Goal: Information Seeking & Learning: Find specific fact

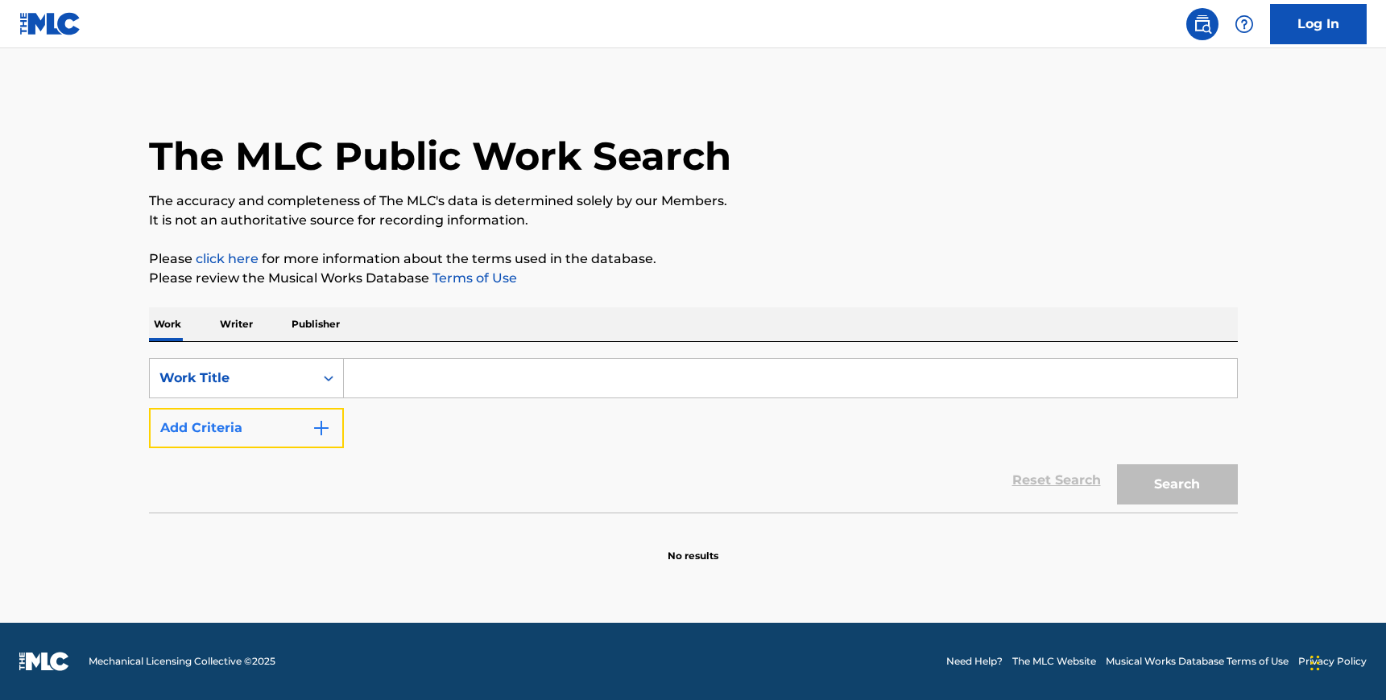
click at [301, 428] on button "Add Criteria" at bounding box center [246, 428] width 195 height 40
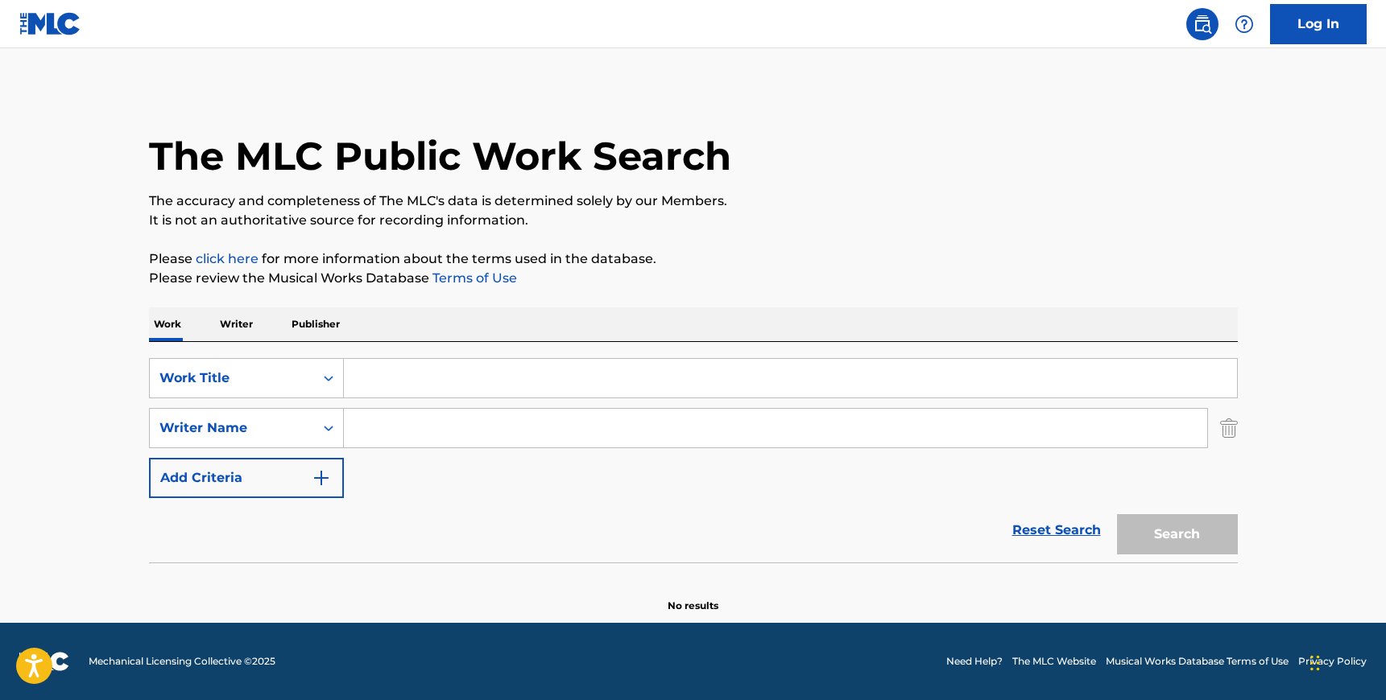
click at [416, 423] on input "Search Form" at bounding box center [775, 428] width 863 height 39
paste input "Cowell"
type input "Cowell"
click at [399, 385] on input "Search Form" at bounding box center [790, 378] width 893 height 39
type input "gravity"
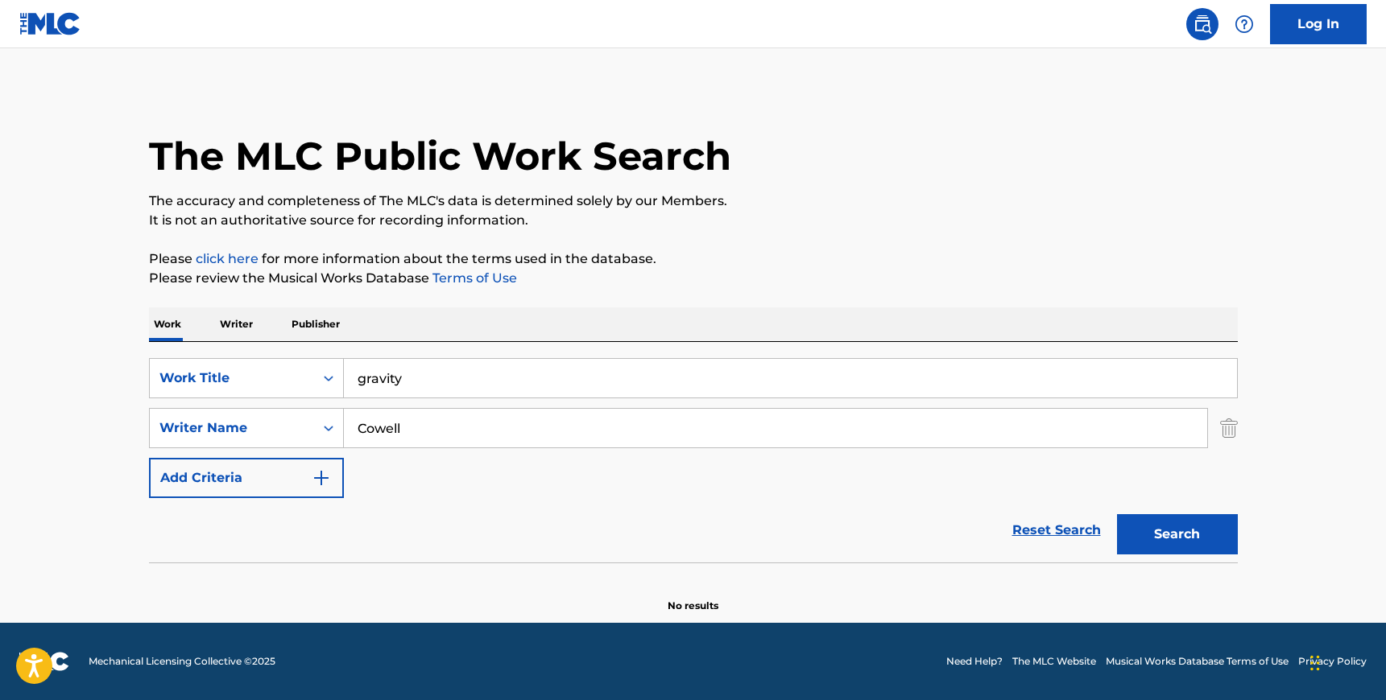
click at [1117, 514] on button "Search" at bounding box center [1177, 534] width 121 height 40
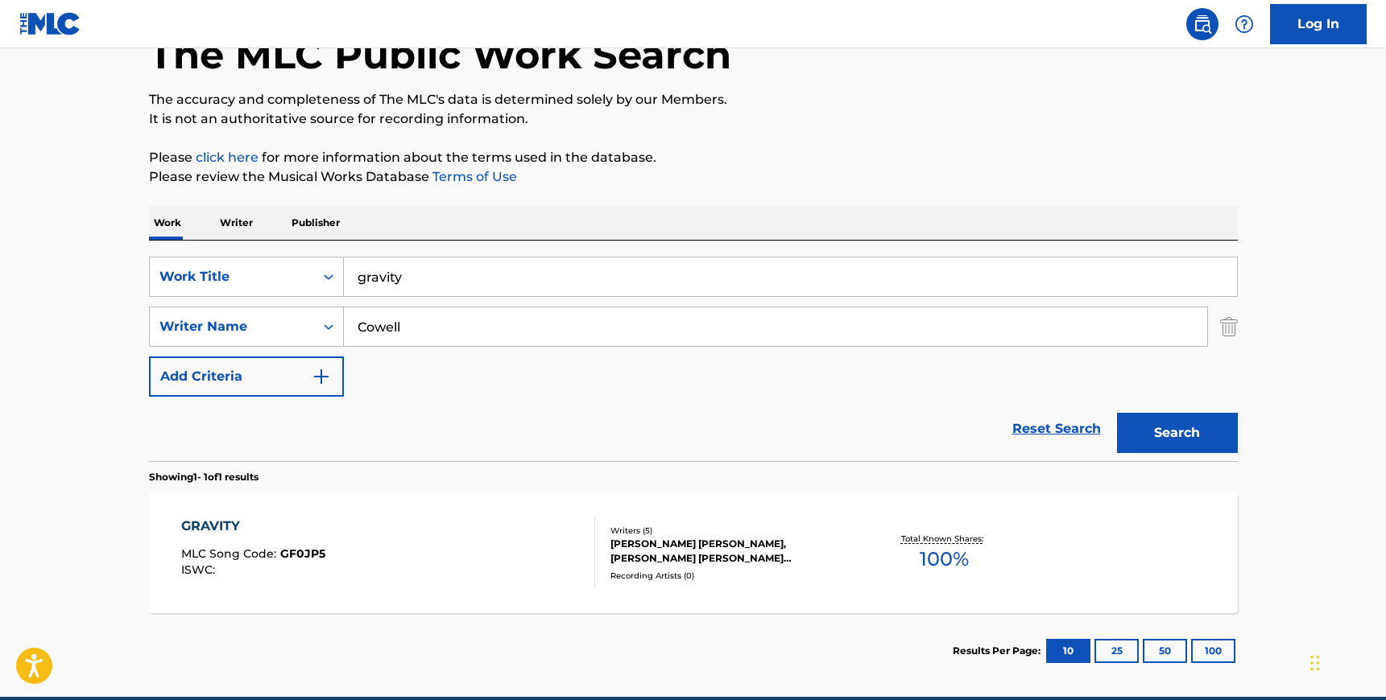
scroll to position [176, 0]
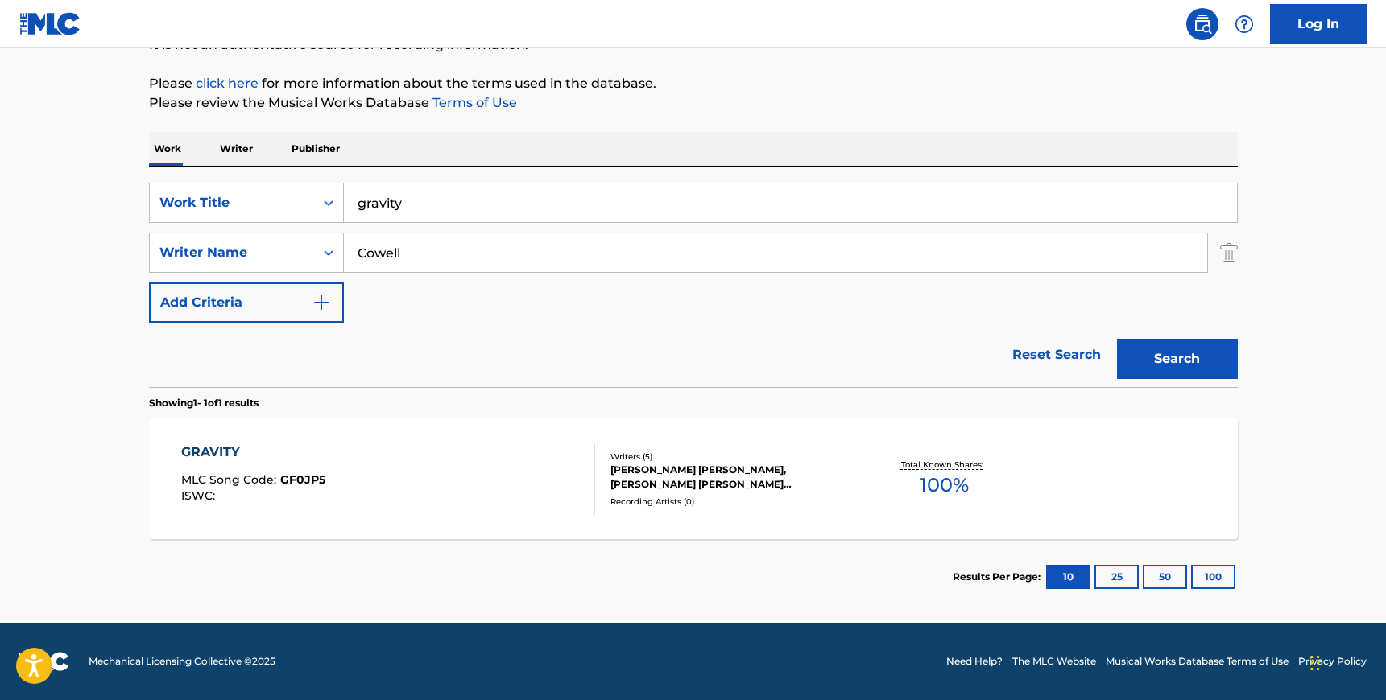
click at [569, 459] on div "GRAVITY MLC Song Code : GF0JP5 ISWC :" at bounding box center [388, 479] width 414 height 72
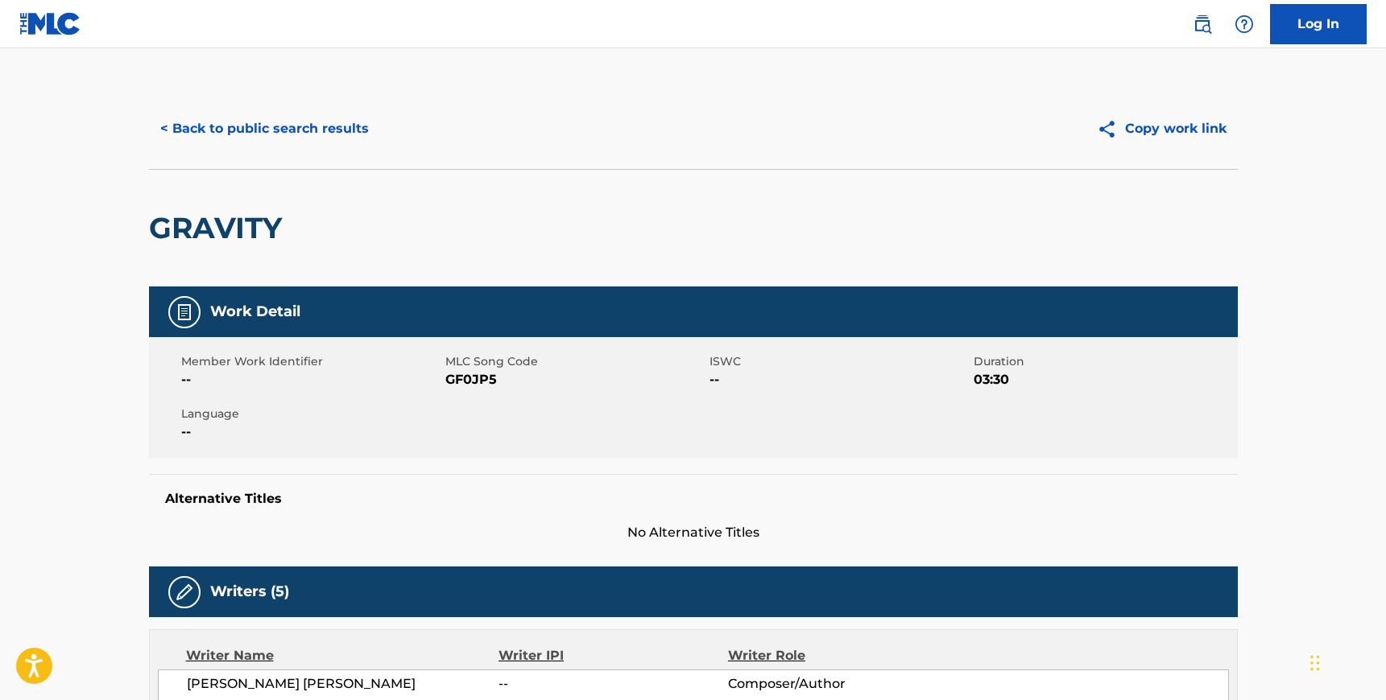
click at [475, 382] on span "GF0JP5" at bounding box center [575, 379] width 260 height 19
copy span "GF0JP5"
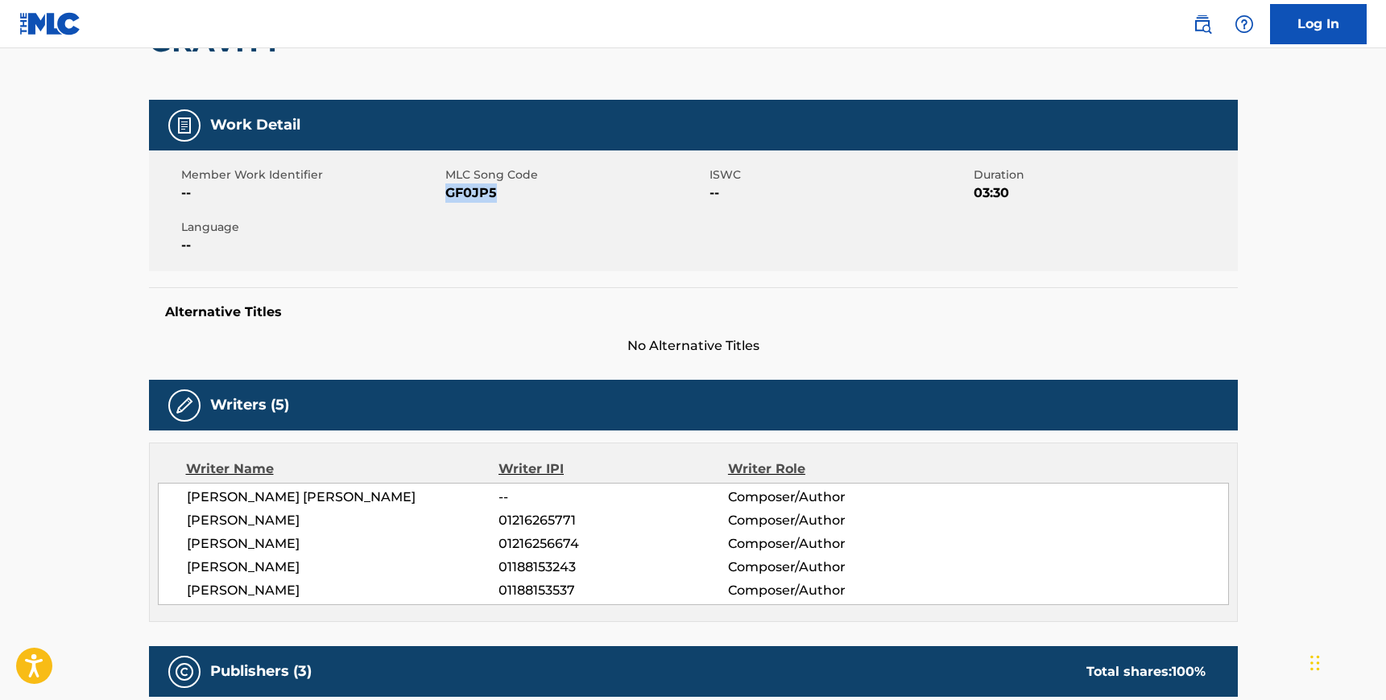
scroll to position [209, 0]
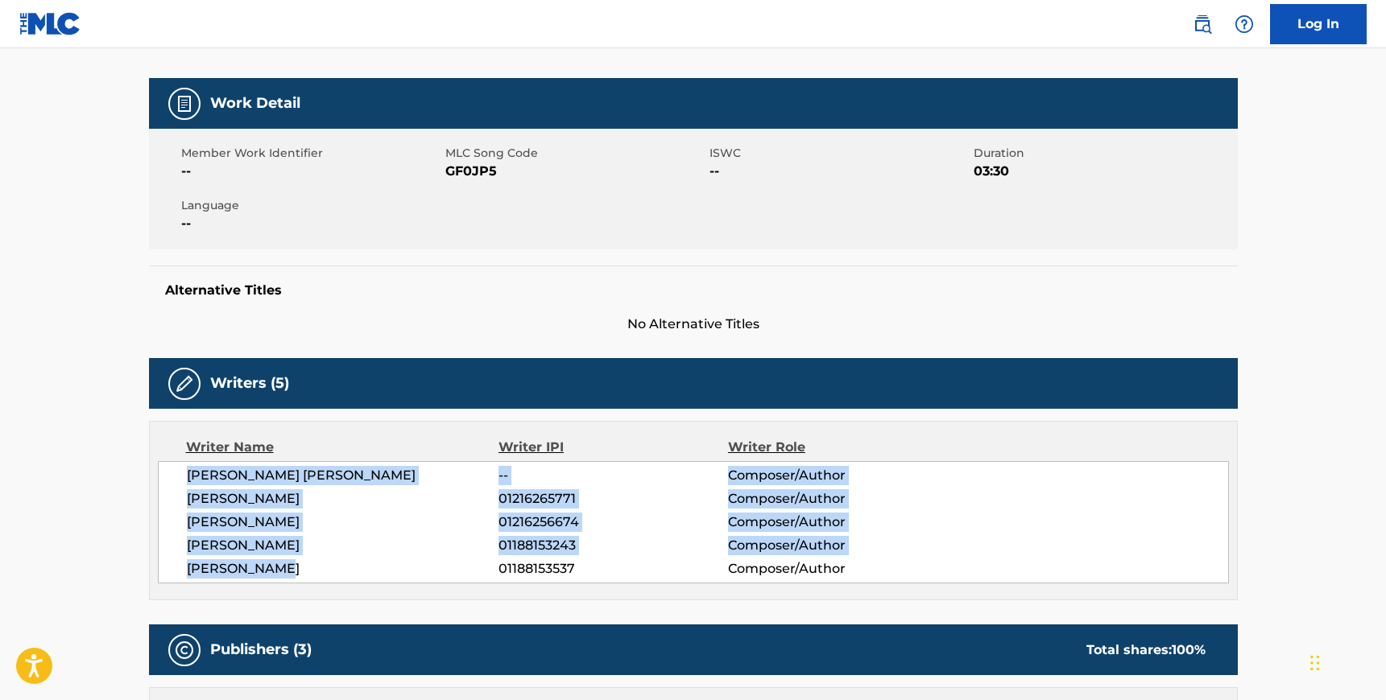
drag, startPoint x: 292, startPoint y: 569, endPoint x: 188, endPoint y: 472, distance: 142.4
click at [188, 473] on div "[PERSON_NAME] [PERSON_NAME] -- Composer/Author [PERSON_NAME] 01216265771 Compos…" at bounding box center [693, 522] width 1071 height 122
copy div "[PERSON_NAME] [PERSON_NAME] -- Composer/Author [PERSON_NAME] 01216265771 Compos…"
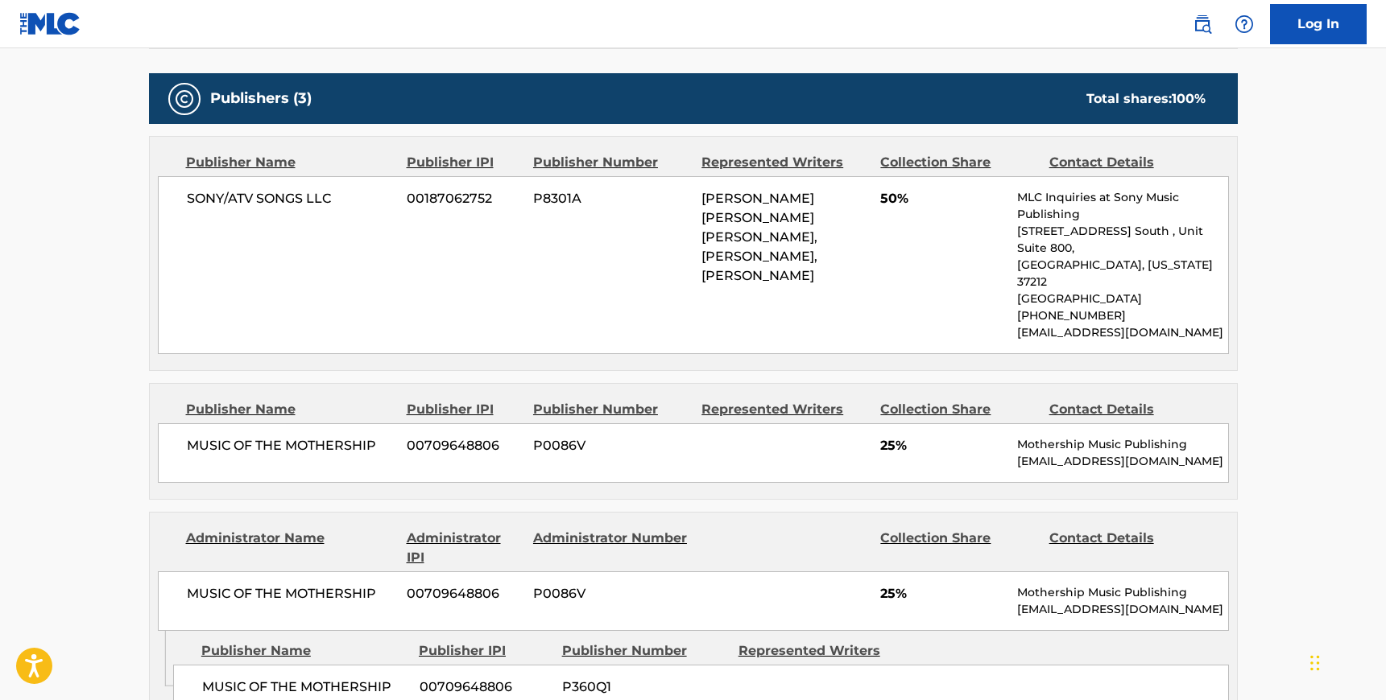
scroll to position [784, 0]
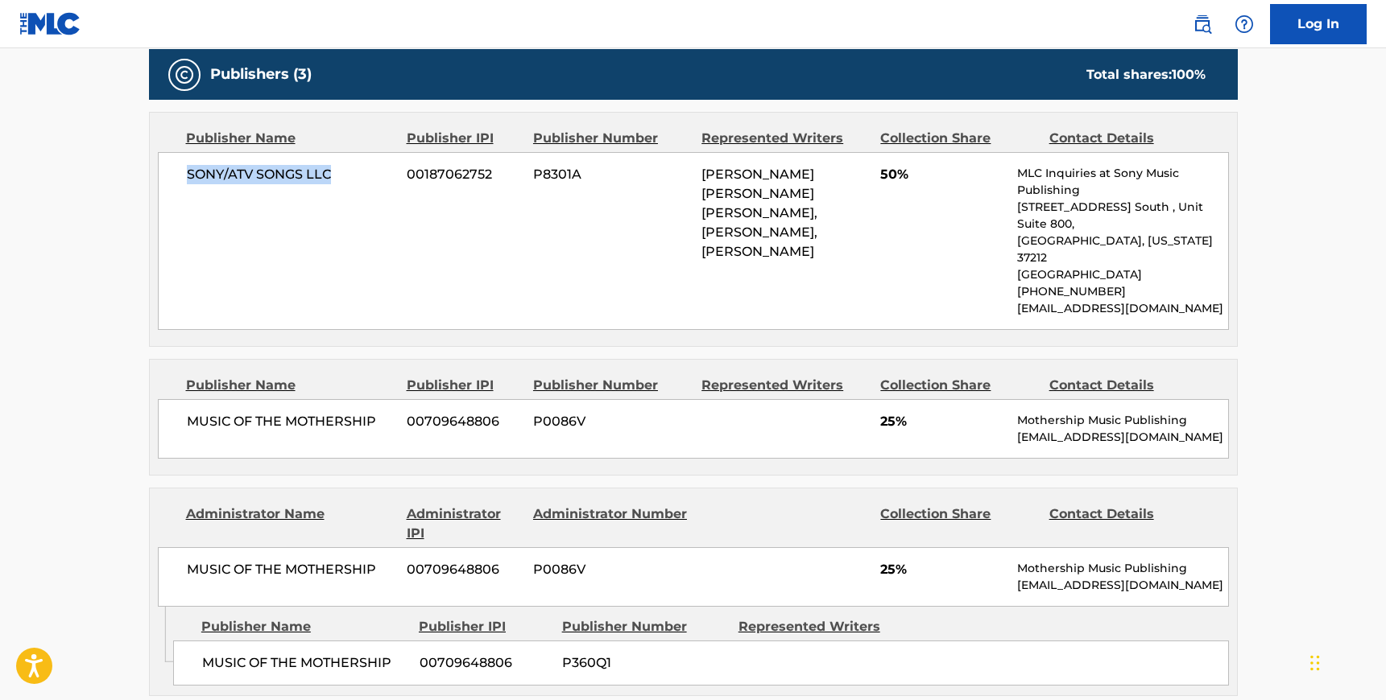
drag, startPoint x: 338, startPoint y: 182, endPoint x: 185, endPoint y: 168, distance: 153.6
click at [187, 168] on span "SONY/ATV SONGS LLC" at bounding box center [291, 174] width 209 height 19
copy span "SONY/ATV SONGS LLC"
drag, startPoint x: 378, startPoint y: 390, endPoint x: 188, endPoint y: 386, distance: 190.9
click at [188, 412] on span "MUSIC OF THE MOTHERSHIP" at bounding box center [291, 421] width 209 height 19
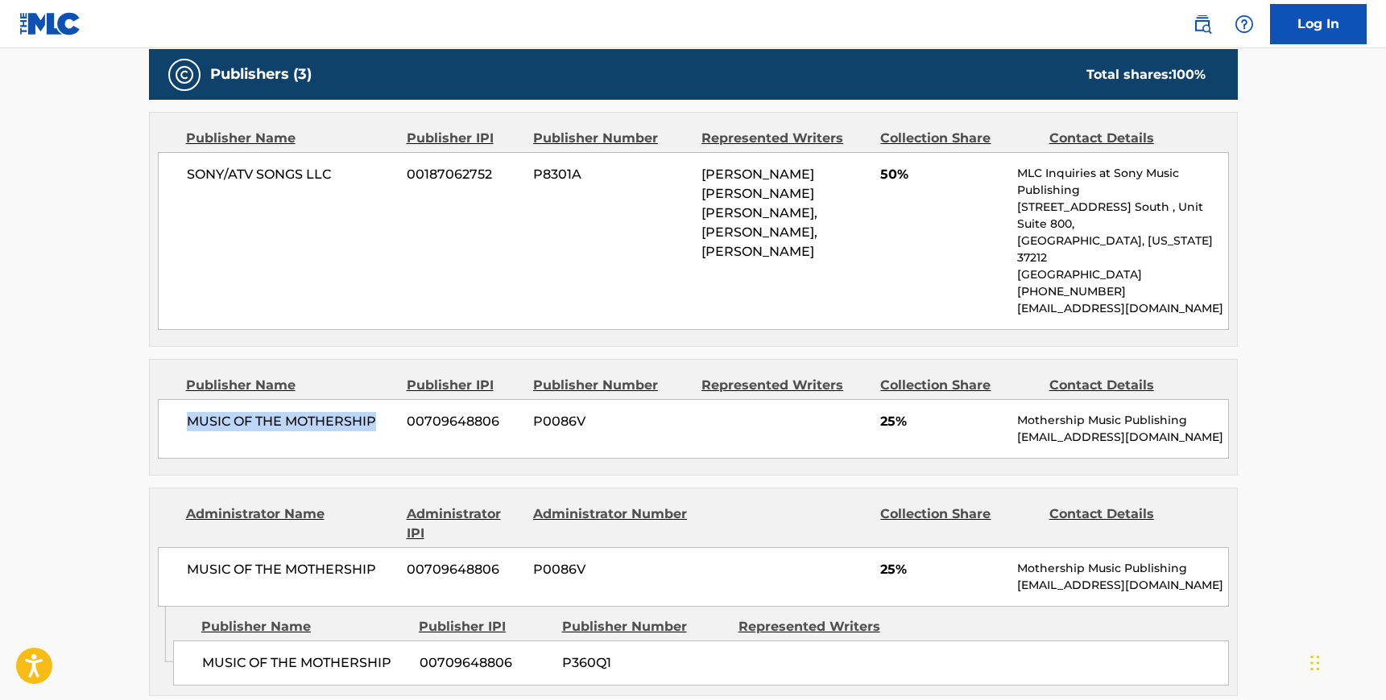
copy span "MUSIC OF THE MOTHERSHIP"
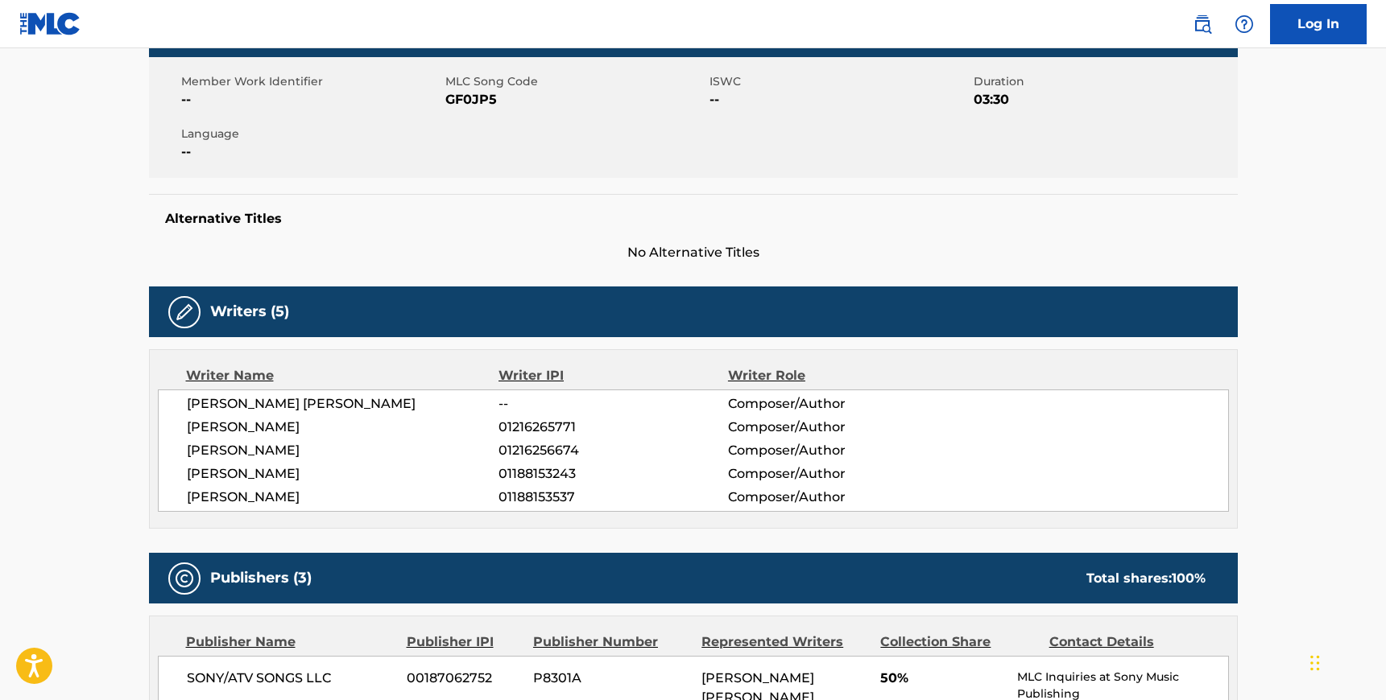
scroll to position [270, 0]
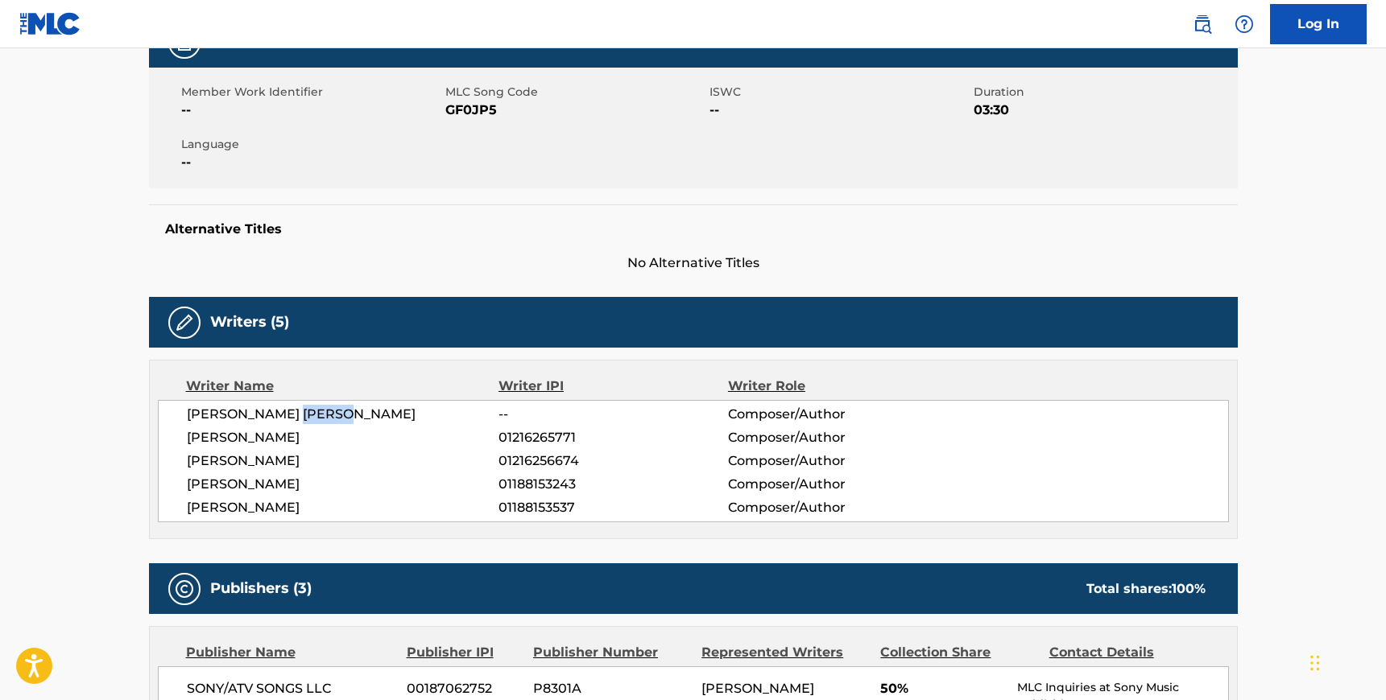
drag, startPoint x: 295, startPoint y: 415, endPoint x: 356, endPoint y: 415, distance: 60.4
click at [356, 415] on span "[PERSON_NAME] [PERSON_NAME]" at bounding box center [343, 414] width 312 height 19
copy span "COWELL"
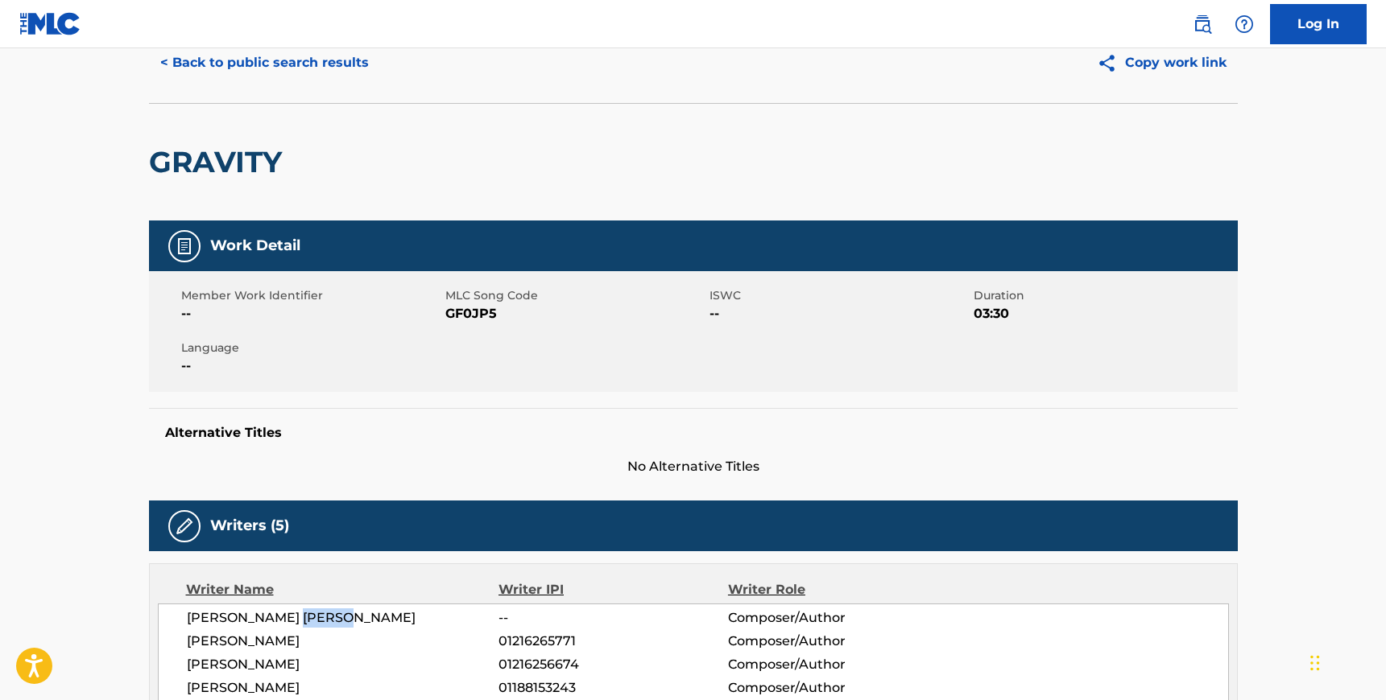
scroll to position [0, 0]
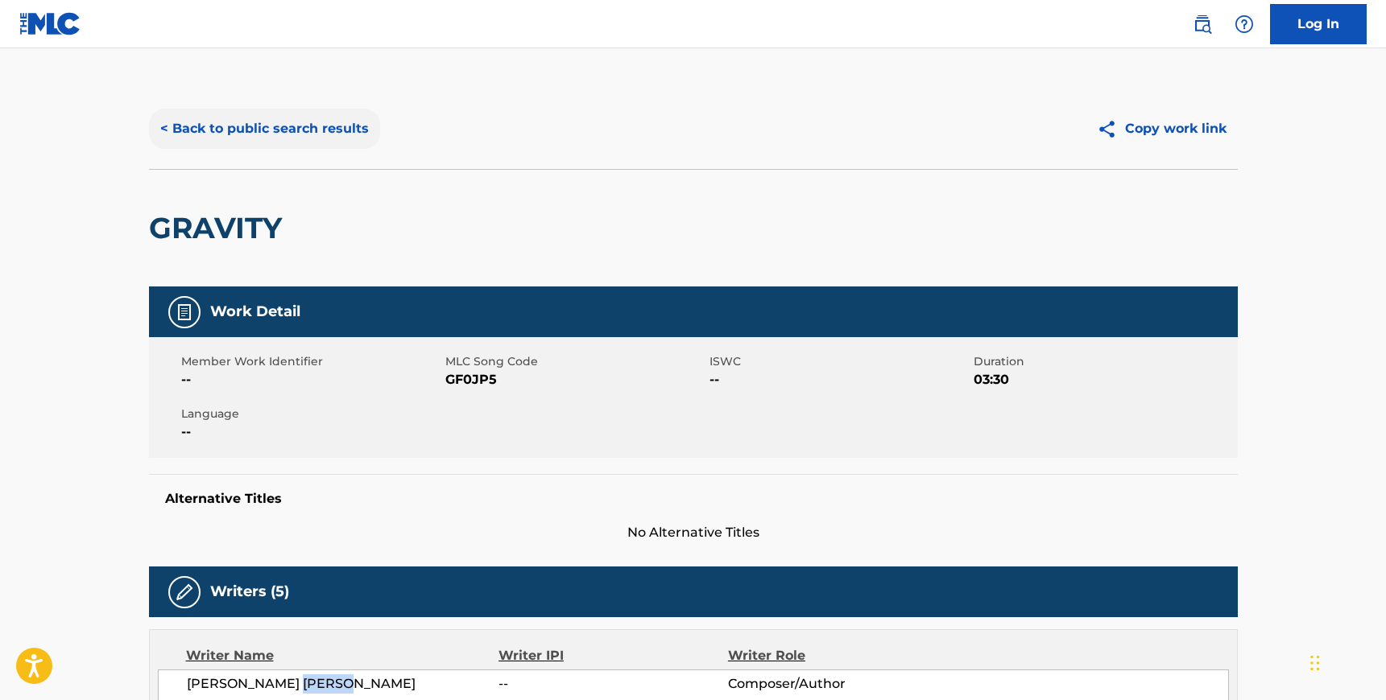
click at [214, 123] on button "< Back to public search results" at bounding box center [264, 129] width 231 height 40
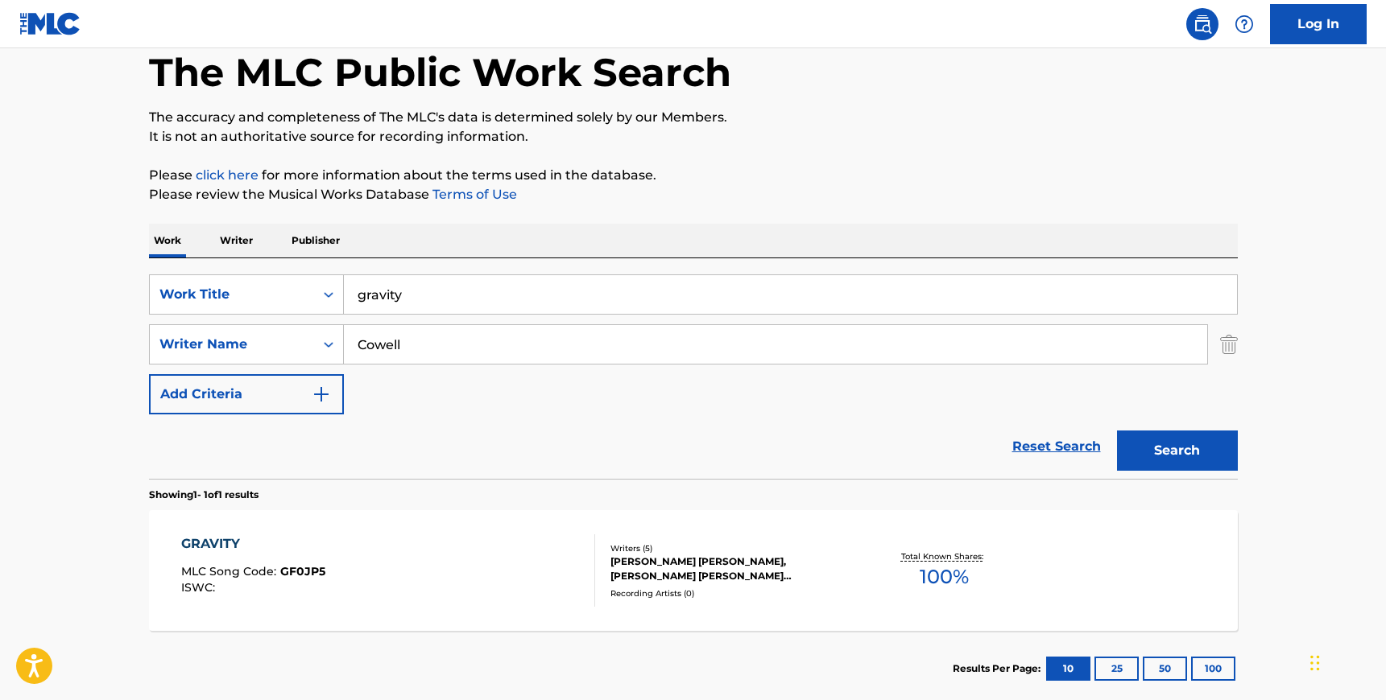
click at [435, 337] on input "Cowell" at bounding box center [775, 344] width 863 height 39
paste input "Zasche"
type input "Zasche"
click at [440, 292] on input "gravity" at bounding box center [790, 294] width 893 height 39
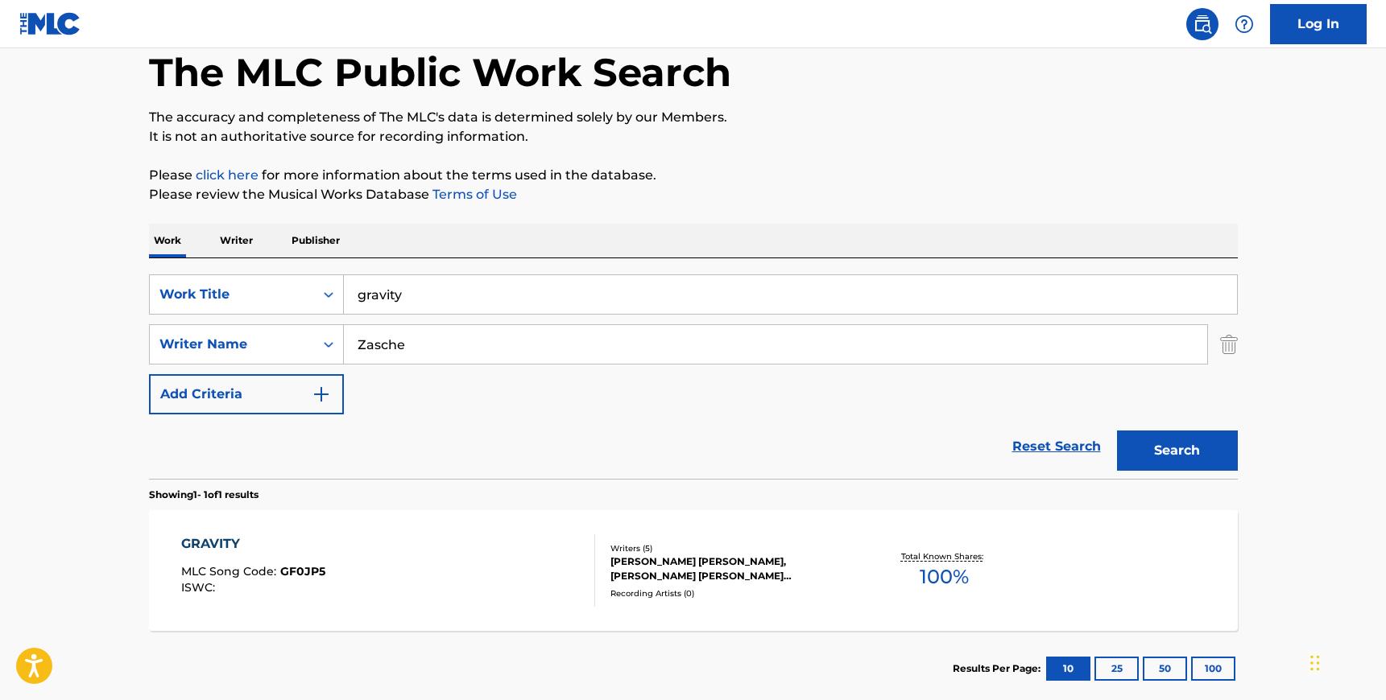
click at [440, 292] on input "gravity" at bounding box center [790, 294] width 893 height 39
type input "beg steal borrow"
click at [1117, 431] on button "Search" at bounding box center [1177, 451] width 121 height 40
click at [535, 540] on div "BEG STEAL BORROW MLC Song Code : BD9MYU ISWC : T3316531627" at bounding box center [388, 571] width 414 height 72
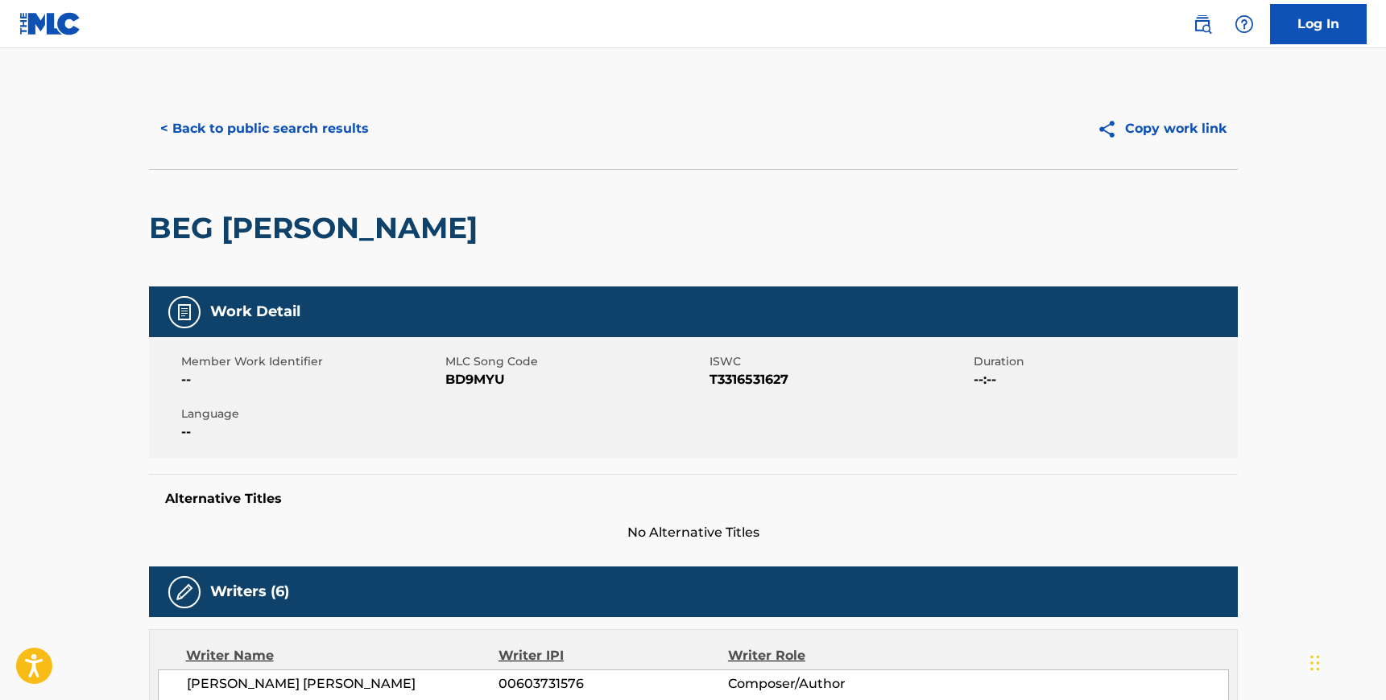
click at [472, 382] on span "BD9MYU" at bounding box center [575, 379] width 260 height 19
copy span "BD9MYU"
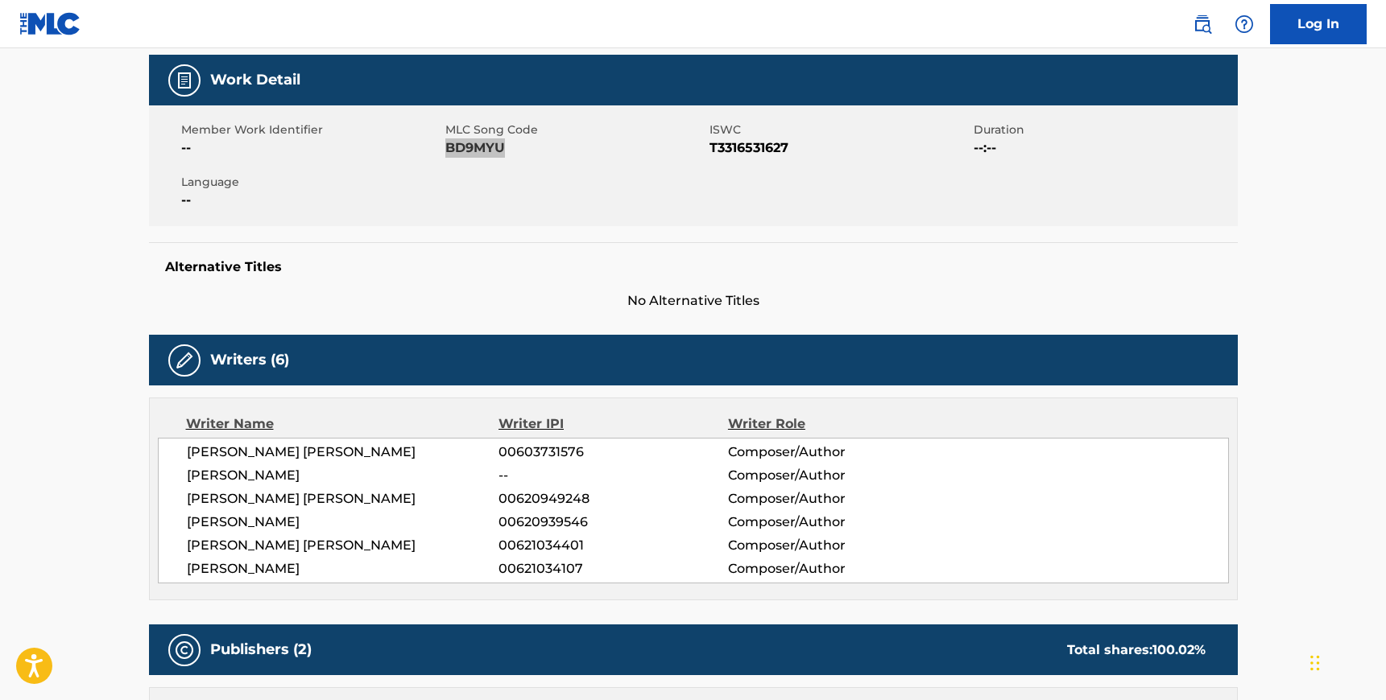
scroll to position [287, 0]
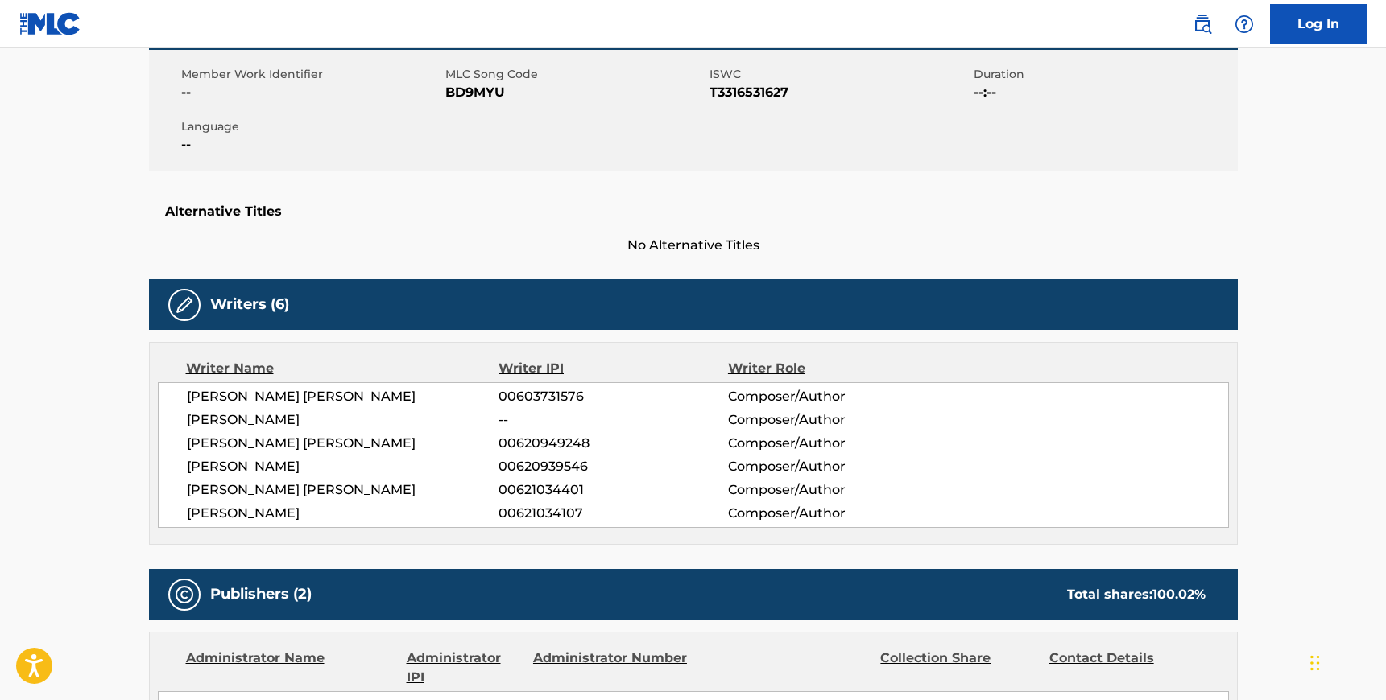
click at [187, 395] on span "[PERSON_NAME] [PERSON_NAME]" at bounding box center [343, 396] width 312 height 19
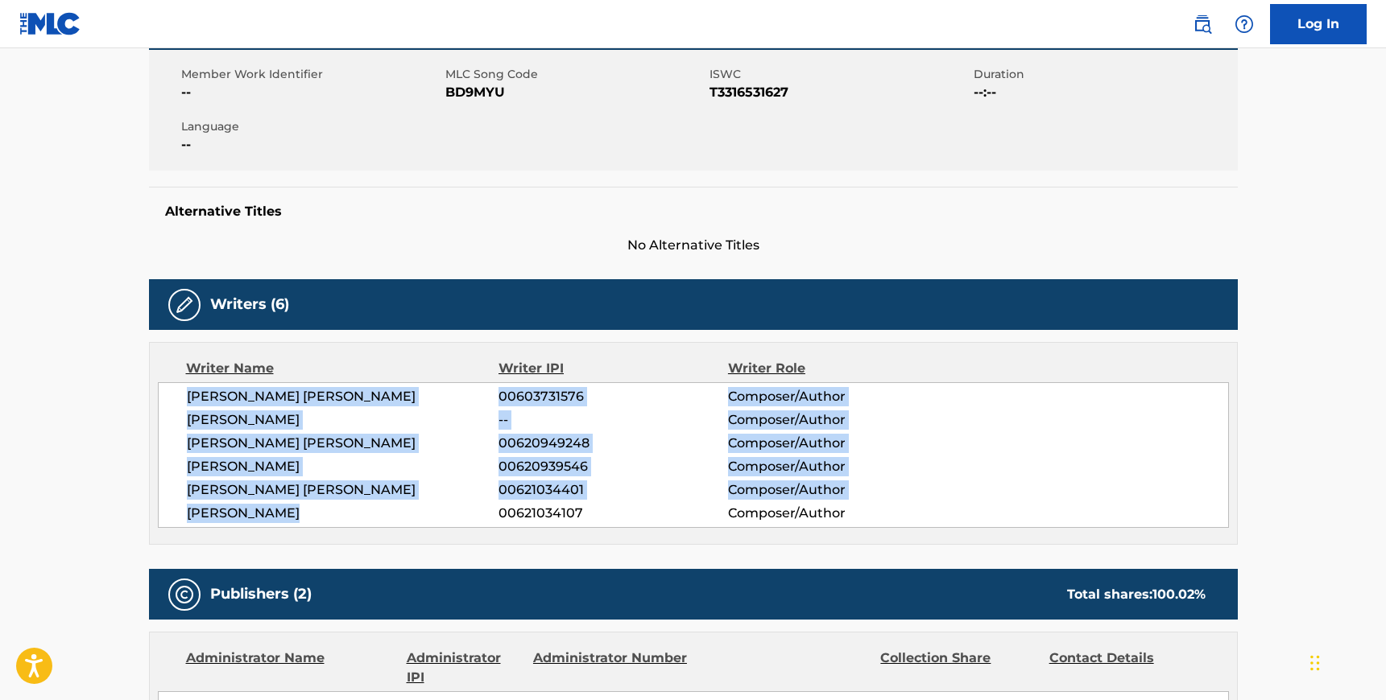
click at [296, 514] on span "[PERSON_NAME]" at bounding box center [343, 513] width 312 height 19
copy div "[PERSON_NAME] [PERSON_NAME] 00603731576 Composer/Author [PERSON_NAME] -- Compos…"
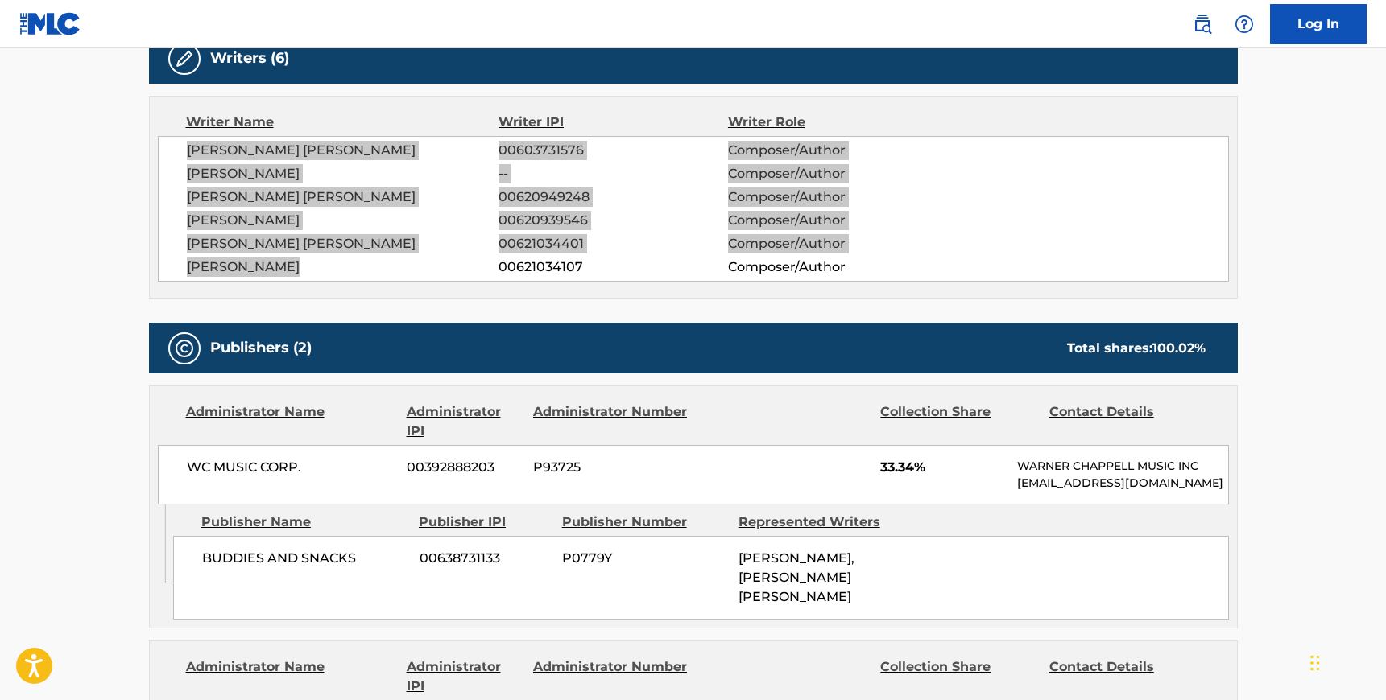
scroll to position [602, 0]
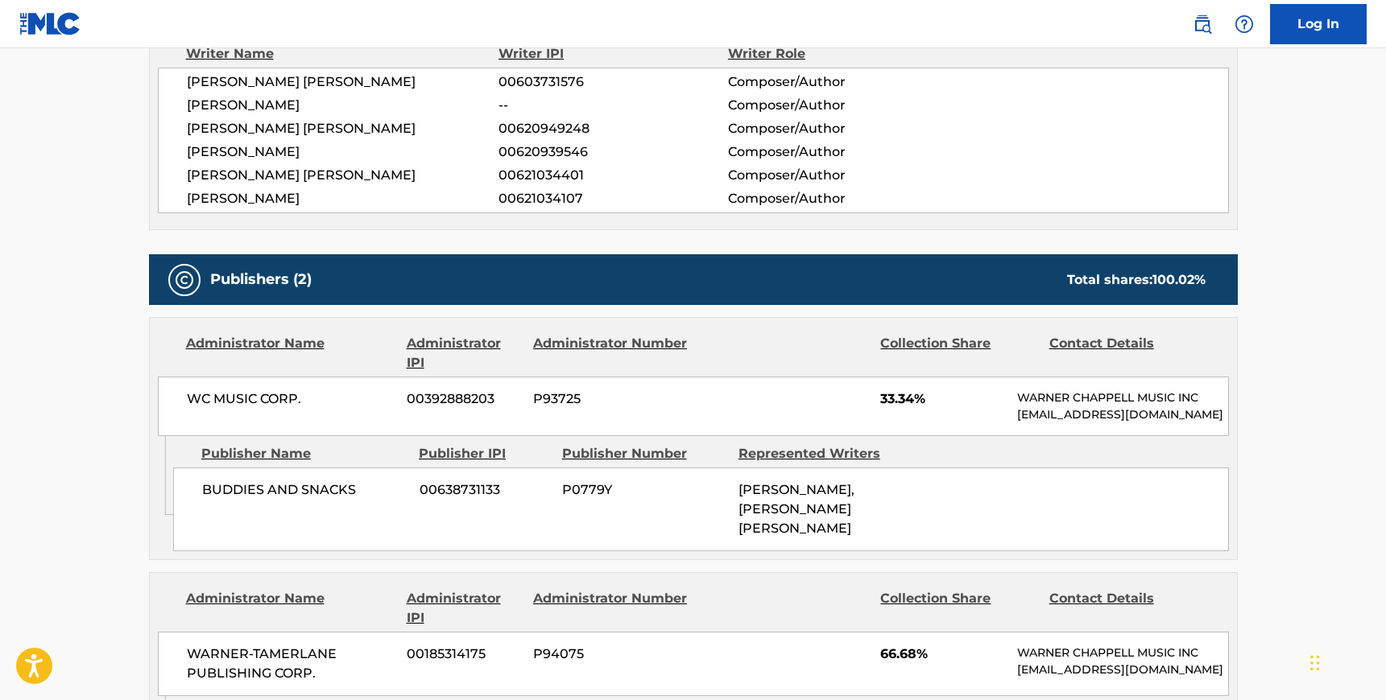
click at [185, 399] on div "WC MUSIC CORP. 00392888203 P93725 33.34% [PERSON_NAME] MUSIC INC [EMAIL_ADDRESS…" at bounding box center [693, 407] width 1071 height 60
click at [311, 396] on span "WC MUSIC CORP." at bounding box center [291, 399] width 209 height 19
copy div "WC MUSIC CORP."
click at [203, 484] on span "BUDDIES AND SNACKS" at bounding box center [304, 490] width 205 height 19
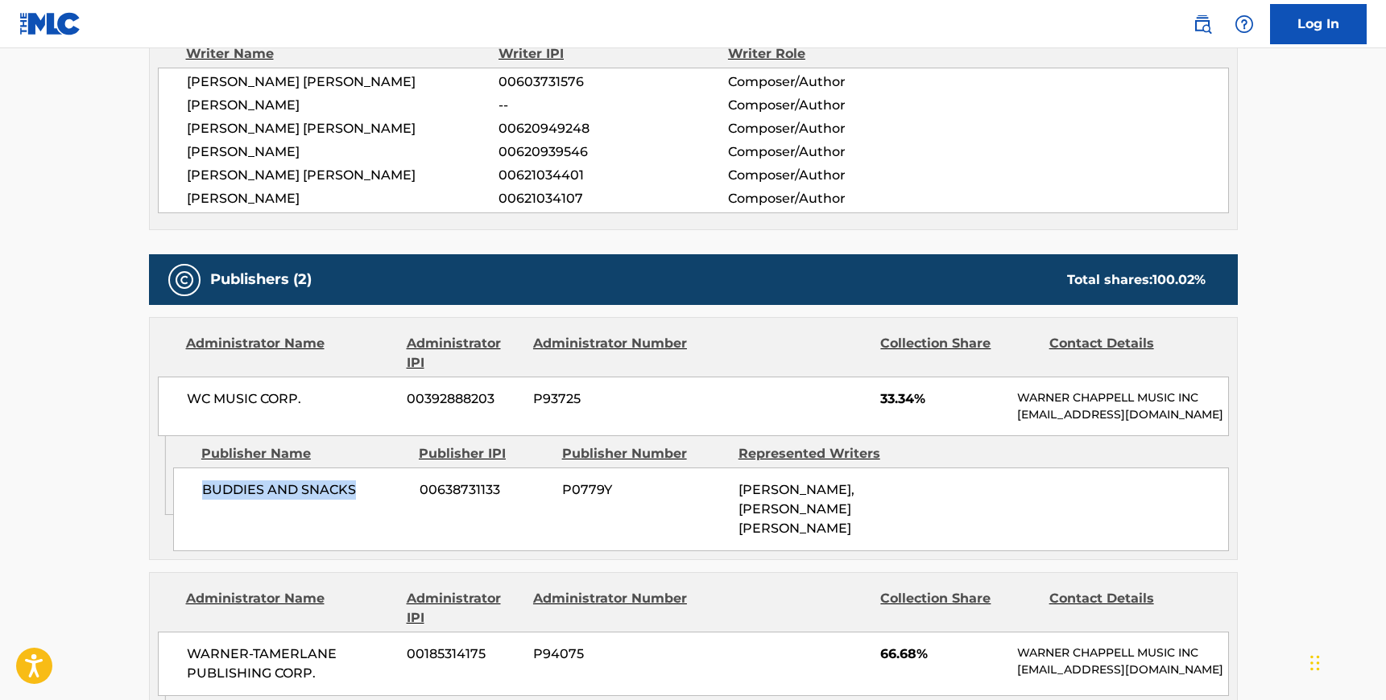
click at [357, 490] on span "BUDDIES AND SNACKS" at bounding box center [304, 490] width 205 height 19
copy span "BUDDIES AND SNACKS"
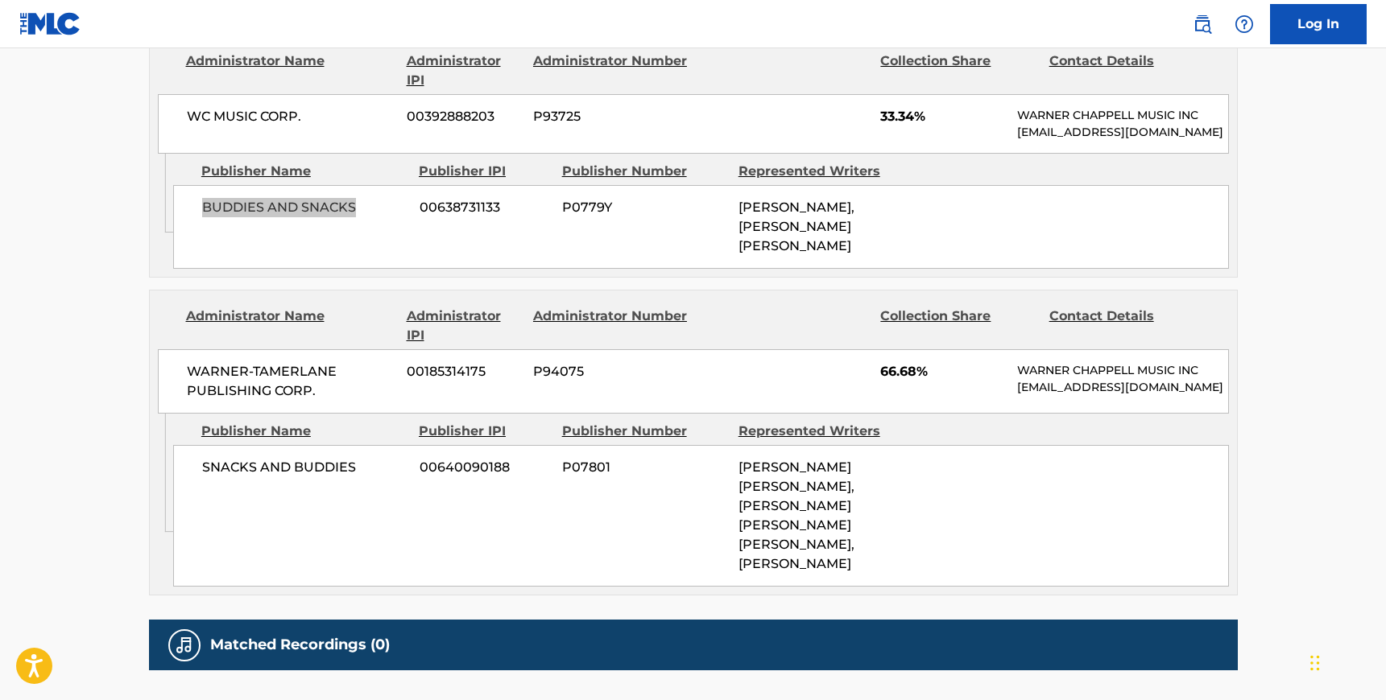
scroll to position [892, 0]
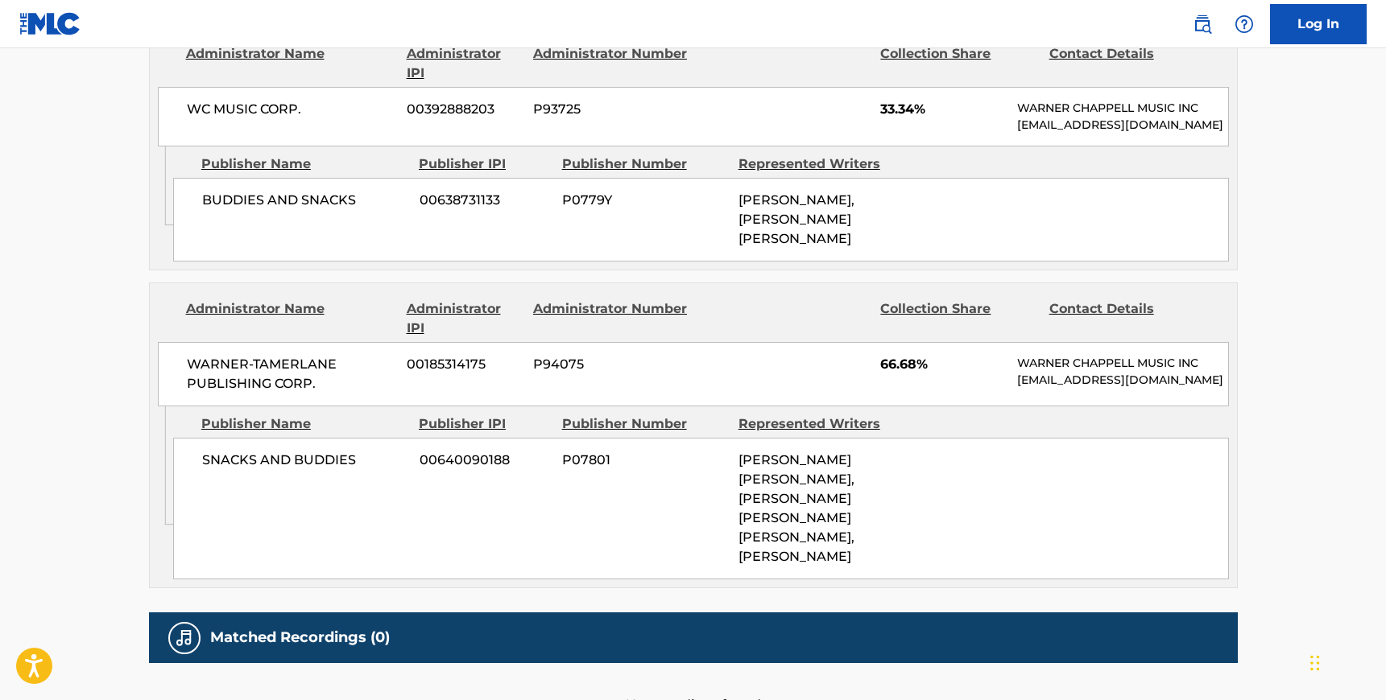
click at [188, 359] on span "WARNER-TAMERLANE PUBLISHING CORP." at bounding box center [291, 374] width 209 height 39
click at [316, 375] on span "WARNER-TAMERLANE PUBLISHING CORP." at bounding box center [291, 374] width 209 height 39
copy span "WARNER-TAMERLANE PUBLISHING CORP."
click at [203, 455] on span "SNACKS AND BUDDIES" at bounding box center [304, 460] width 205 height 19
click at [356, 458] on span "SNACKS AND BUDDIES" at bounding box center [304, 460] width 205 height 19
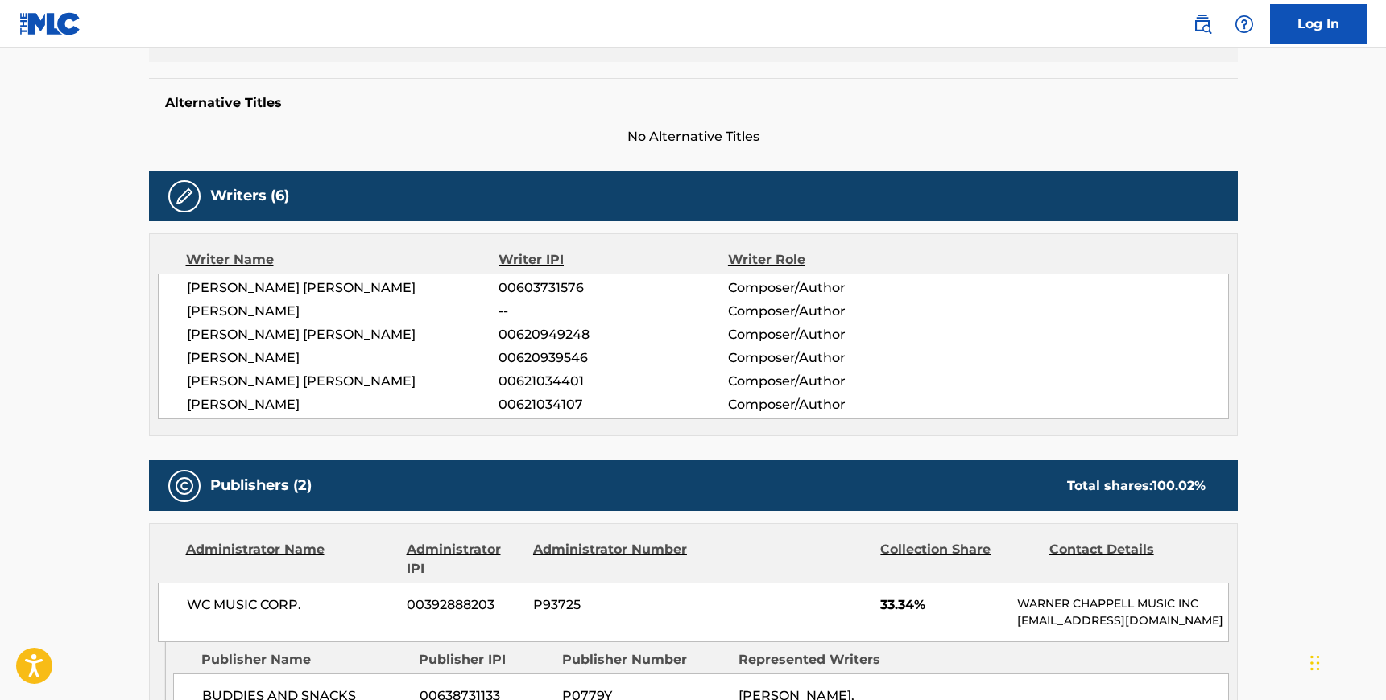
scroll to position [246, 0]
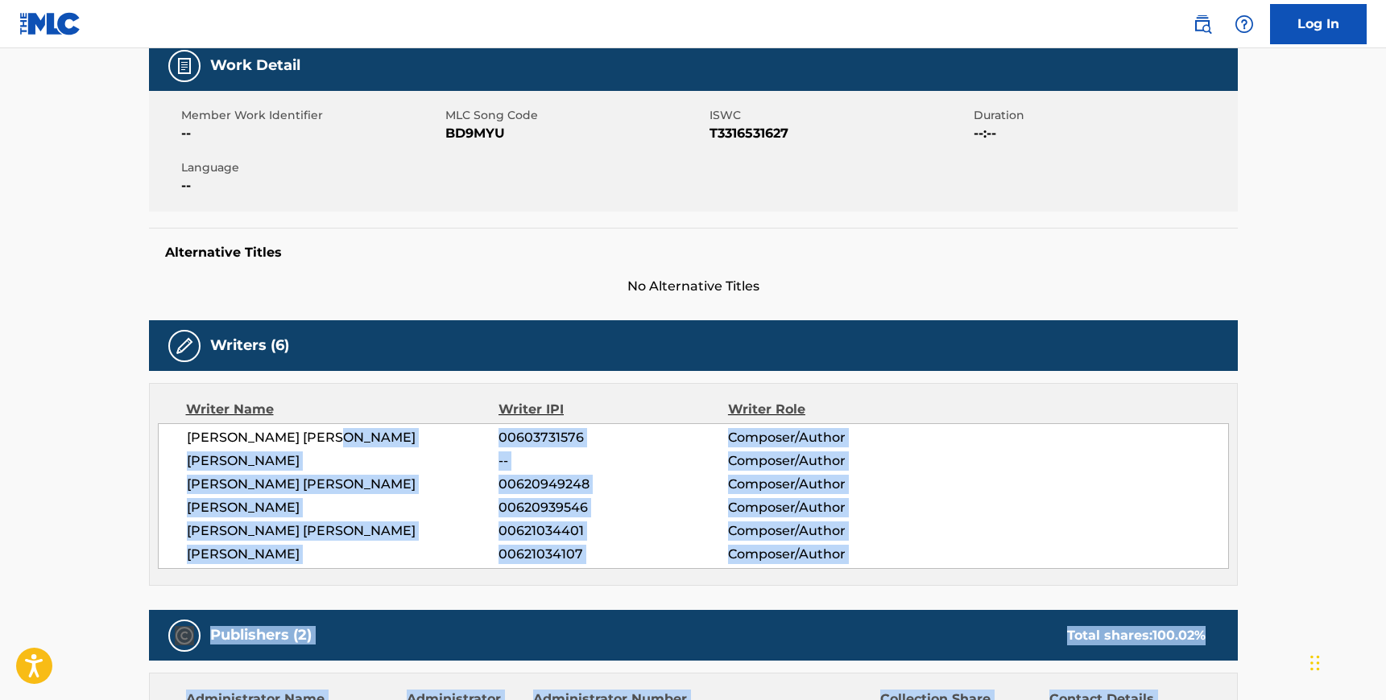
click at [349, 435] on span "[PERSON_NAME] [PERSON_NAME]" at bounding box center [343, 437] width 312 height 19
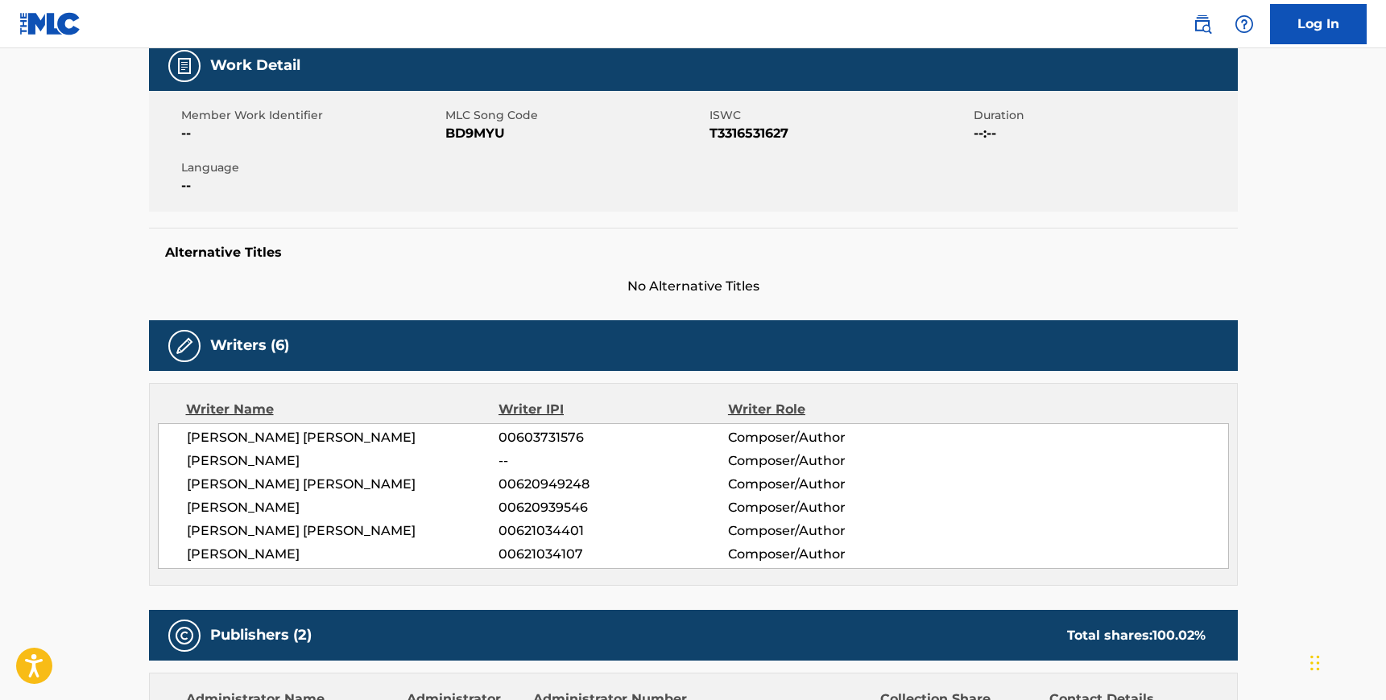
click at [338, 436] on span "[PERSON_NAME] [PERSON_NAME]" at bounding box center [343, 437] width 312 height 19
click at [291, 438] on span "[PERSON_NAME] [PERSON_NAME]" at bounding box center [343, 437] width 312 height 19
click at [348, 436] on span "[PERSON_NAME] [PERSON_NAME]" at bounding box center [343, 437] width 312 height 19
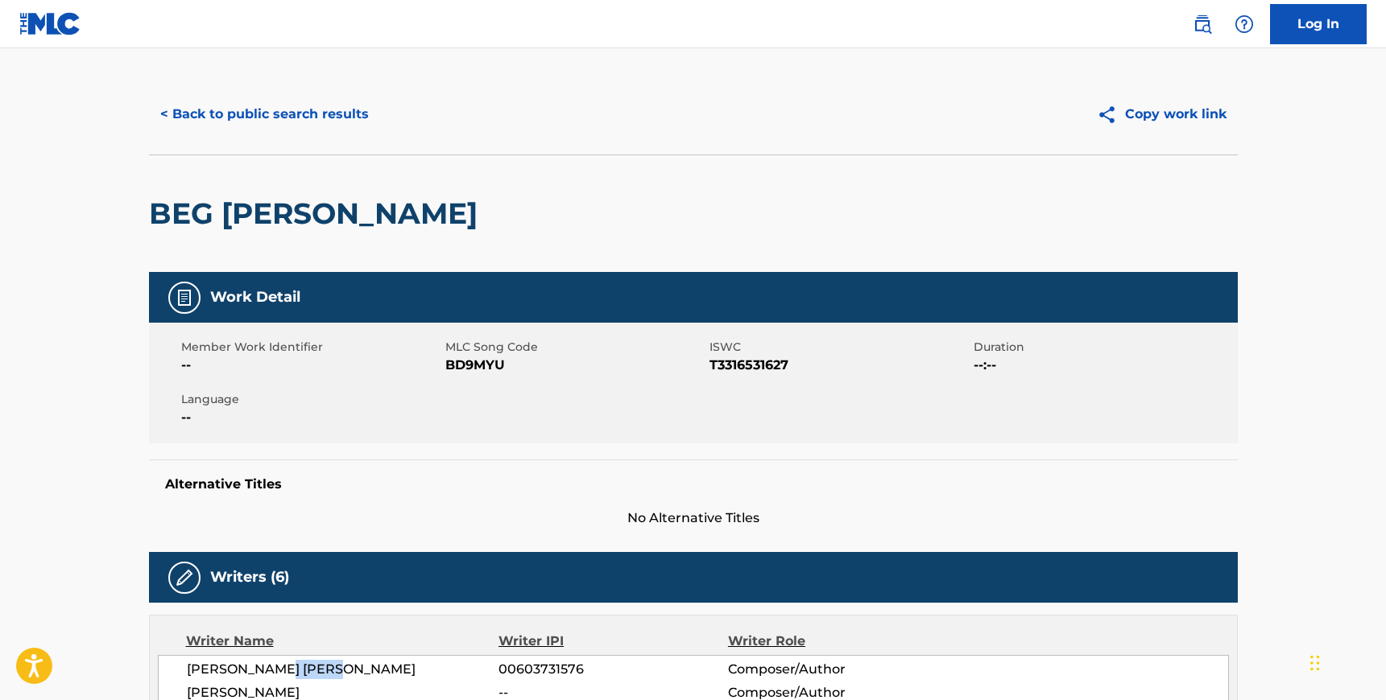
scroll to position [0, 0]
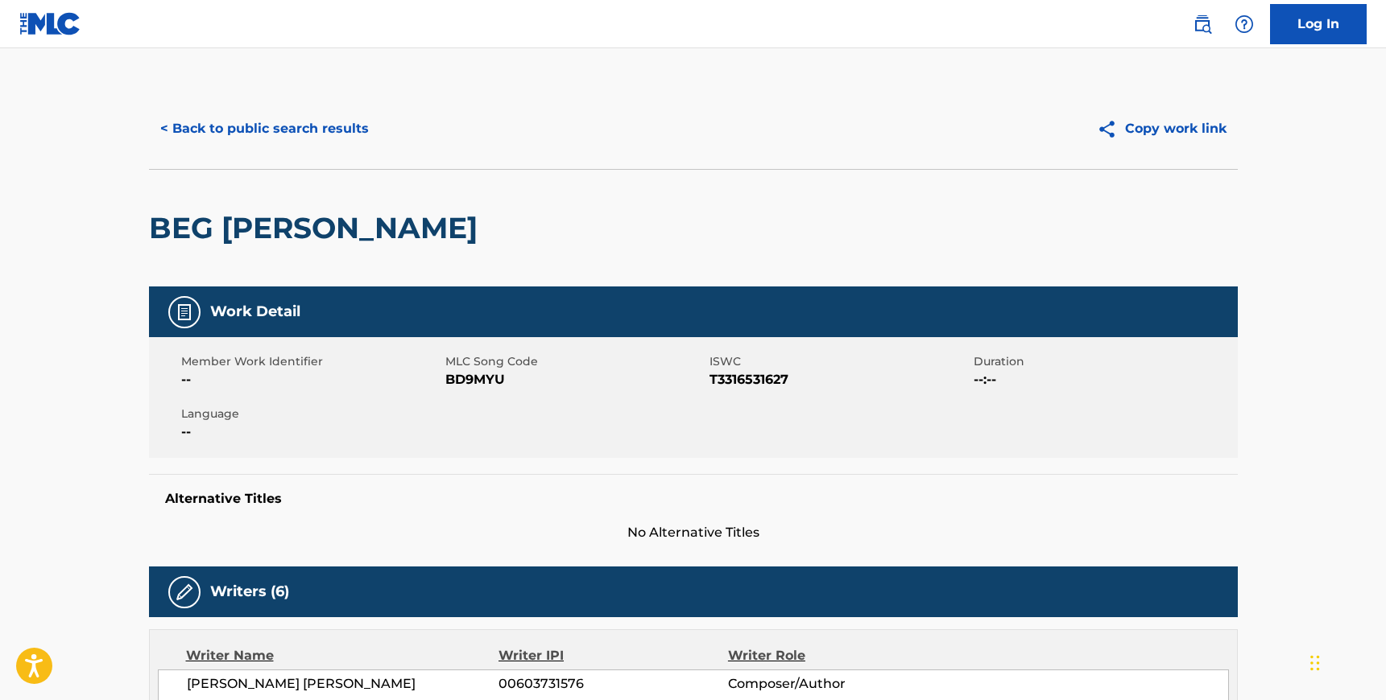
click at [308, 150] on div "< Back to public search results Copy work link" at bounding box center [693, 129] width 1089 height 81
click at [334, 126] on button "< Back to public search results" at bounding box center [264, 129] width 231 height 40
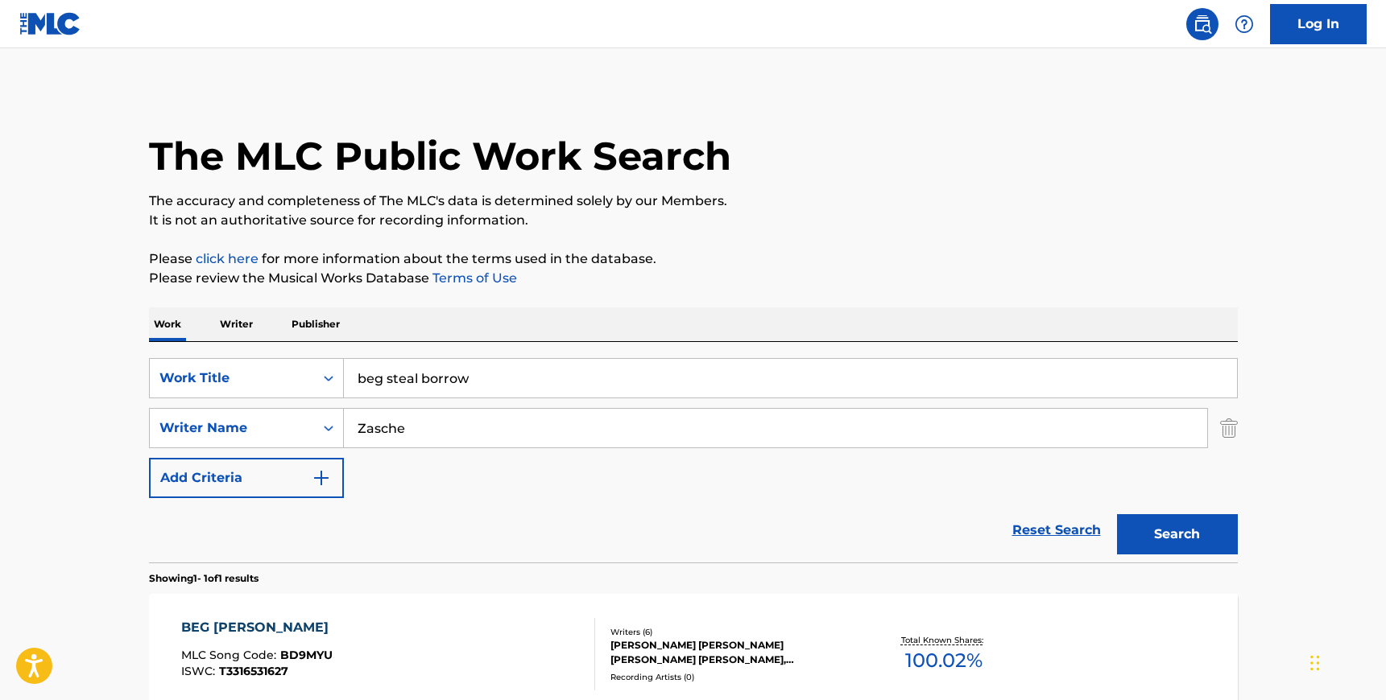
scroll to position [84, 0]
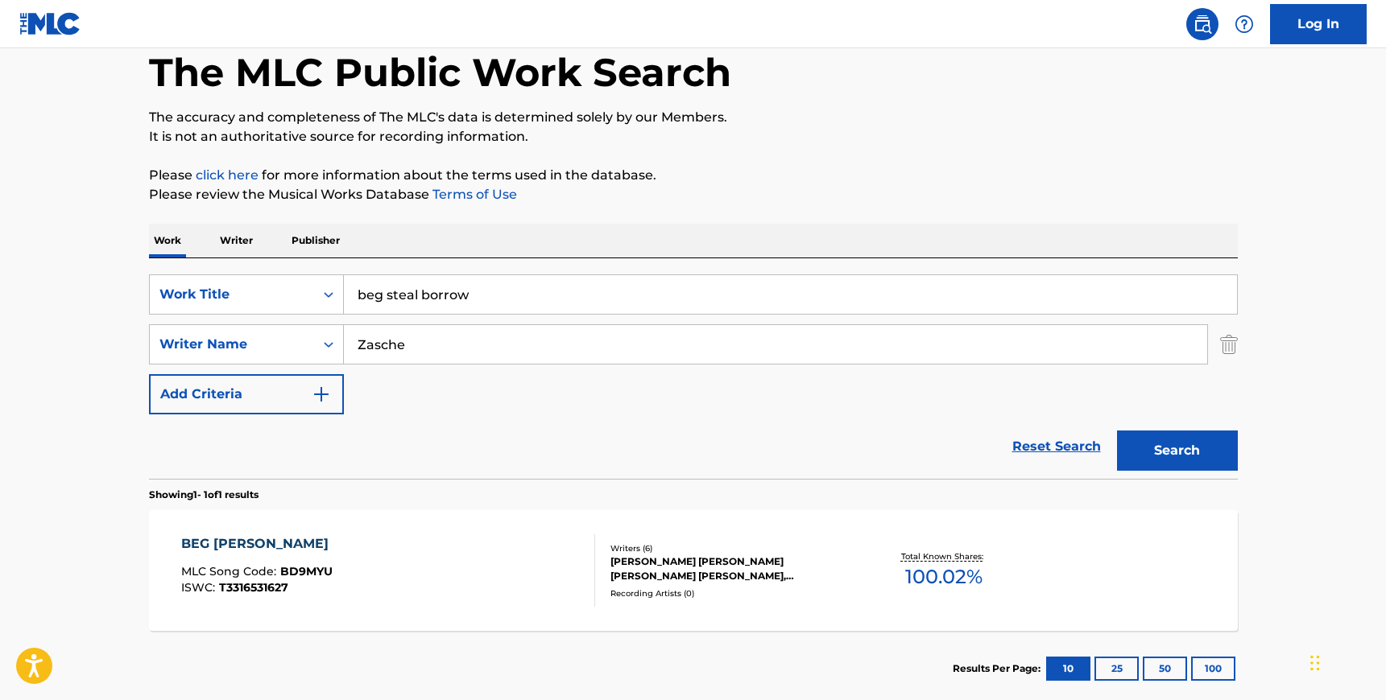
click at [470, 341] on input "Zasche" at bounding box center [775, 344] width 863 height 39
paste input "Flipo"
type input "Flipo"
click at [469, 298] on input "beg steal borrow" at bounding box center [790, 294] width 893 height 39
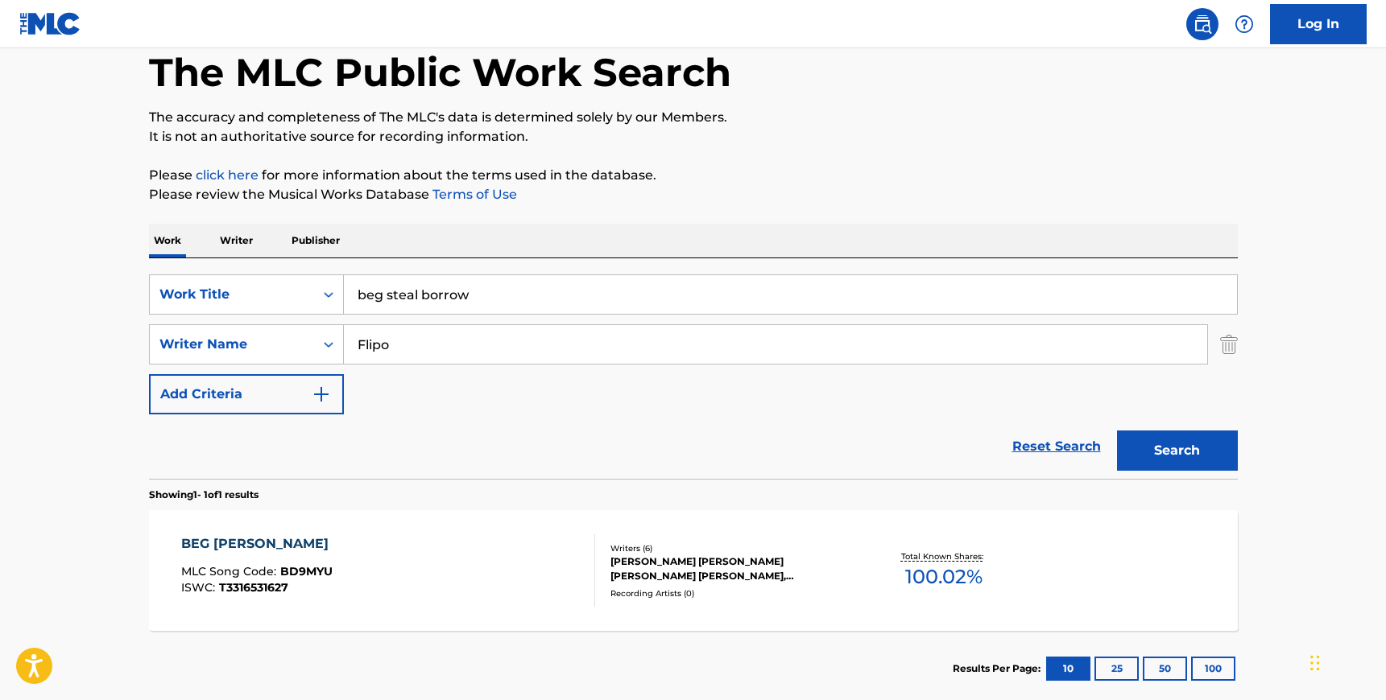
click at [469, 298] on input "beg steal borrow" at bounding box center [790, 294] width 893 height 39
type input "disco cowgirl"
click at [1117, 431] on button "Search" at bounding box center [1177, 451] width 121 height 40
click at [510, 552] on div "DISCO COWGIRL MLC Song Code : DS4UEZ ISWC : T3326695250" at bounding box center [388, 571] width 414 height 72
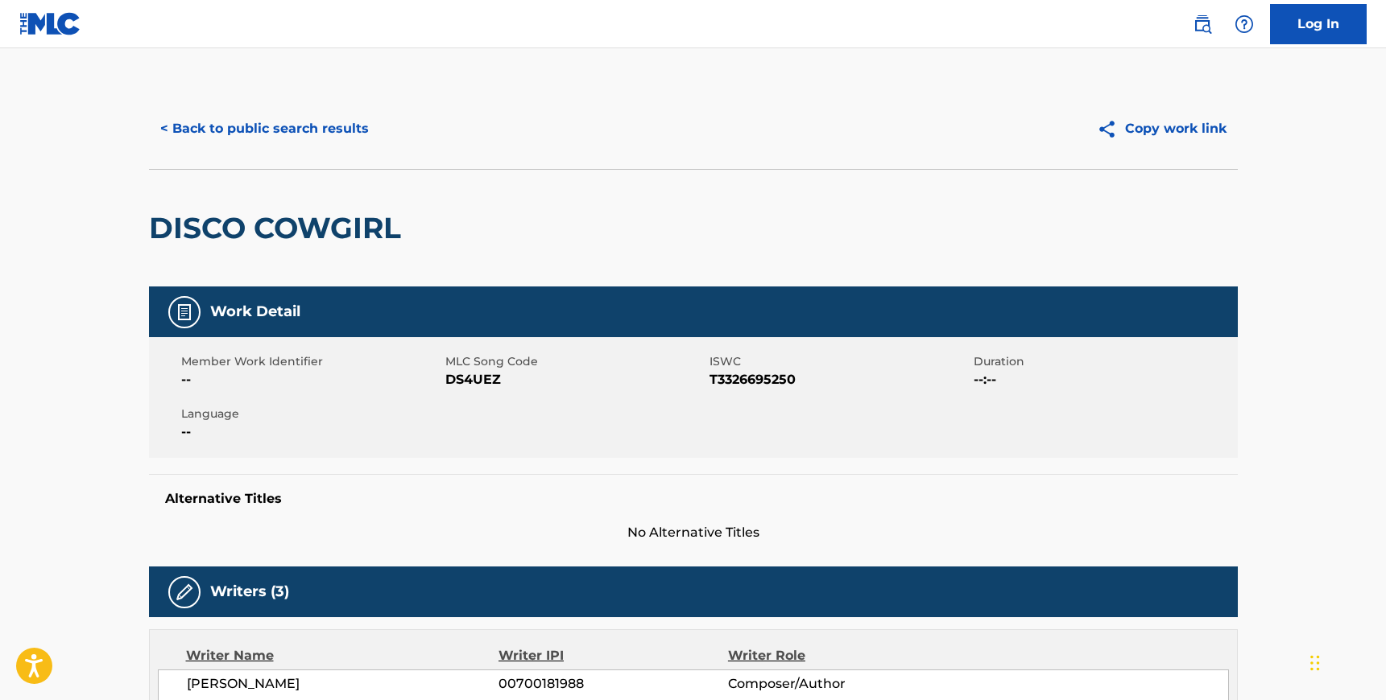
click at [452, 378] on span "DS4UEZ" at bounding box center [575, 379] width 260 height 19
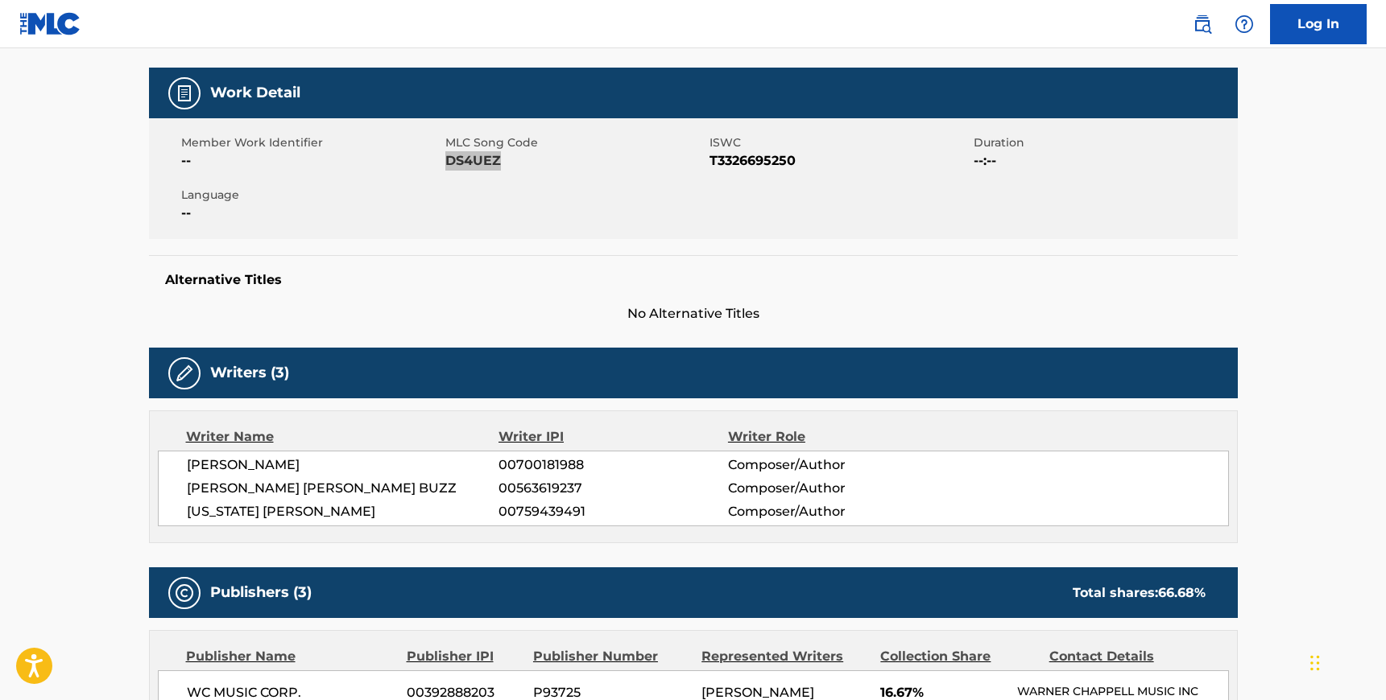
scroll to position [215, 0]
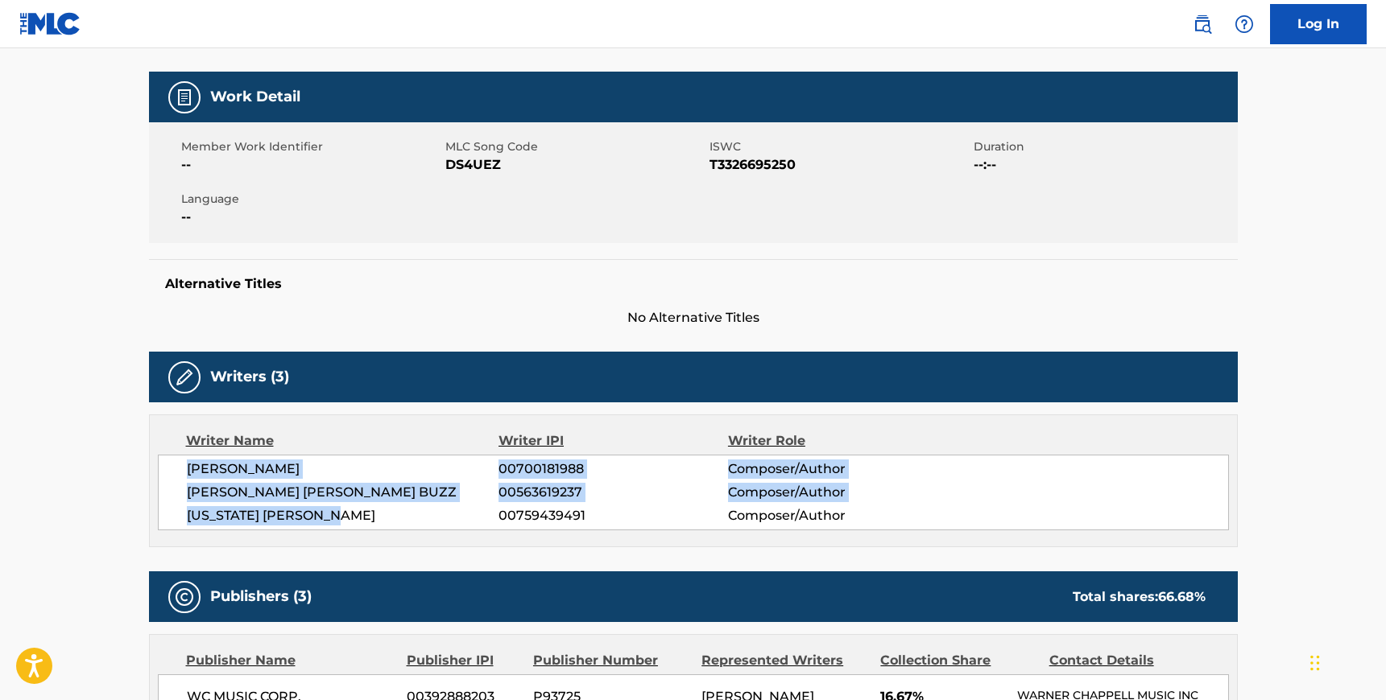
drag, startPoint x: 342, startPoint y: 516, endPoint x: 189, endPoint y: 472, distance: 159.3
click at [189, 472] on div "[PERSON_NAME] 00700181988 Composer/Author [PERSON_NAME] [PERSON_NAME] BUZZ 0056…" at bounding box center [693, 493] width 1071 height 76
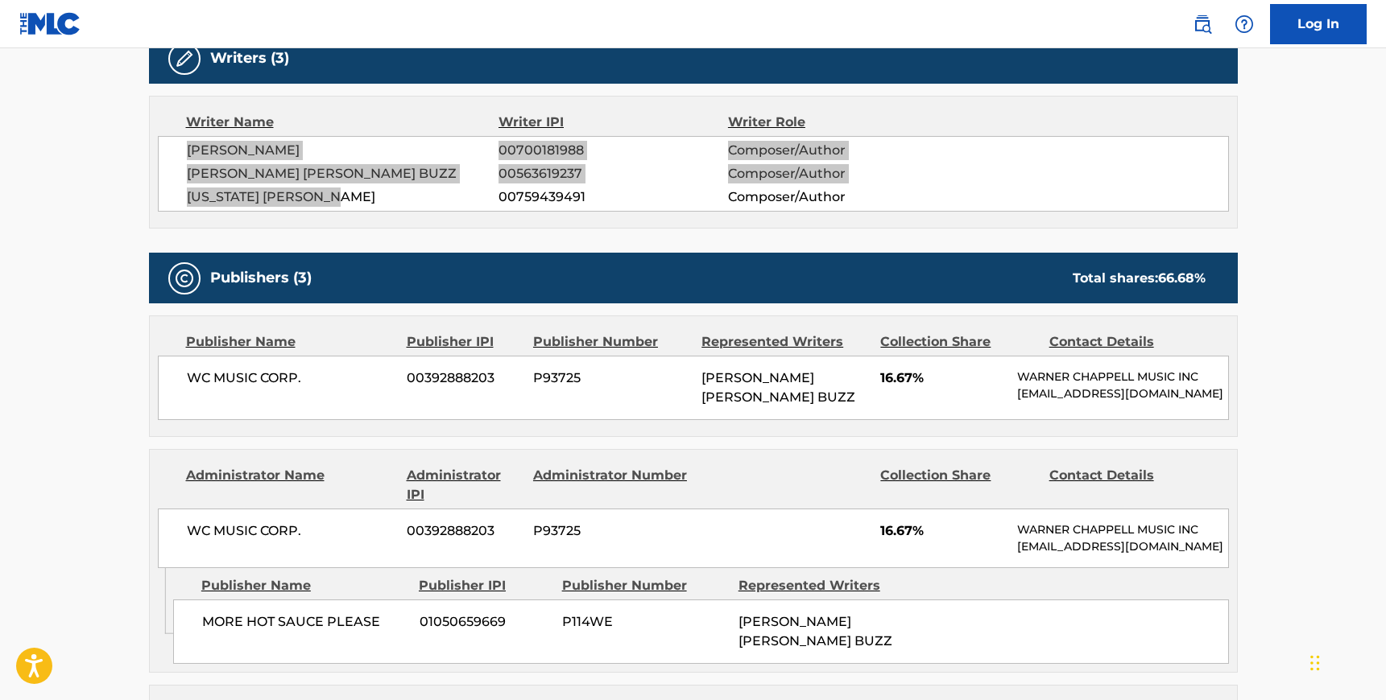
scroll to position [554, 0]
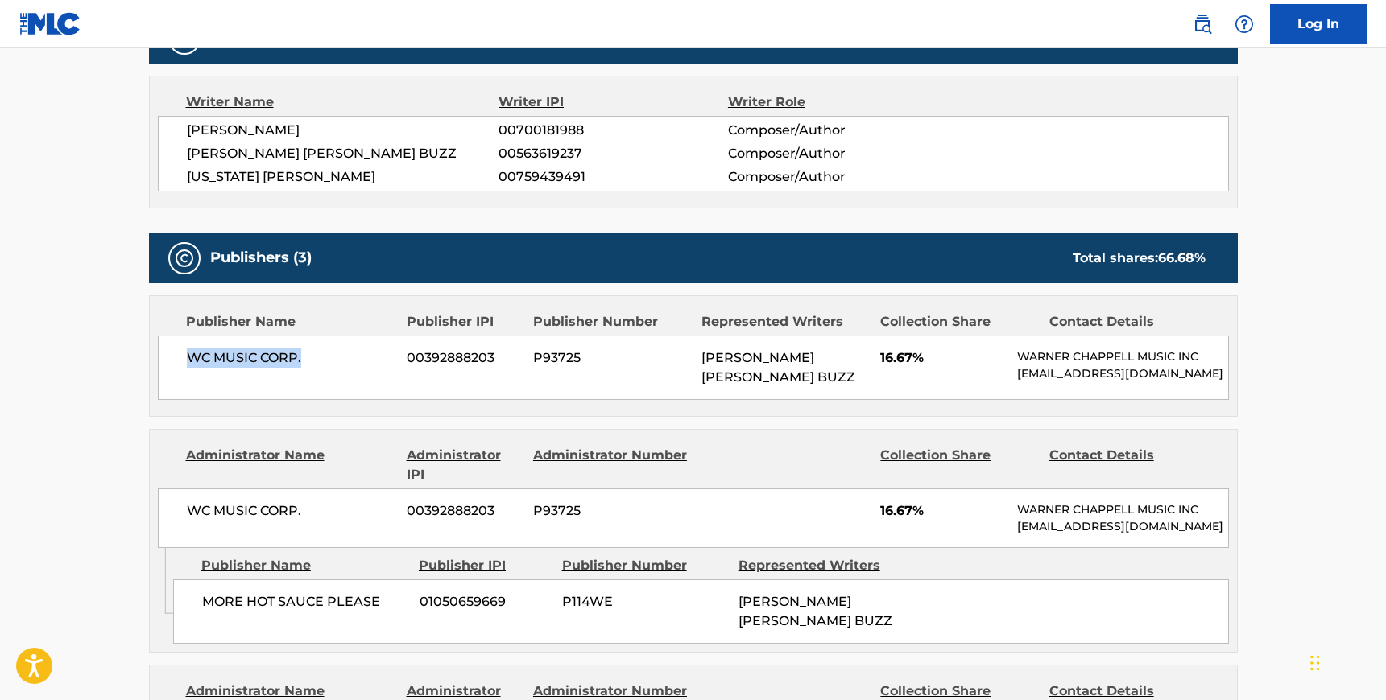
drag, startPoint x: 184, startPoint y: 353, endPoint x: 300, endPoint y: 353, distance: 115.9
click at [300, 353] on div "WC MUSIC CORP. 00392888203 P93725 [PERSON_NAME] [PERSON_NAME] BUZZ 16.67% [PERS…" at bounding box center [693, 368] width 1071 height 64
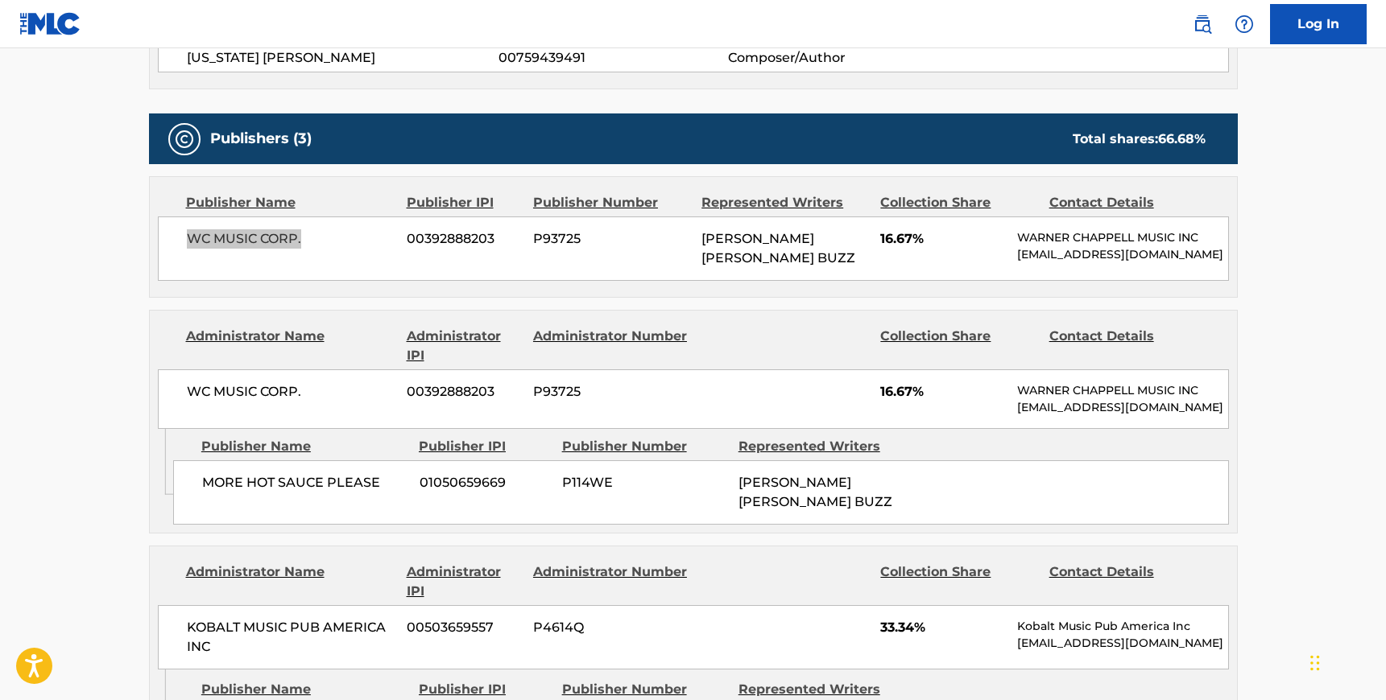
scroll to position [699, 0]
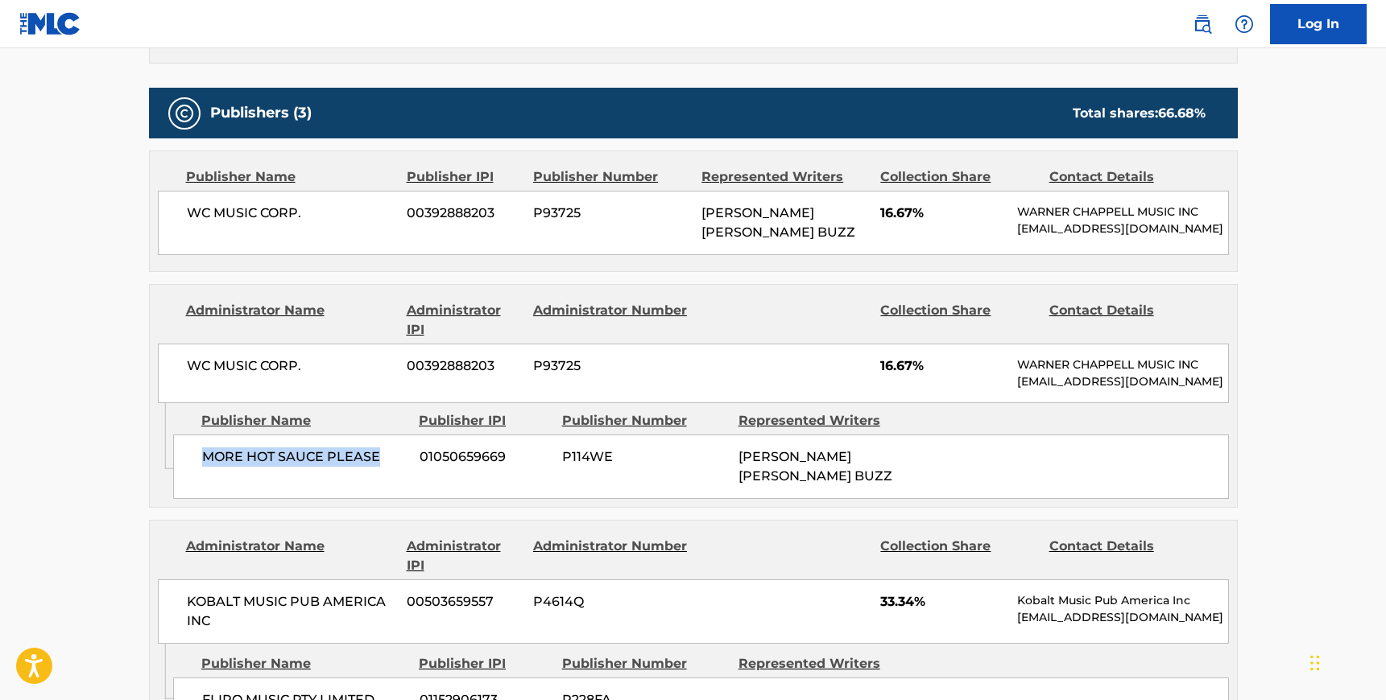
drag, startPoint x: 387, startPoint y: 459, endPoint x: 203, endPoint y: 451, distance: 184.5
click at [203, 451] on span "MORE HOT SAUCE PLEASE" at bounding box center [304, 457] width 205 height 19
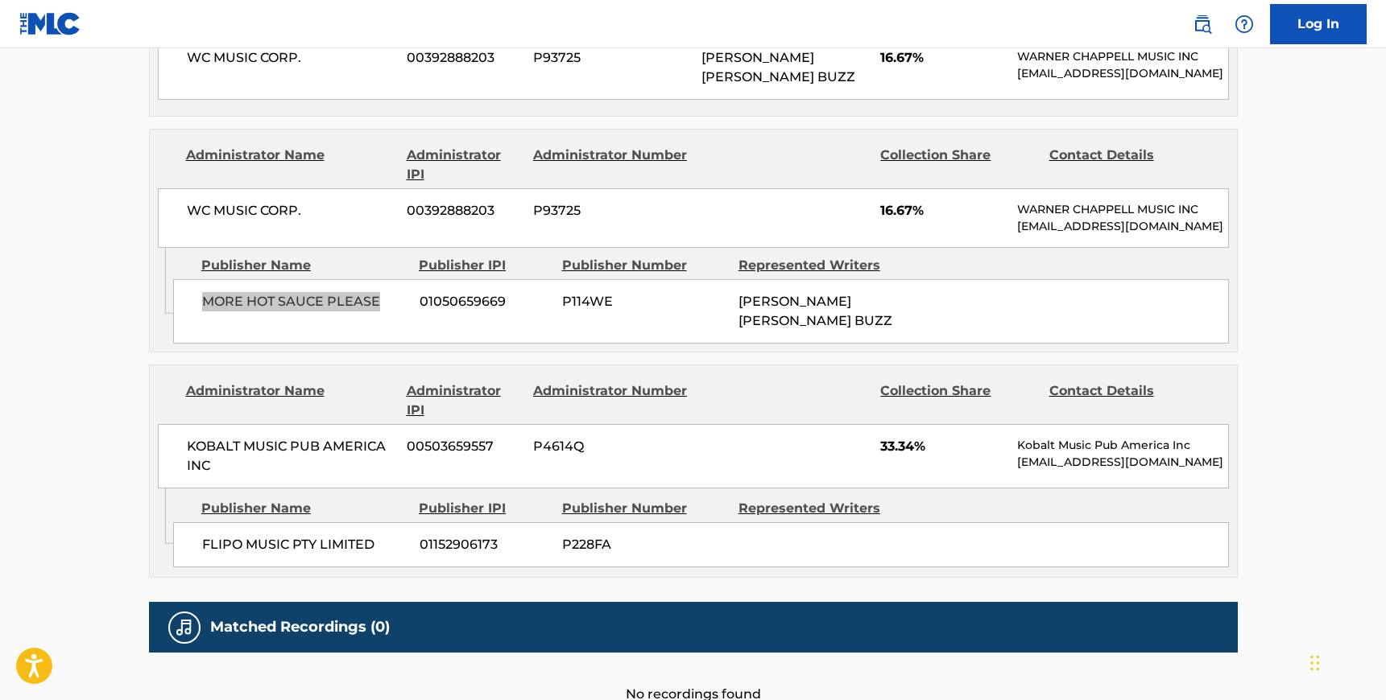
scroll to position [936, 0]
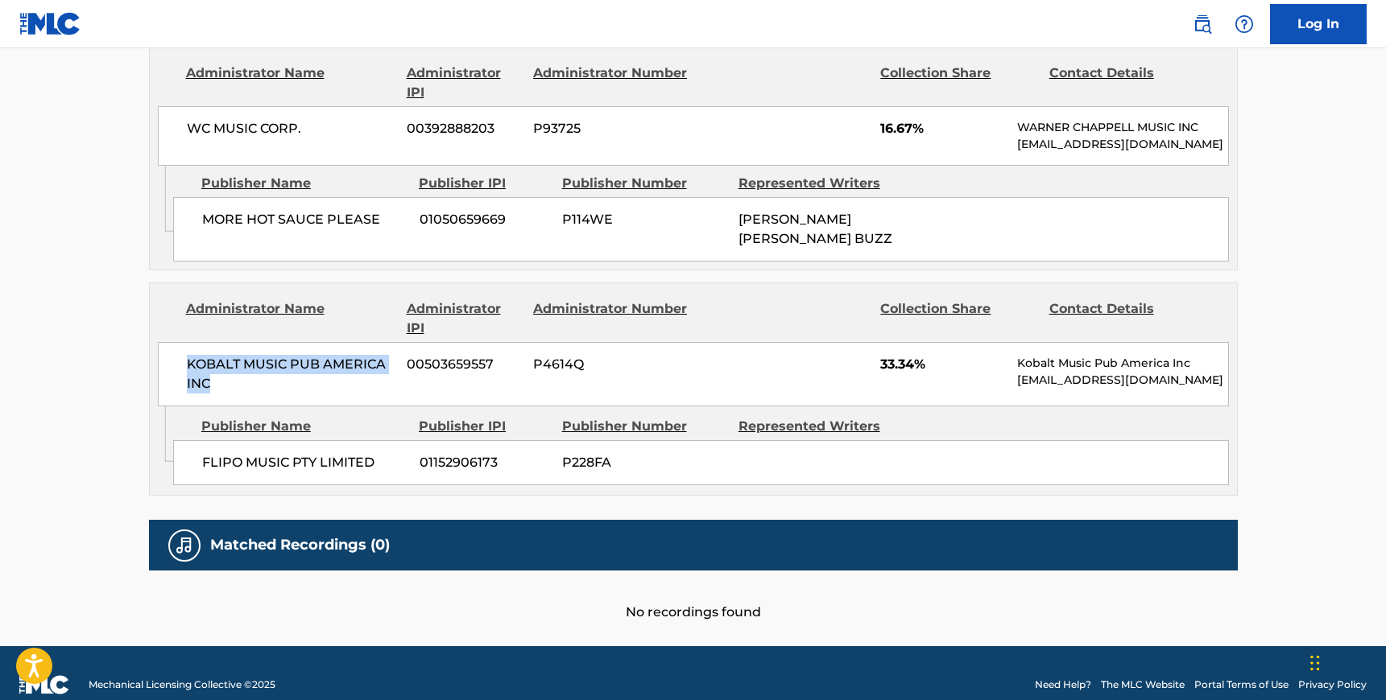
drag, startPoint x: 187, startPoint y: 342, endPoint x: 232, endPoint y: 362, distance: 49.4
click at [232, 362] on span "KOBALT MUSIC PUB AMERICA INC" at bounding box center [291, 374] width 209 height 39
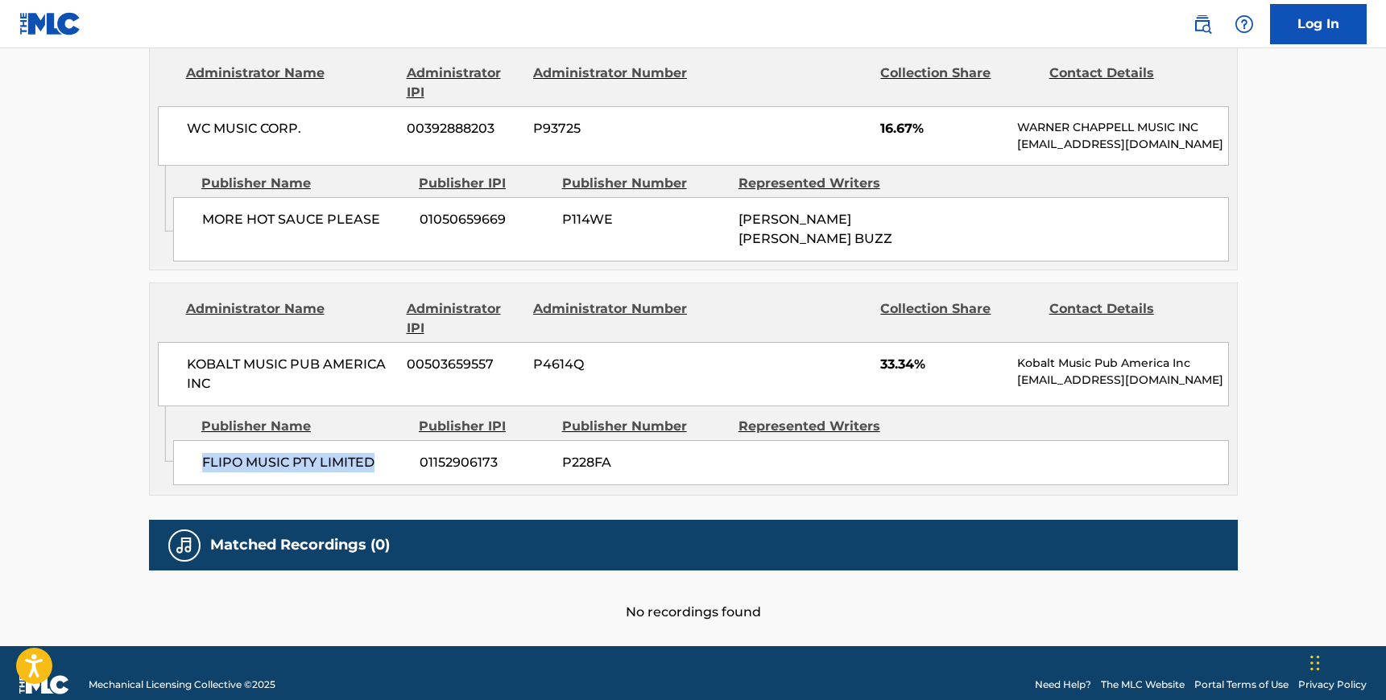
drag, startPoint x: 205, startPoint y: 439, endPoint x: 379, endPoint y: 442, distance: 174.7
click at [379, 453] on span "FLIPO MUSIC PTY LIMITED" at bounding box center [304, 462] width 205 height 19
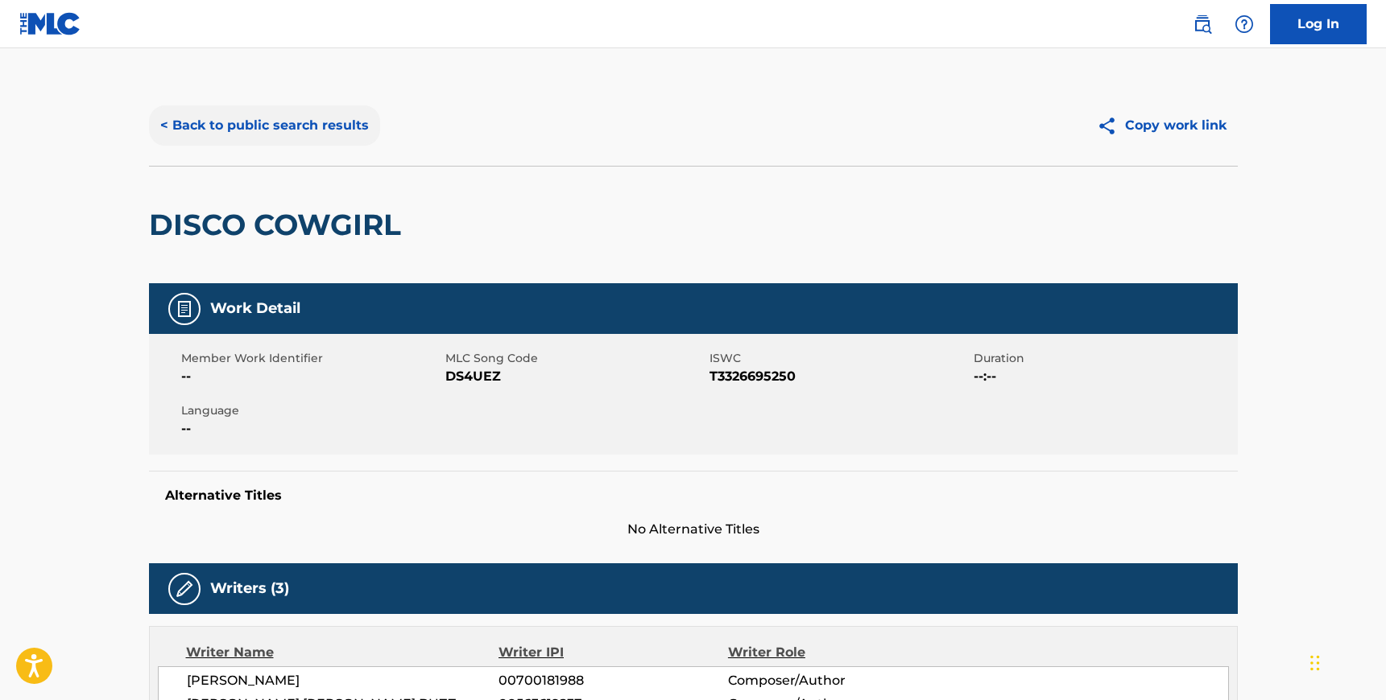
scroll to position [0, 0]
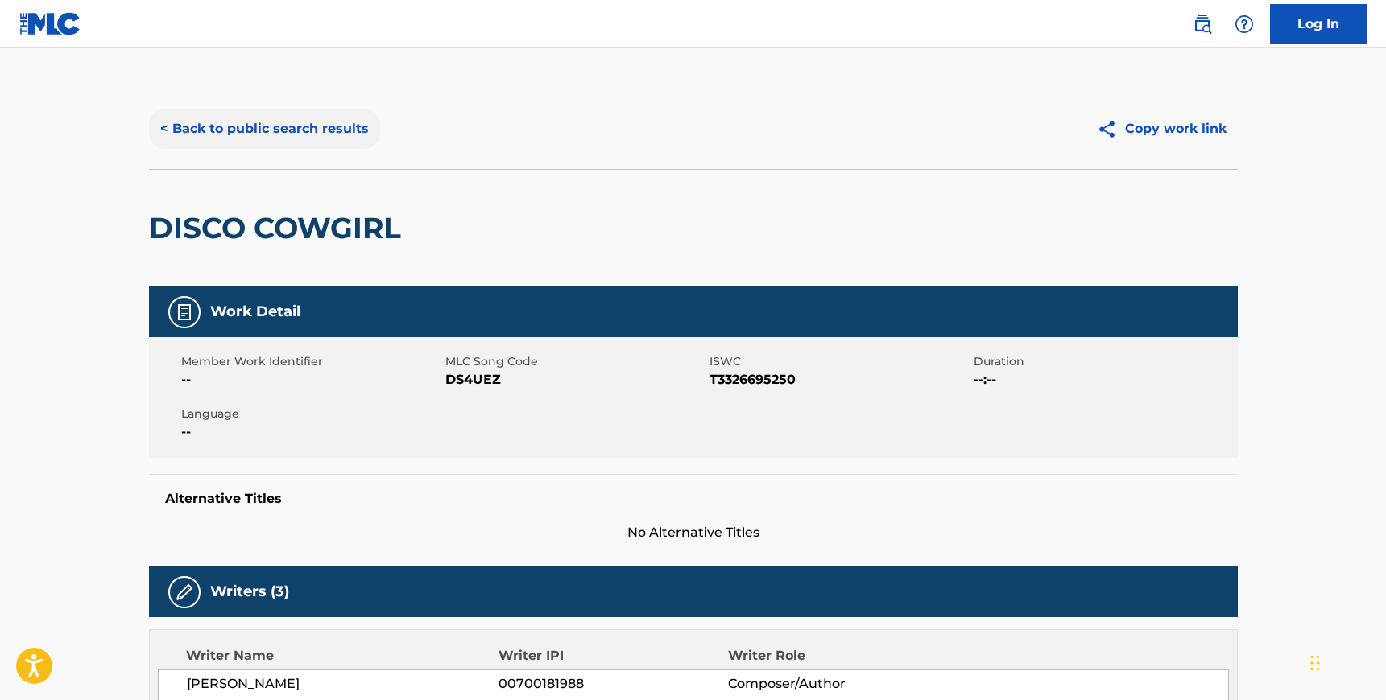
click at [221, 126] on button "< Back to public search results" at bounding box center [264, 129] width 231 height 40
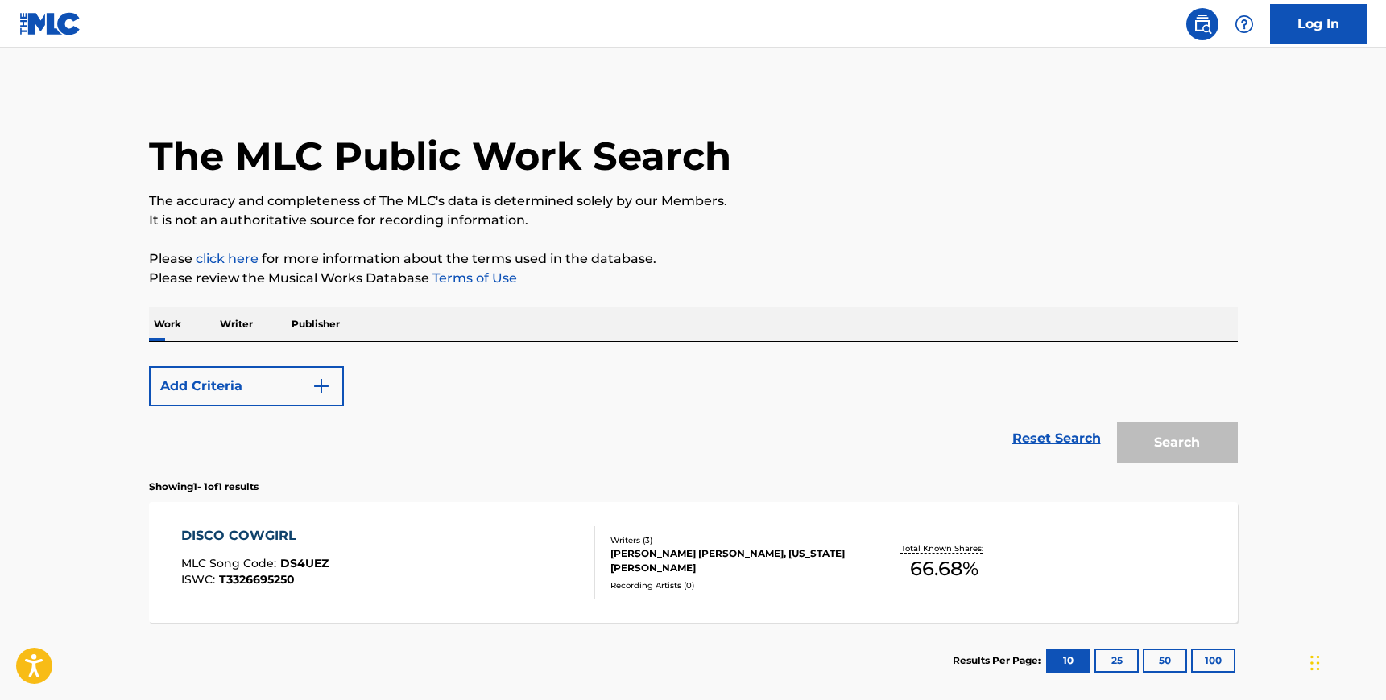
scroll to position [84, 0]
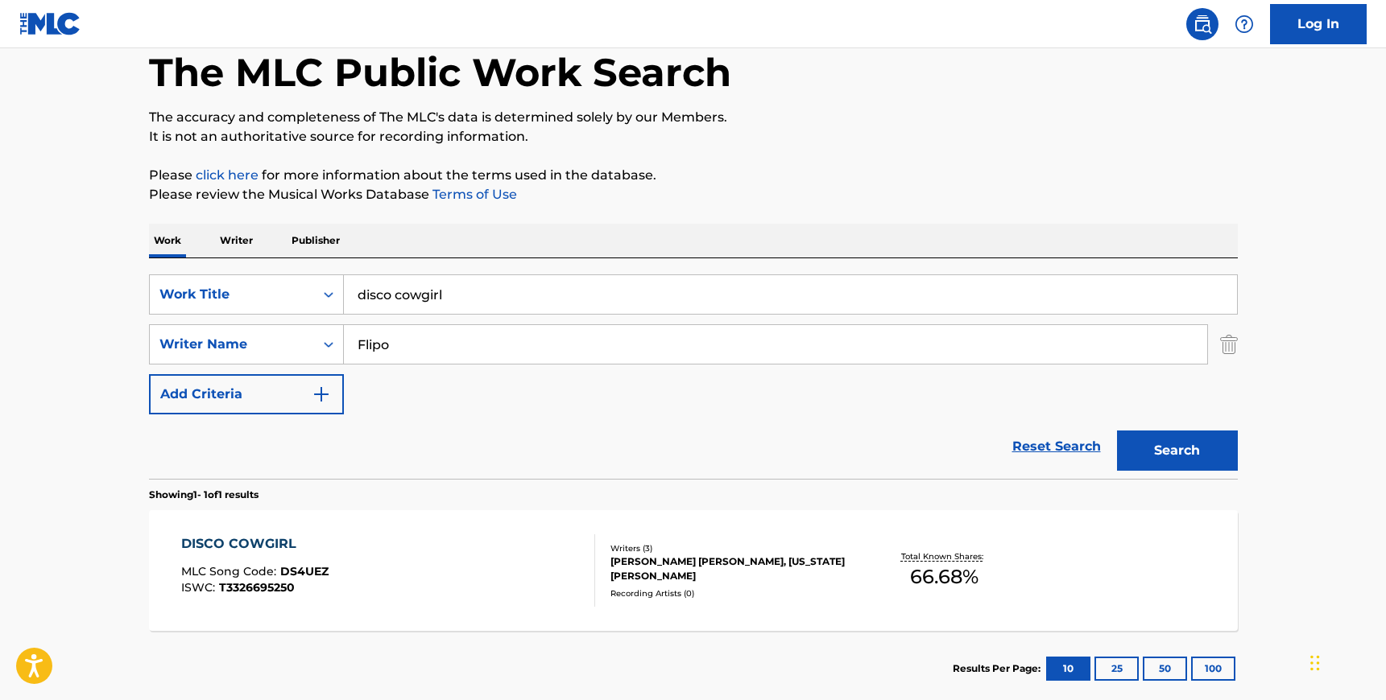
click at [397, 342] on input "Flipo" at bounding box center [775, 344] width 863 height 39
paste input "[PERSON_NAME]"
type input "[PERSON_NAME]"
click at [464, 299] on input "disco cowgirl" at bounding box center [790, 294] width 893 height 39
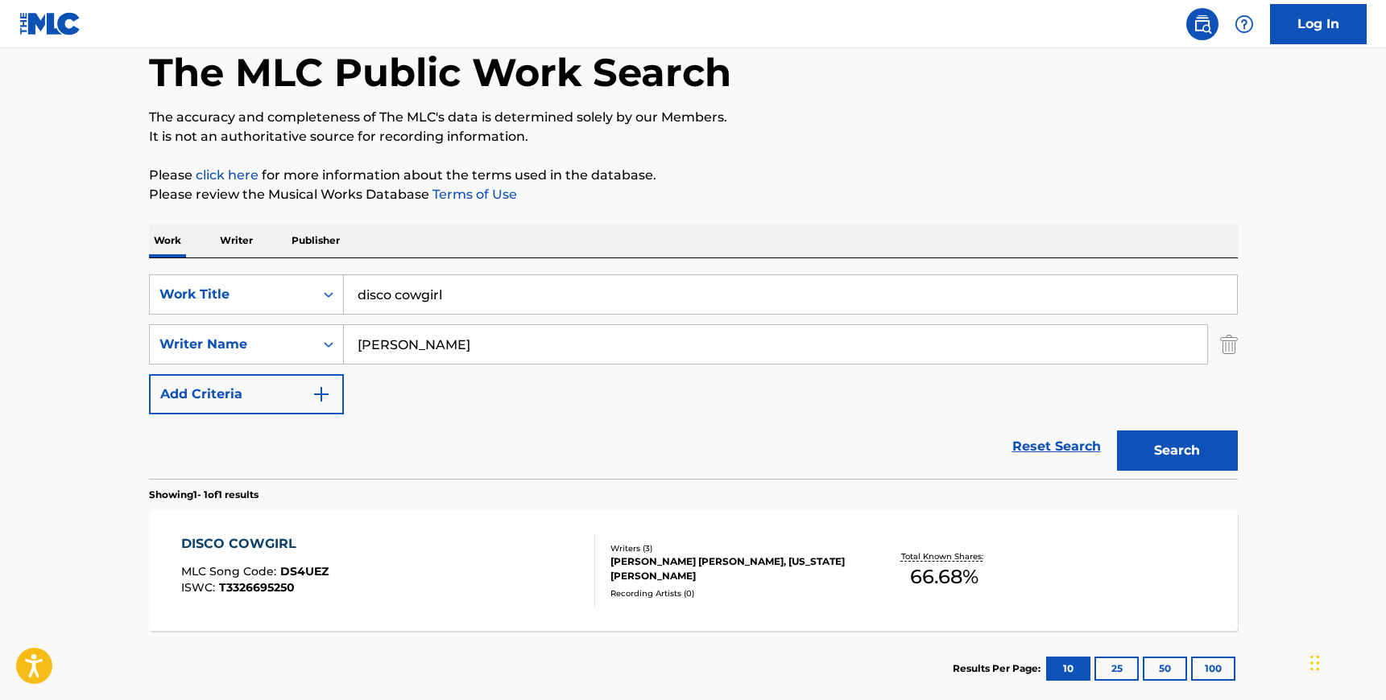
click at [464, 299] on input "disco cowgirl" at bounding box center [790, 294] width 893 height 39
type input "3am"
click at [1117, 431] on button "Search" at bounding box center [1177, 451] width 121 height 40
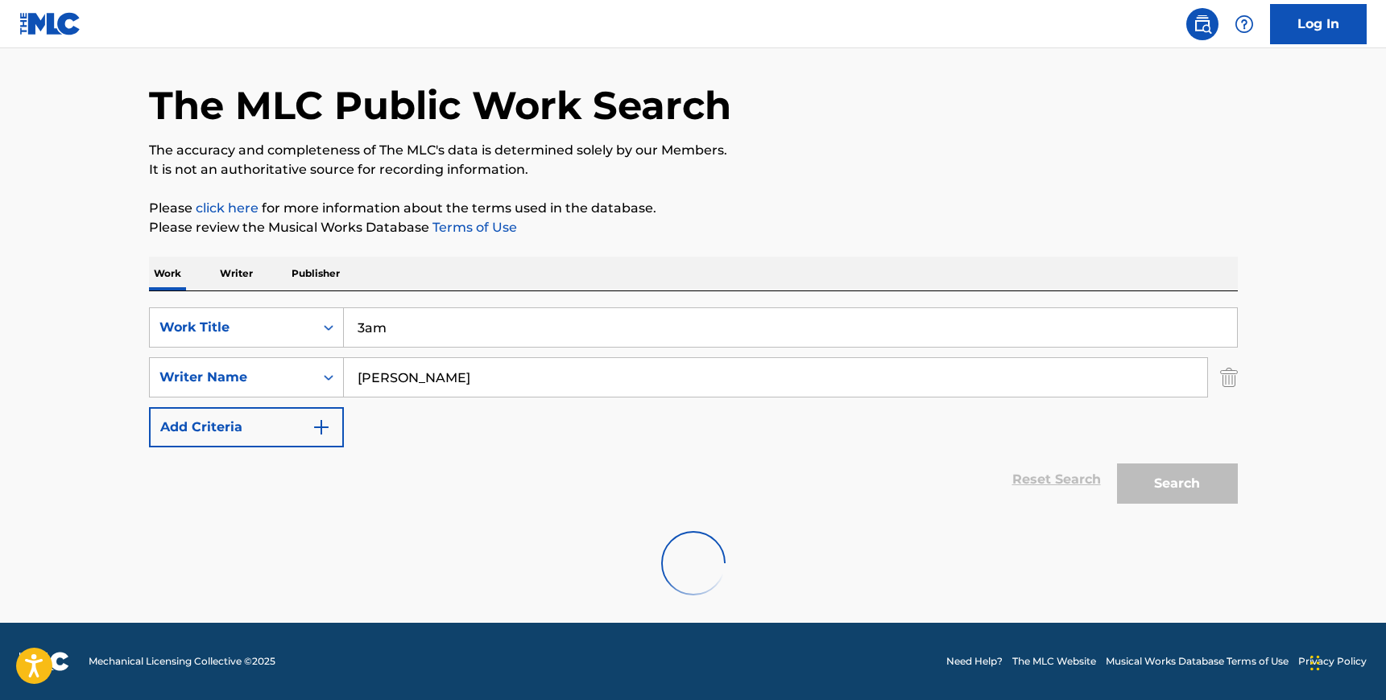
scroll to position [0, 0]
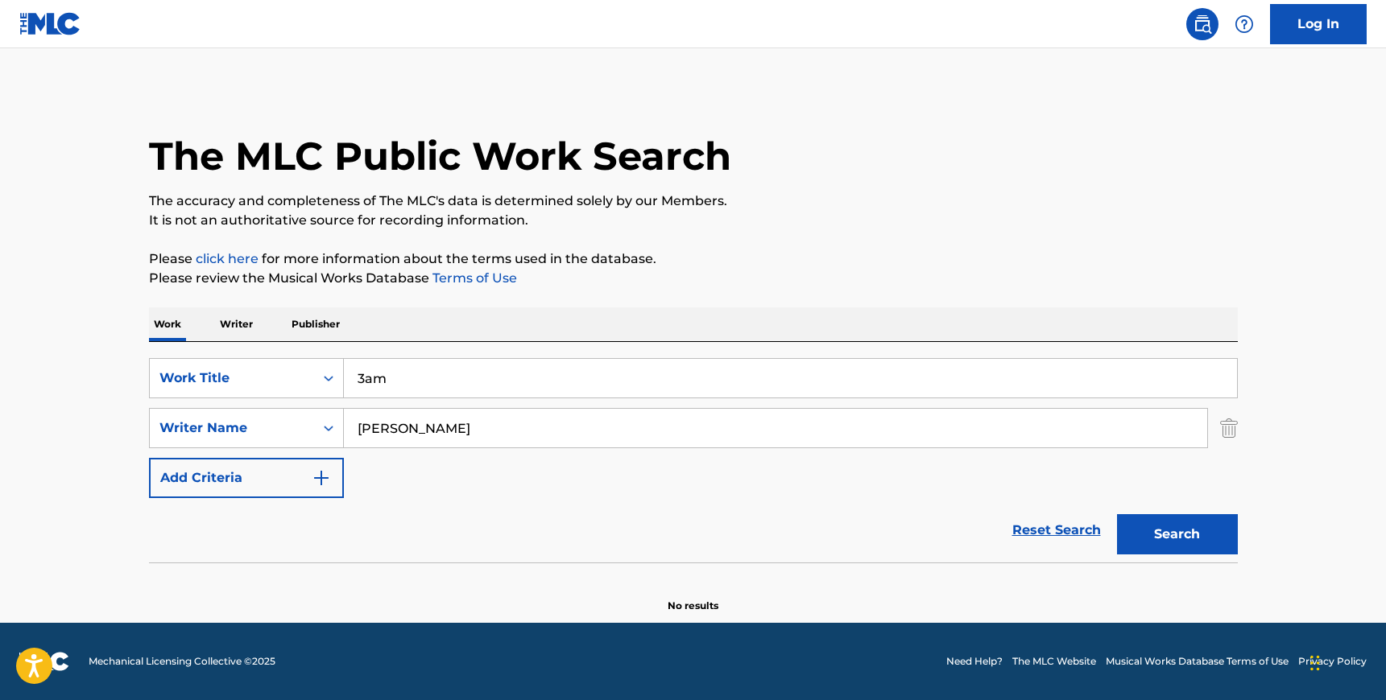
click at [417, 432] on input "[PERSON_NAME]" at bounding box center [775, 428] width 863 height 39
paste input "Grainger"
type input "Grainger"
click at [1117, 514] on button "Search" at bounding box center [1177, 534] width 121 height 40
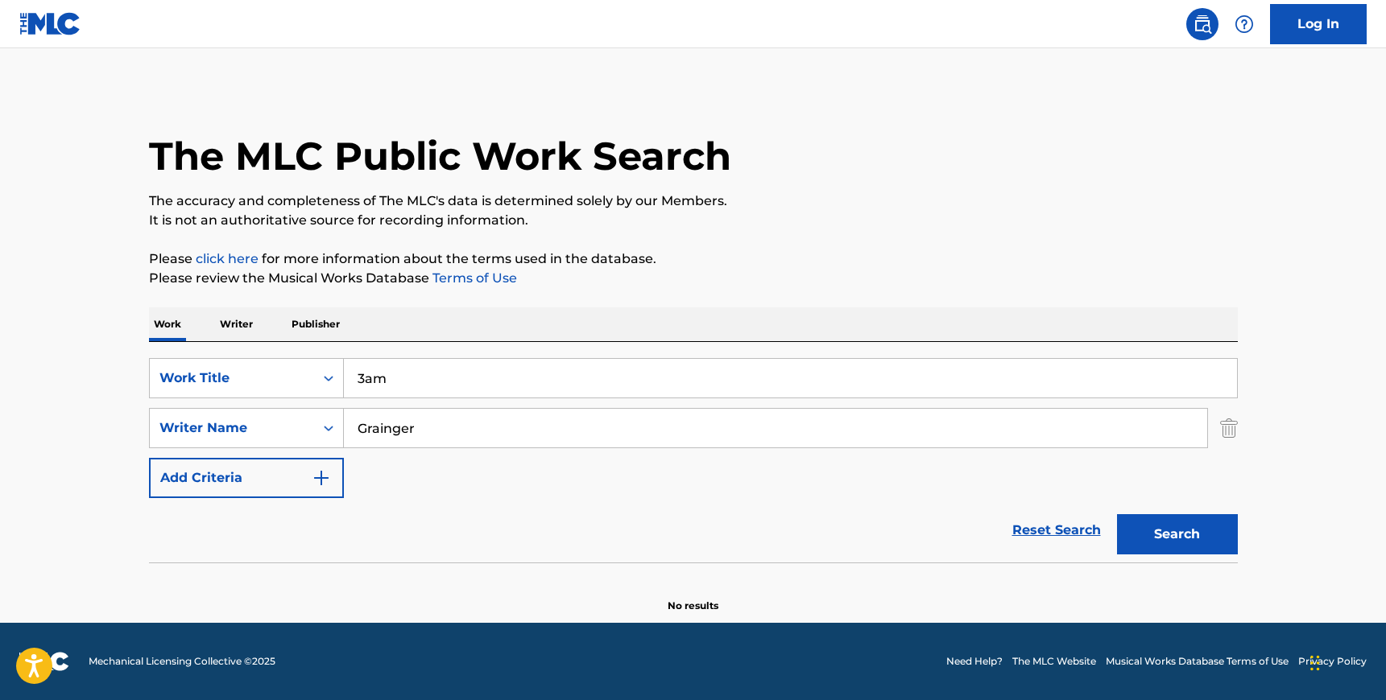
click at [367, 375] on input "3am" at bounding box center [790, 378] width 893 height 39
type input "3 am"
click at [1117, 514] on button "Search" at bounding box center [1177, 534] width 121 height 40
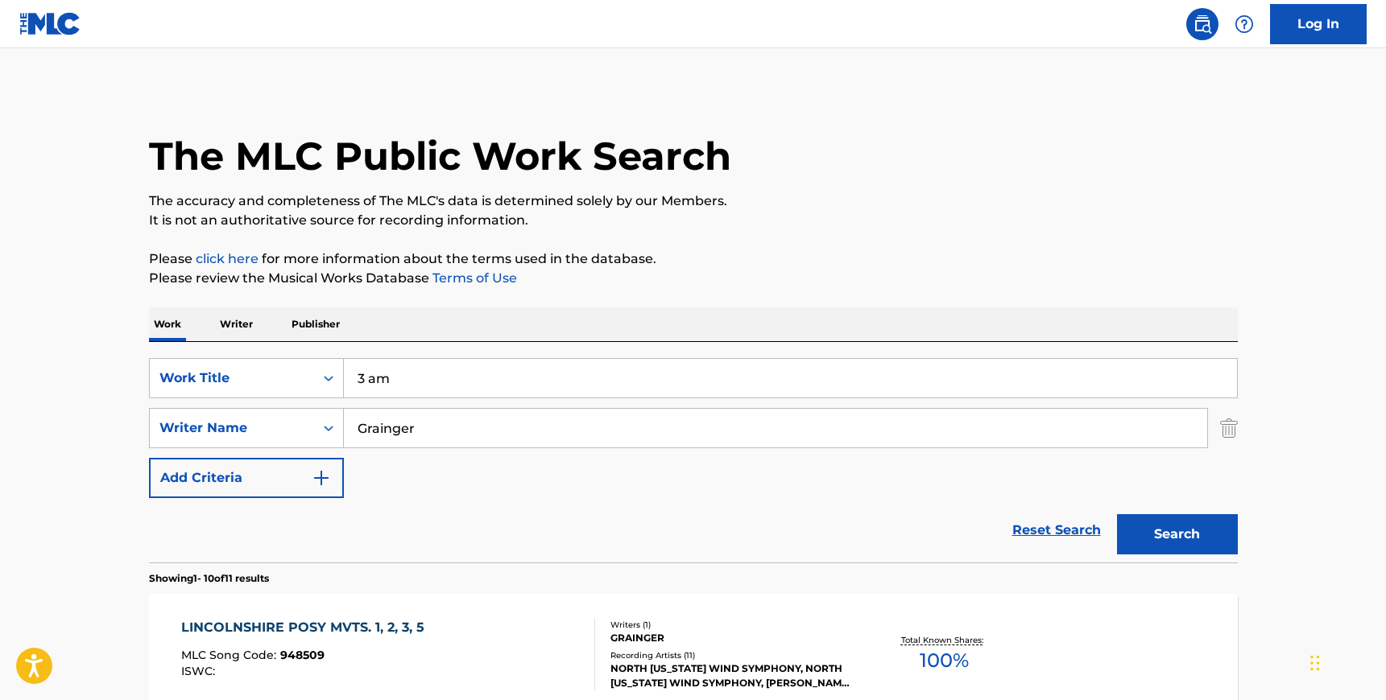
click at [392, 422] on input "Grainger" at bounding box center [775, 428] width 863 height 39
click at [392, 423] on input "Grainger" at bounding box center [775, 428] width 863 height 39
paste input "Night"
type input "Night"
click at [414, 384] on input "3 am" at bounding box center [790, 378] width 893 height 39
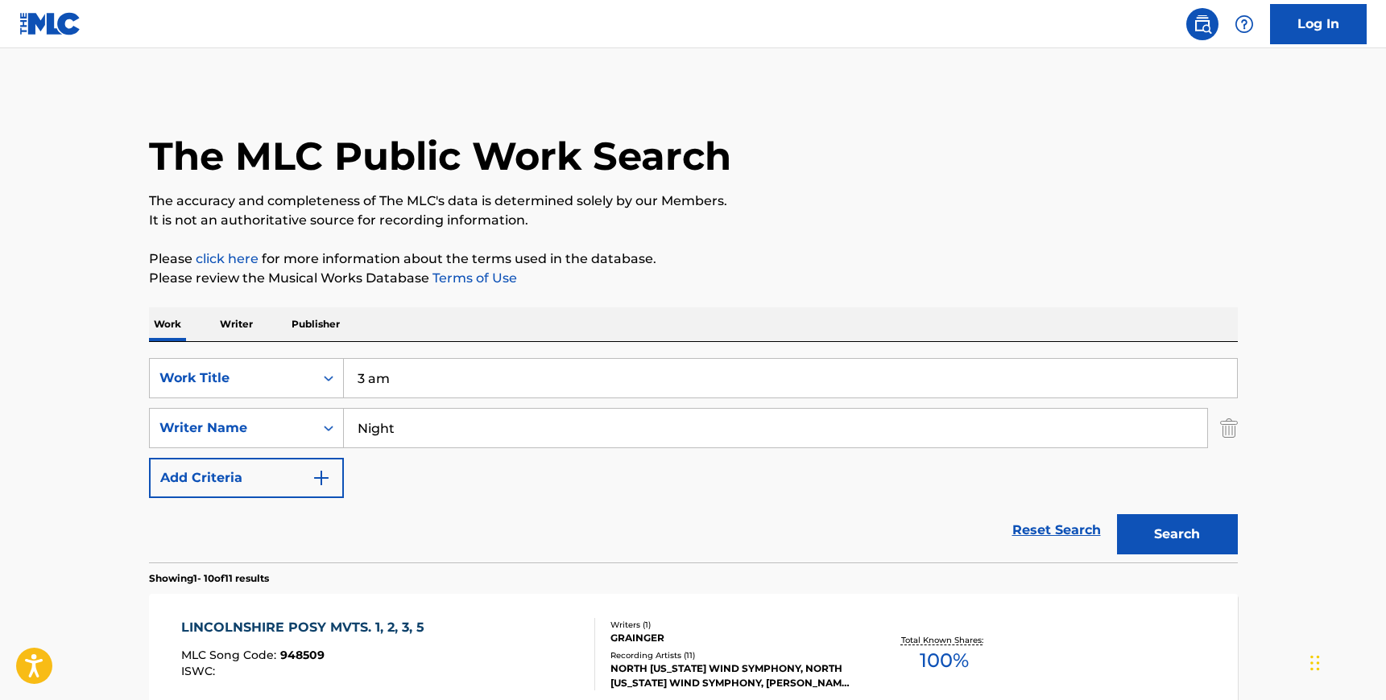
click at [414, 384] on input "3 am" at bounding box center [790, 378] width 893 height 39
type input "the hearse"
click at [1117, 514] on button "Search" at bounding box center [1177, 534] width 121 height 40
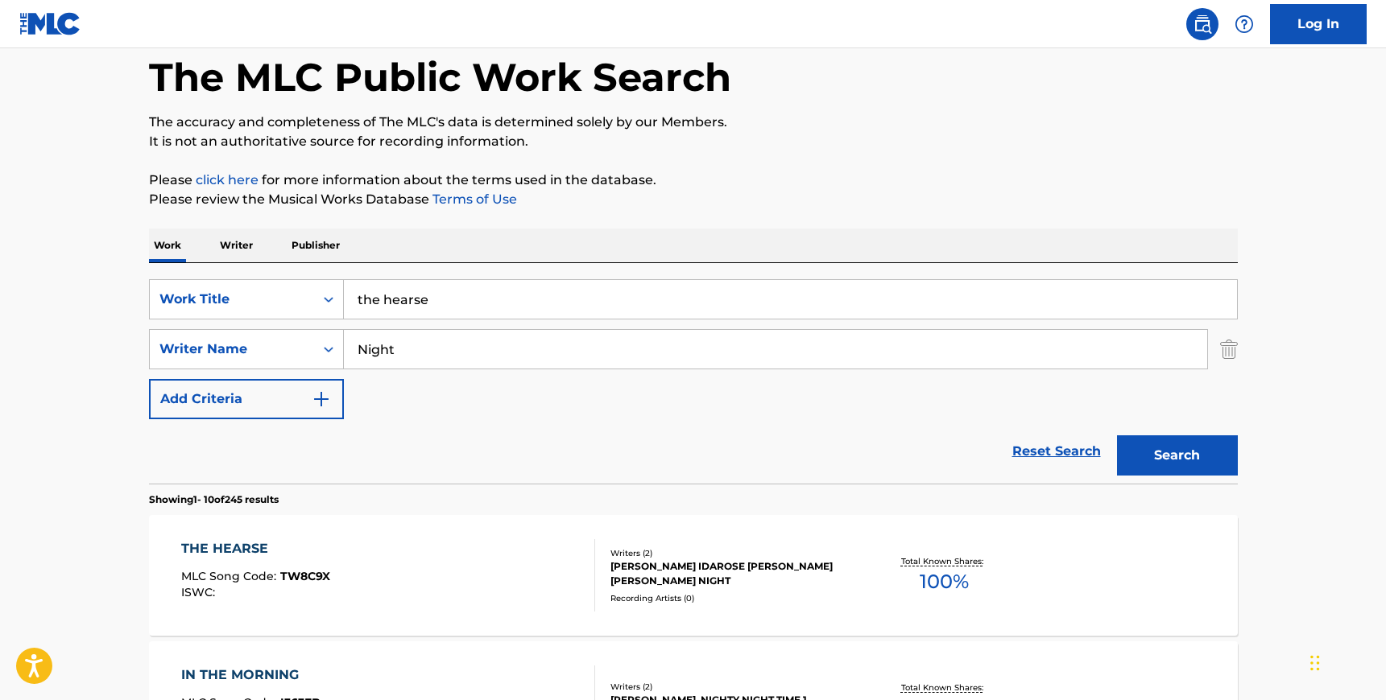
scroll to position [84, 0]
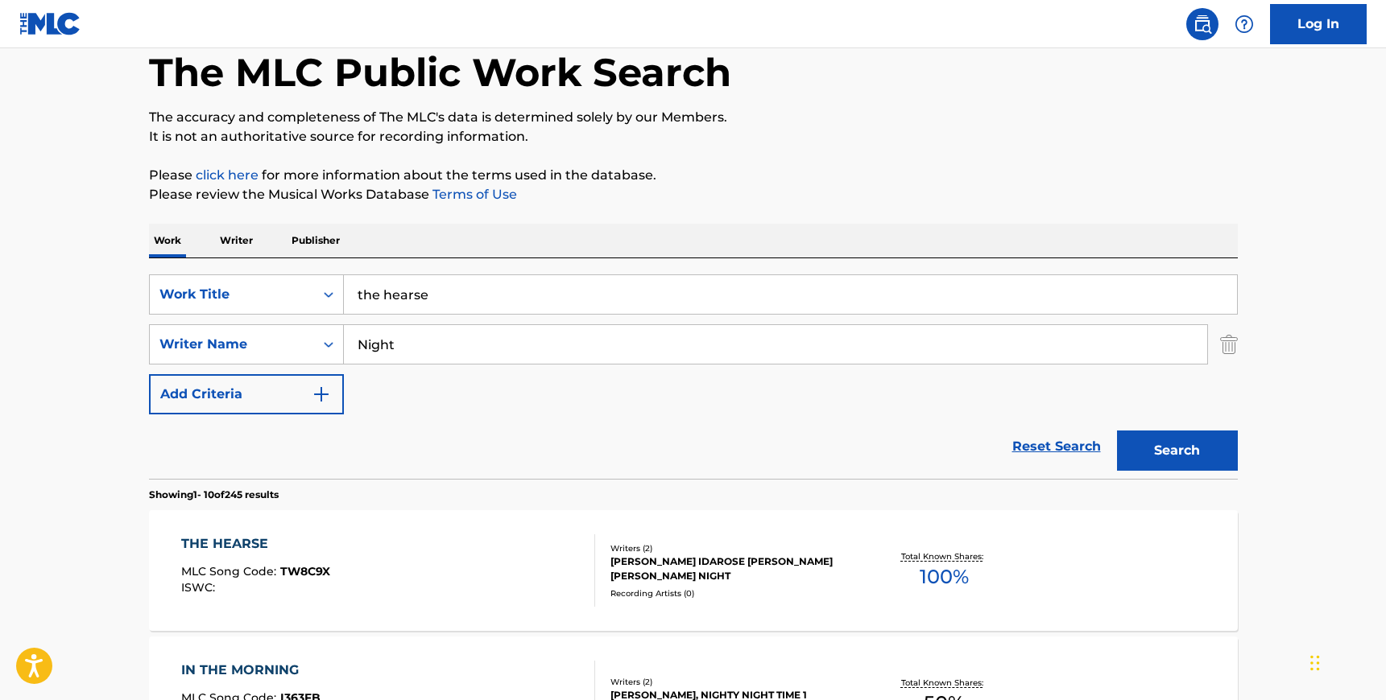
click at [439, 532] on div "THE HEARSE MLC Song Code : TW8C9X ISWC : Writers ( 2 ) [PERSON_NAME] IDAROSE [P…" at bounding box center [693, 570] width 1089 height 121
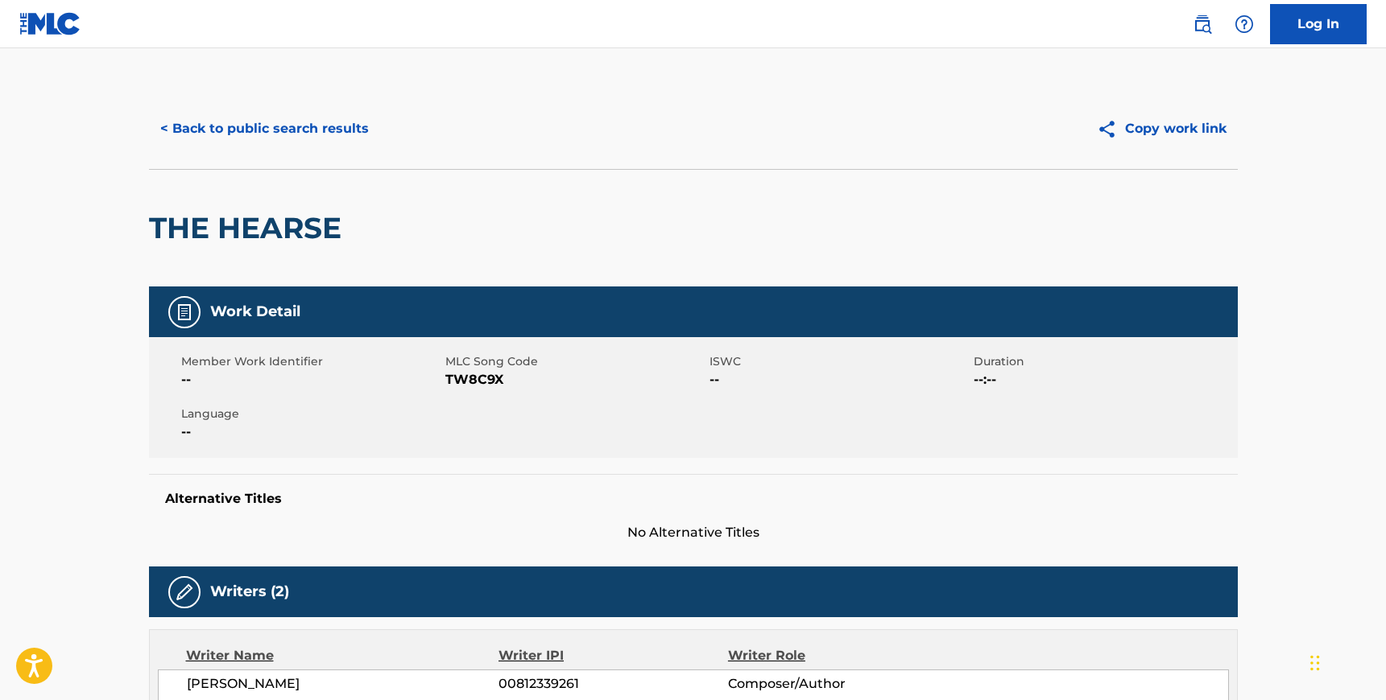
click at [490, 385] on span "TW8C9X" at bounding box center [575, 379] width 260 height 19
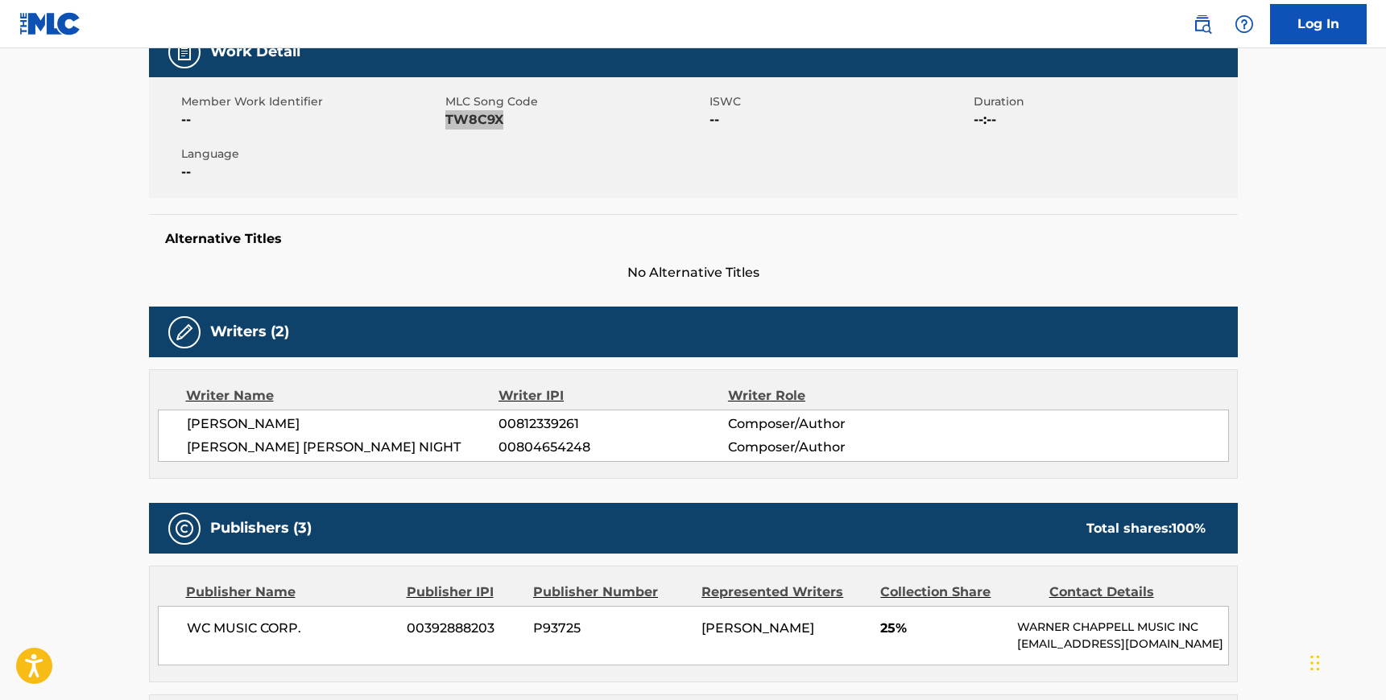
scroll to position [267, 0]
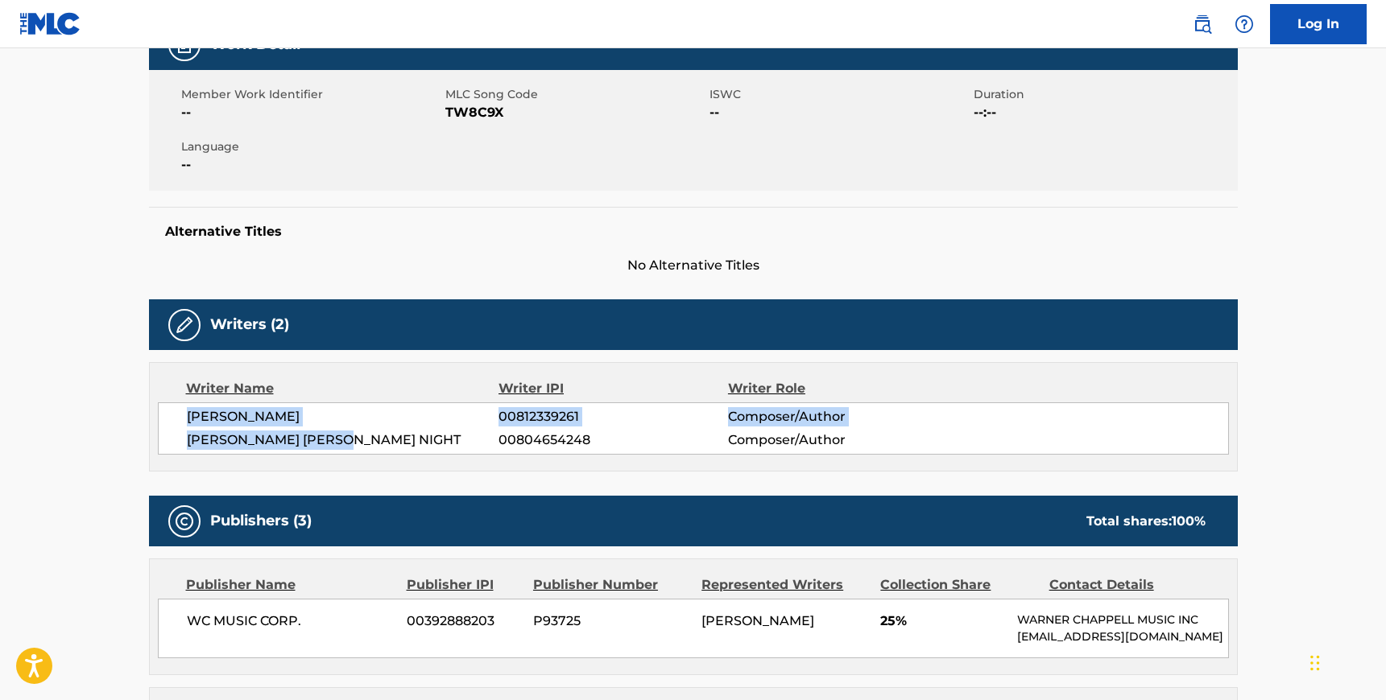
drag, startPoint x: 188, startPoint y: 418, endPoint x: 341, endPoint y: 443, distance: 154.2
click at [341, 442] on div "[PERSON_NAME] 00812339261 Composer/Author [PERSON_NAME] [PERSON_NAME] NIGHT 008…" at bounding box center [693, 429] width 1071 height 52
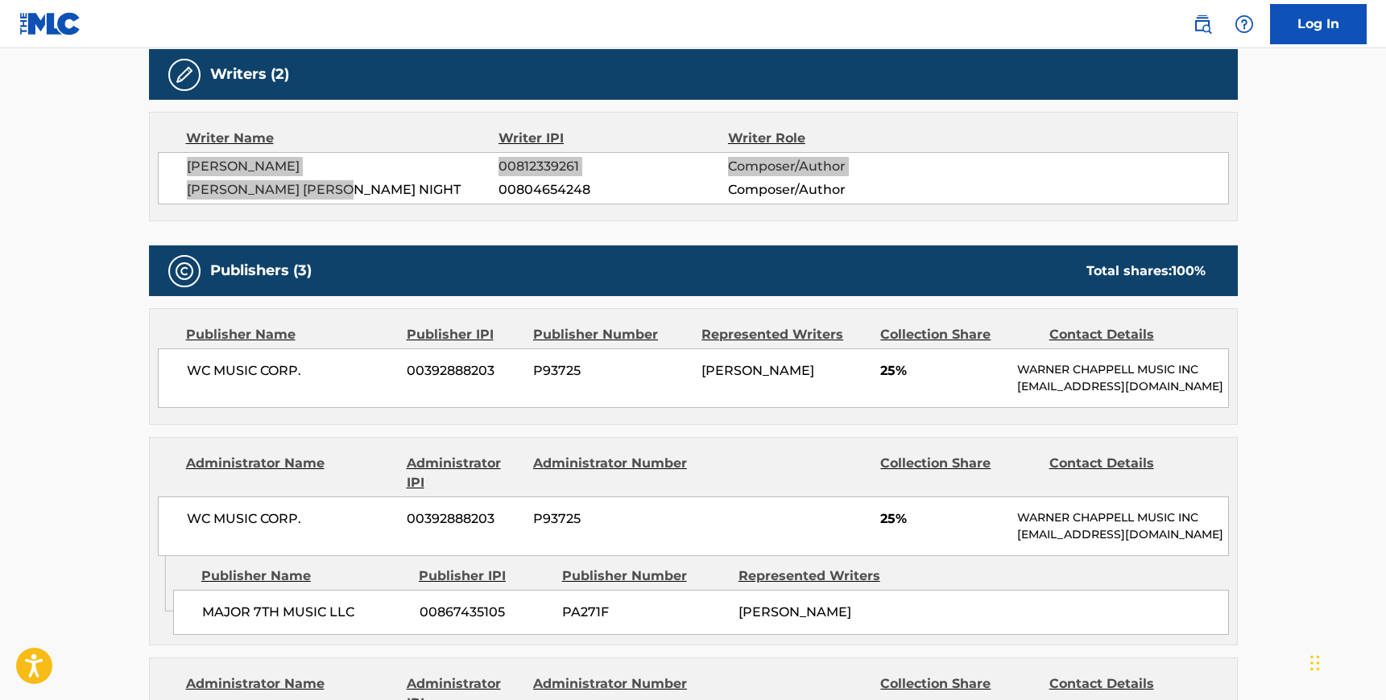
scroll to position [576, 0]
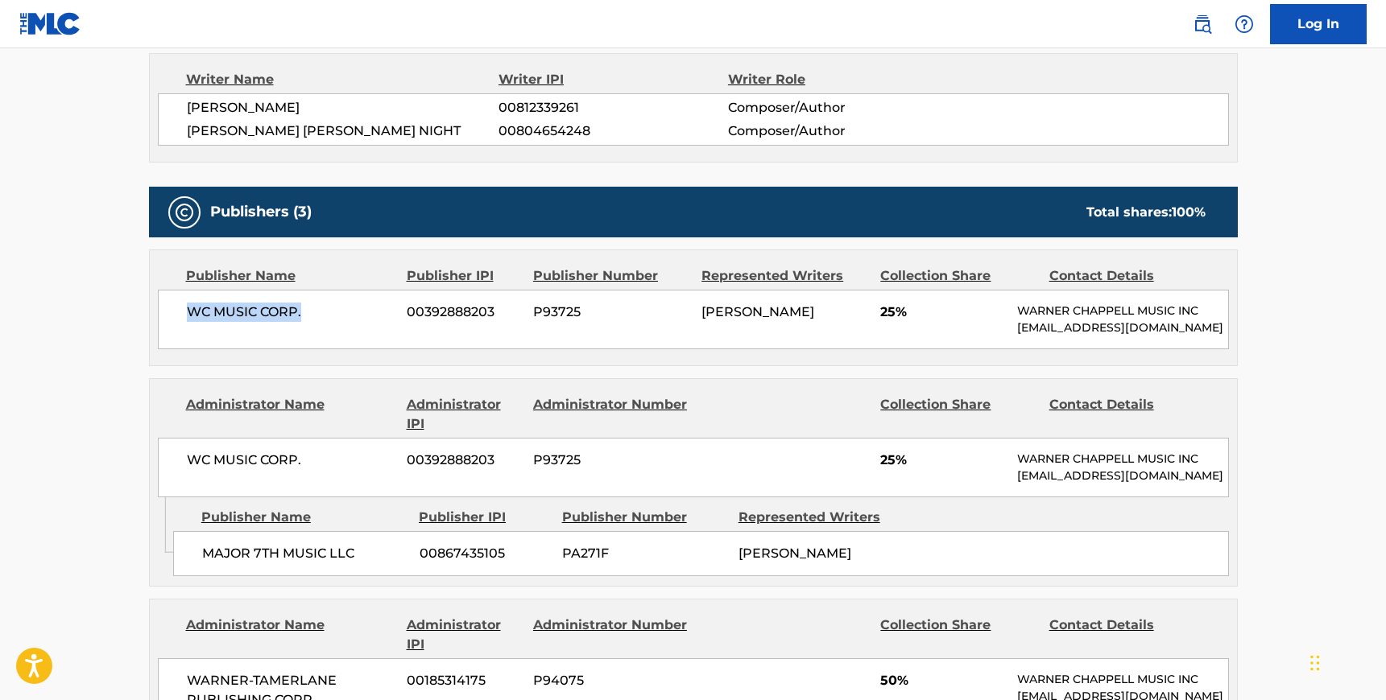
drag, startPoint x: 305, startPoint y: 310, endPoint x: 188, endPoint y: 306, distance: 116.8
click at [188, 306] on span "WC MUSIC CORP." at bounding box center [291, 312] width 209 height 19
drag, startPoint x: 203, startPoint y: 556, endPoint x: 353, endPoint y: 560, distance: 150.6
click at [353, 560] on span "MAJOR 7TH MUSIC LLC" at bounding box center [304, 553] width 205 height 19
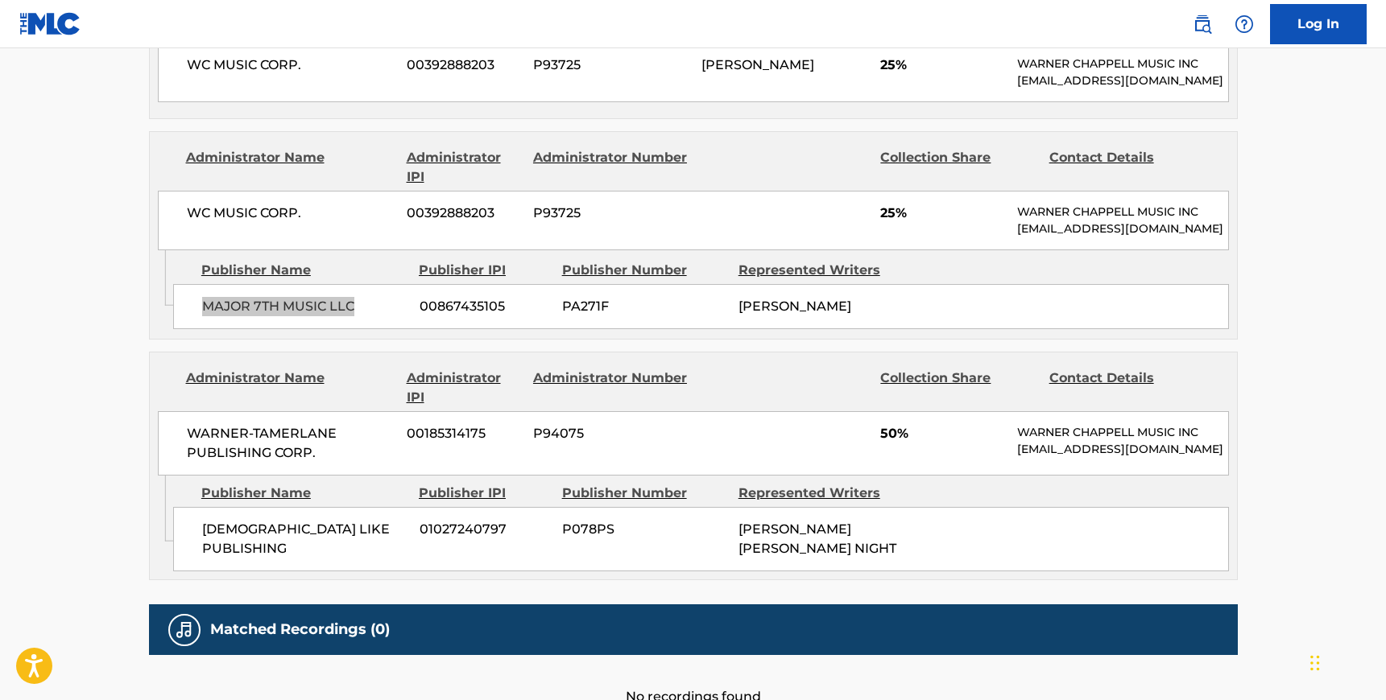
scroll to position [836, 0]
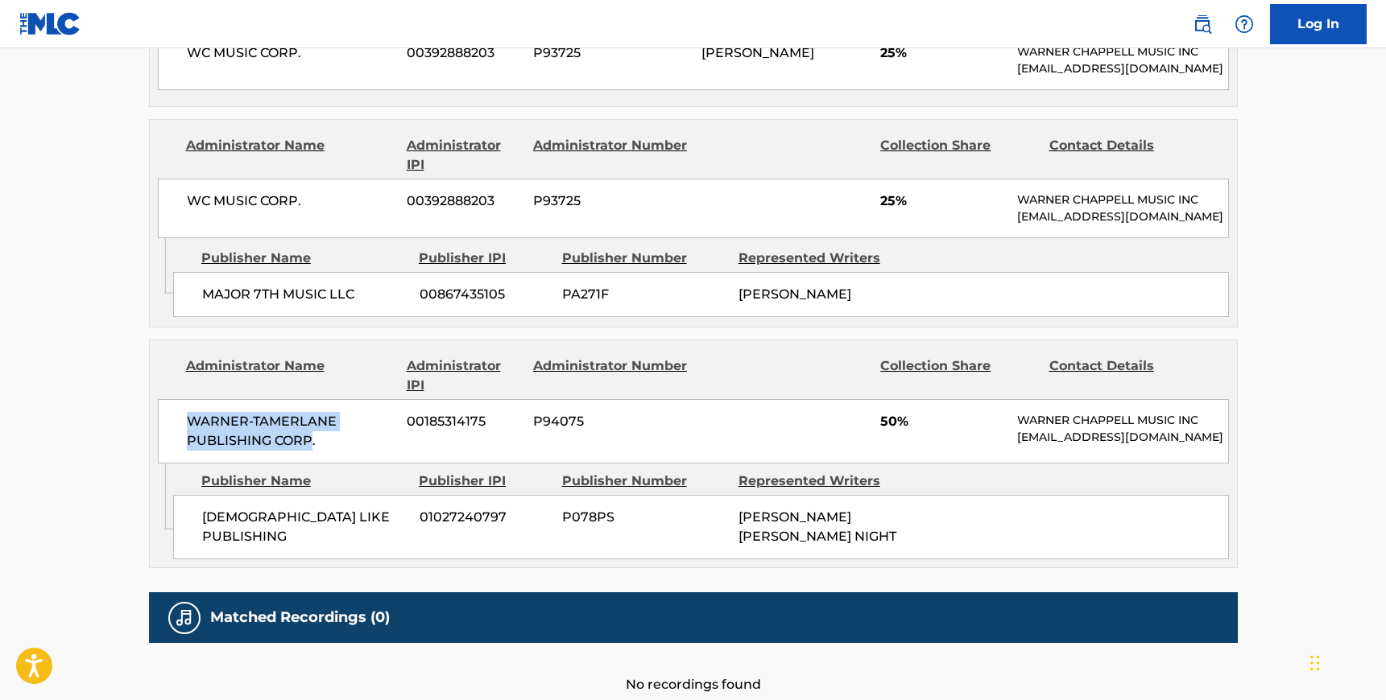
drag, startPoint x: 185, startPoint y: 436, endPoint x: 310, endPoint y: 450, distance: 125.6
click at [310, 450] on span "WARNER-TAMERLANE PUBLISHING CORP." at bounding box center [291, 431] width 209 height 39
drag, startPoint x: 204, startPoint y: 535, endPoint x: 355, endPoint y: 543, distance: 151.6
click at [355, 543] on span "[DEMOGRAPHIC_DATA] LIKE PUBLISHING" at bounding box center [304, 527] width 205 height 39
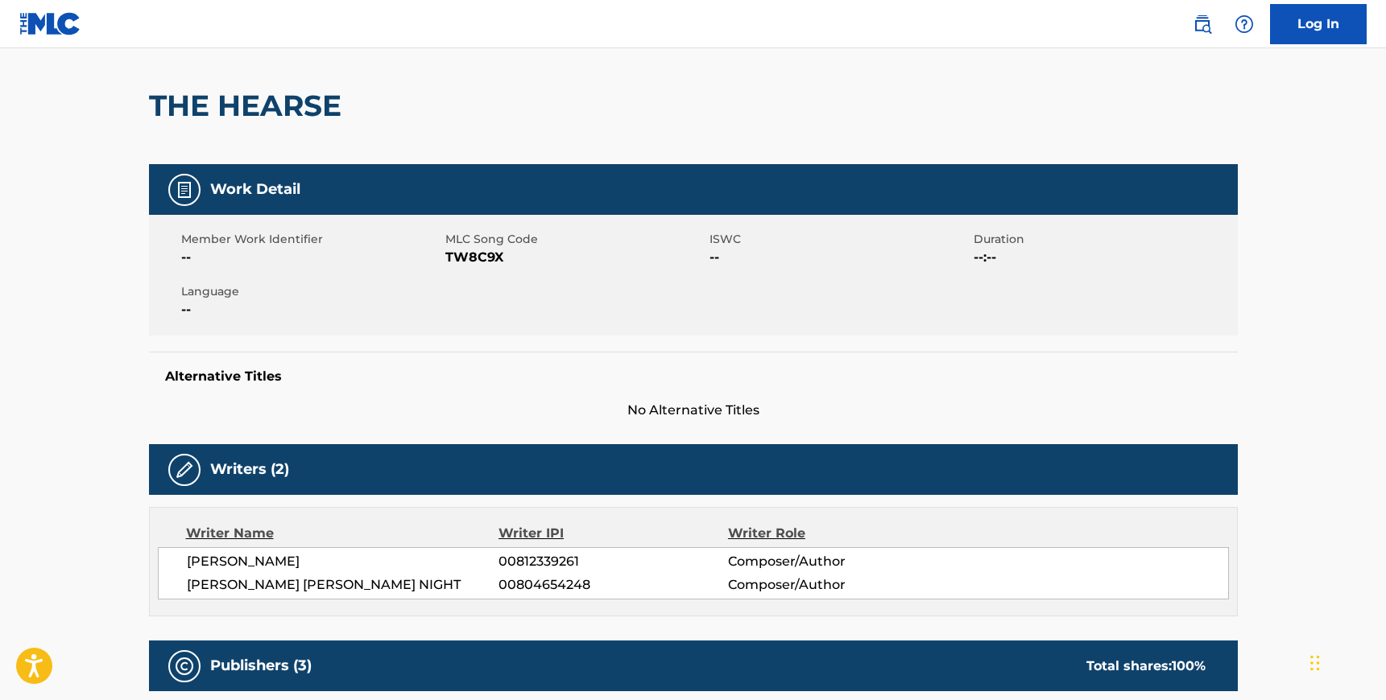
scroll to position [0, 0]
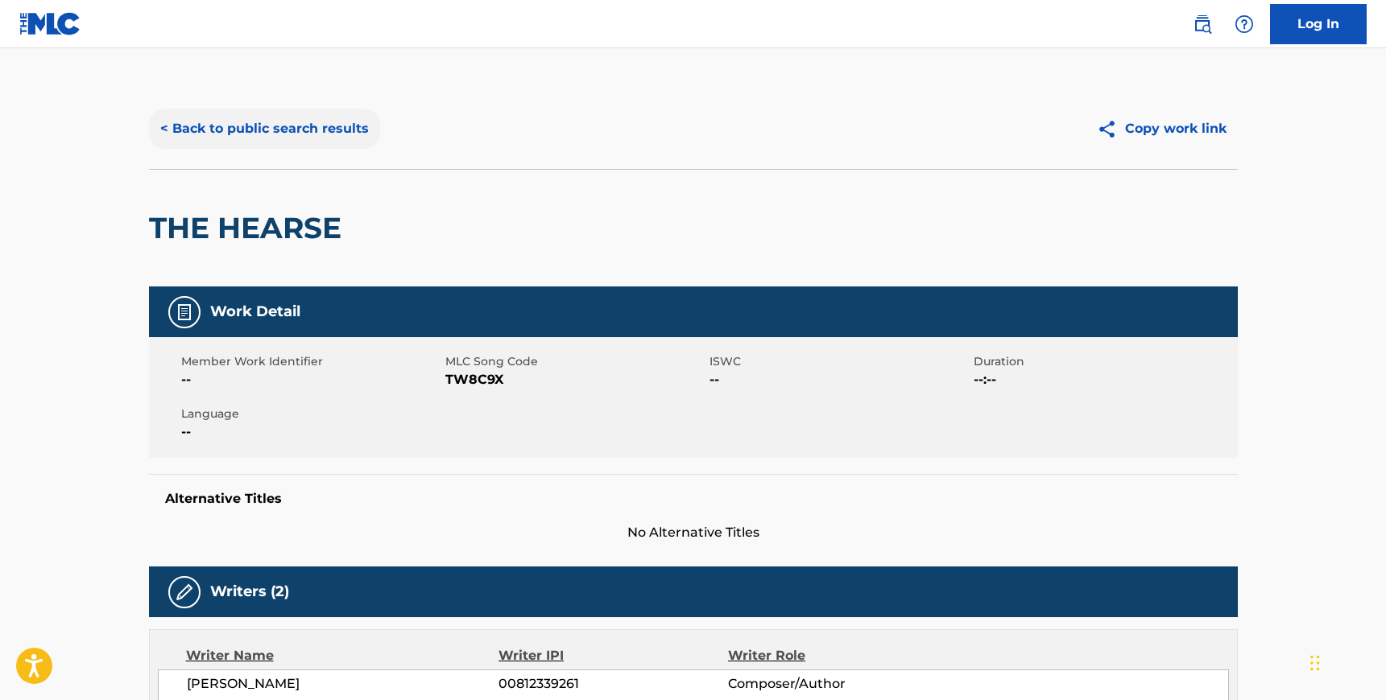
click at [270, 139] on button "< Back to public search results" at bounding box center [264, 129] width 231 height 40
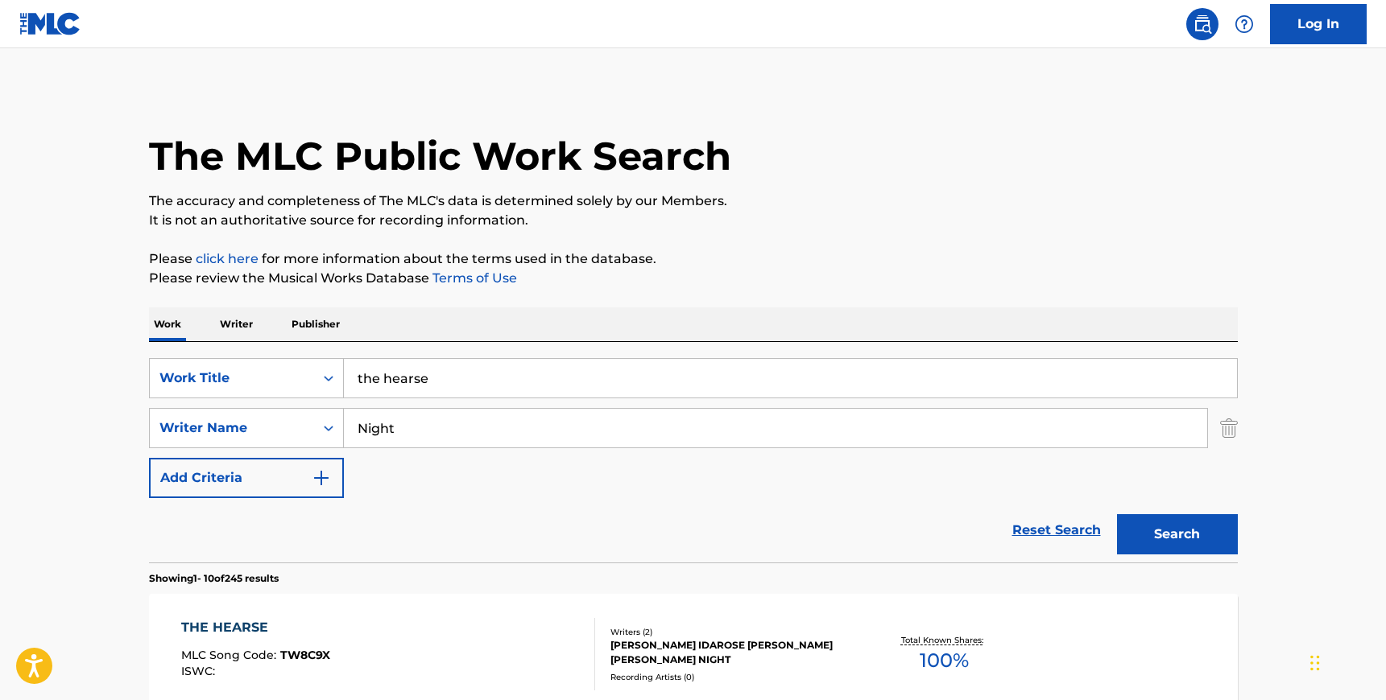
scroll to position [84, 0]
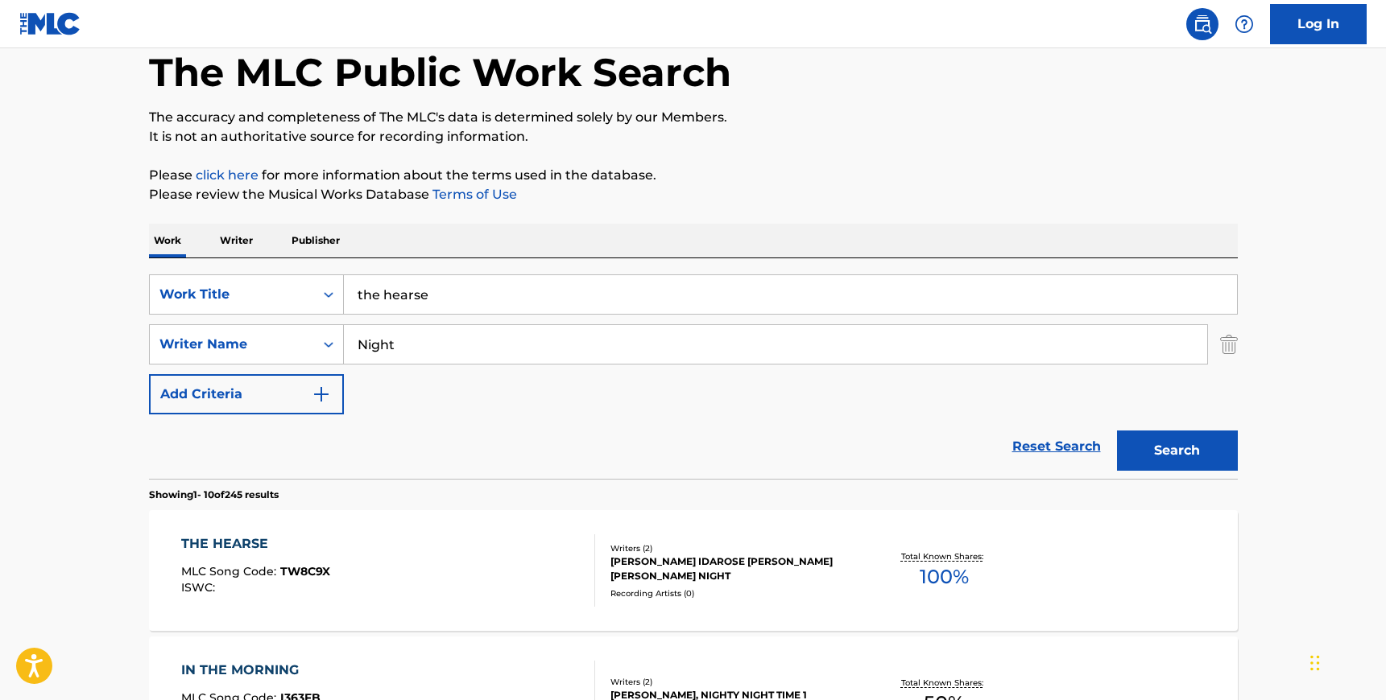
click at [392, 332] on input "Night" at bounding box center [775, 344] width 863 height 39
paste input "[PERSON_NAME]"
type input "[PERSON_NAME]"
click at [395, 301] on input "the hearse" at bounding box center [790, 294] width 893 height 39
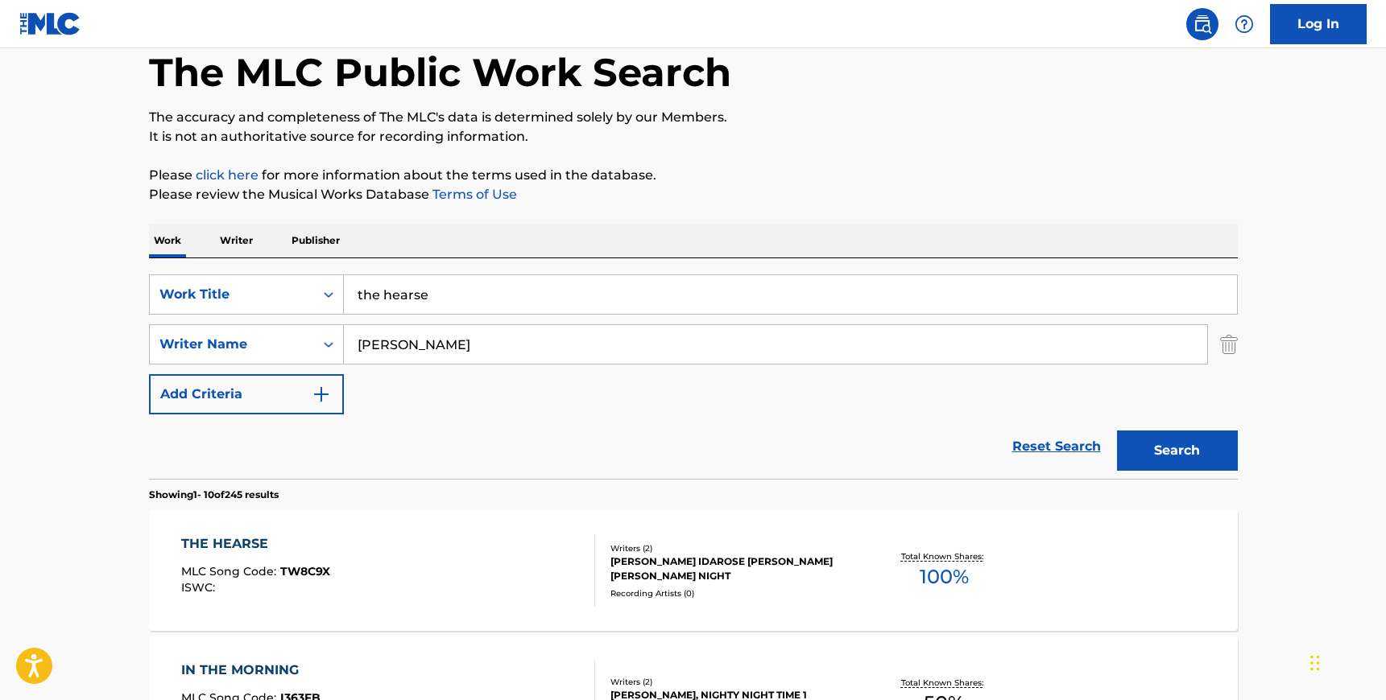
click at [395, 301] on input "the hearse" at bounding box center [790, 294] width 893 height 39
type input "like dat"
click at [1117, 431] on button "Search" at bounding box center [1177, 451] width 121 height 40
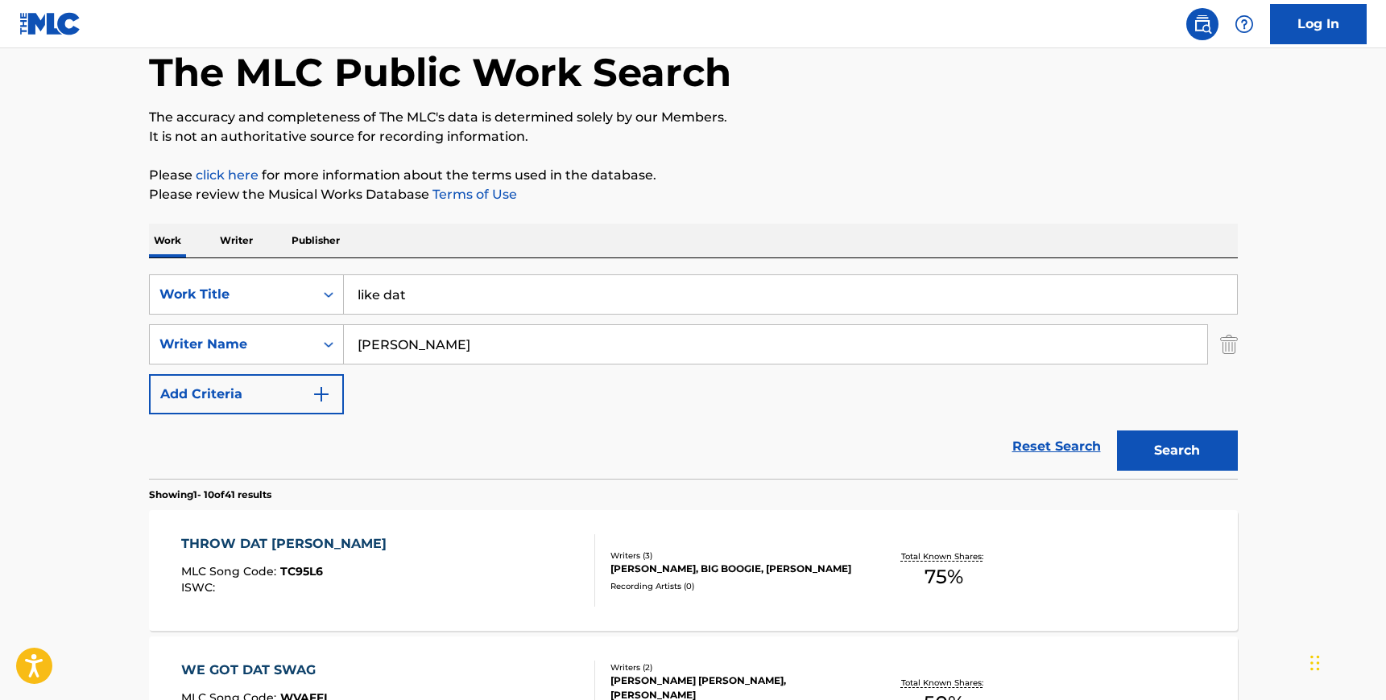
click at [392, 345] on input "[PERSON_NAME]" at bounding box center [775, 344] width 863 height 39
type input "isa"
click at [1117, 431] on button "Search" at bounding box center [1177, 451] width 121 height 40
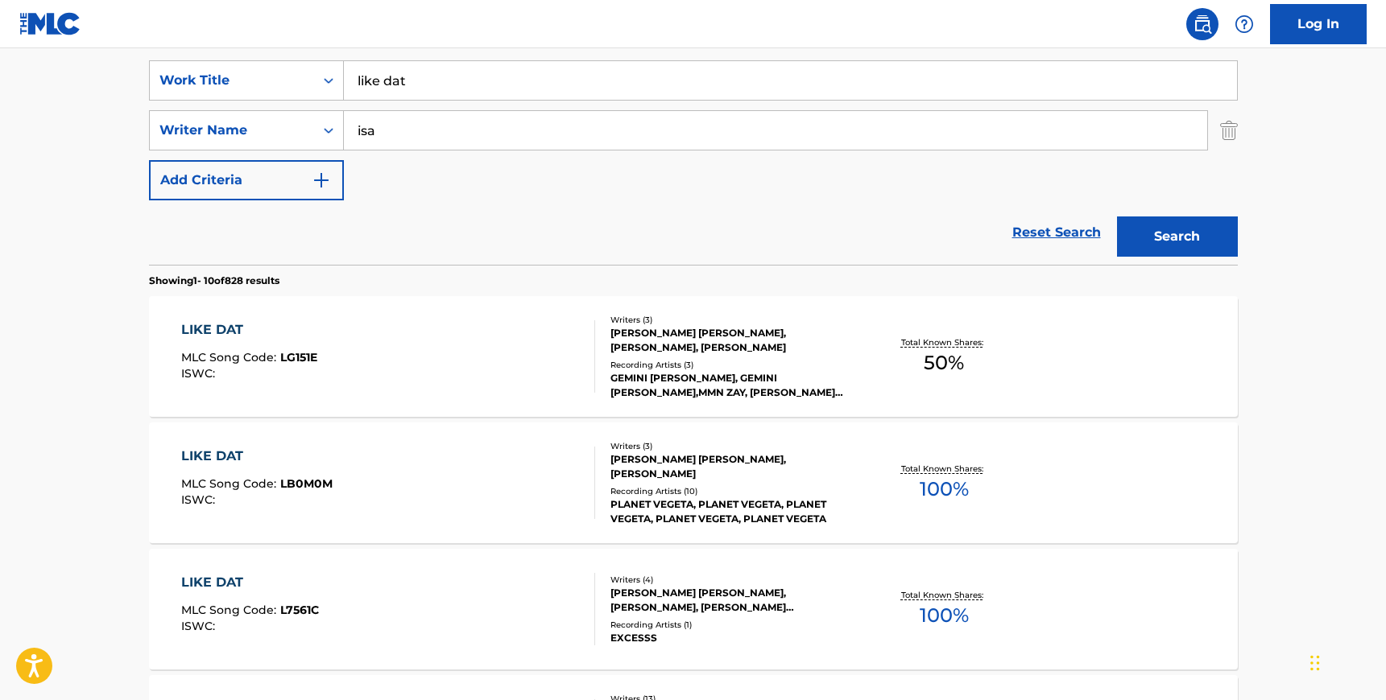
scroll to position [0, 0]
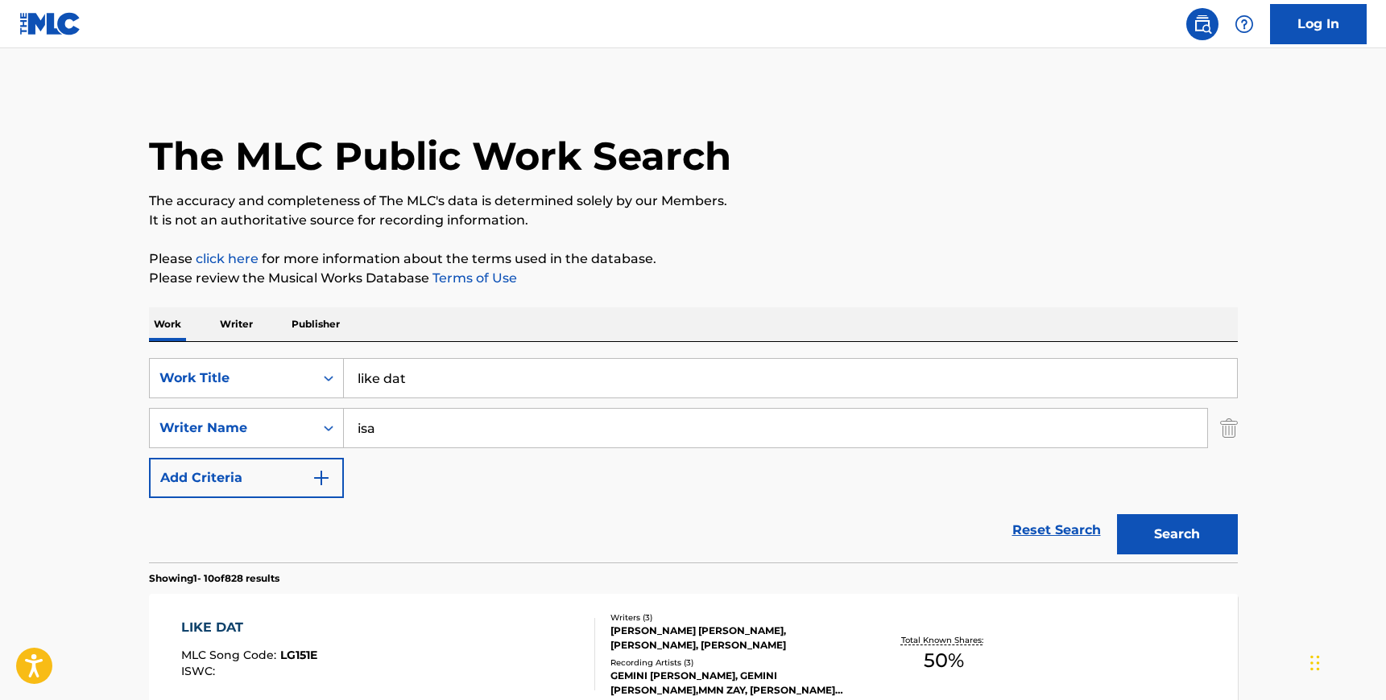
click at [437, 380] on input "like dat" at bounding box center [790, 378] width 893 height 39
type input "gold"
click at [432, 436] on input "isa" at bounding box center [775, 428] width 863 height 39
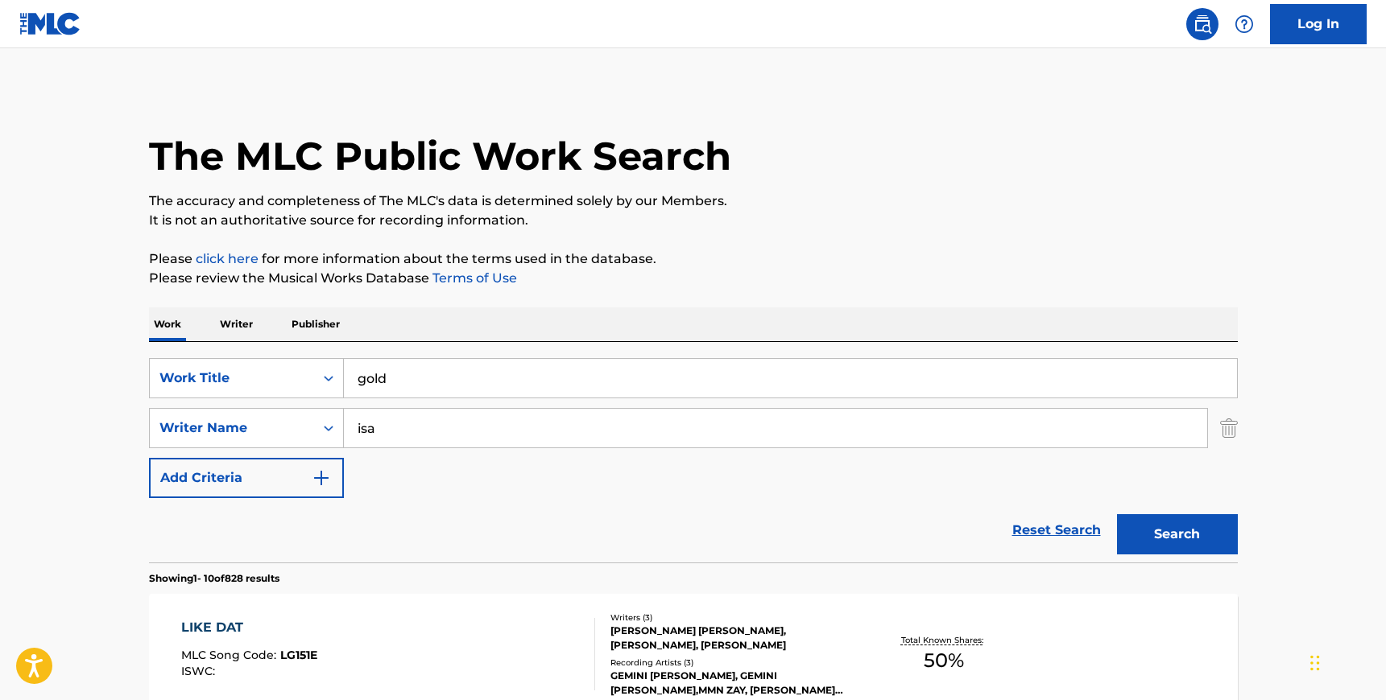
click at [432, 436] on input "isa" at bounding box center [775, 428] width 863 height 39
type input "[PERSON_NAME]"
click at [1117, 514] on button "Search" at bounding box center [1177, 534] width 121 height 40
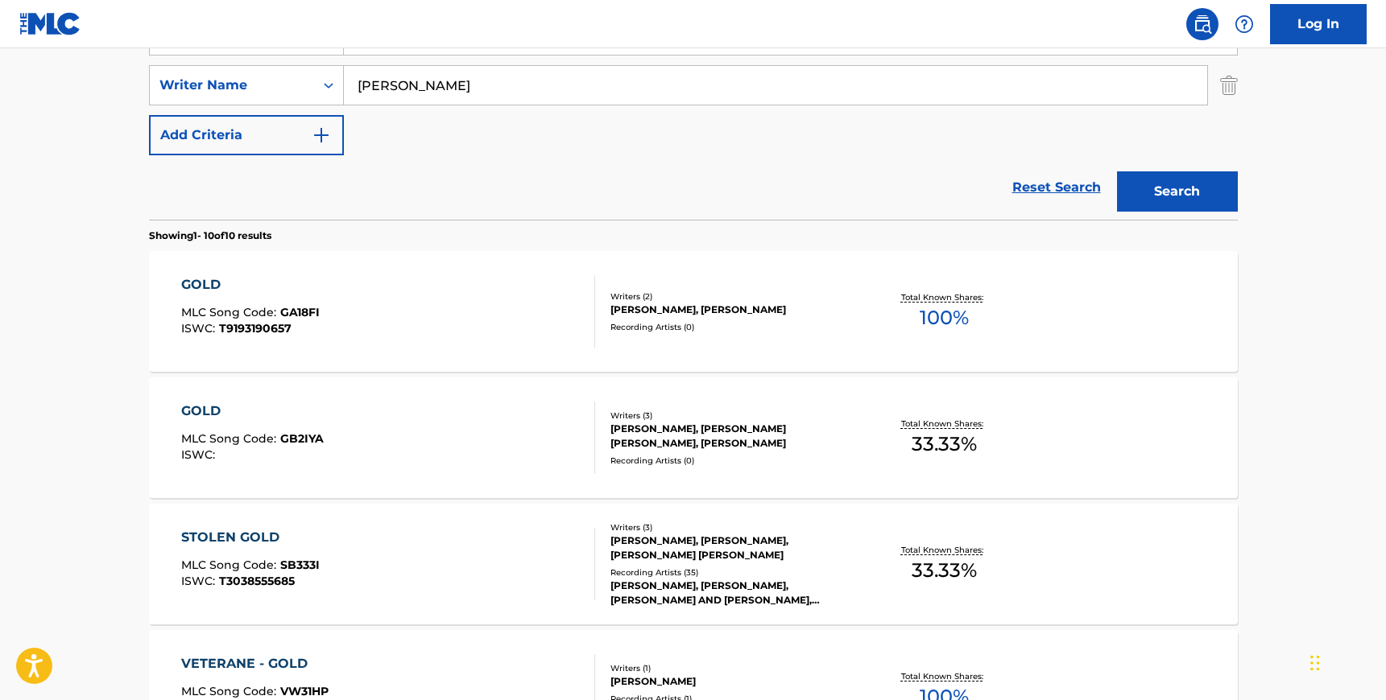
scroll to position [350, 0]
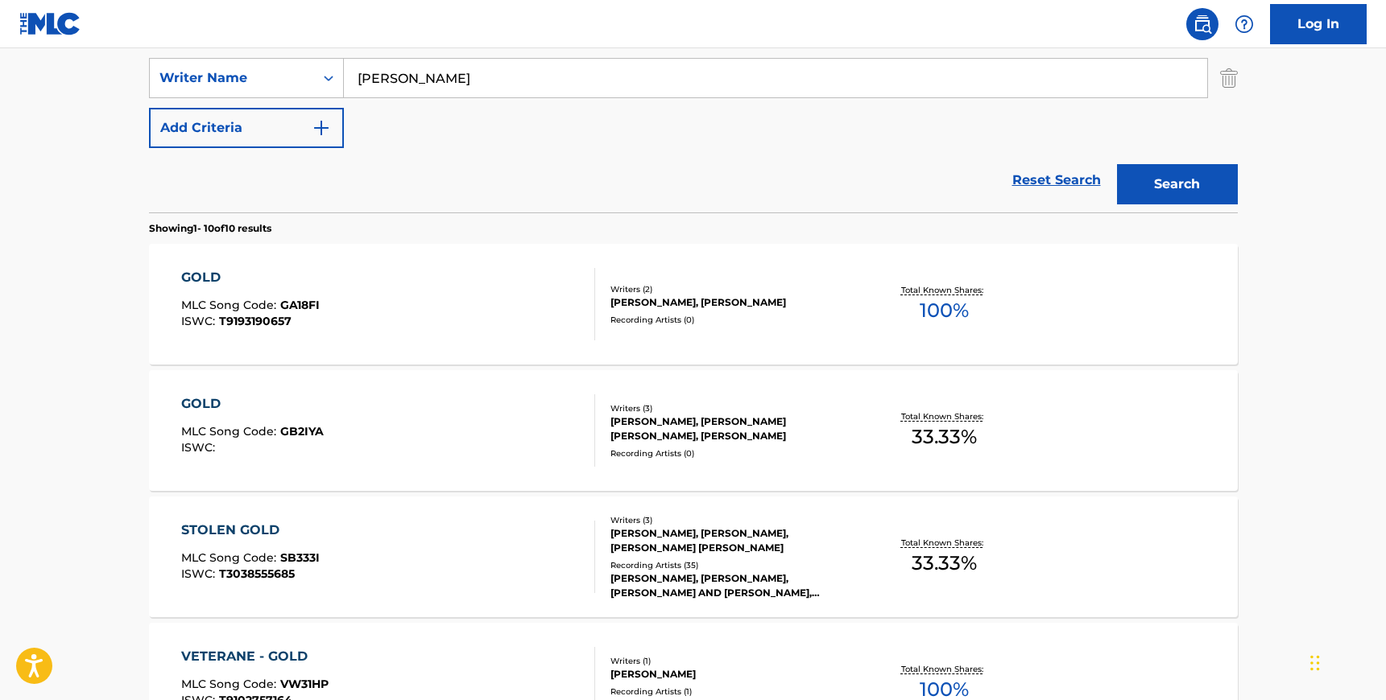
click at [432, 411] on div "GOLD MLC Song Code : GB2IYA ISWC :" at bounding box center [388, 431] width 414 height 72
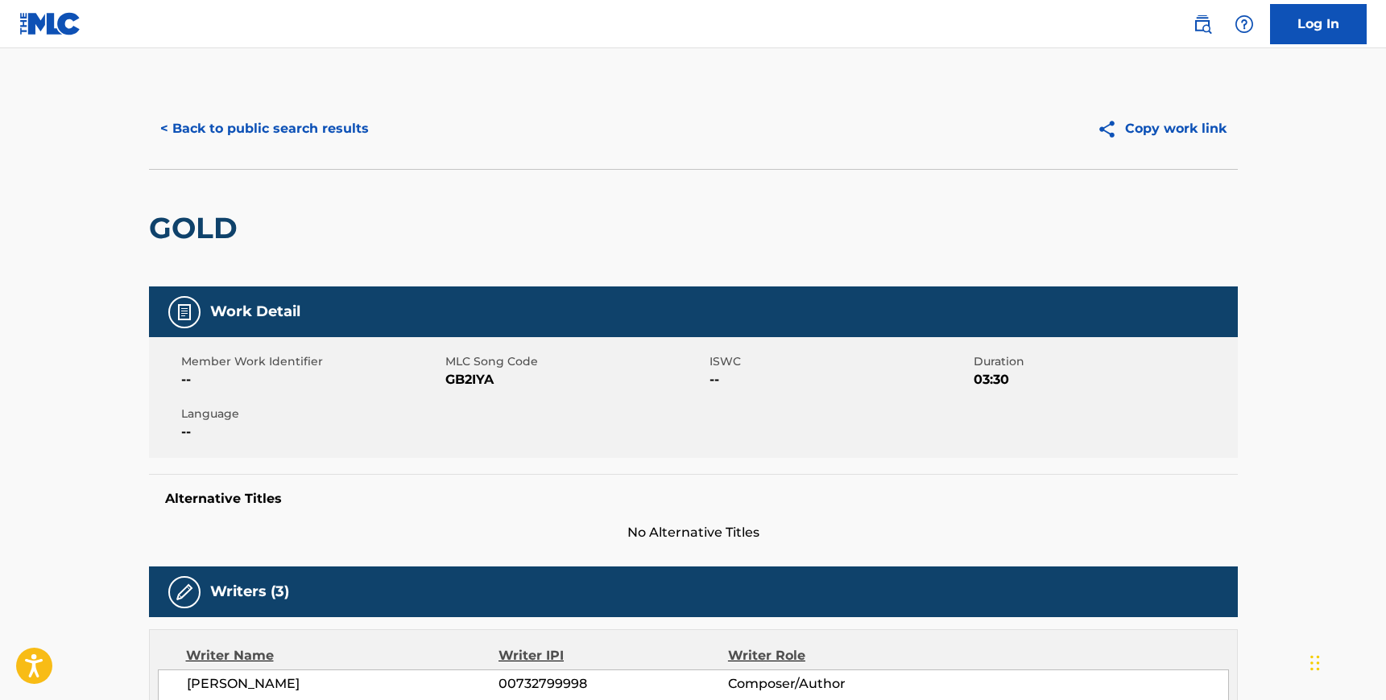
click at [473, 378] on span "GB2IYA" at bounding box center [575, 379] width 260 height 19
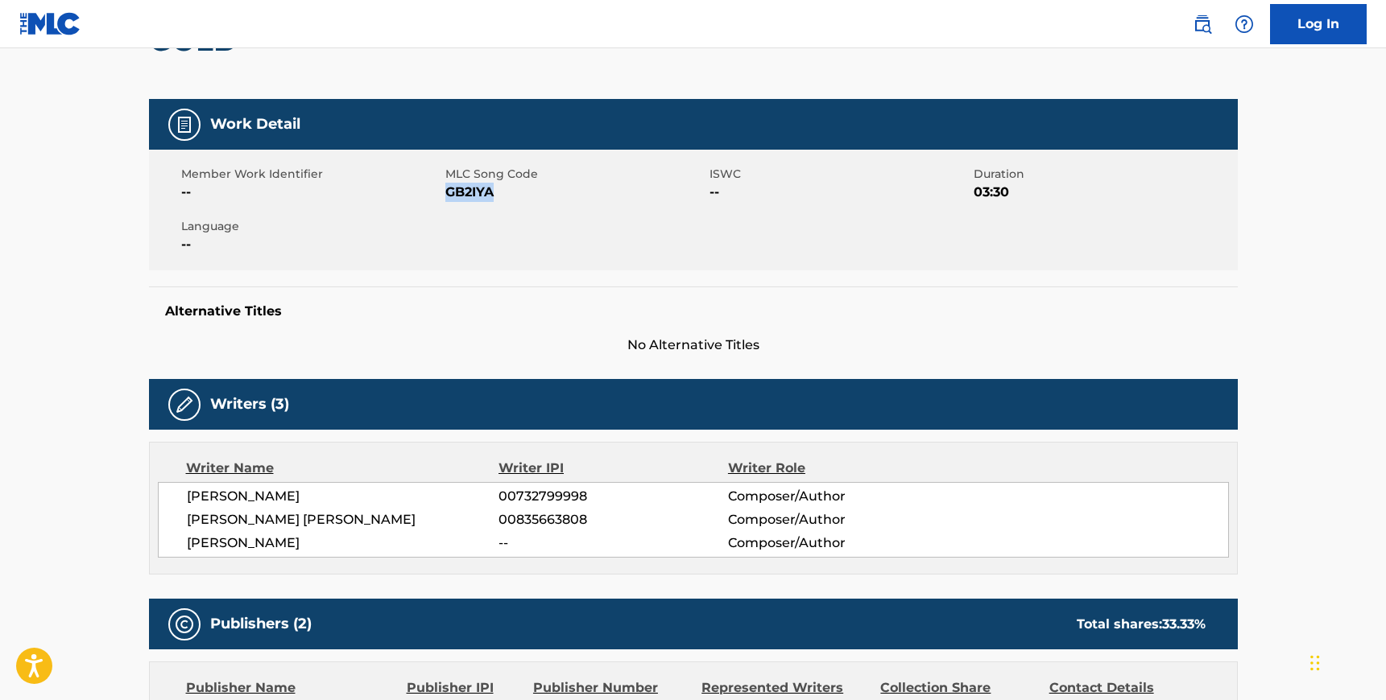
scroll to position [185, 0]
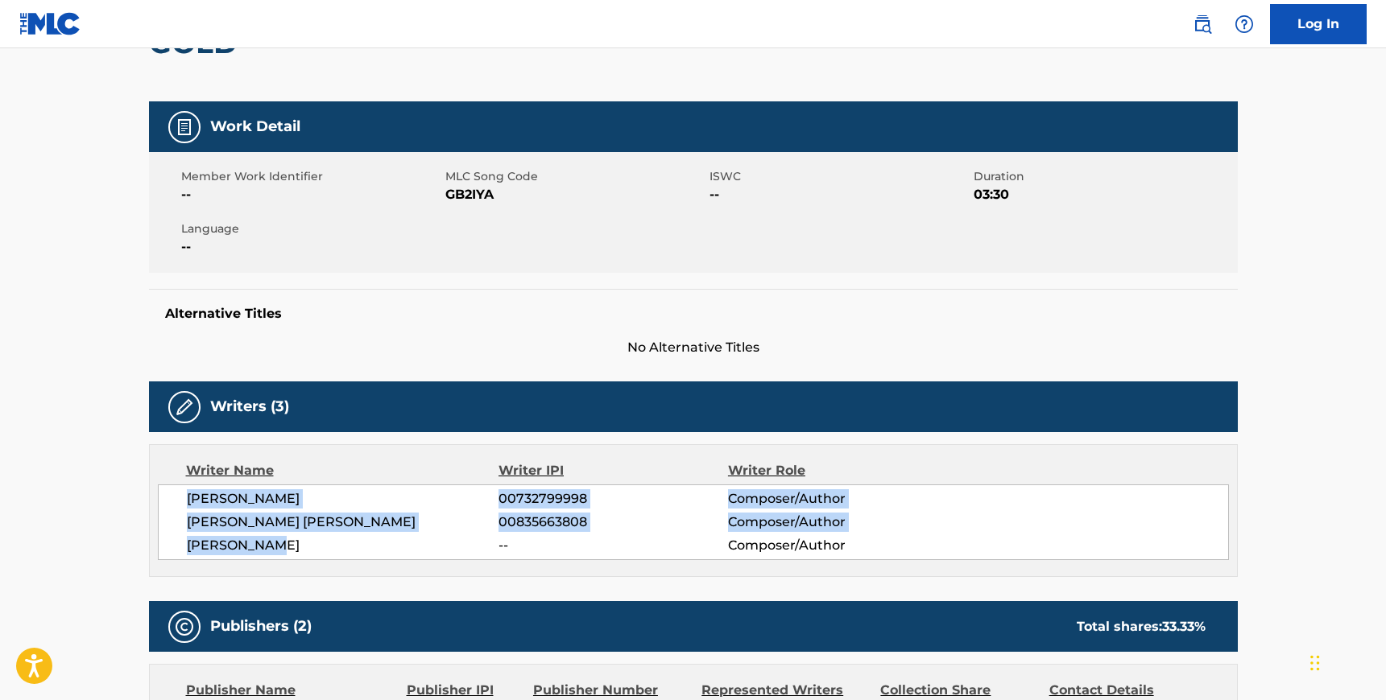
drag, startPoint x: 184, startPoint y: 495, endPoint x: 275, endPoint y: 547, distance: 105.0
click at [275, 547] on div "[PERSON_NAME] 00732799998 Composer/Author [PERSON_NAME] [PERSON_NAME] 008356638…" at bounding box center [693, 523] width 1071 height 76
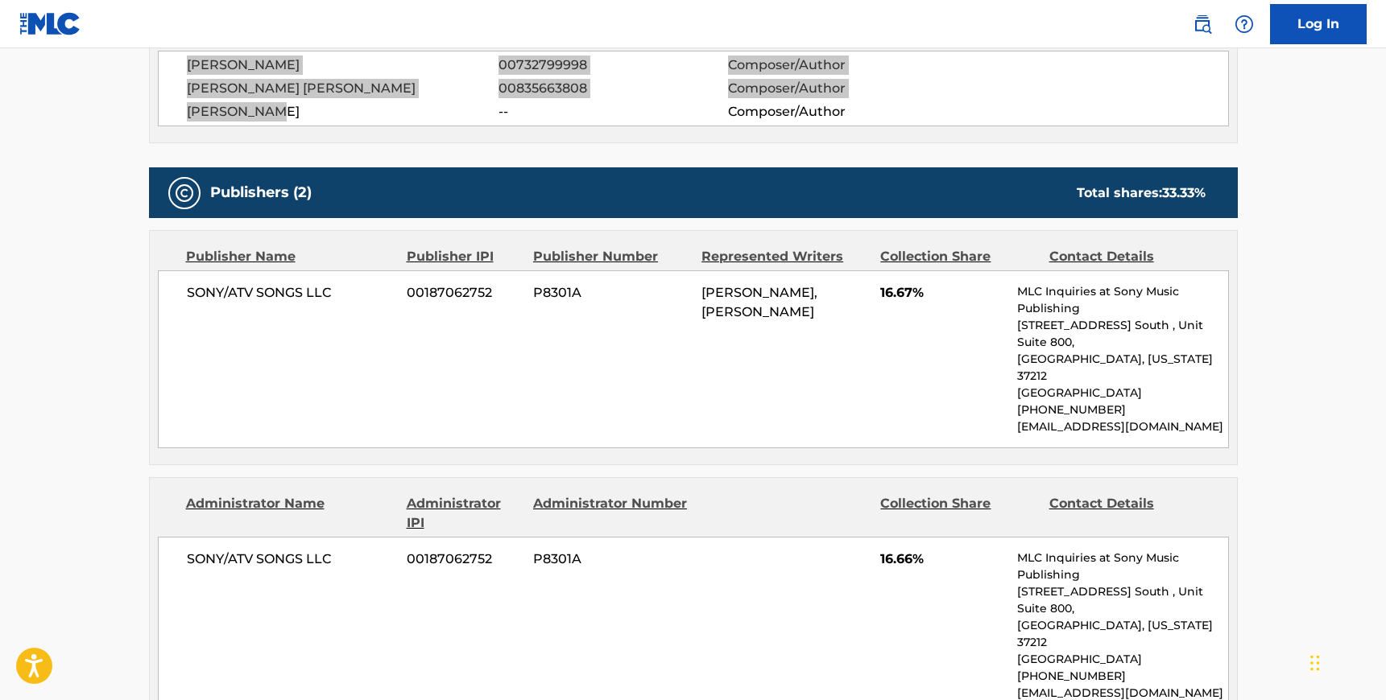
scroll to position [621, 0]
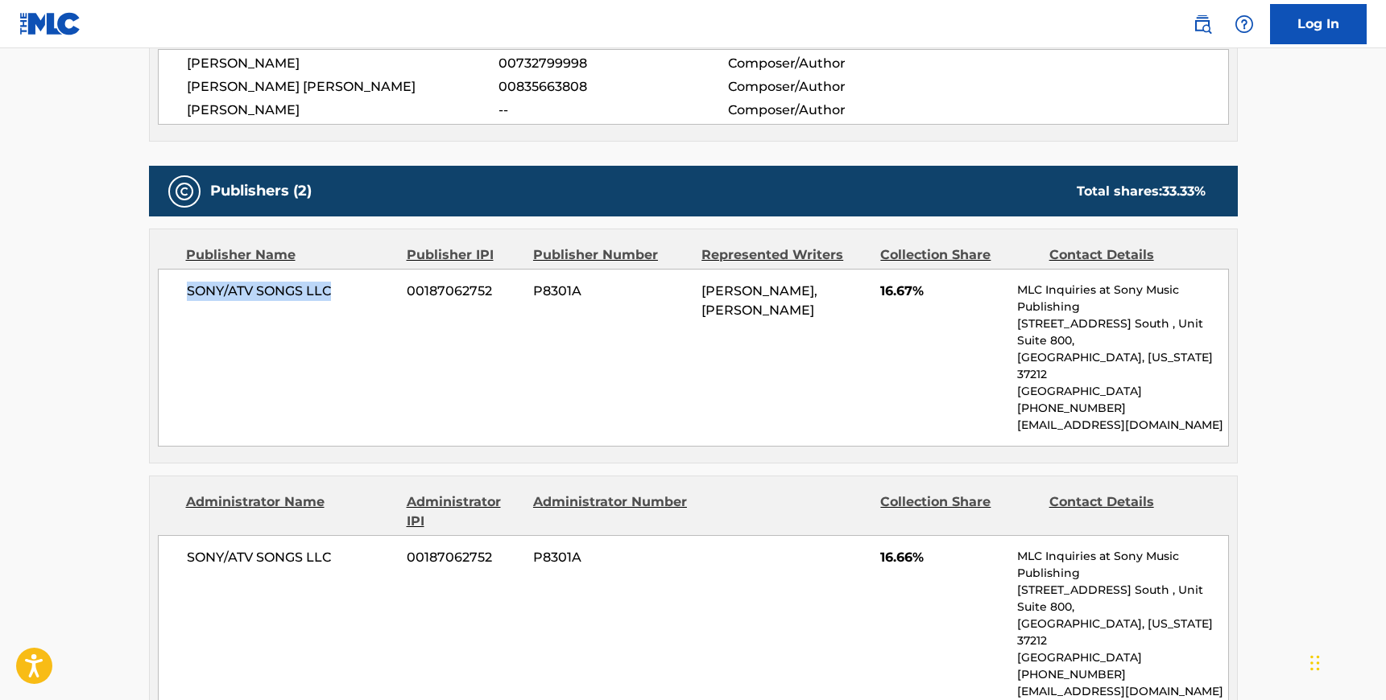
drag, startPoint x: 187, startPoint y: 292, endPoint x: 332, endPoint y: 291, distance: 144.9
click at [332, 291] on span "SONY/ATV SONGS LLC" at bounding box center [291, 291] width 209 height 19
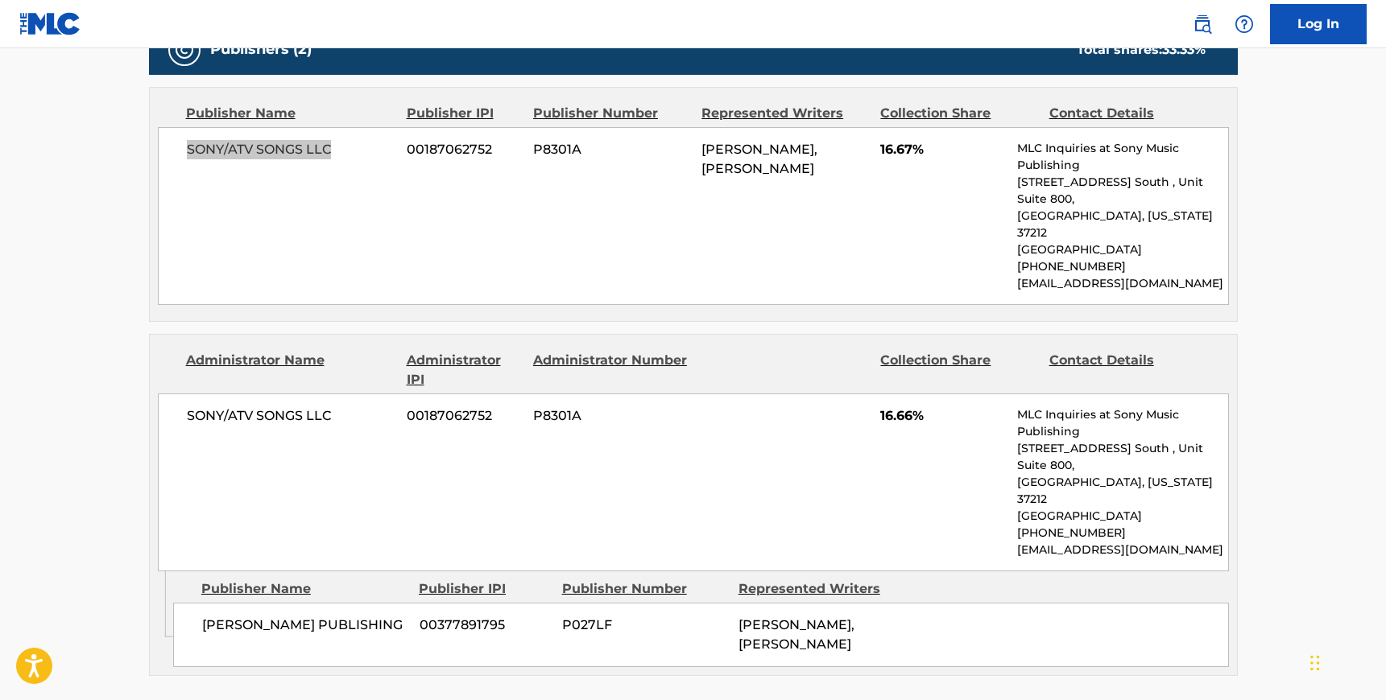
scroll to position [783, 0]
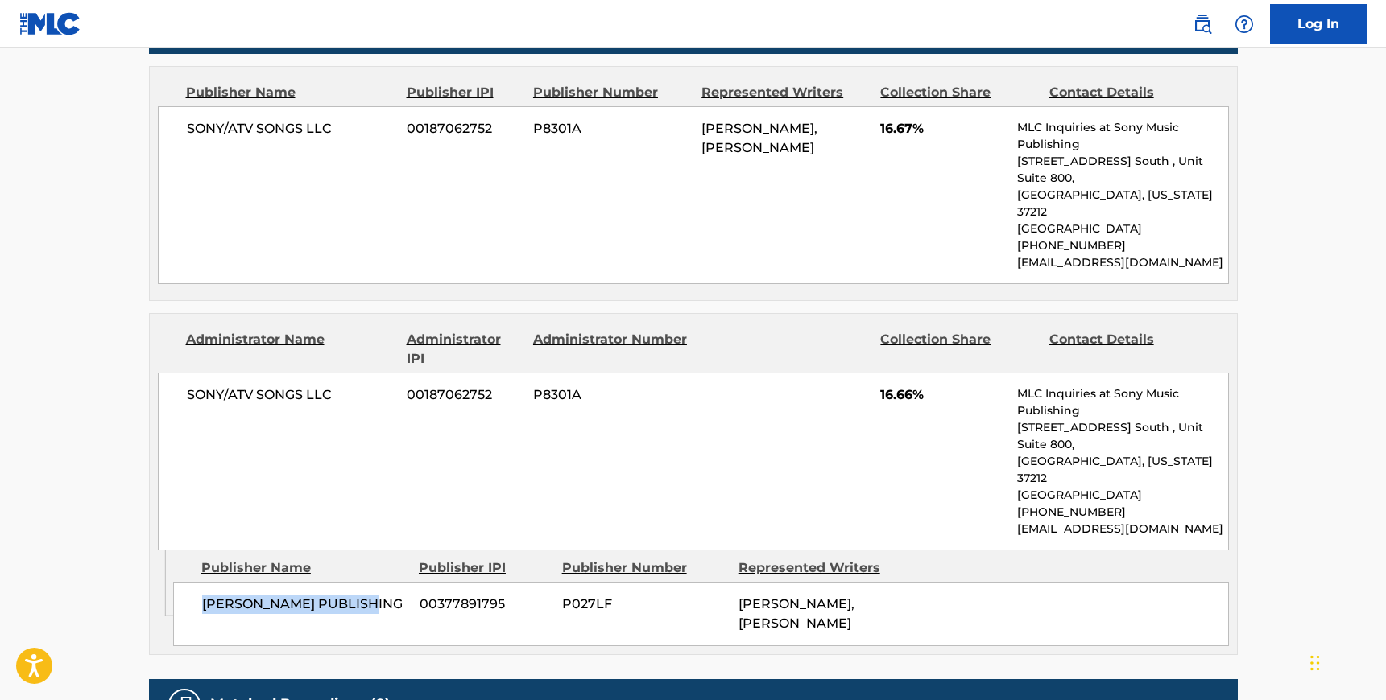
drag, startPoint x: 205, startPoint y: 535, endPoint x: 364, endPoint y: 537, distance: 159.4
click at [364, 595] on span "[PERSON_NAME] PUBLISHING" at bounding box center [304, 604] width 205 height 19
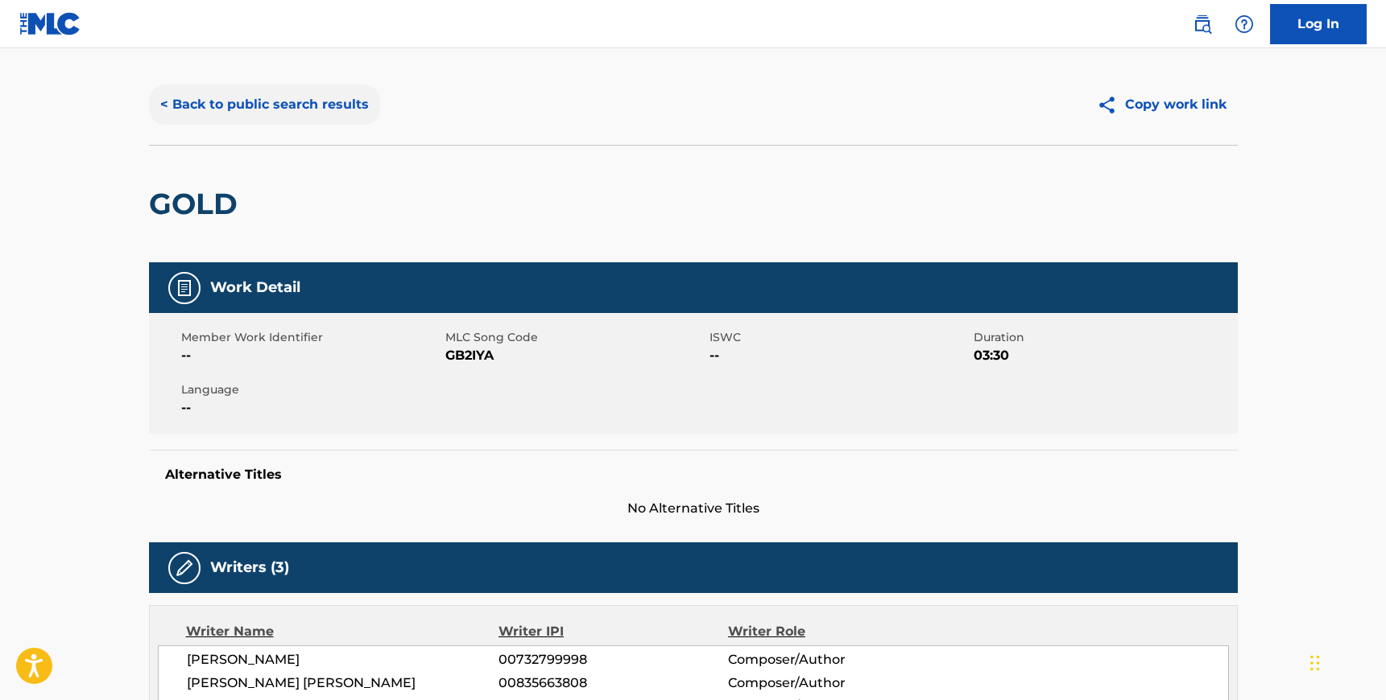
click at [226, 108] on button "< Back to public search results" at bounding box center [264, 105] width 231 height 40
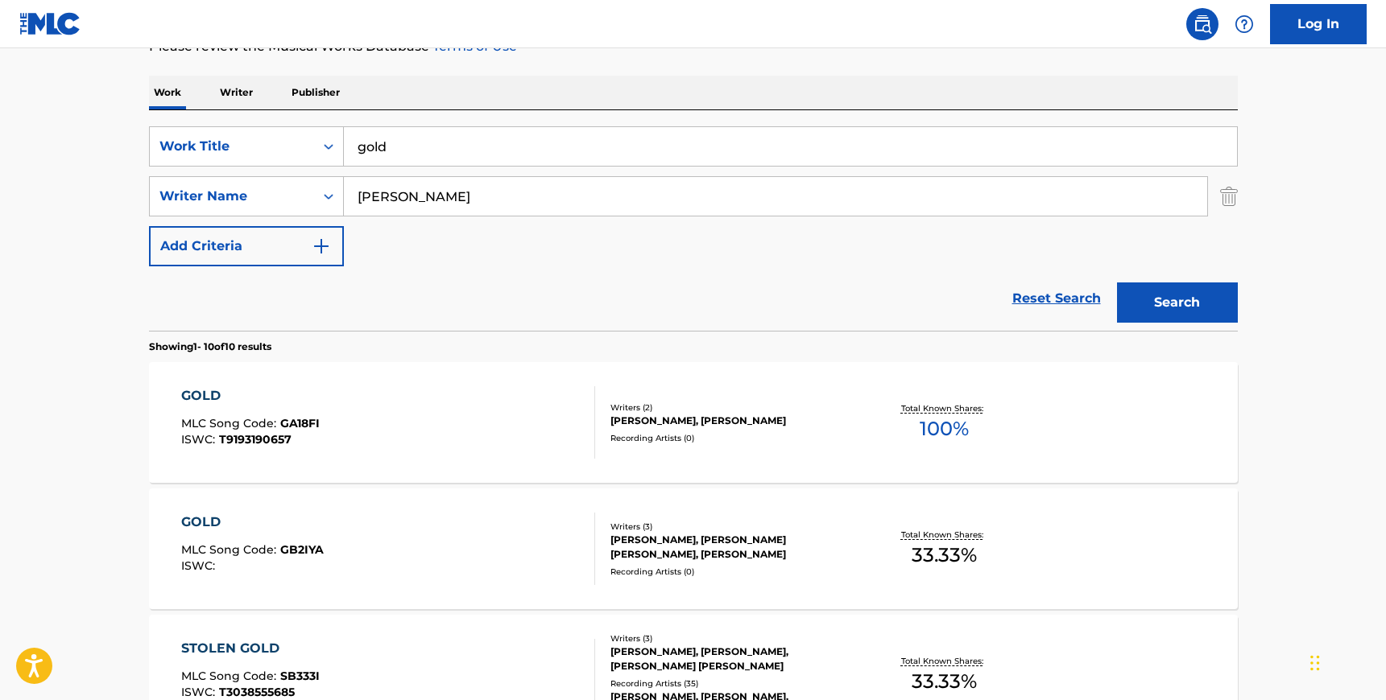
scroll to position [200, 0]
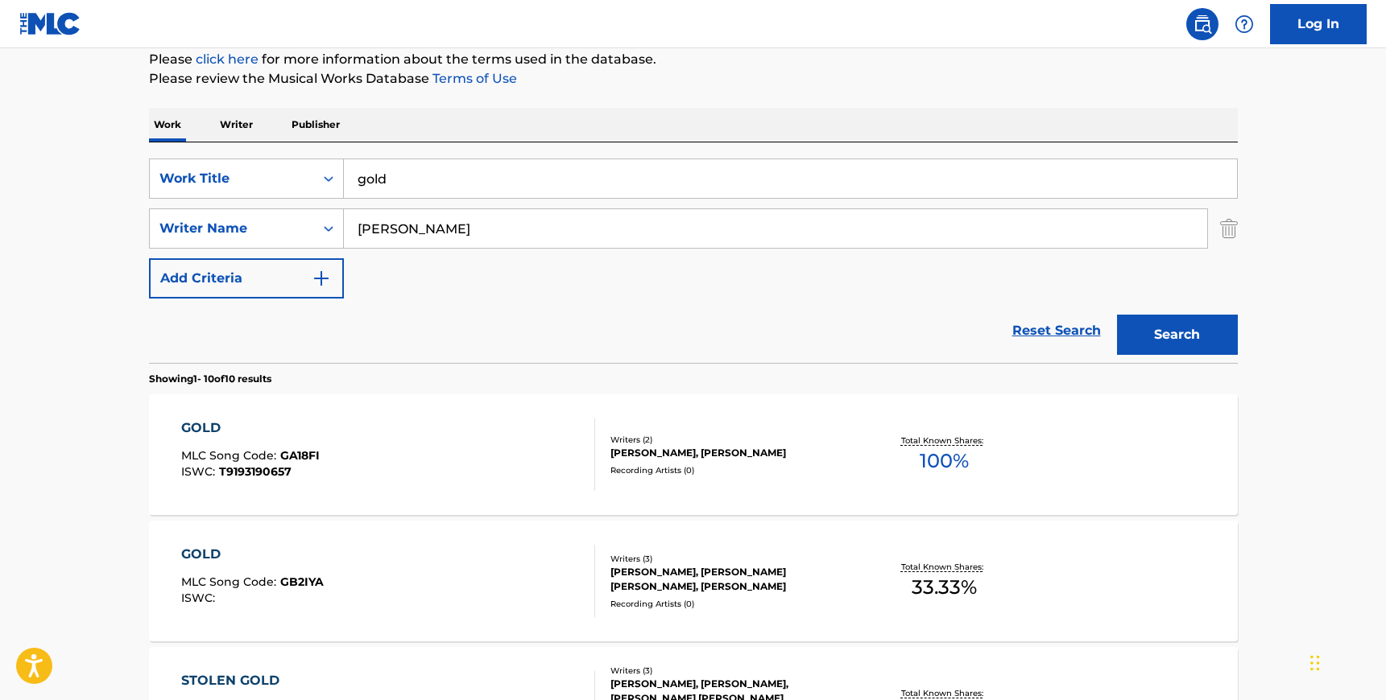
click at [440, 176] on input "gold" at bounding box center [790, 178] width 893 height 39
type input "[PERSON_NAME]'s garden"
click at [468, 227] on input "[PERSON_NAME]" at bounding box center [775, 228] width 863 height 39
click at [467, 227] on input "[PERSON_NAME]" at bounding box center [775, 228] width 863 height 39
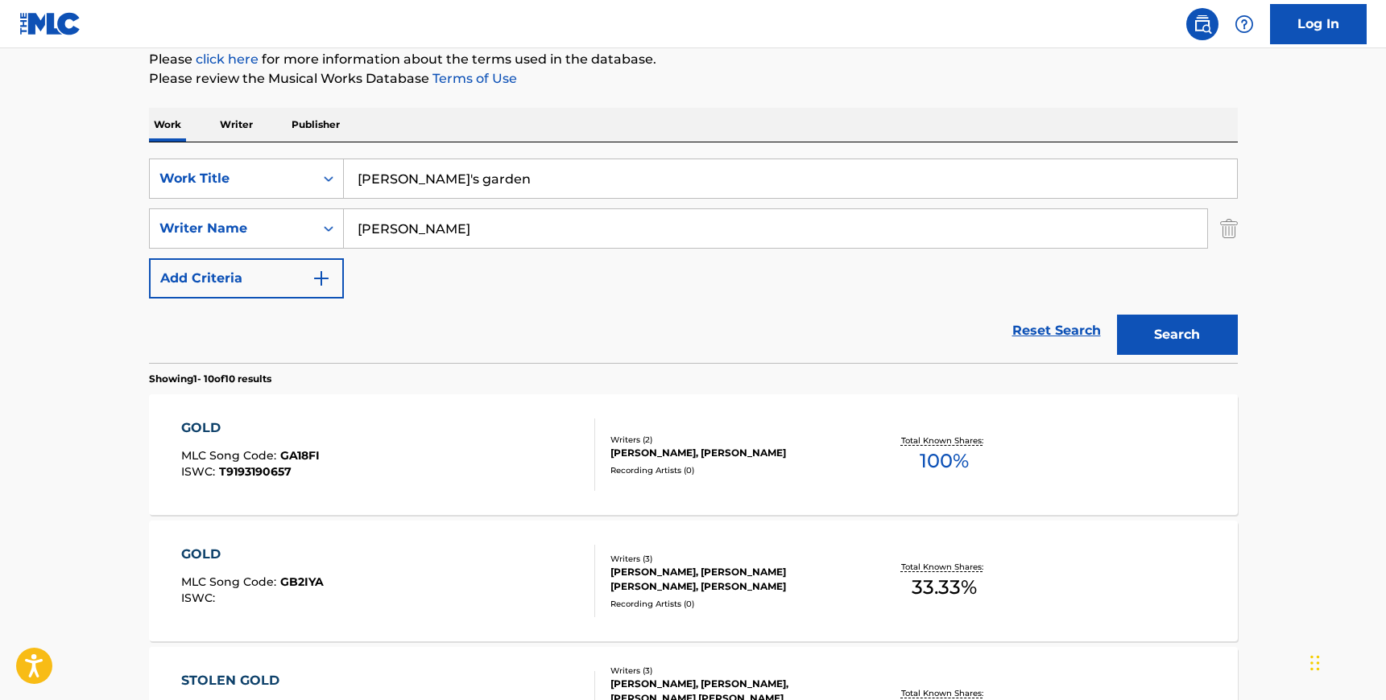
type input "[PERSON_NAME]"
click at [1117, 315] on button "Search" at bounding box center [1177, 335] width 121 height 40
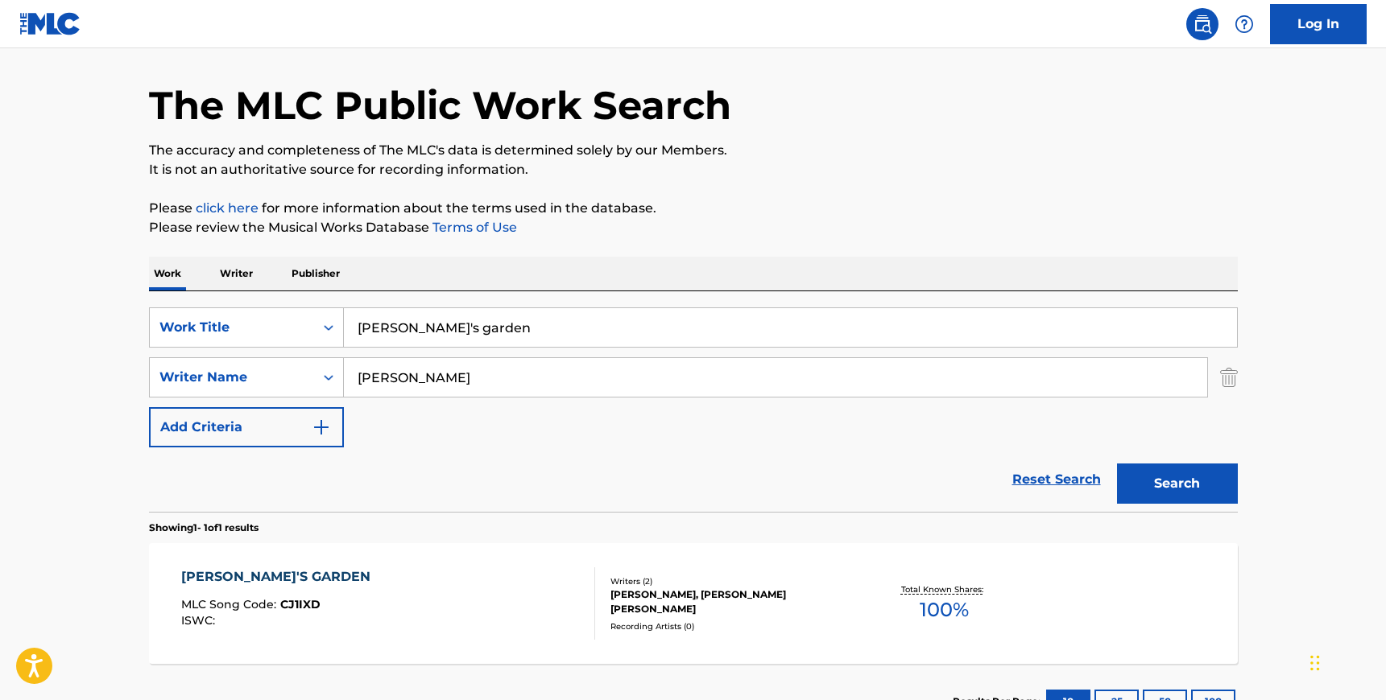
scroll to position [176, 0]
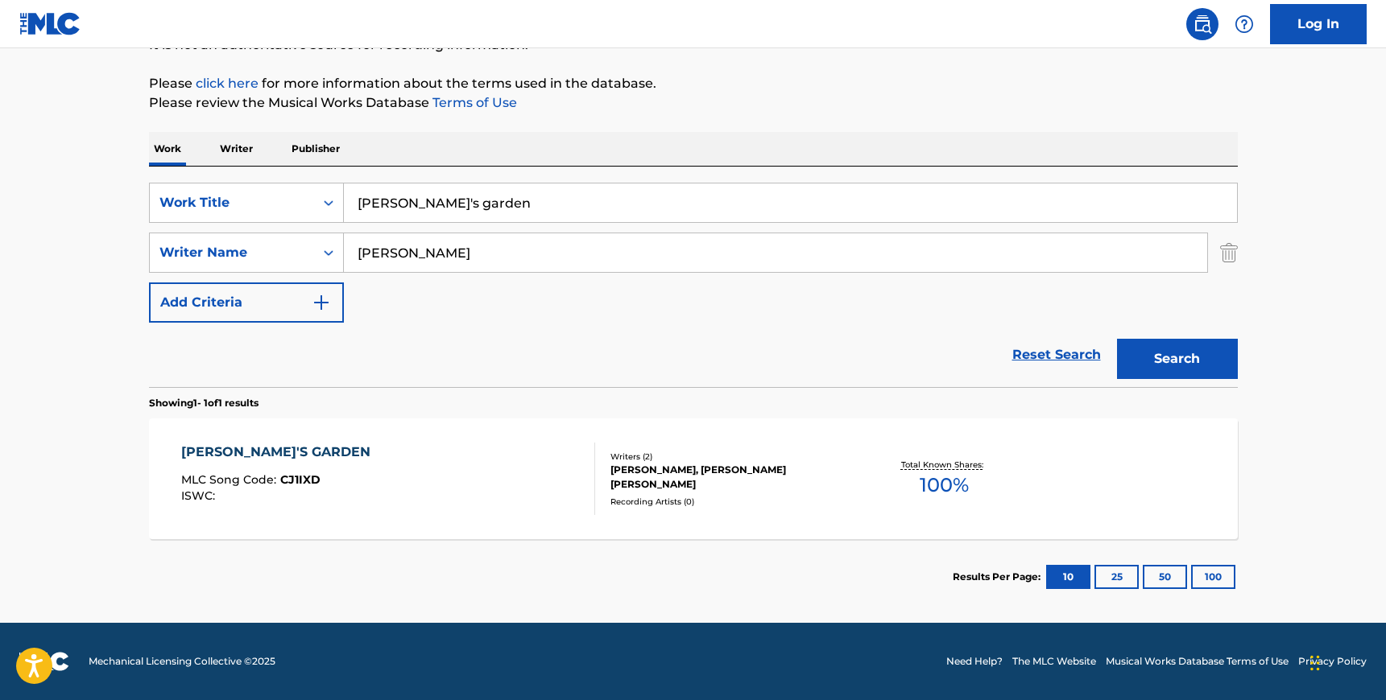
click at [495, 452] on div "[PERSON_NAME]'S GARDEN MLC Song Code : CJ1IXD ISWC :" at bounding box center [388, 479] width 414 height 72
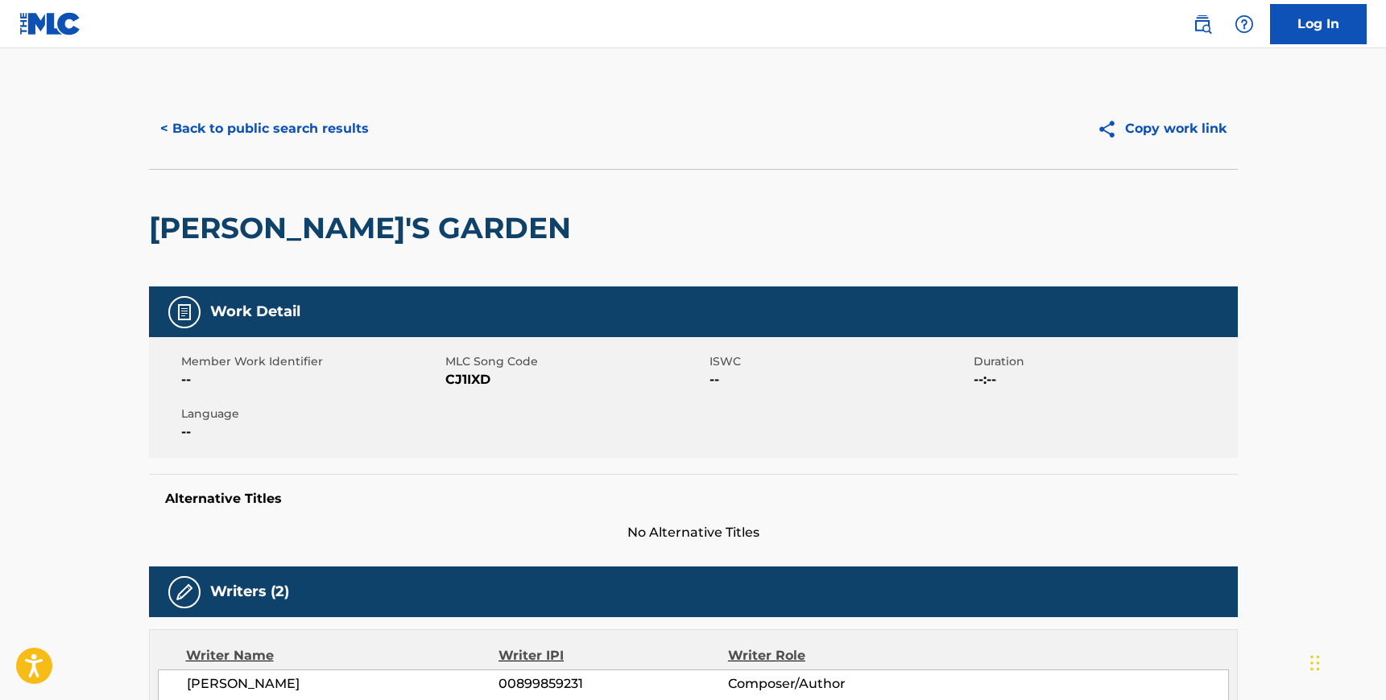
click at [477, 386] on span "CJ1IXD" at bounding box center [575, 379] width 260 height 19
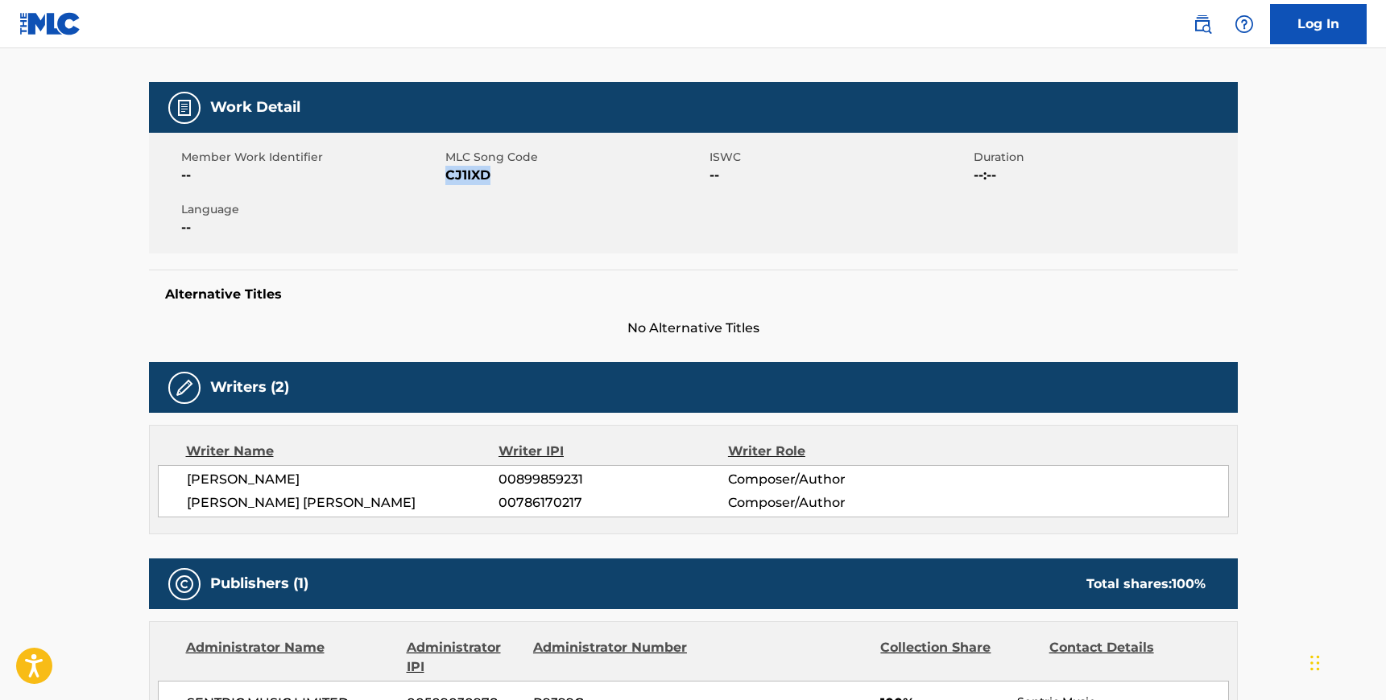
scroll to position [221, 0]
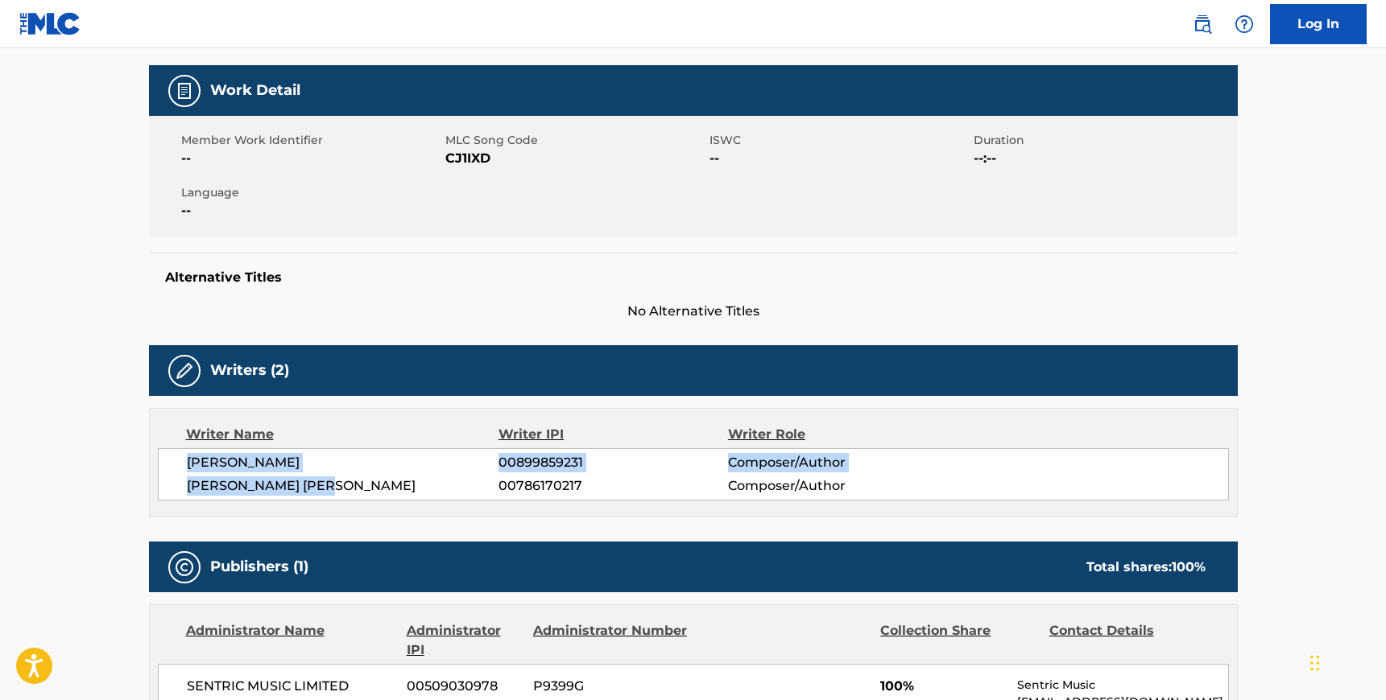
drag, startPoint x: 187, startPoint y: 459, endPoint x: 343, endPoint y: 481, distance: 157.7
click at [343, 481] on div "[PERSON_NAME] 00899859231 Composer/Author [PERSON_NAME] [PERSON_NAME] 007861702…" at bounding box center [693, 474] width 1071 height 52
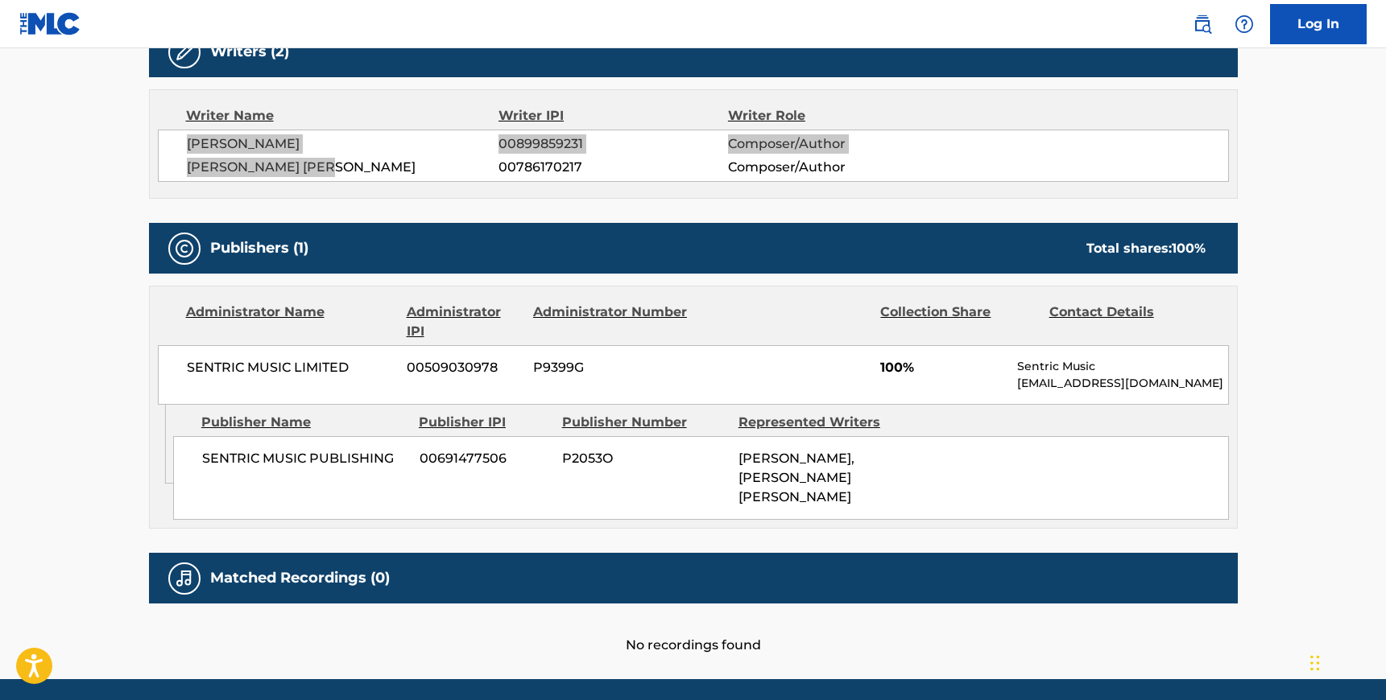
scroll to position [575, 0]
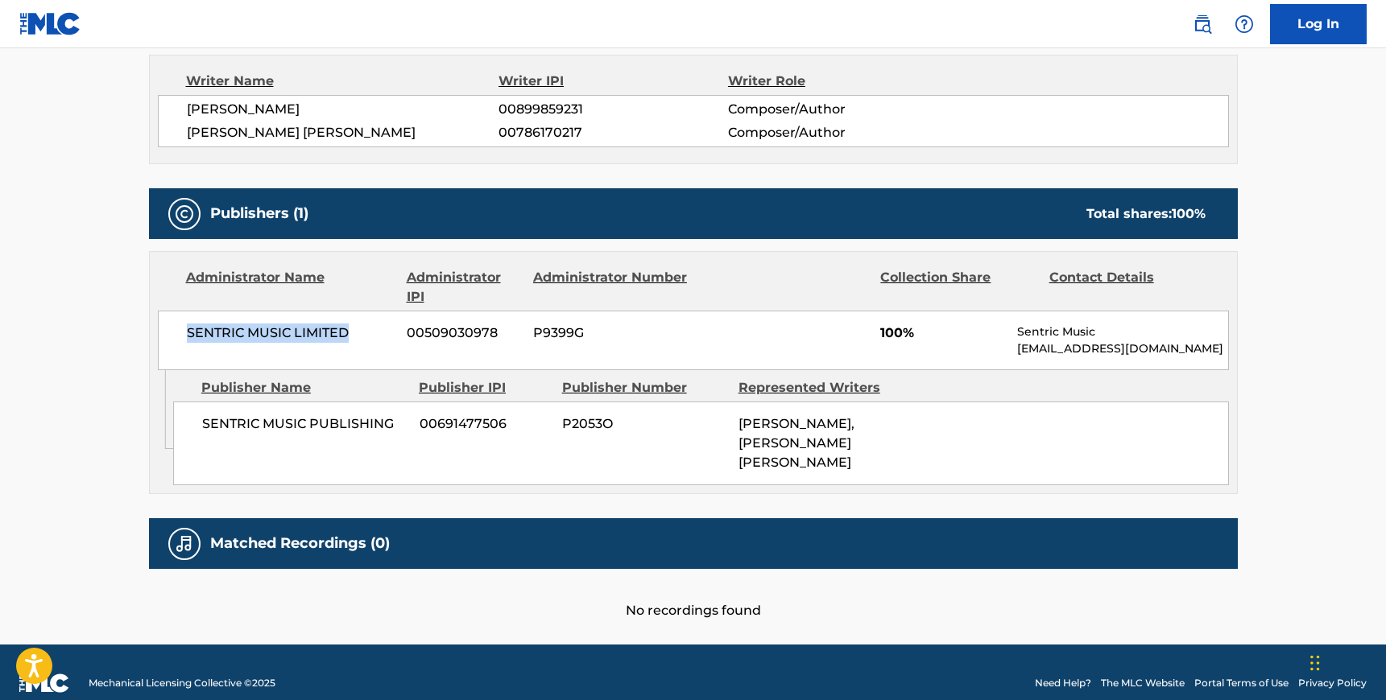
drag, startPoint x: 188, startPoint y: 328, endPoint x: 345, endPoint y: 327, distance: 156.2
click at [345, 327] on span "SENTRIC MUSIC LIMITED" at bounding box center [291, 333] width 209 height 19
drag, startPoint x: 205, startPoint y: 421, endPoint x: 392, endPoint y: 428, distance: 187.7
click at [392, 428] on span "SENTRIC MUSIC PUBLISHING" at bounding box center [304, 424] width 205 height 19
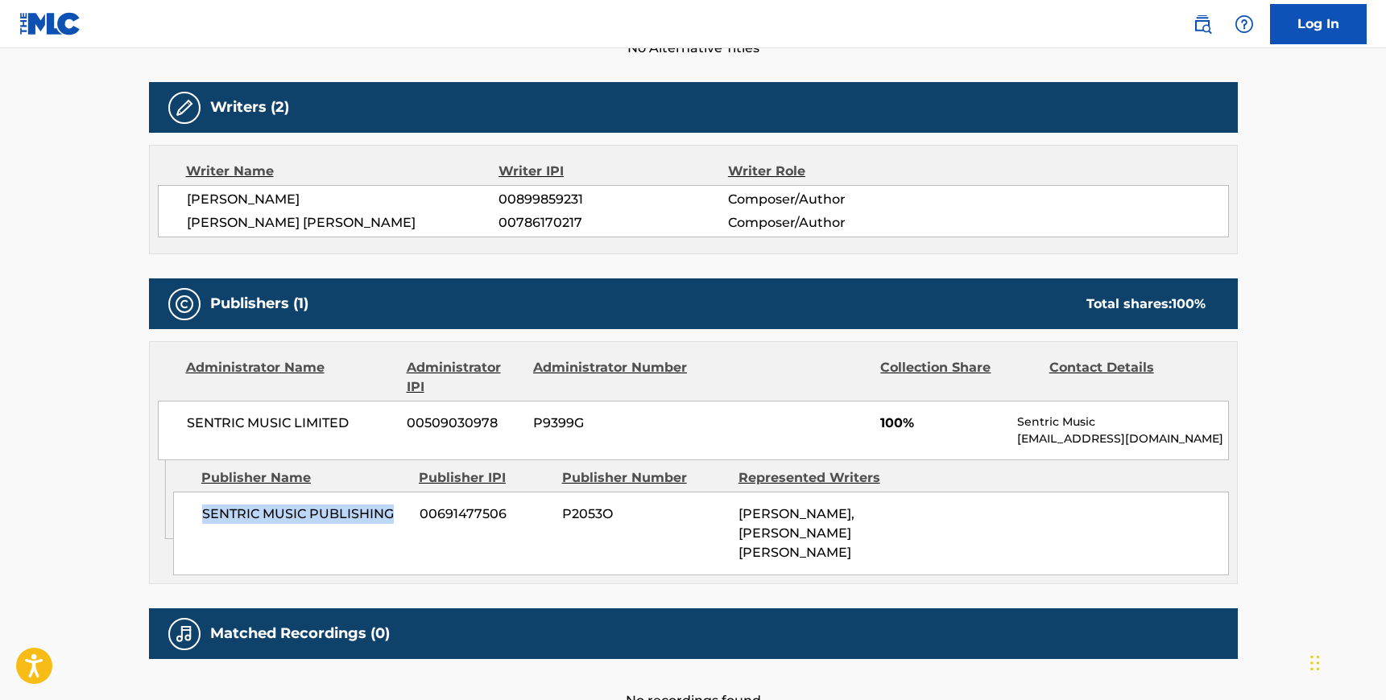
scroll to position [0, 0]
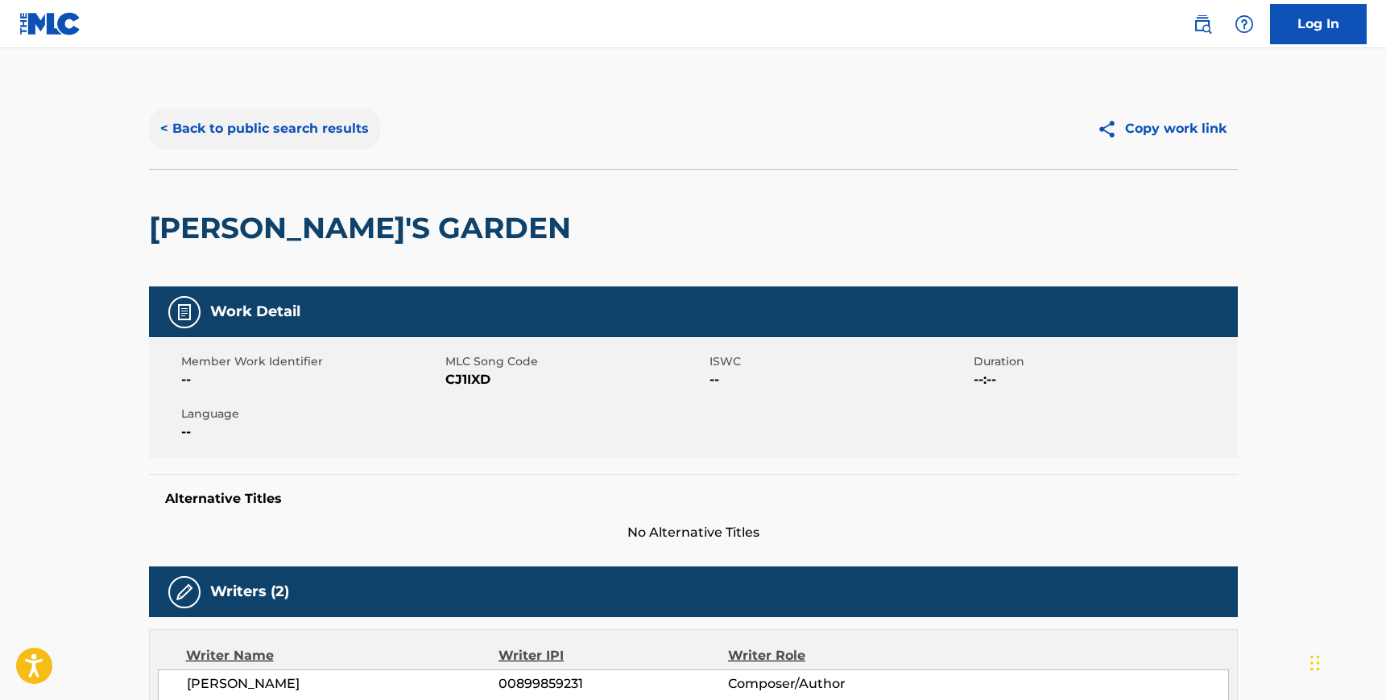
click at [279, 128] on button "< Back to public search results" at bounding box center [264, 129] width 231 height 40
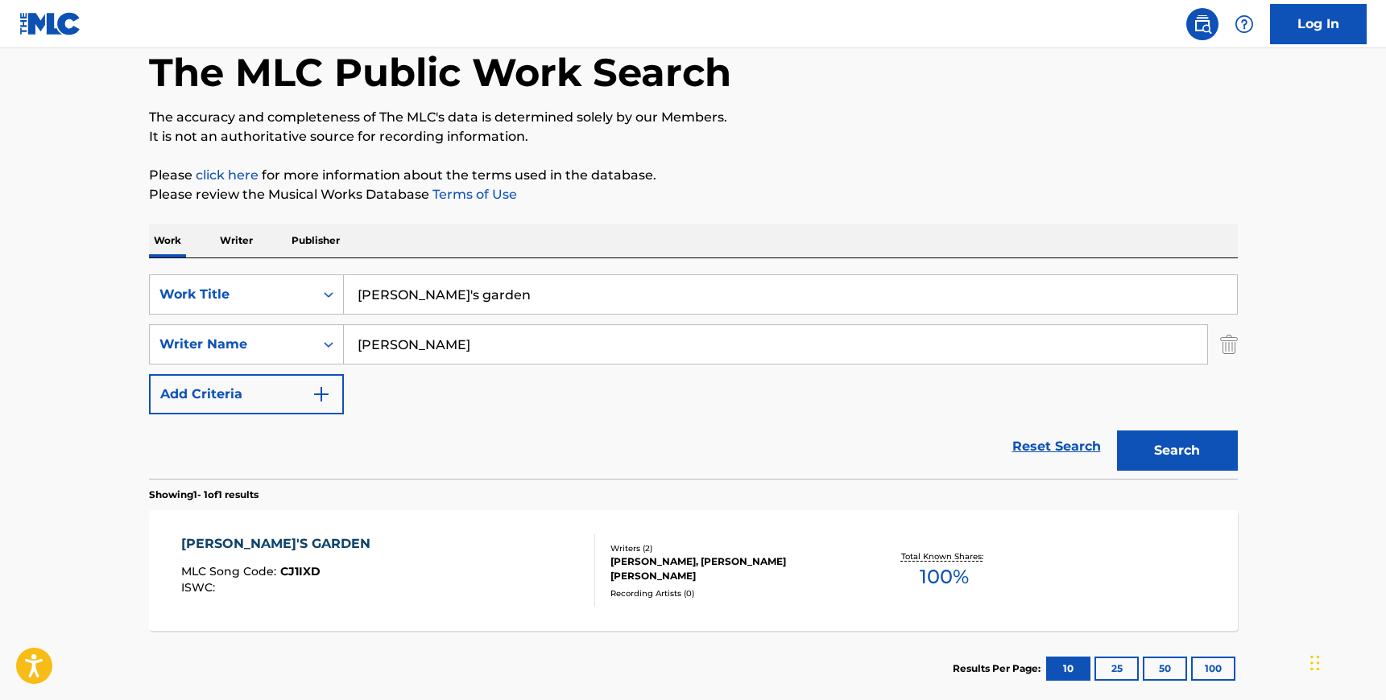
click at [444, 284] on input "[PERSON_NAME]'s garden" at bounding box center [790, 294] width 893 height 39
type input "too good"
click at [437, 347] on input "[PERSON_NAME]" at bounding box center [775, 344] width 863 height 39
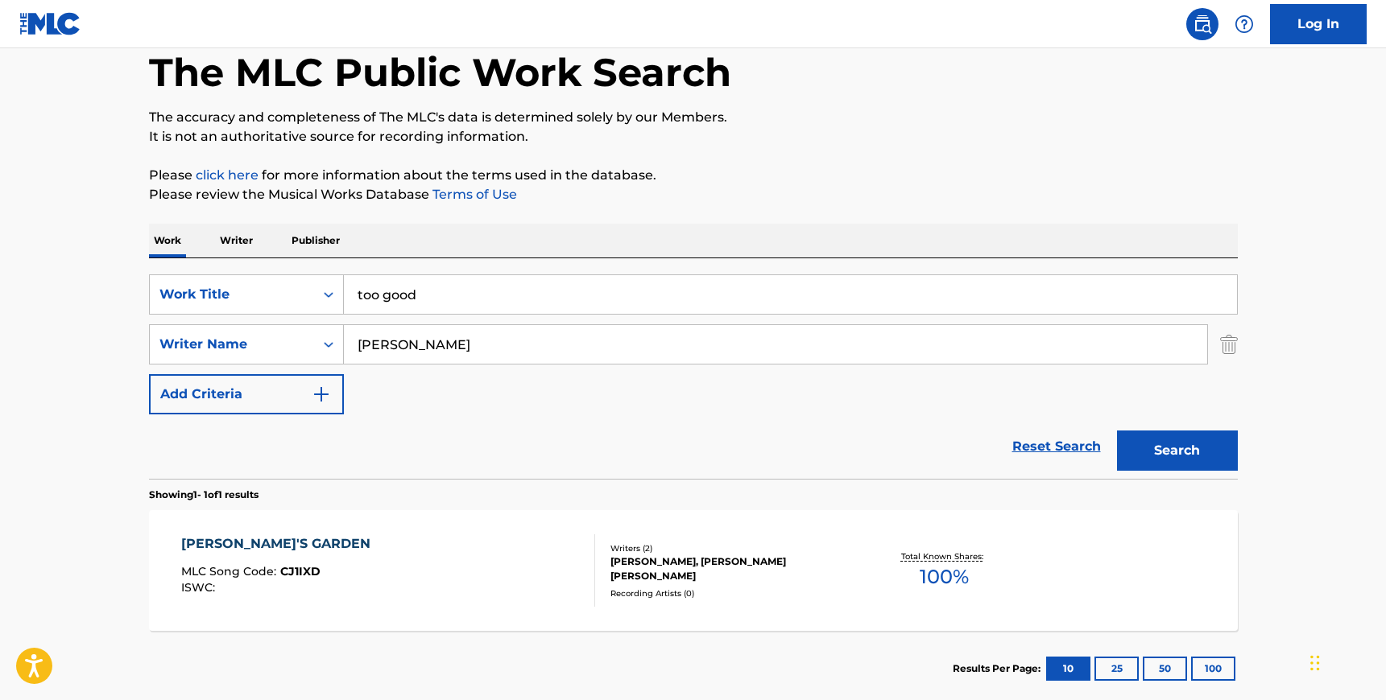
click at [437, 347] on input "[PERSON_NAME]" at bounding box center [775, 344] width 863 height 39
type input "[PERSON_NAME]"
click at [1117, 431] on button "Search" at bounding box center [1177, 451] width 121 height 40
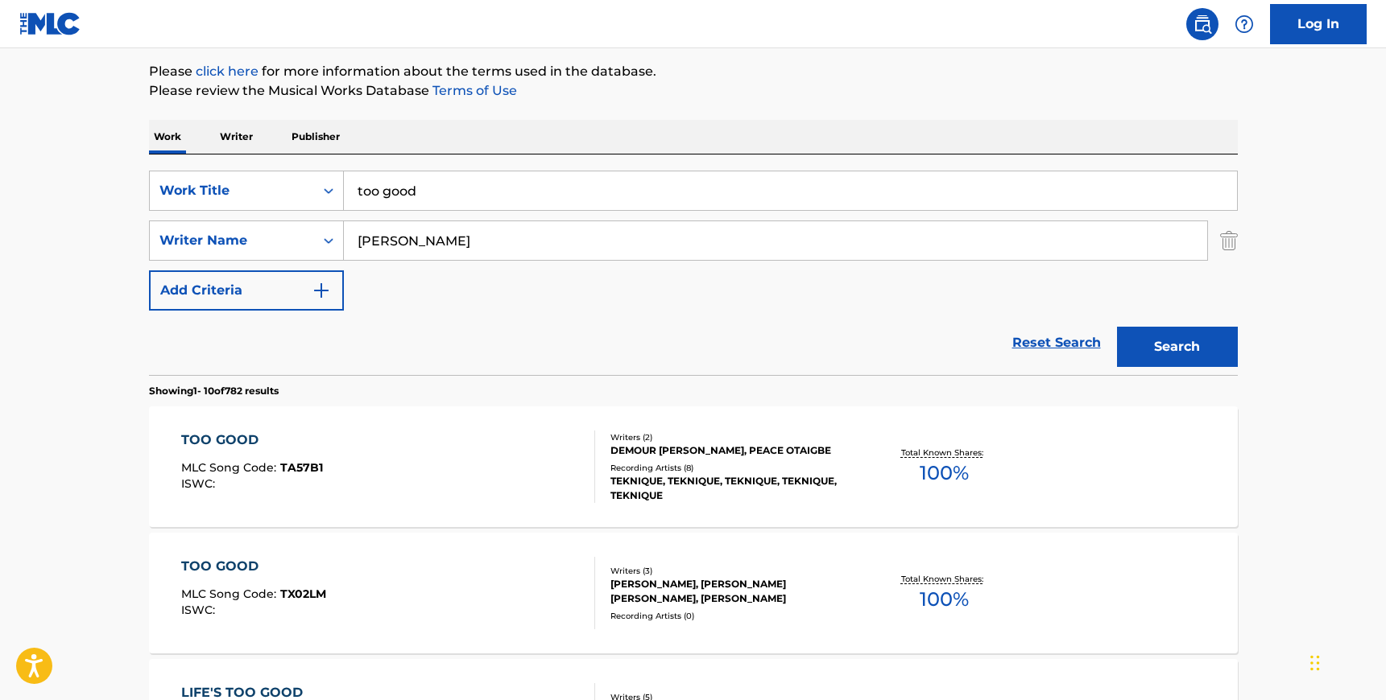
scroll to position [226, 0]
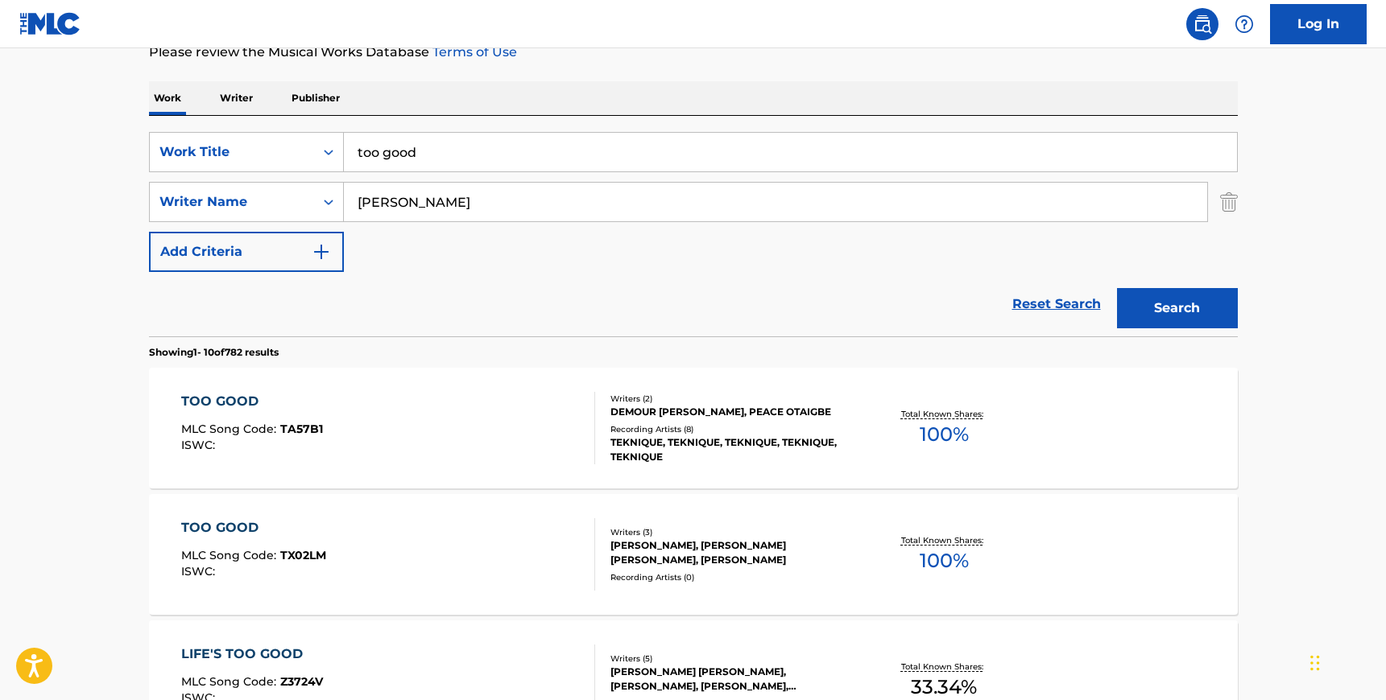
click at [477, 538] on div "TOO GOOD MLC Song Code : TX02LM ISWC :" at bounding box center [388, 555] width 414 height 72
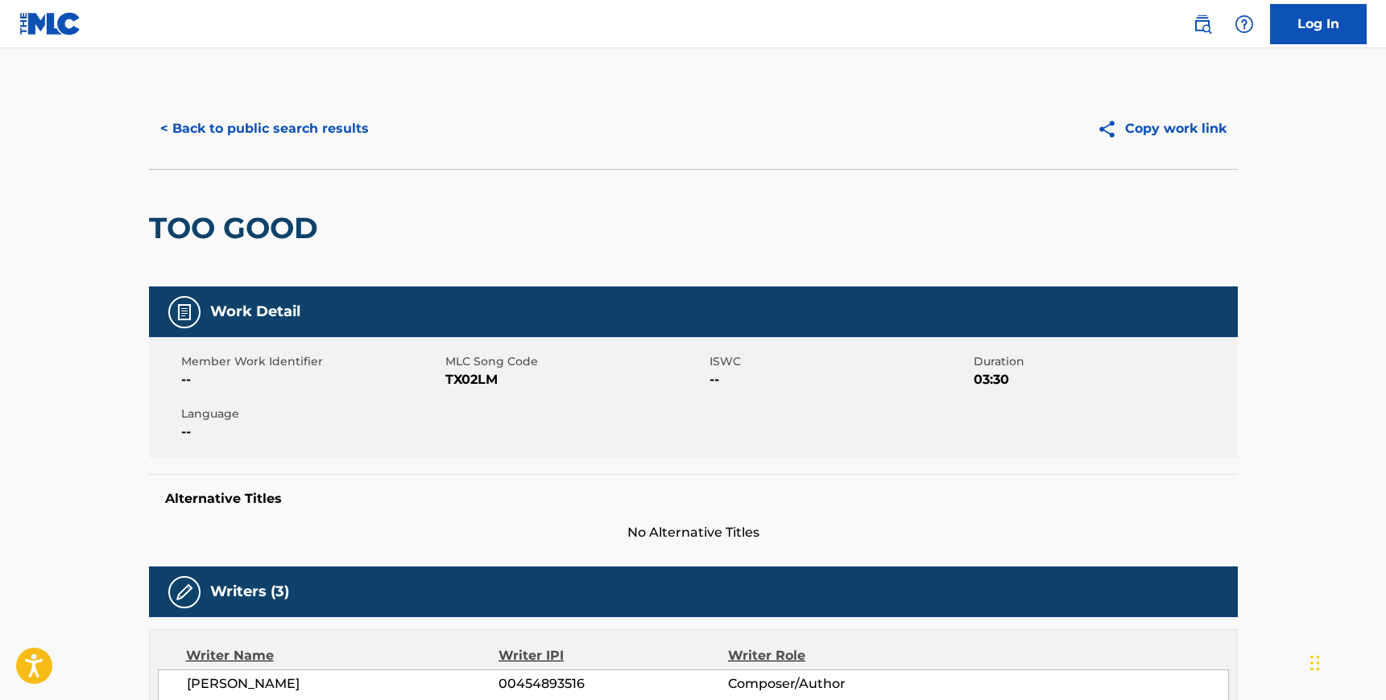
click at [490, 383] on span "TX02LM" at bounding box center [575, 379] width 260 height 19
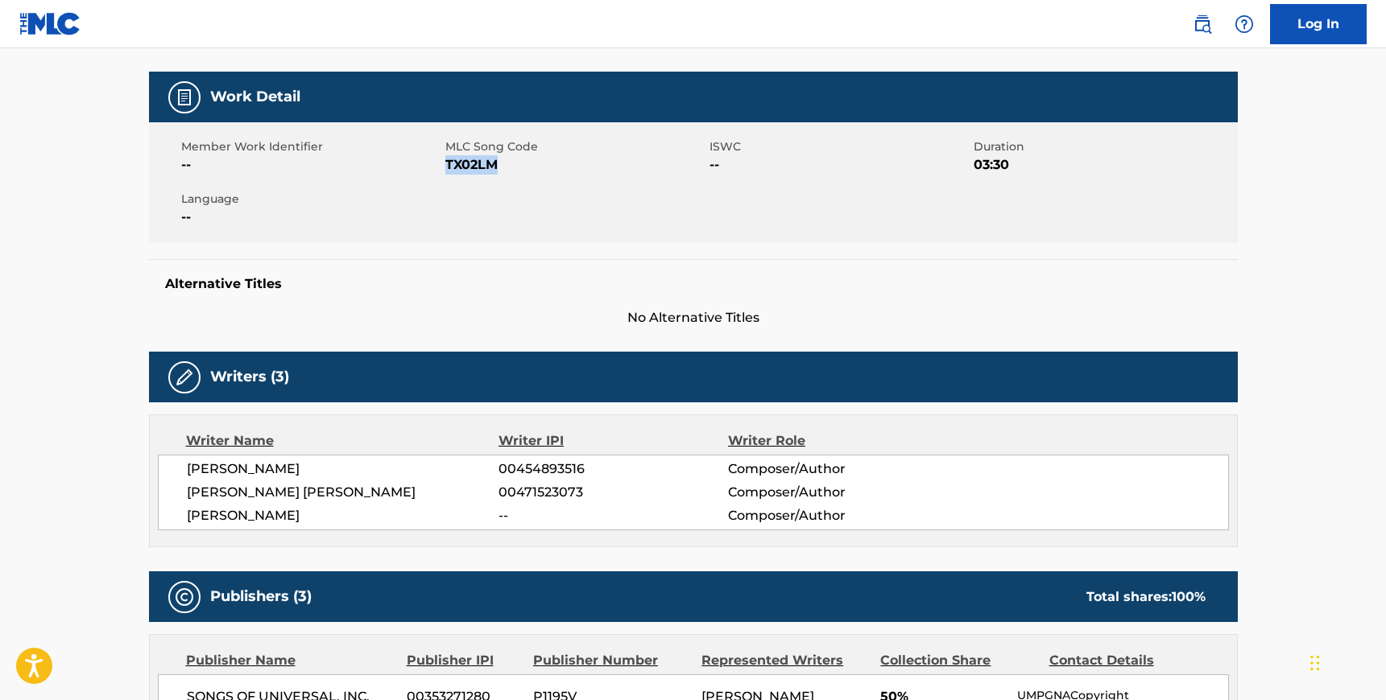
scroll to position [224, 0]
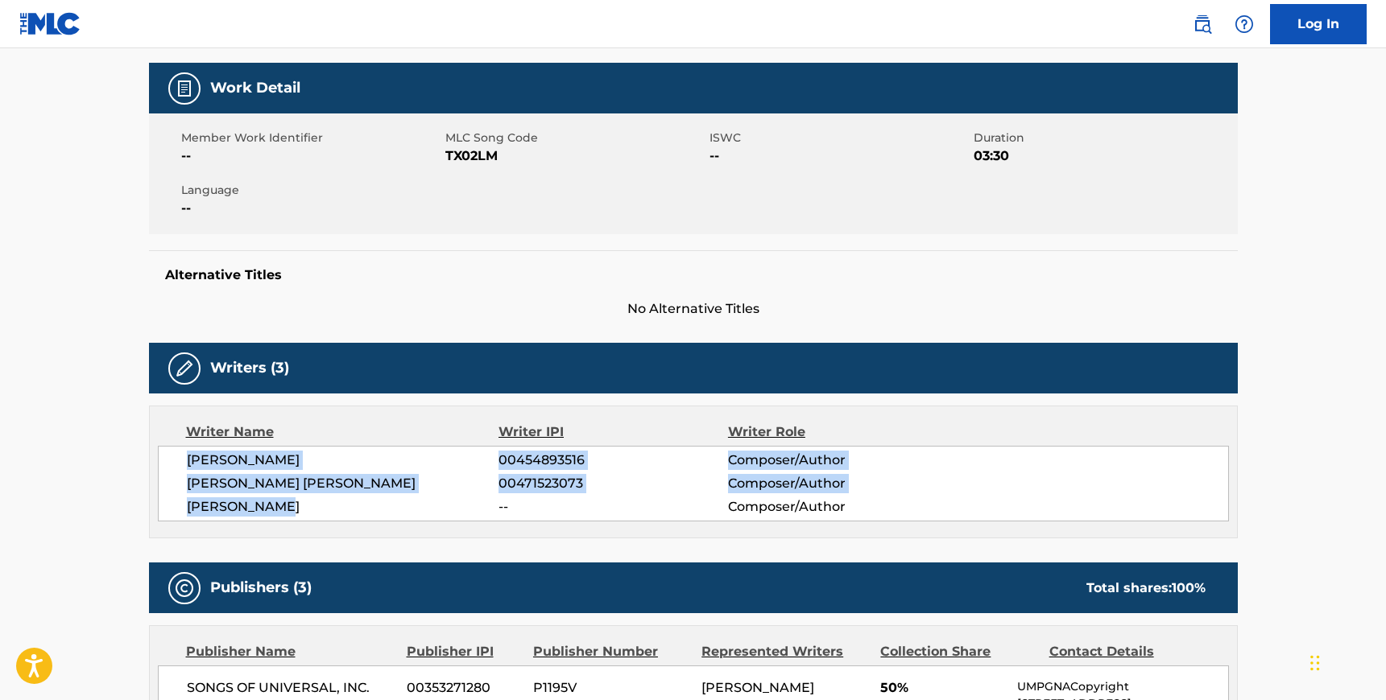
drag, startPoint x: 185, startPoint y: 458, endPoint x: 278, endPoint y: 502, distance: 102.3
click at [277, 502] on div "[PERSON_NAME] 00454893516 Composer/Author [PERSON_NAME] [PERSON_NAME] 004715230…" at bounding box center [693, 484] width 1071 height 76
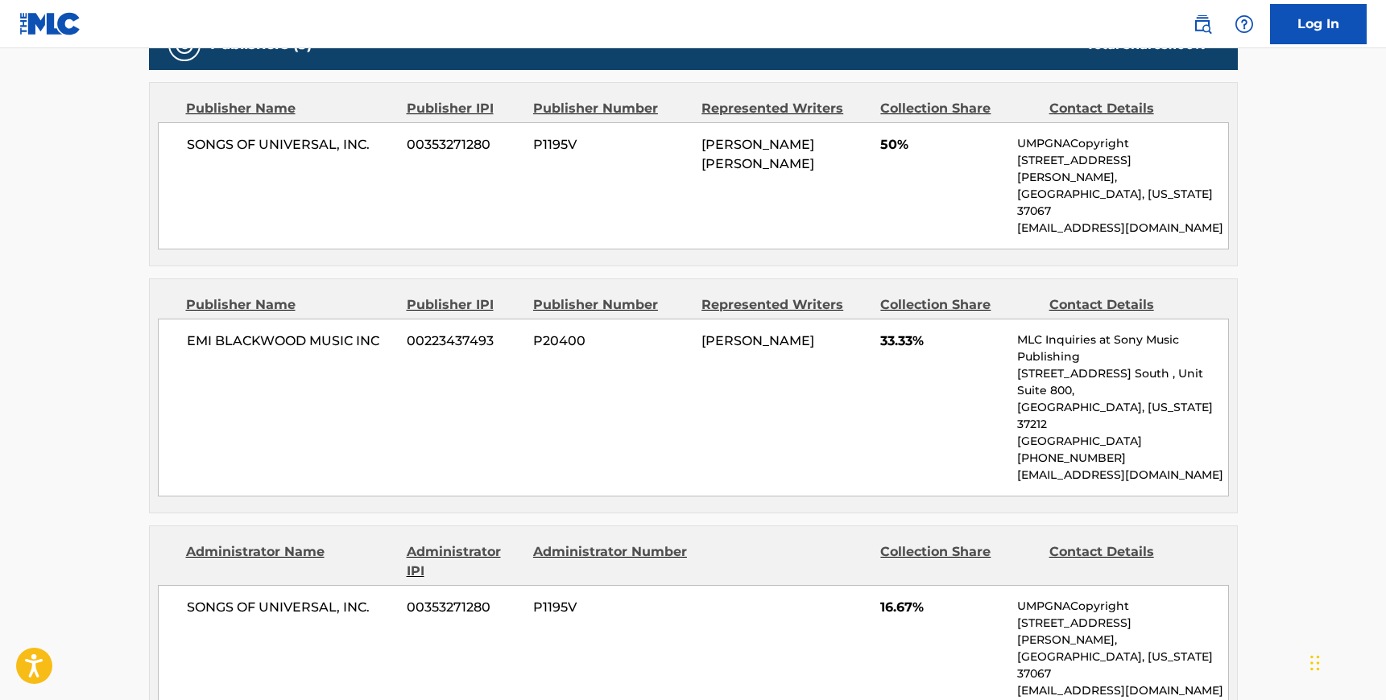
scroll to position [771, 0]
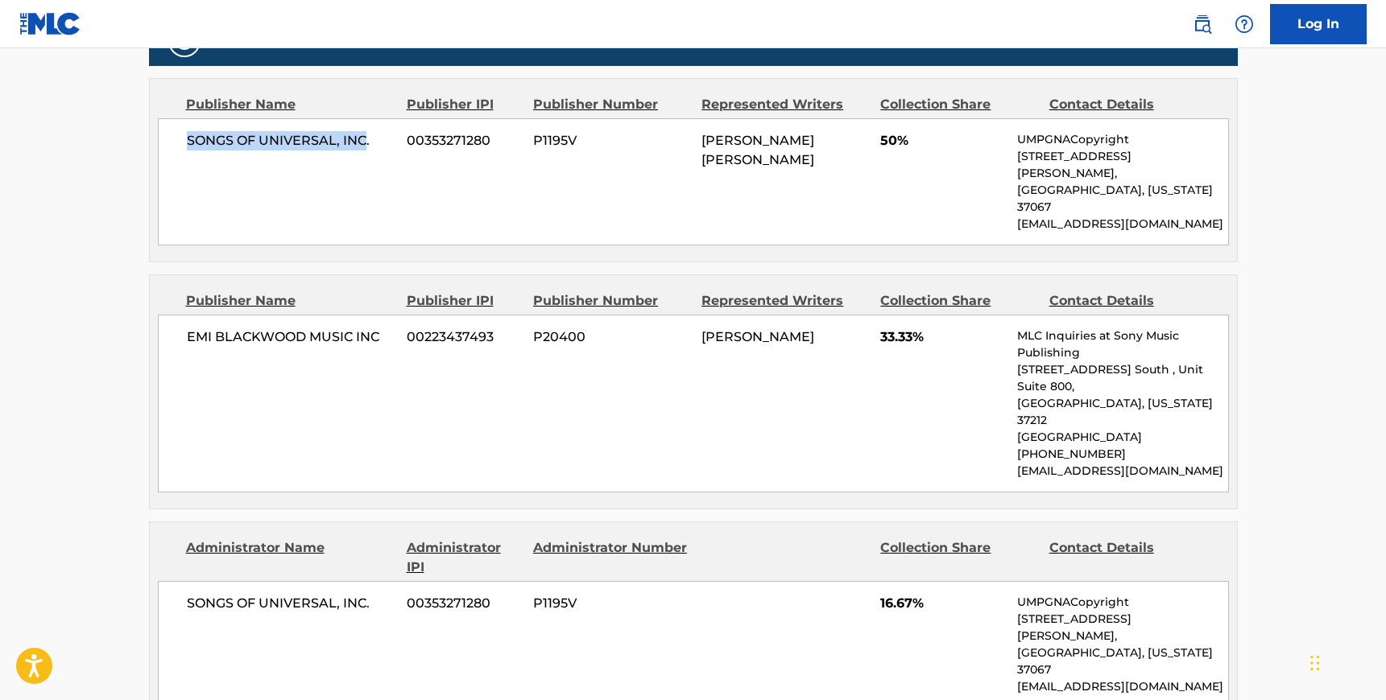
drag, startPoint x: 188, startPoint y: 138, endPoint x: 365, endPoint y: 143, distance: 176.4
click at [366, 143] on span "SONGS OF UNIVERSAL, INC." at bounding box center [291, 140] width 209 height 19
drag, startPoint x: 190, startPoint y: 301, endPoint x: 378, endPoint y: 303, distance: 188.4
click at [378, 328] on span "EMI BLACKWOOD MUSIC INC" at bounding box center [291, 337] width 209 height 19
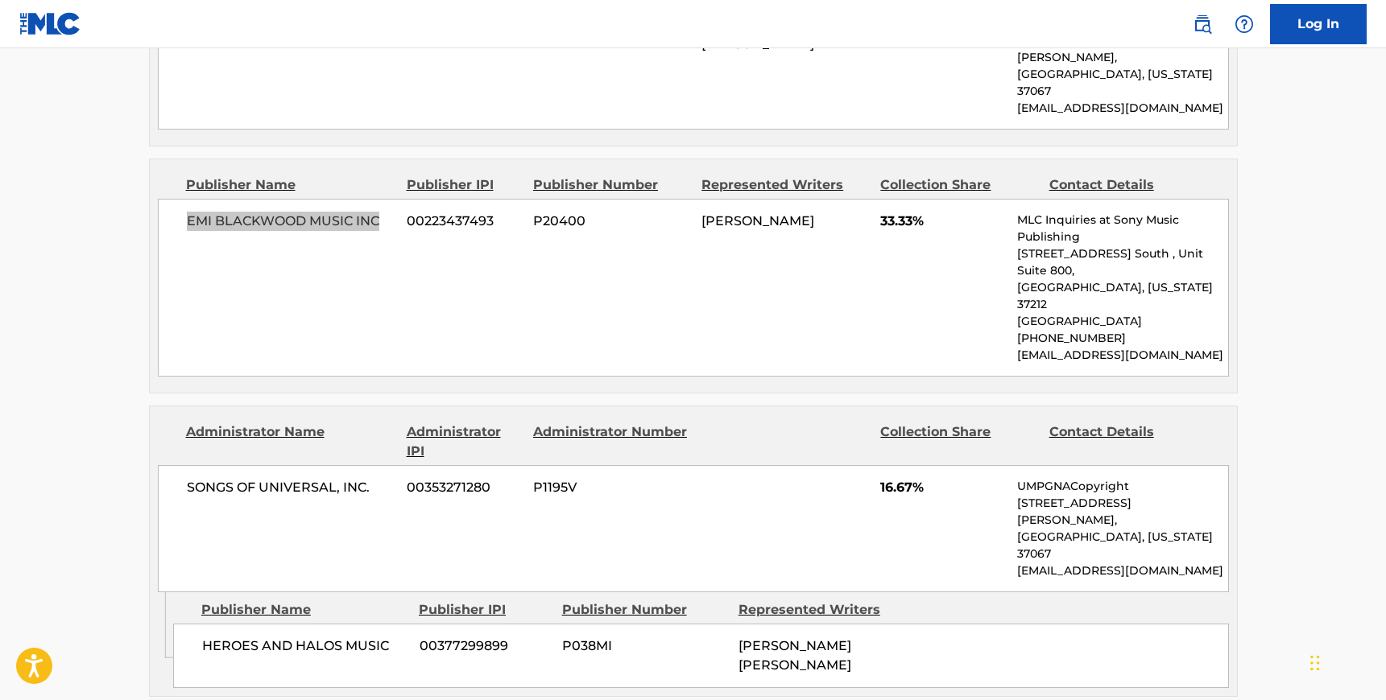
scroll to position [947, 0]
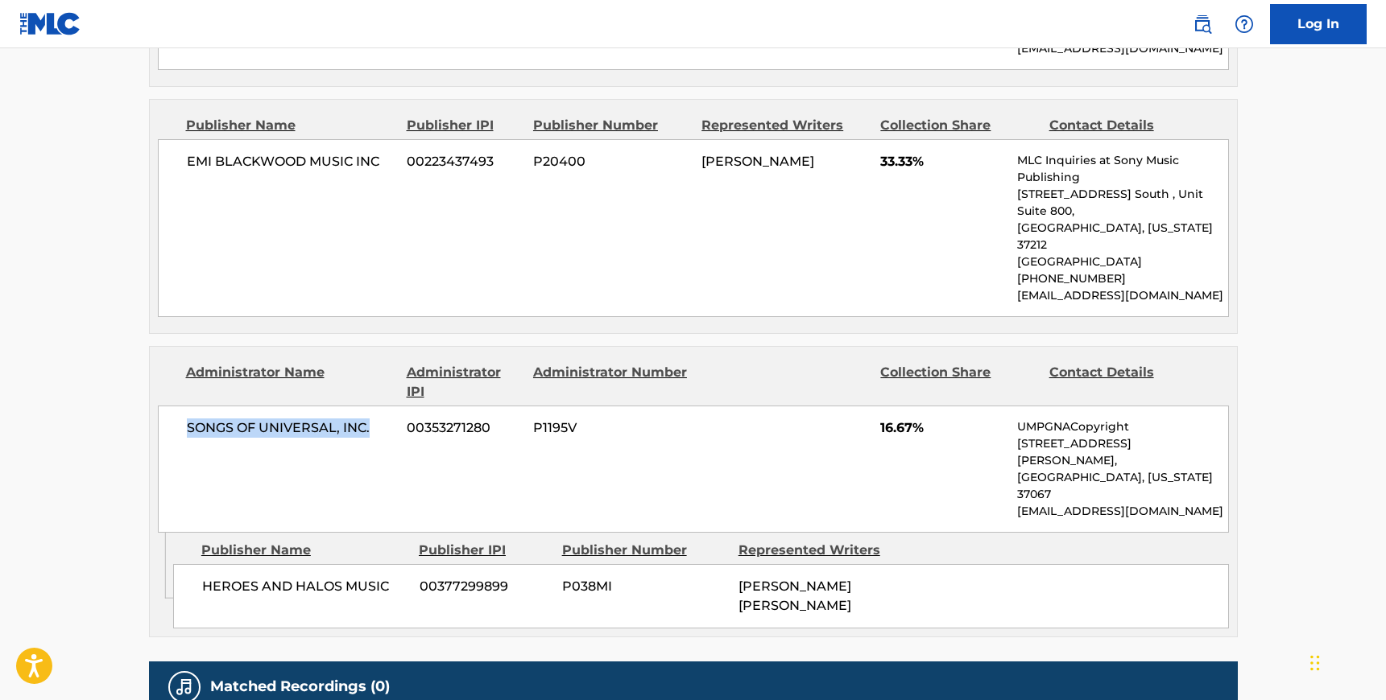
drag, startPoint x: 186, startPoint y: 357, endPoint x: 370, endPoint y: 357, distance: 184.4
click at [370, 419] on span "SONGS OF UNIVERSAL, INC." at bounding box center [291, 428] width 209 height 19
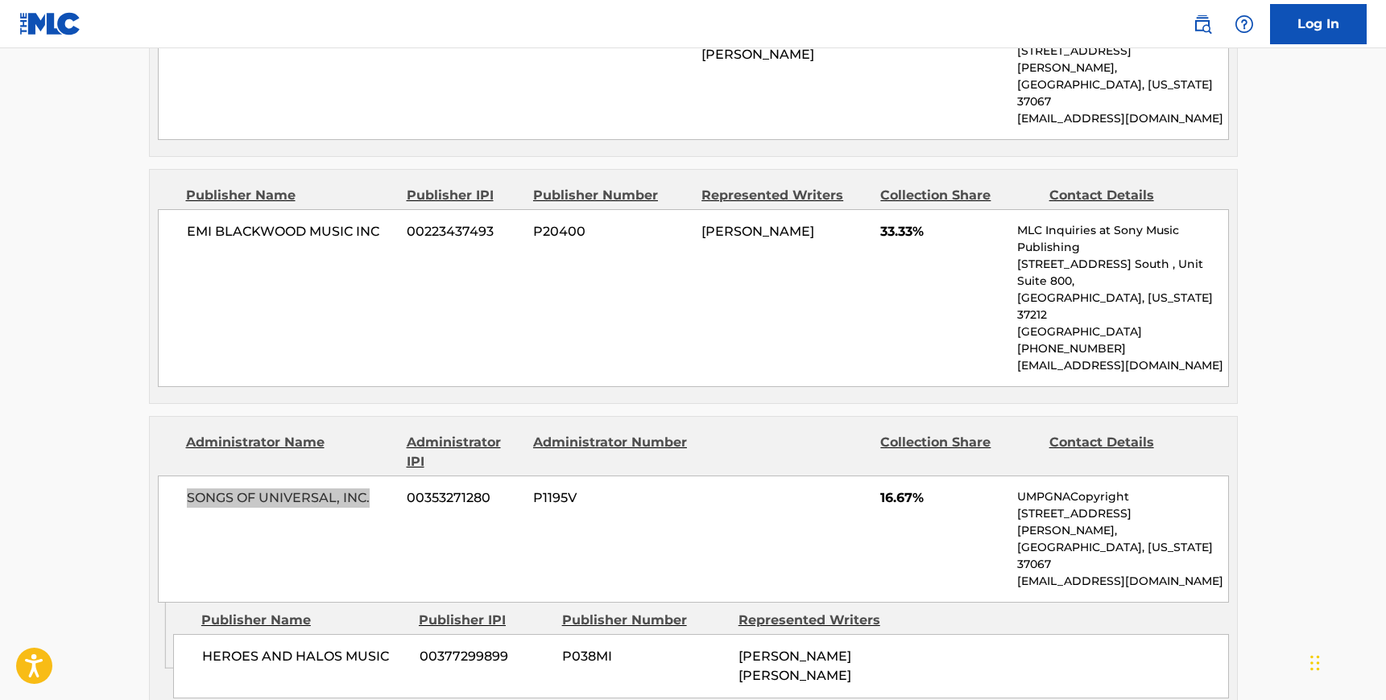
scroll to position [992, 0]
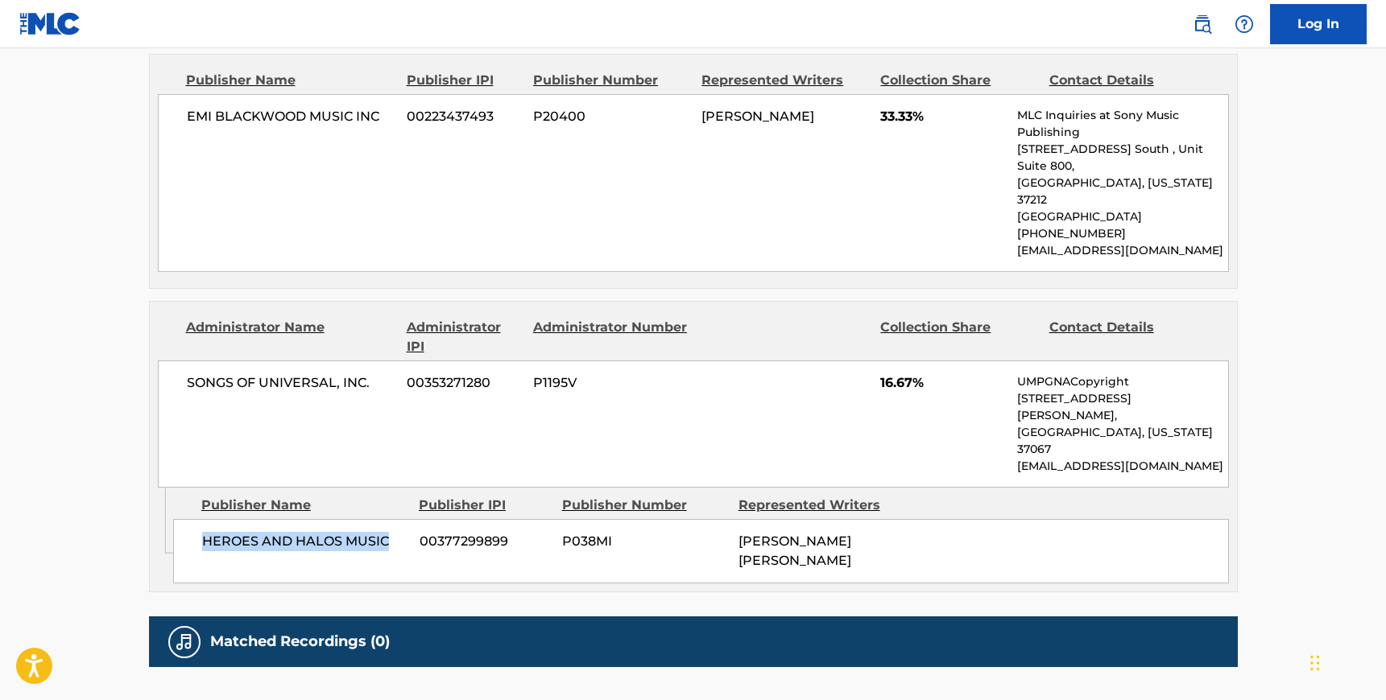
drag, startPoint x: 202, startPoint y: 439, endPoint x: 390, endPoint y: 438, distance: 187.6
click at [390, 532] on span "HEROES AND HALOS MUSIC" at bounding box center [304, 541] width 205 height 19
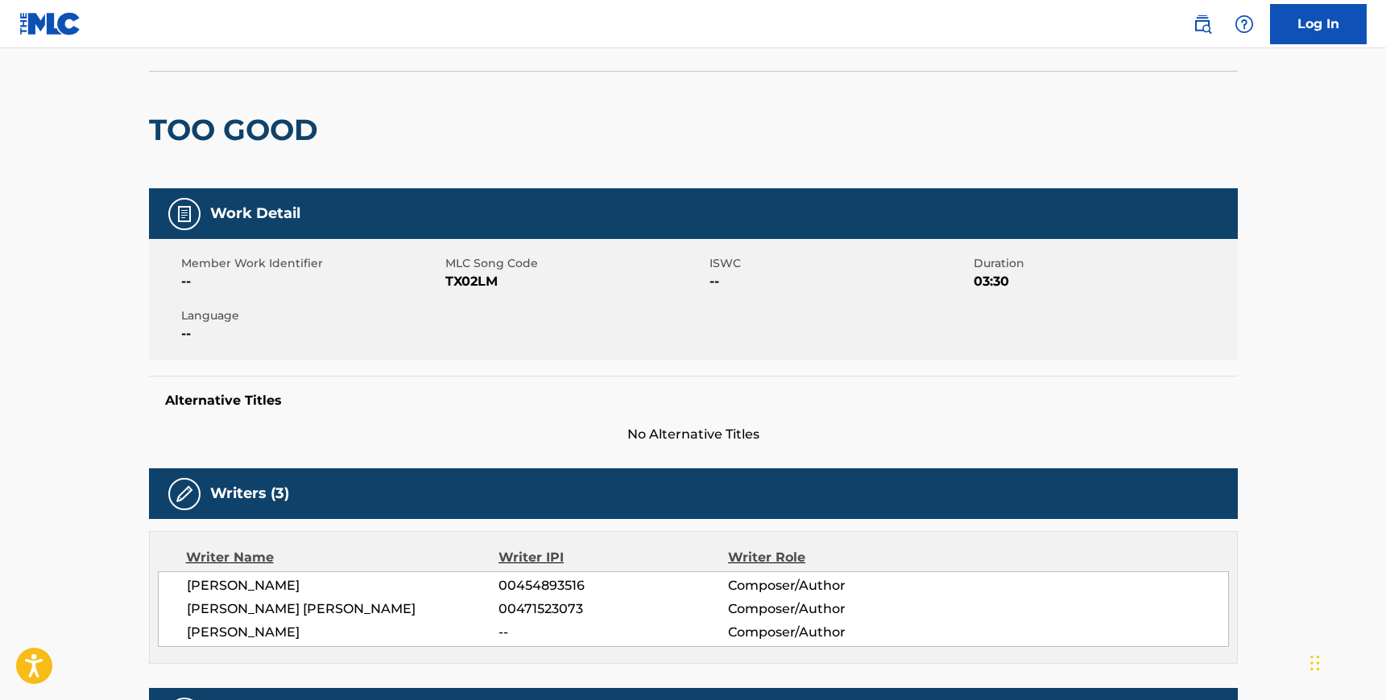
scroll to position [0, 0]
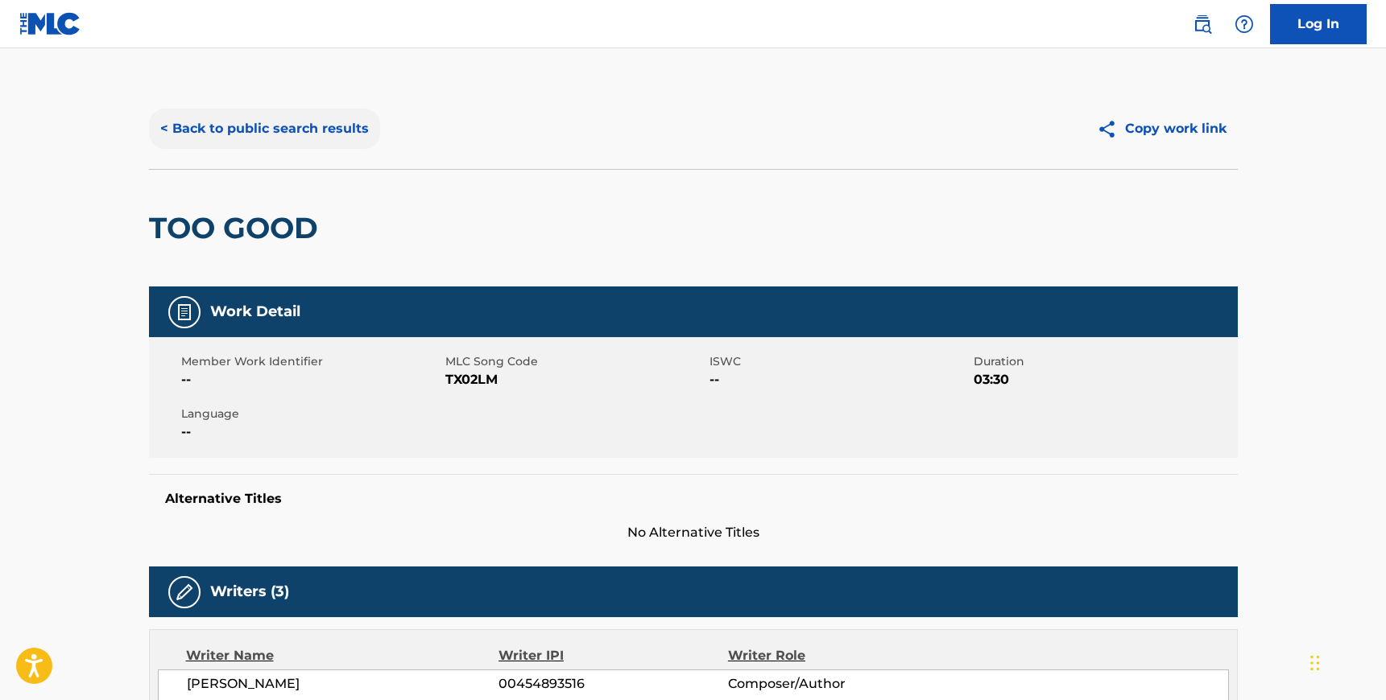
click at [255, 132] on button "< Back to public search results" at bounding box center [264, 129] width 231 height 40
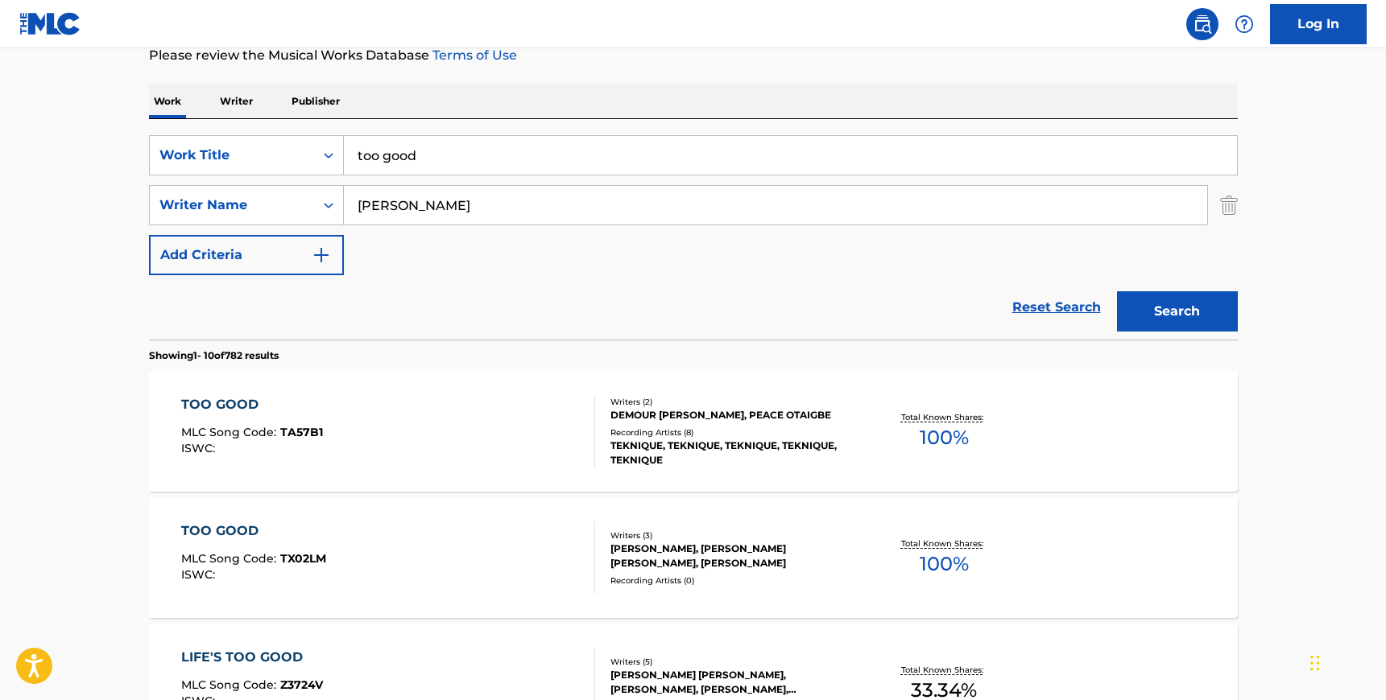
click at [461, 162] on input "too good" at bounding box center [790, 155] width 893 height 39
type input "shoot"
click at [452, 199] on input "[PERSON_NAME]" at bounding box center [775, 205] width 863 height 39
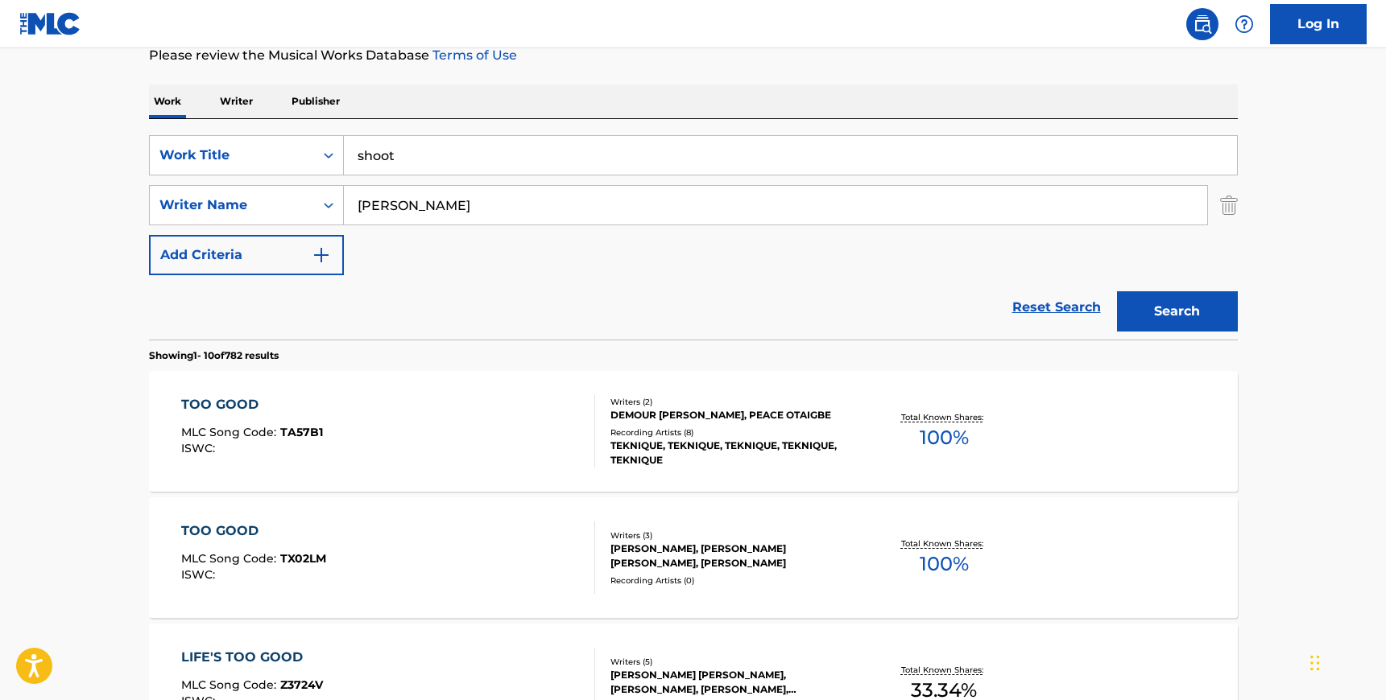
click at [452, 199] on input "[PERSON_NAME]" at bounding box center [775, 205] width 863 height 39
click at [1117, 291] on button "Search" at bounding box center [1177, 311] width 121 height 40
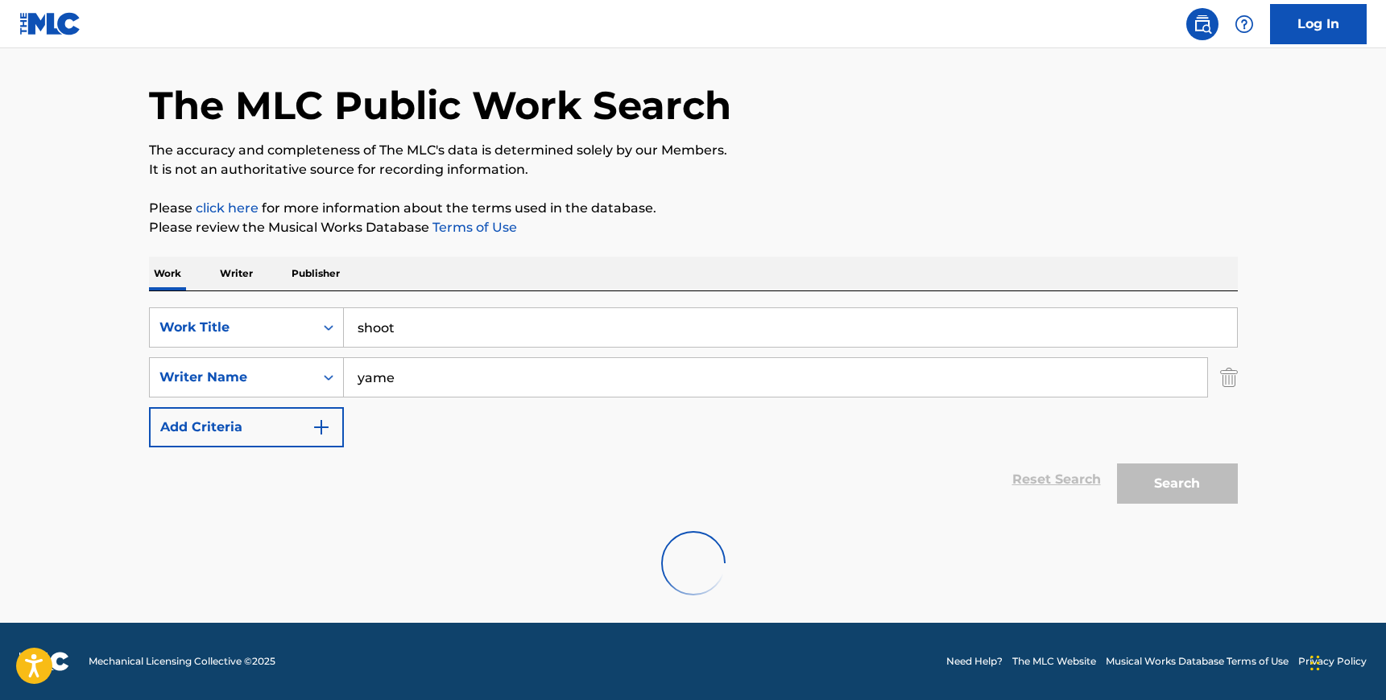
scroll to position [0, 0]
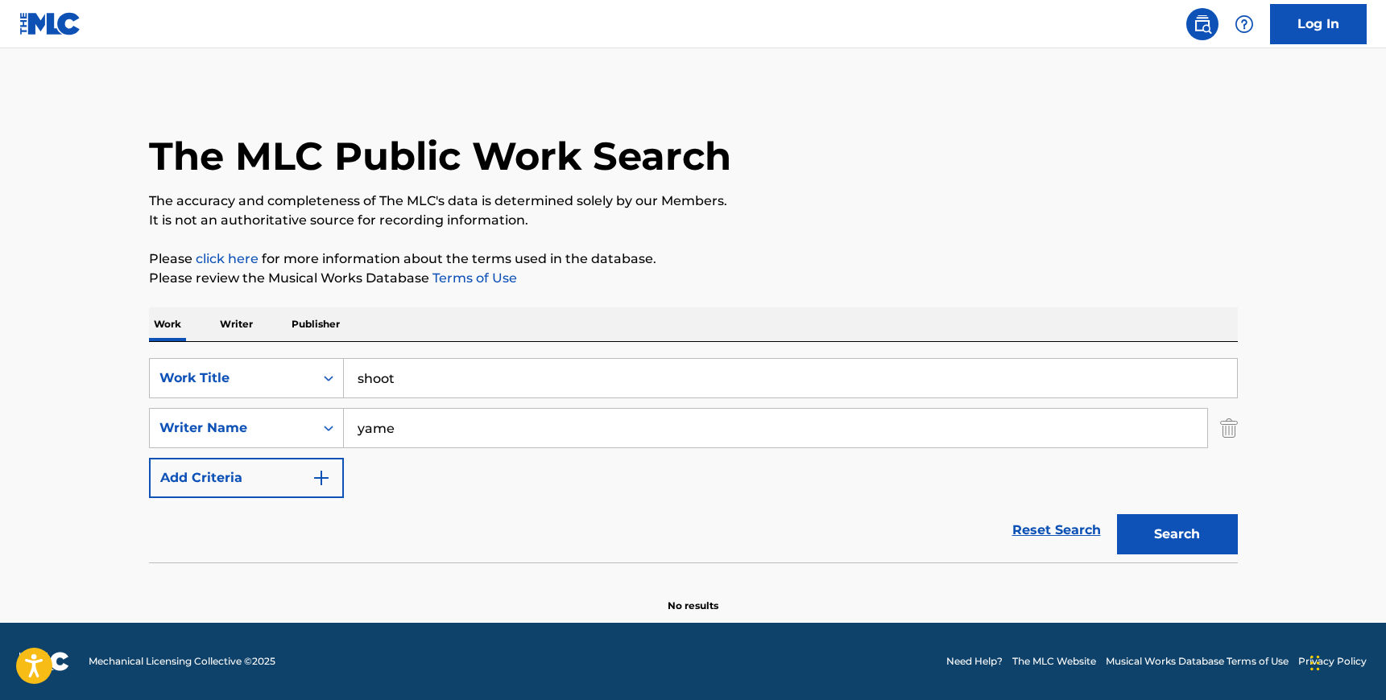
click at [410, 428] on input "yame" at bounding box center [775, 428] width 863 height 39
paste input "[PERSON_NAME]"
type input "[PERSON_NAME]"
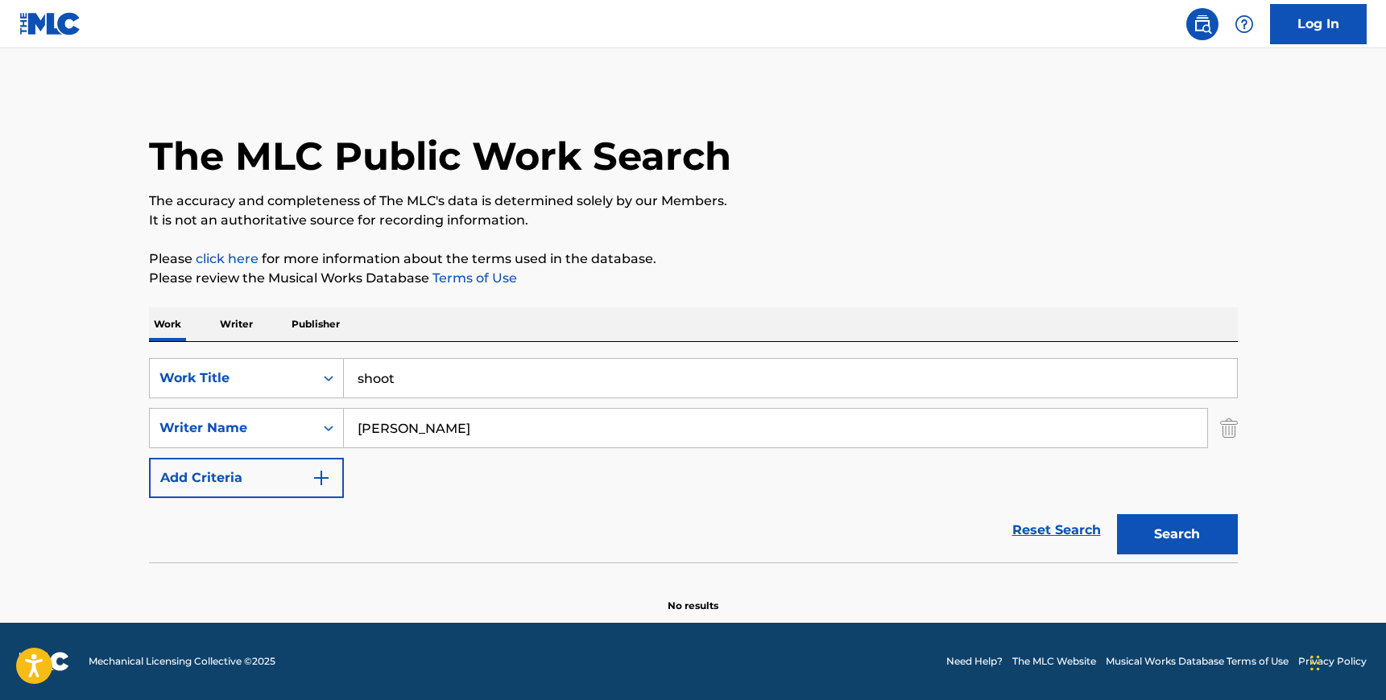
click at [411, 378] on input "shoot" at bounding box center [790, 378] width 893 height 39
type input "hit"
click at [1117, 514] on button "Search" at bounding box center [1177, 534] width 121 height 40
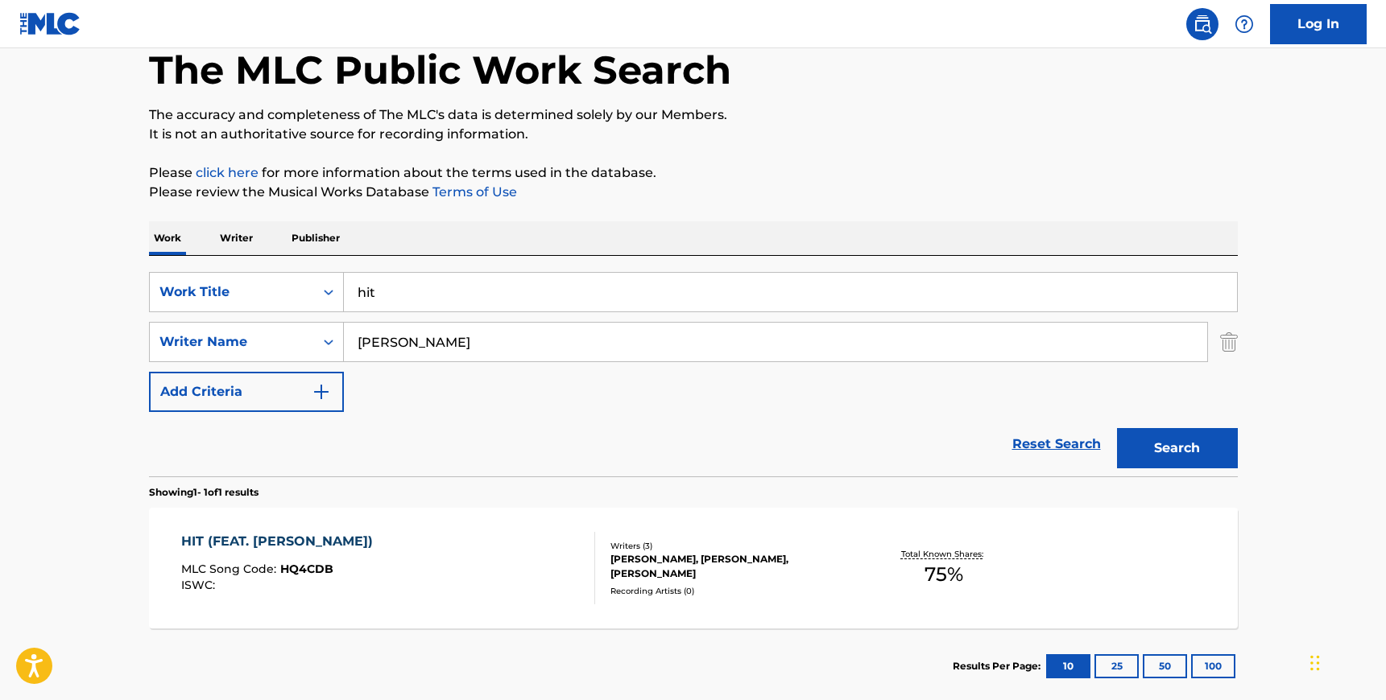
scroll to position [88, 0]
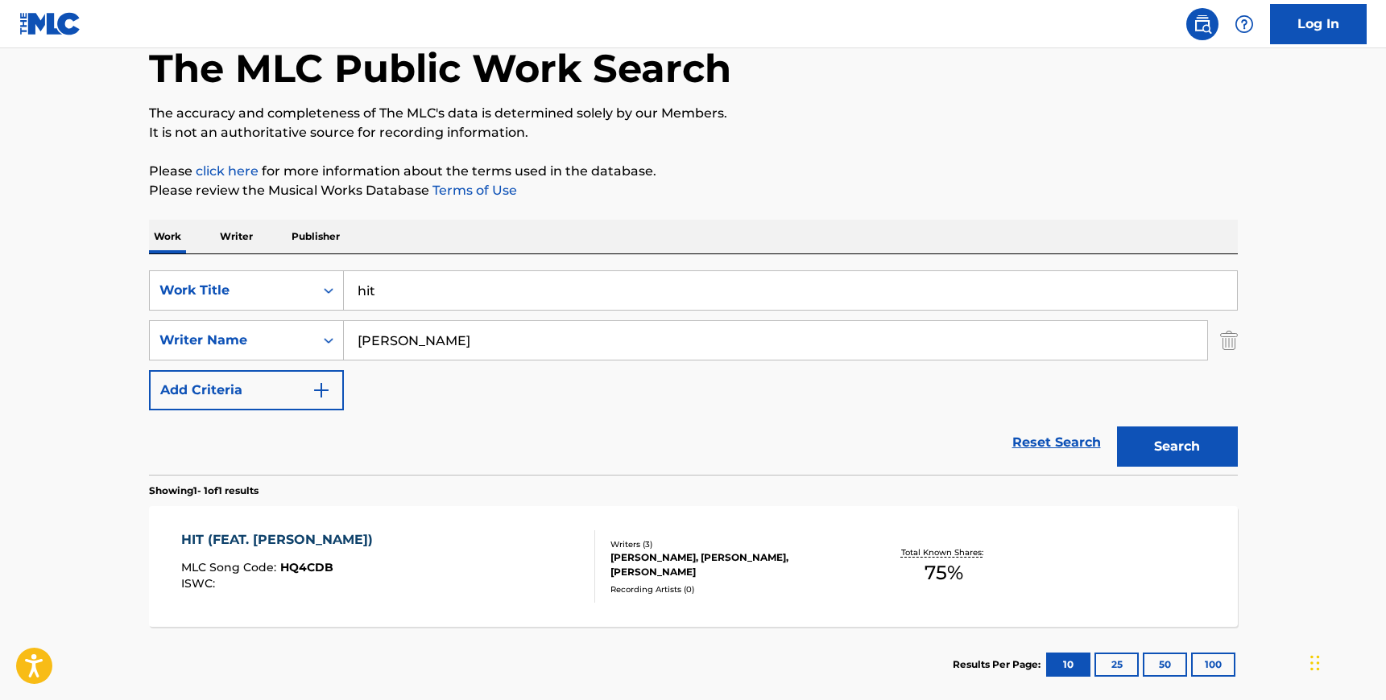
click at [469, 544] on div "HIT (FEAT. [PERSON_NAME]) MLC Song Code : HQ4CDB ISWC :" at bounding box center [388, 567] width 414 height 72
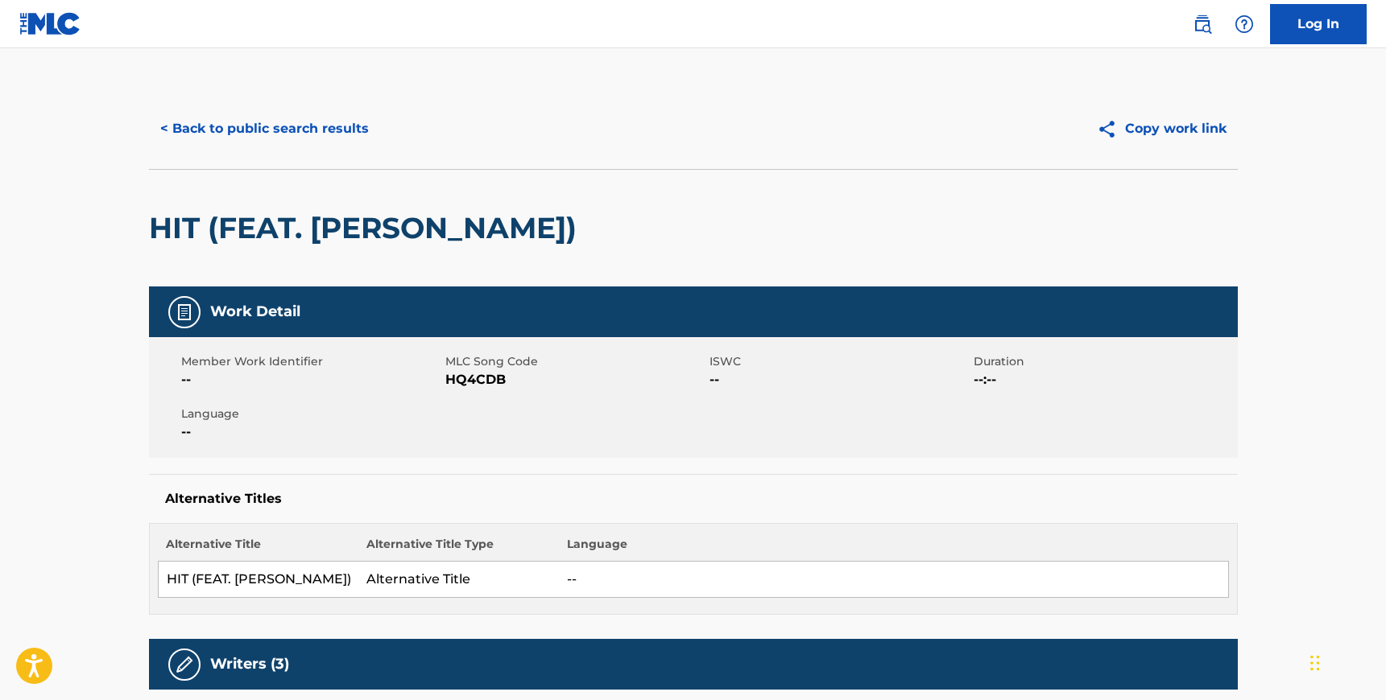
click at [471, 382] on span "HQ4CDB" at bounding box center [575, 379] width 260 height 19
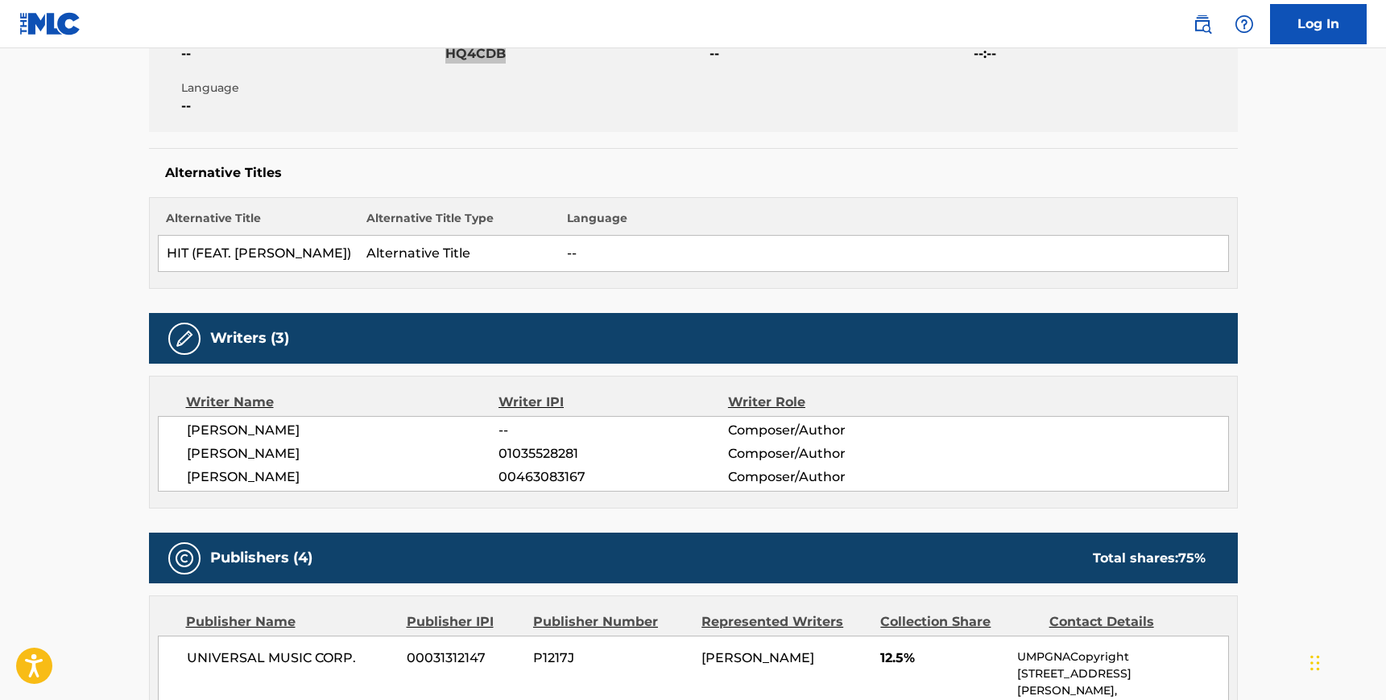
scroll to position [331, 0]
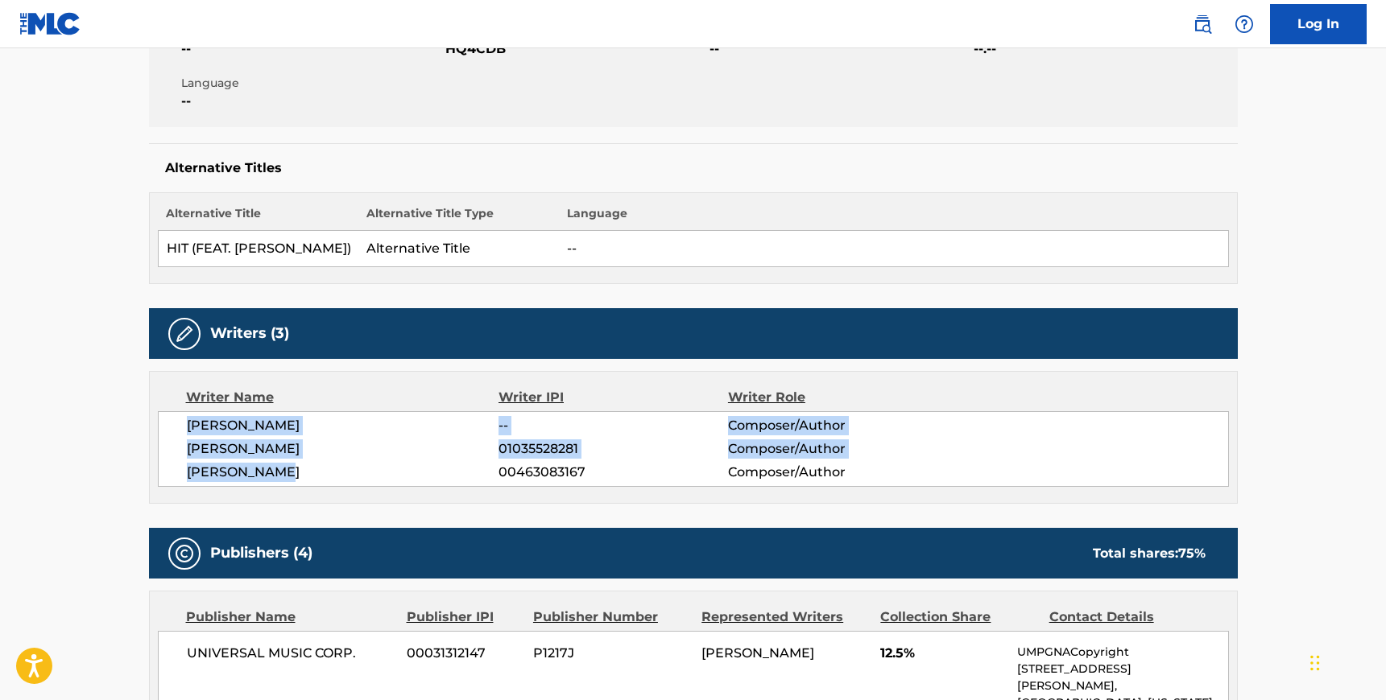
drag, startPoint x: 192, startPoint y: 430, endPoint x: 279, endPoint y: 469, distance: 96.2
click at [279, 469] on div "[PERSON_NAME] -- Composer/Author [PERSON_NAME] 01035528281 Composer/Author [PER…" at bounding box center [693, 449] width 1071 height 76
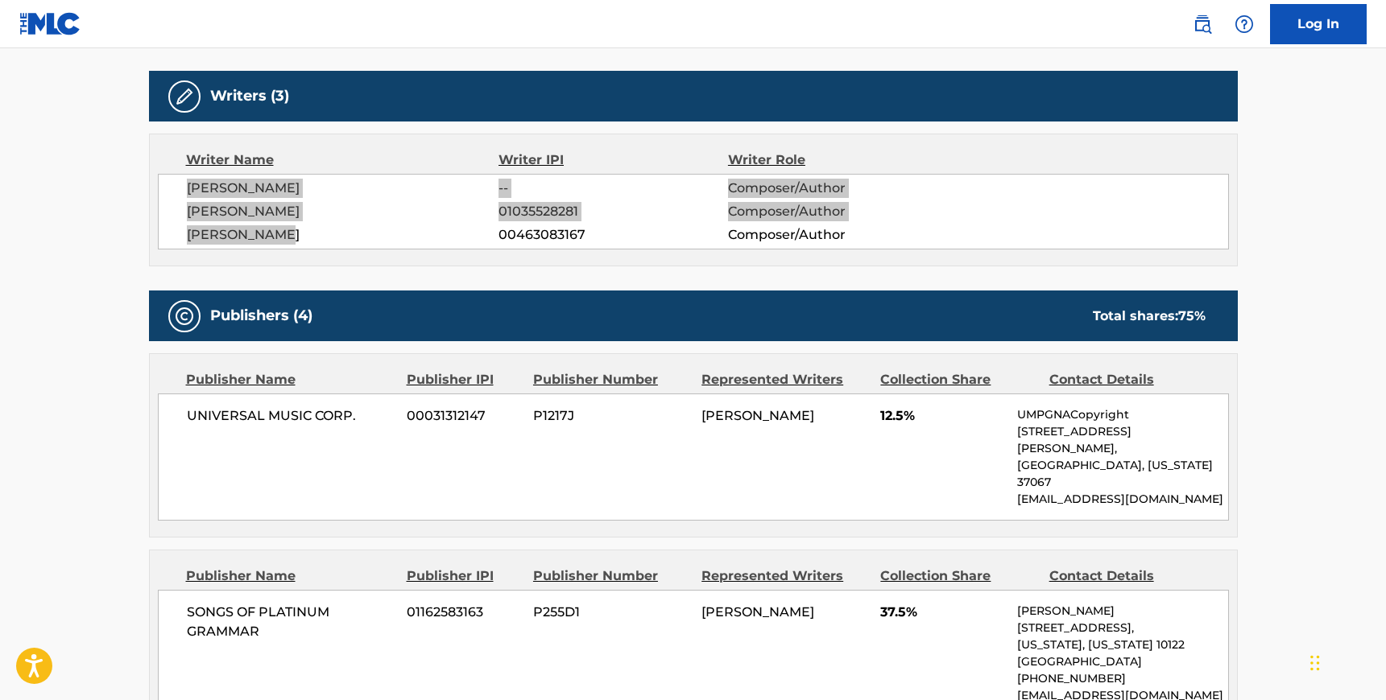
scroll to position [597, 0]
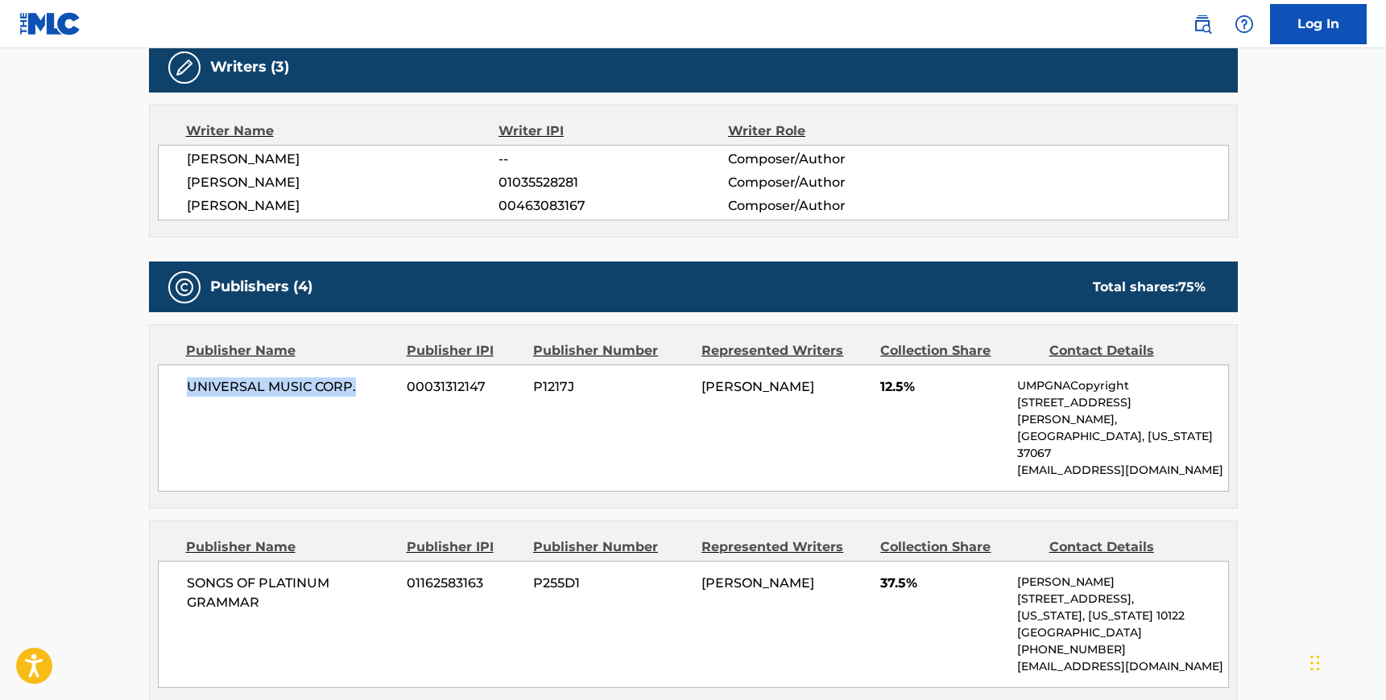
drag, startPoint x: 186, startPoint y: 386, endPoint x: 356, endPoint y: 393, distance: 170.0
click at [356, 393] on span "UNIVERSAL MUSIC CORP." at bounding box center [291, 387] width 209 height 19
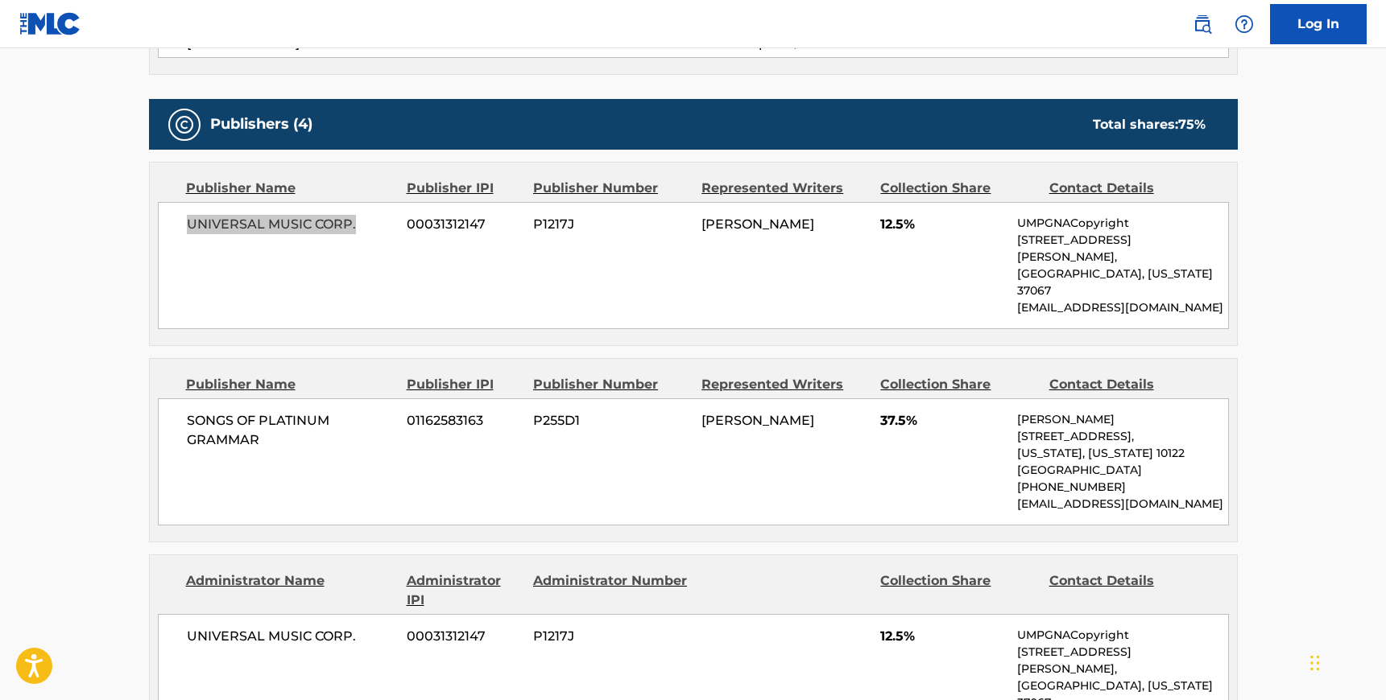
scroll to position [778, 0]
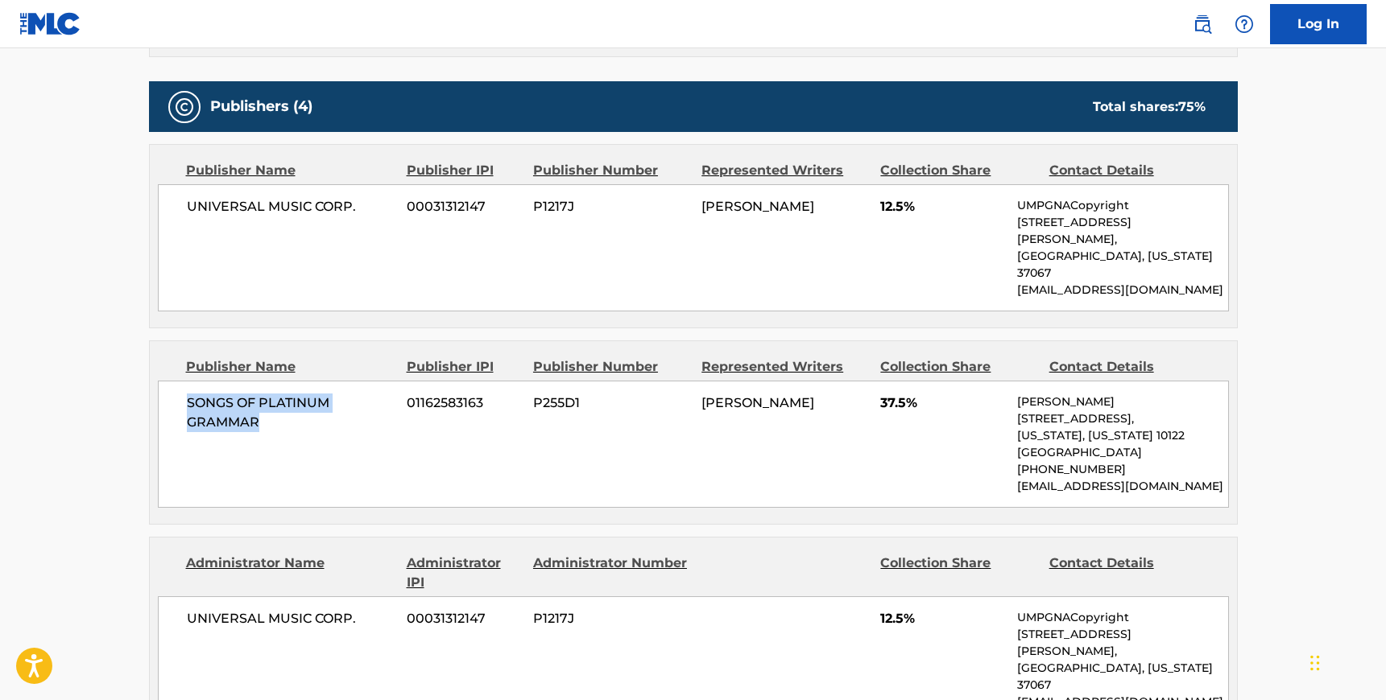
drag, startPoint x: 186, startPoint y: 370, endPoint x: 259, endPoint y: 390, distance: 76.0
click at [259, 390] on div "SONGS OF PLATINUM GRAMMAR 01162583163 P255D1 [PERSON_NAME] 37.5% [PERSON_NAME] …" at bounding box center [693, 444] width 1071 height 127
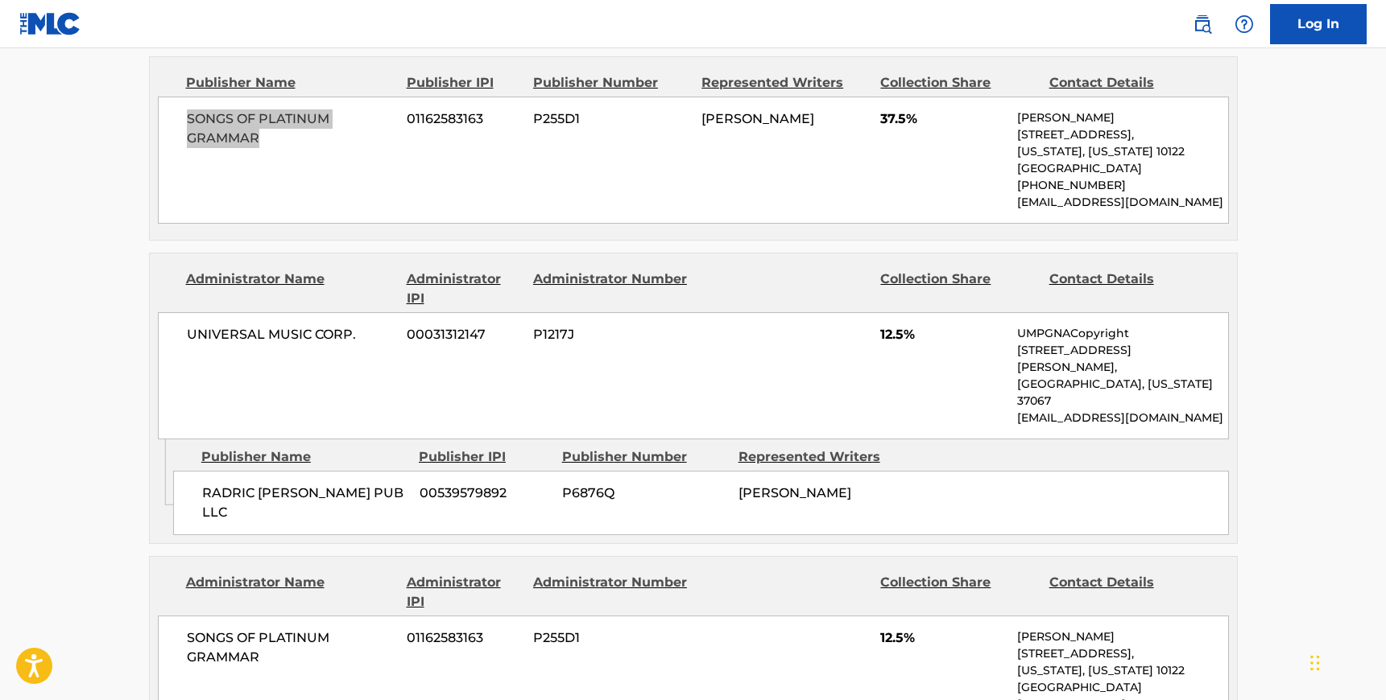
scroll to position [1068, 0]
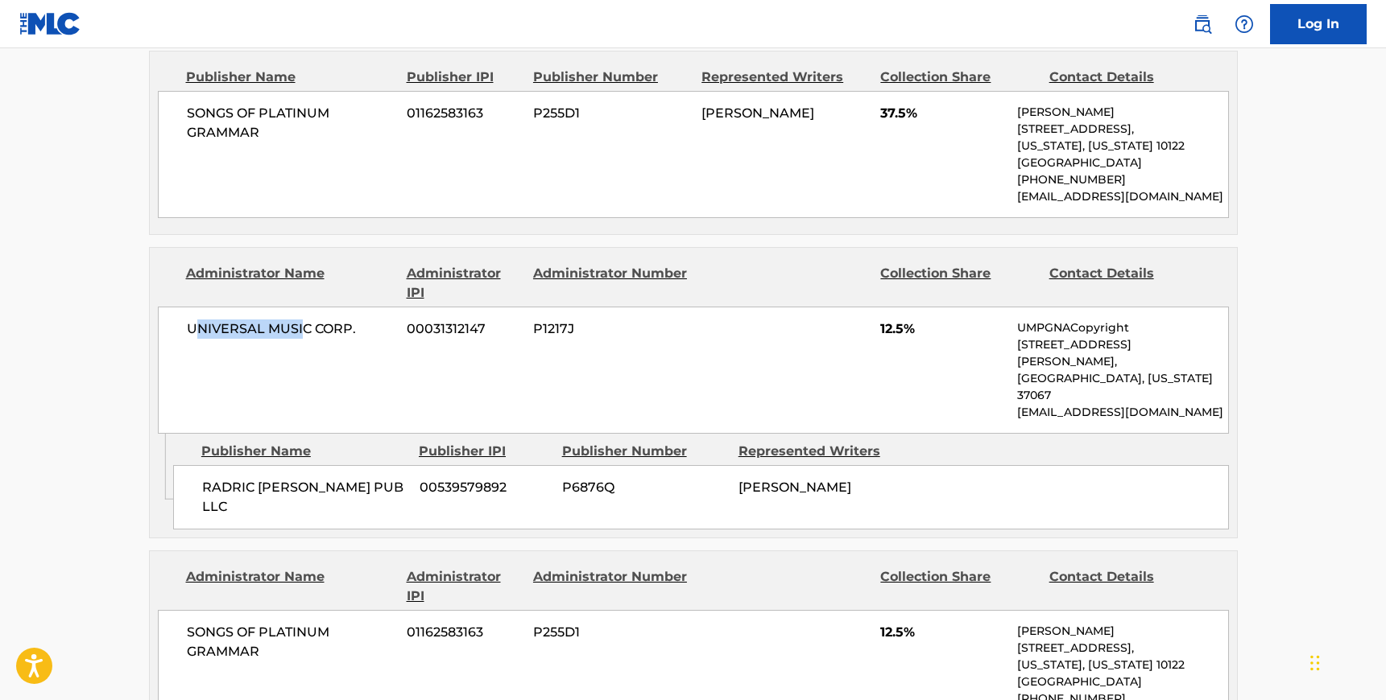
drag, startPoint x: 192, startPoint y: 294, endPoint x: 290, endPoint y: 294, distance: 98.2
click at [299, 320] on span "UNIVERSAL MUSIC CORP." at bounding box center [291, 329] width 209 height 19
drag, startPoint x: 186, startPoint y: 292, endPoint x: 353, endPoint y: 291, distance: 167.5
click at [353, 320] on span "UNIVERSAL MUSIC CORP." at bounding box center [291, 329] width 209 height 19
drag, startPoint x: 204, startPoint y: 419, endPoint x: 361, endPoint y: 420, distance: 157.0
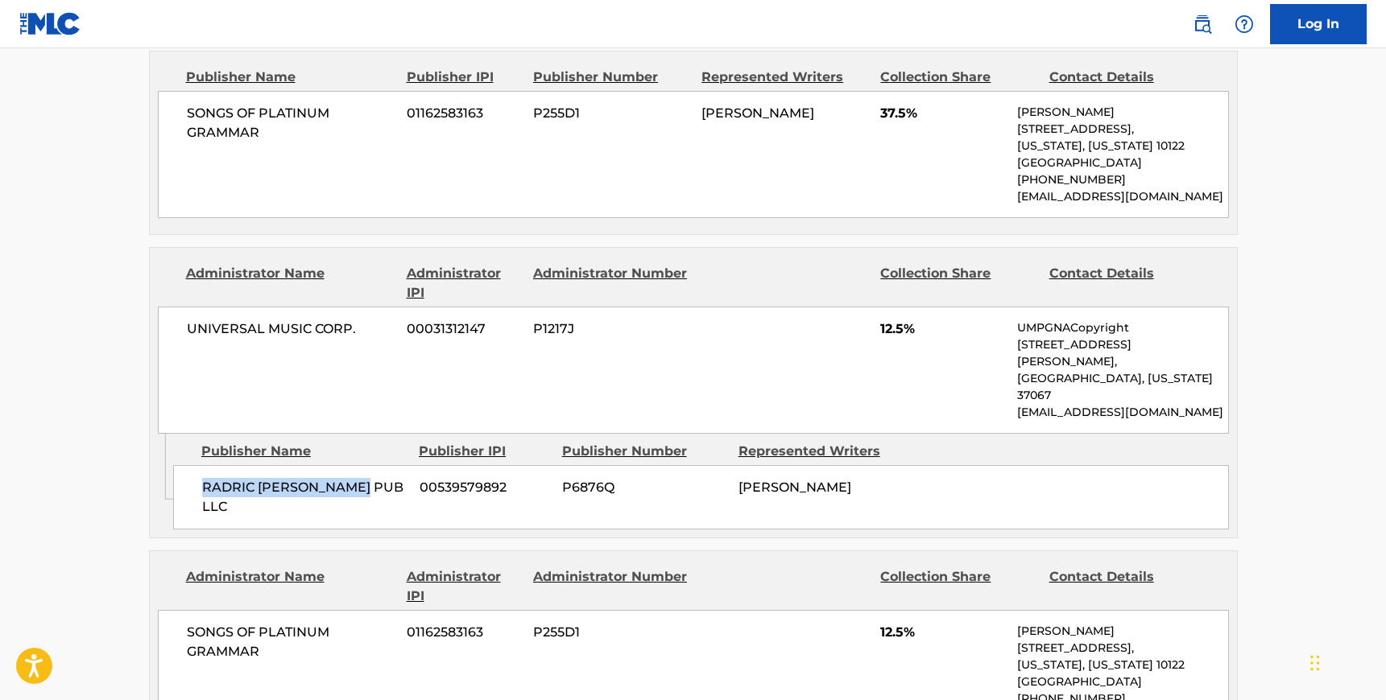
click at [361, 478] on span "RADRIC [PERSON_NAME] PUB LLC" at bounding box center [304, 497] width 205 height 39
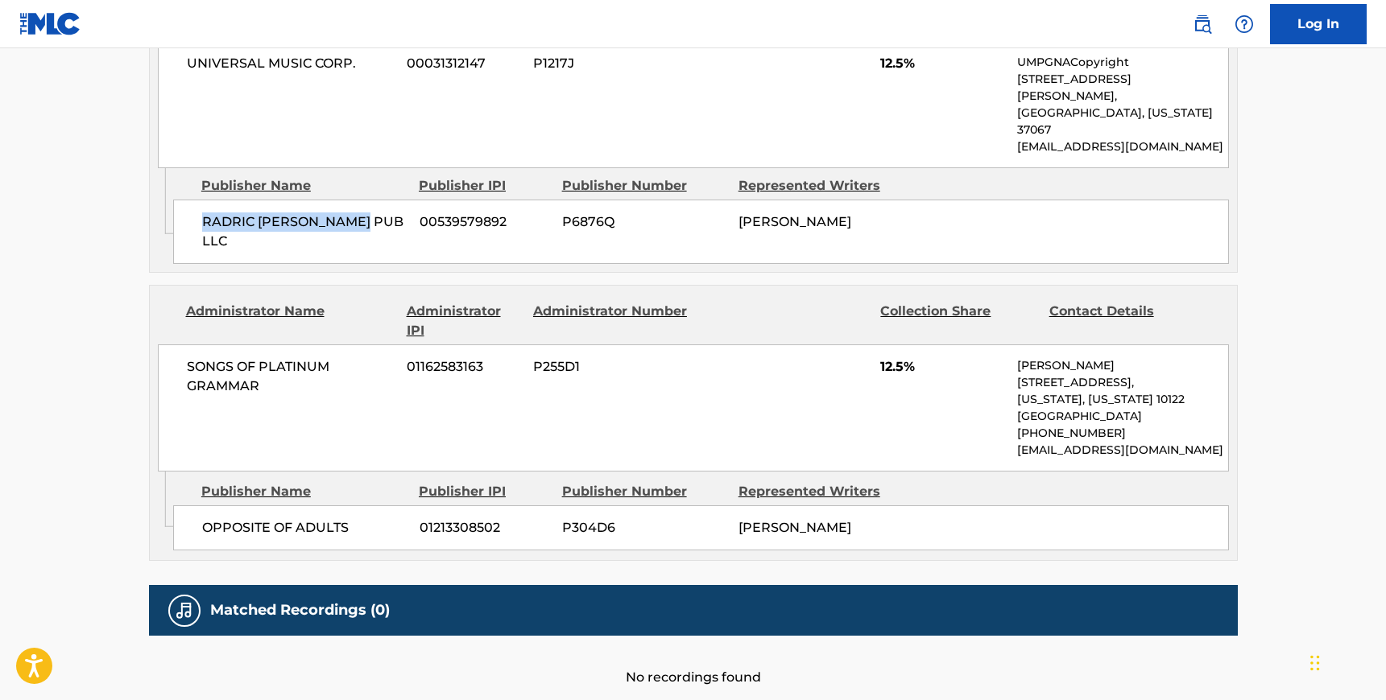
scroll to position [1335, 0]
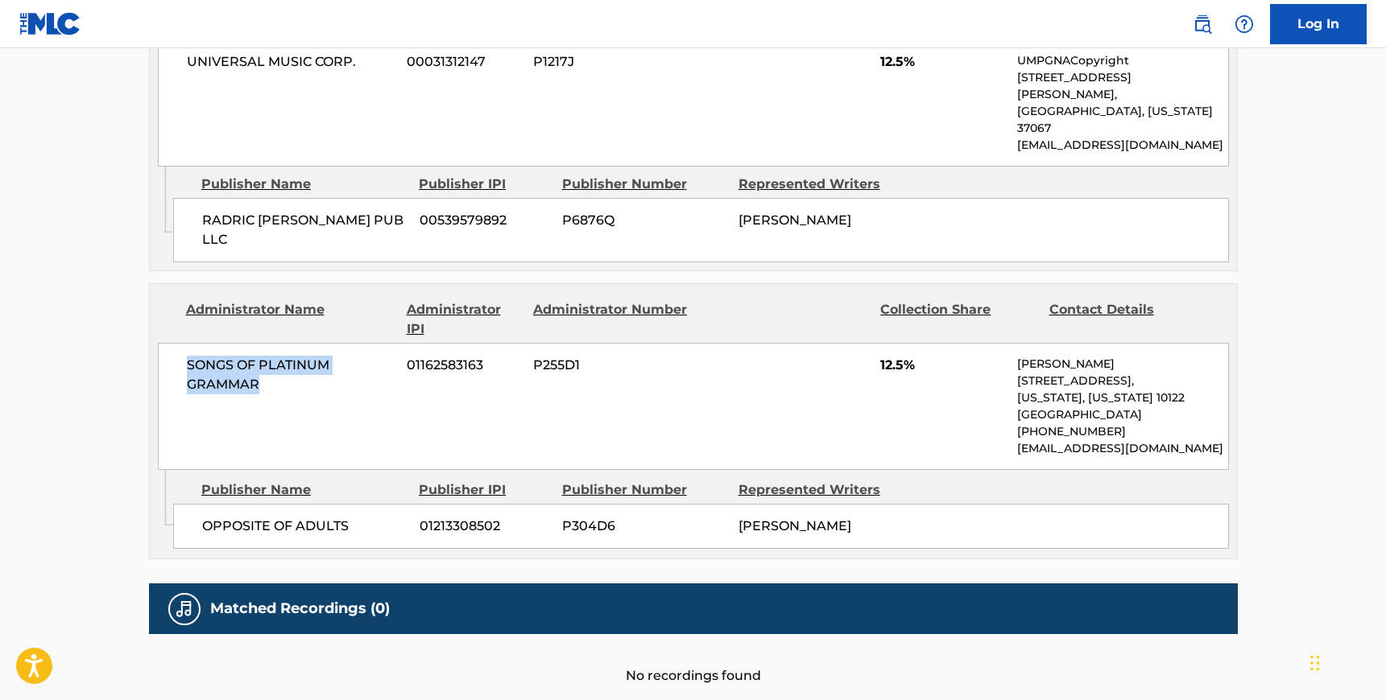
drag, startPoint x: 185, startPoint y: 280, endPoint x: 224, endPoint y: 295, distance: 41.3
click at [260, 343] on div "SONGS OF PLATINUM GRAMMAR 01162583163 P255D1 12.5% [PERSON_NAME] [STREET_ADDRES…" at bounding box center [693, 406] width 1071 height 127
drag, startPoint x: 200, startPoint y: 439, endPoint x: 353, endPoint y: 444, distance: 152.2
click at [353, 504] on div "OPPOSITE OF ADULTS 01213308502 P304D6 [PERSON_NAME]" at bounding box center [701, 526] width 1056 height 45
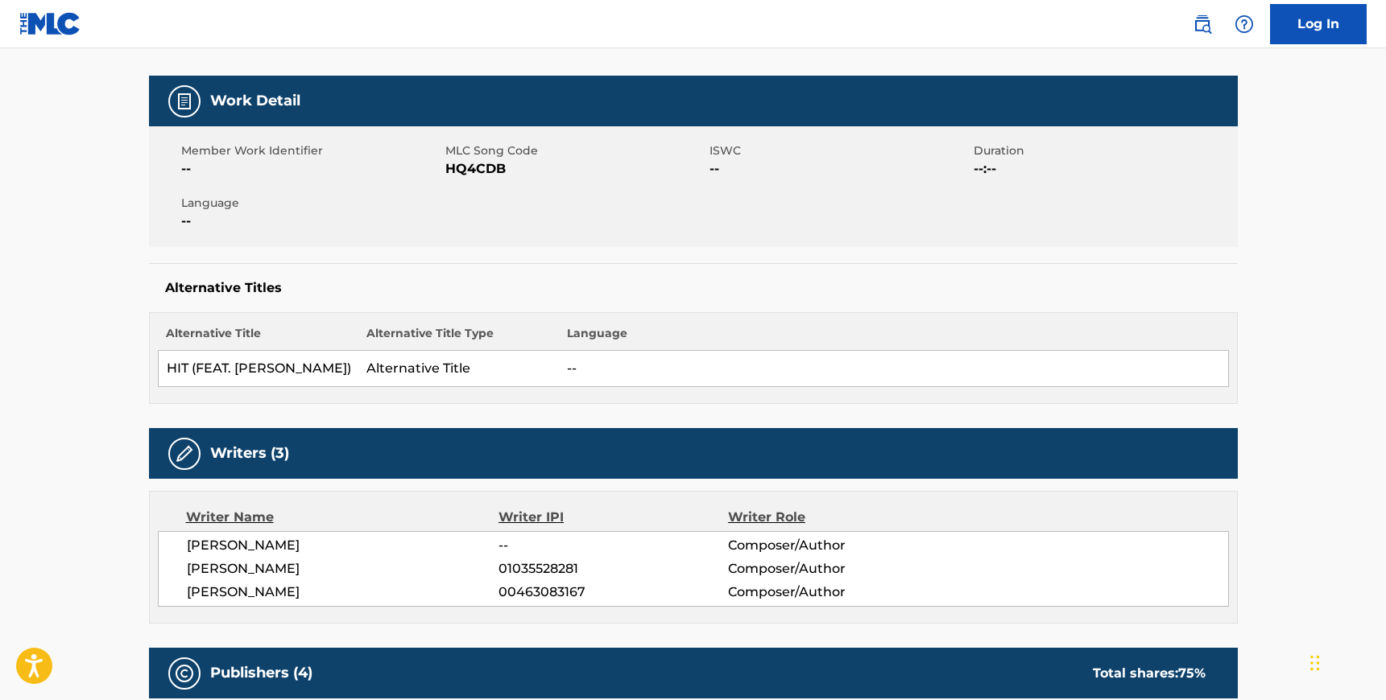
scroll to position [0, 0]
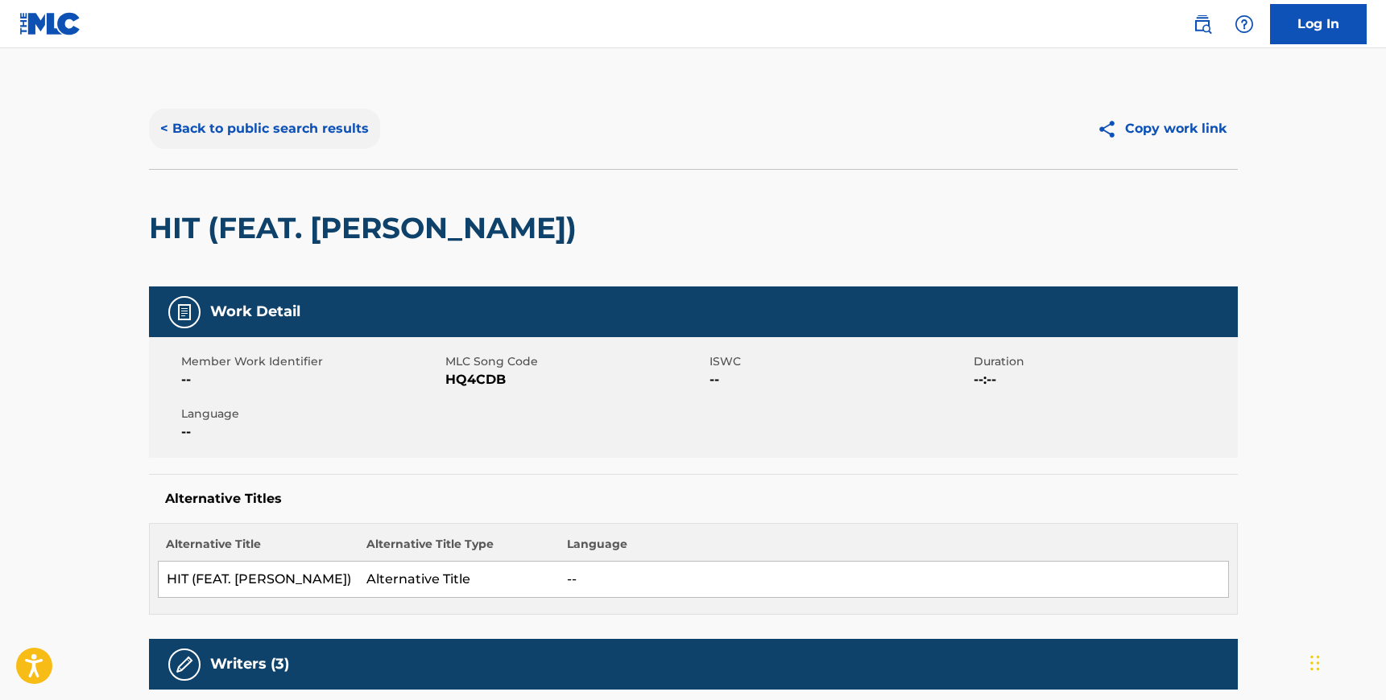
click at [243, 136] on button "< Back to public search results" at bounding box center [264, 129] width 231 height 40
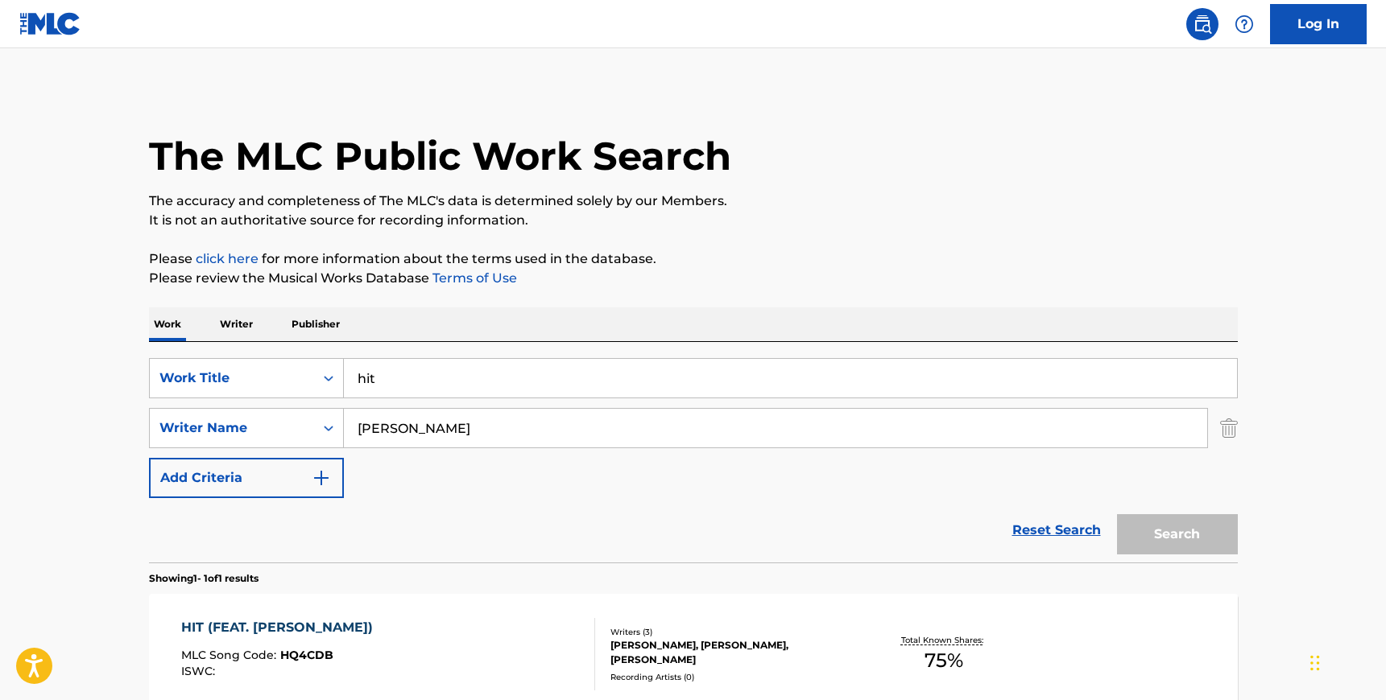
scroll to position [84, 0]
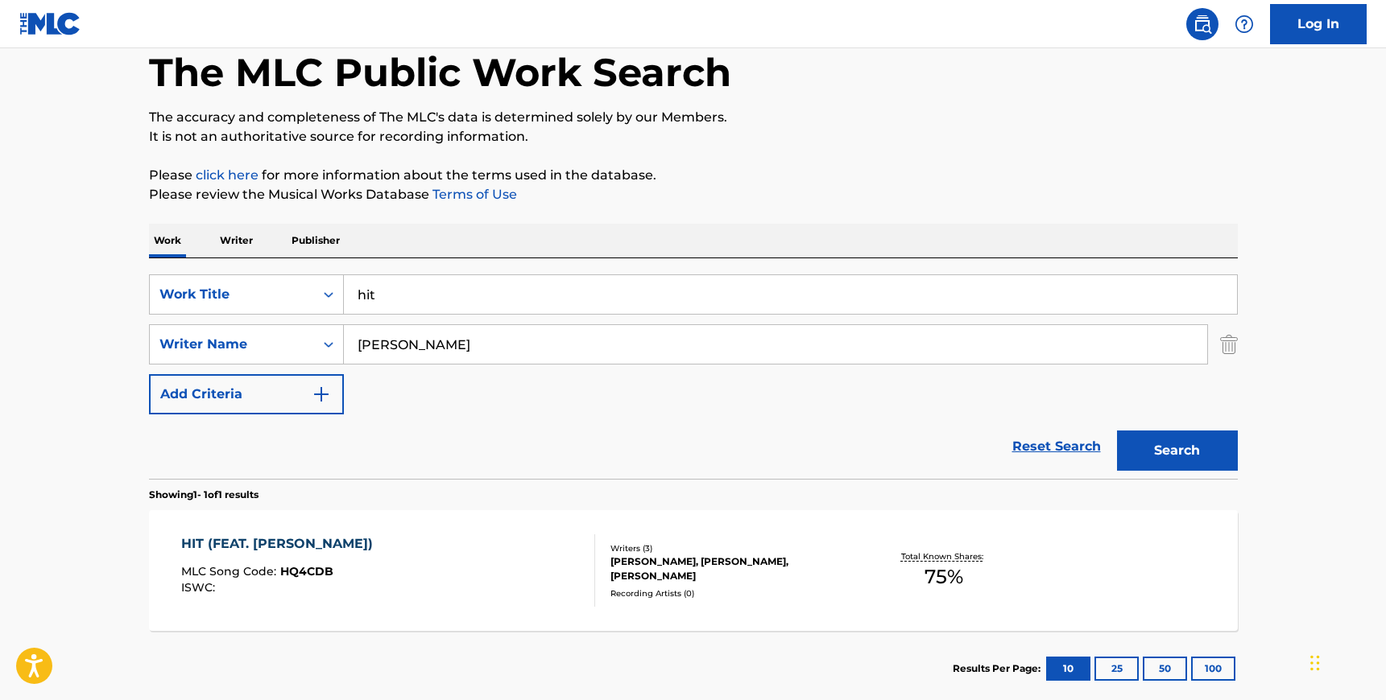
click at [414, 341] on input "[PERSON_NAME]" at bounding box center [775, 344] width 863 height 39
paste input "SOYEON"
type input "SOYEON"
click at [398, 304] on input "hit" at bounding box center [790, 294] width 893 height 39
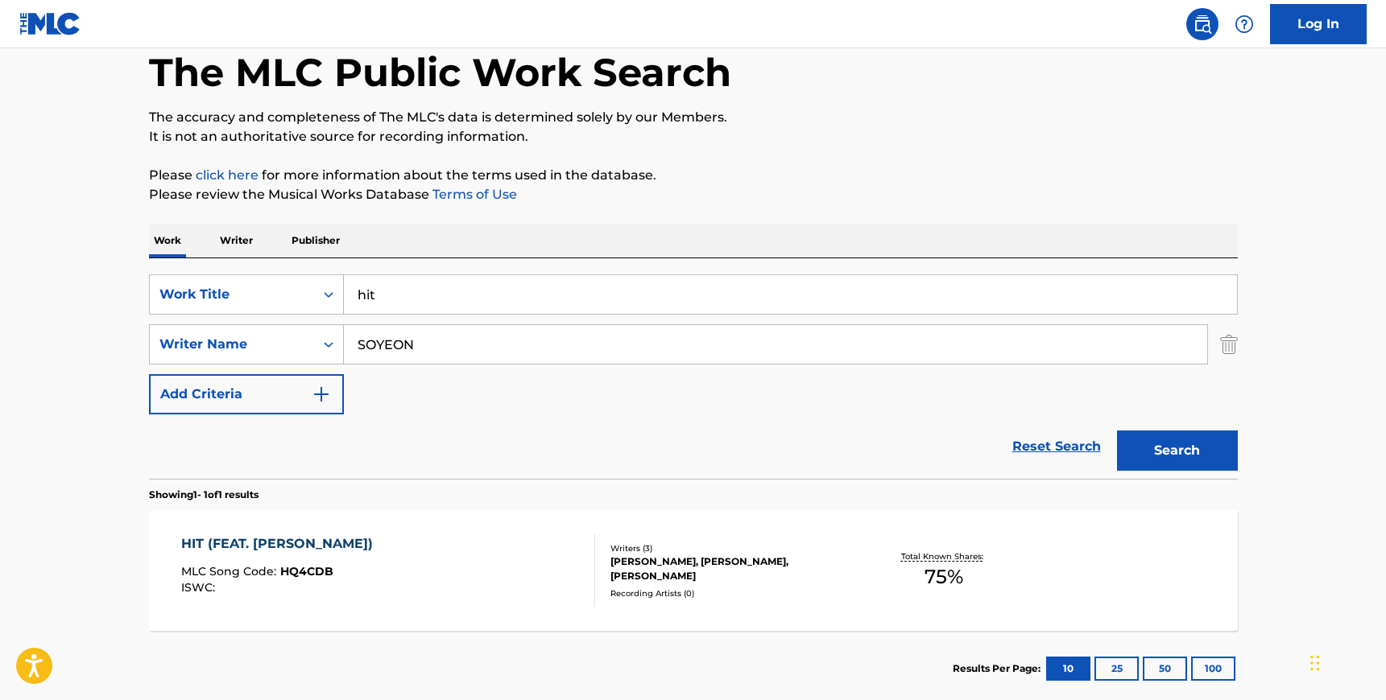
click at [398, 304] on input "hit" at bounding box center [790, 294] width 893 height 39
type input "good thing"
click at [1117, 431] on button "Search" at bounding box center [1177, 451] width 121 height 40
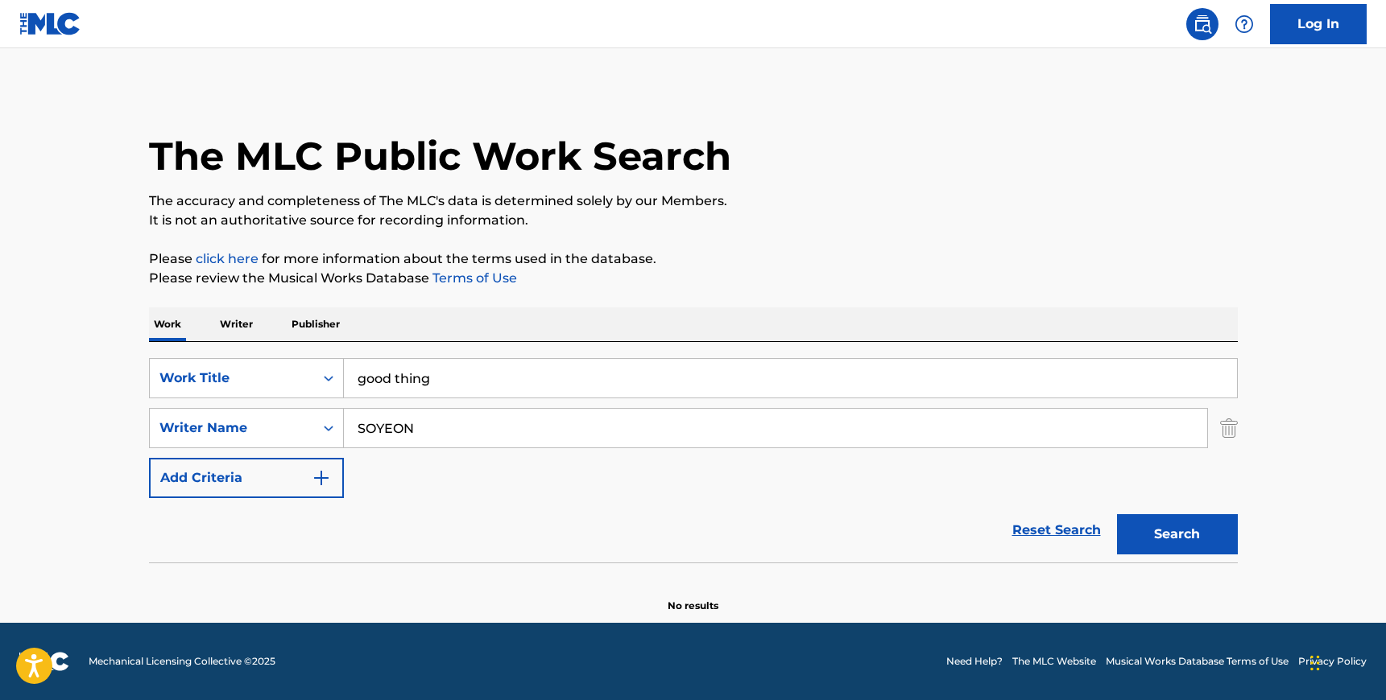
scroll to position [0, 0]
drag, startPoint x: 381, startPoint y: 430, endPoint x: 344, endPoint y: 428, distance: 37.1
click at [344, 428] on input "SOYEON" at bounding box center [775, 428] width 863 height 39
type input "[PERSON_NAME]"
click at [1117, 514] on button "Search" at bounding box center [1177, 534] width 121 height 40
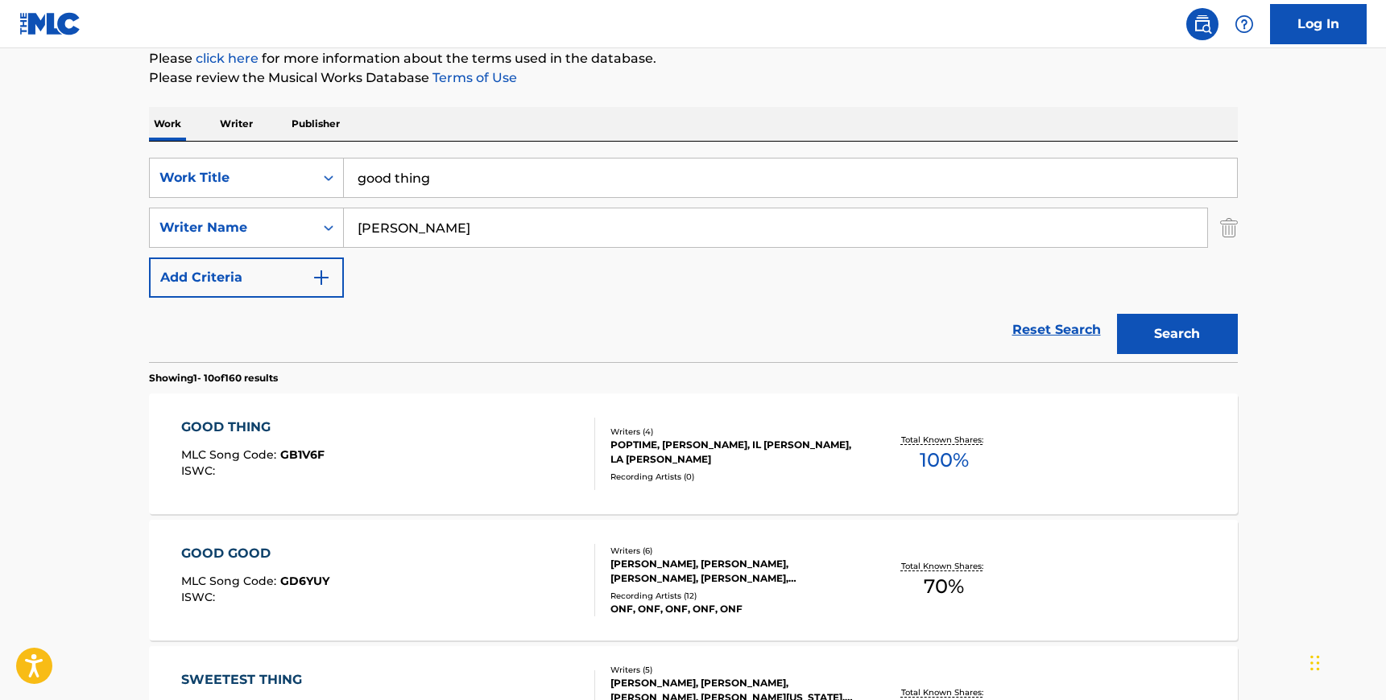
scroll to position [205, 0]
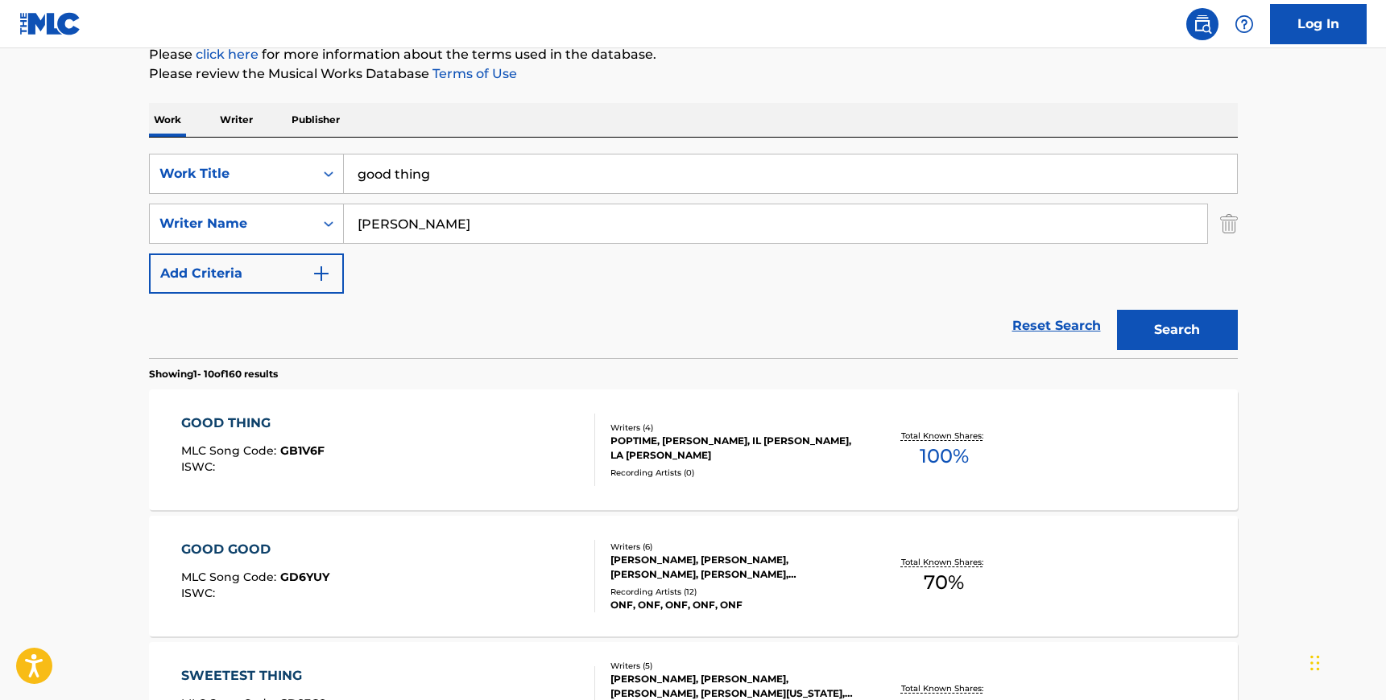
click at [675, 461] on div "POPTIME, [PERSON_NAME], IL [PERSON_NAME], LA [PERSON_NAME]" at bounding box center [731, 448] width 243 height 29
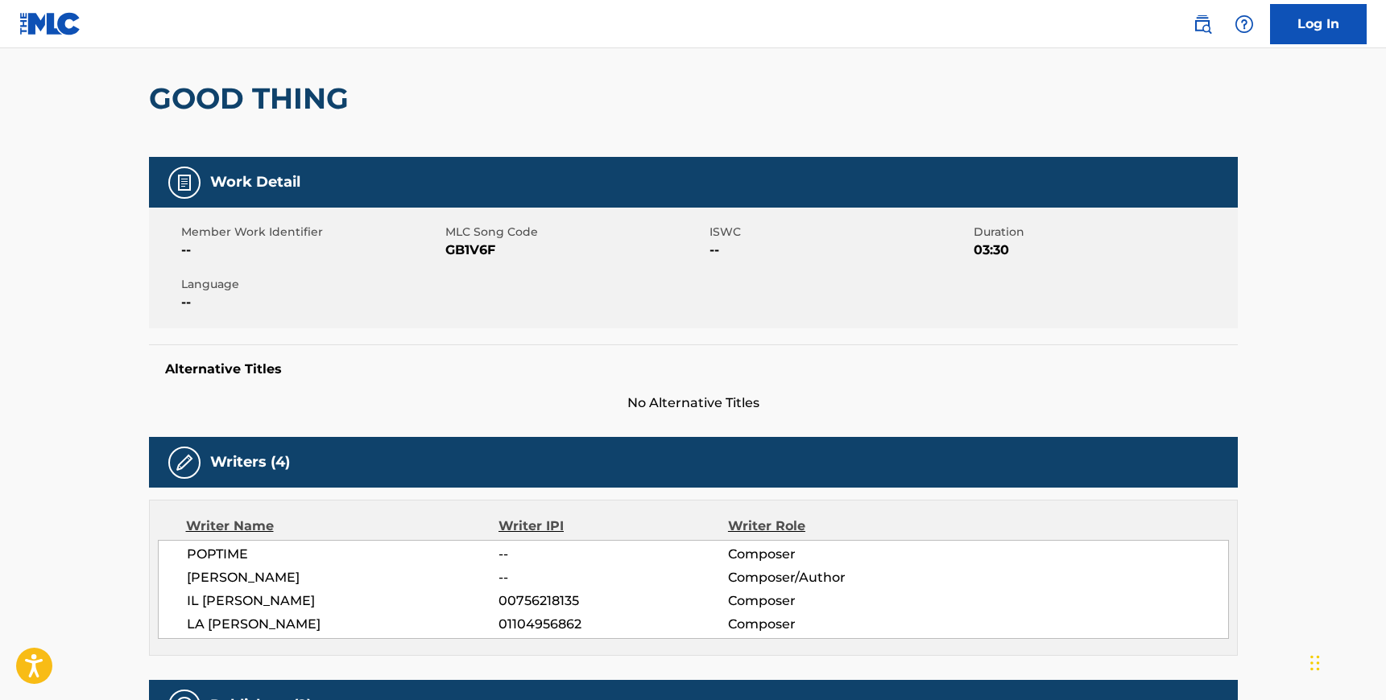
scroll to position [134, 0]
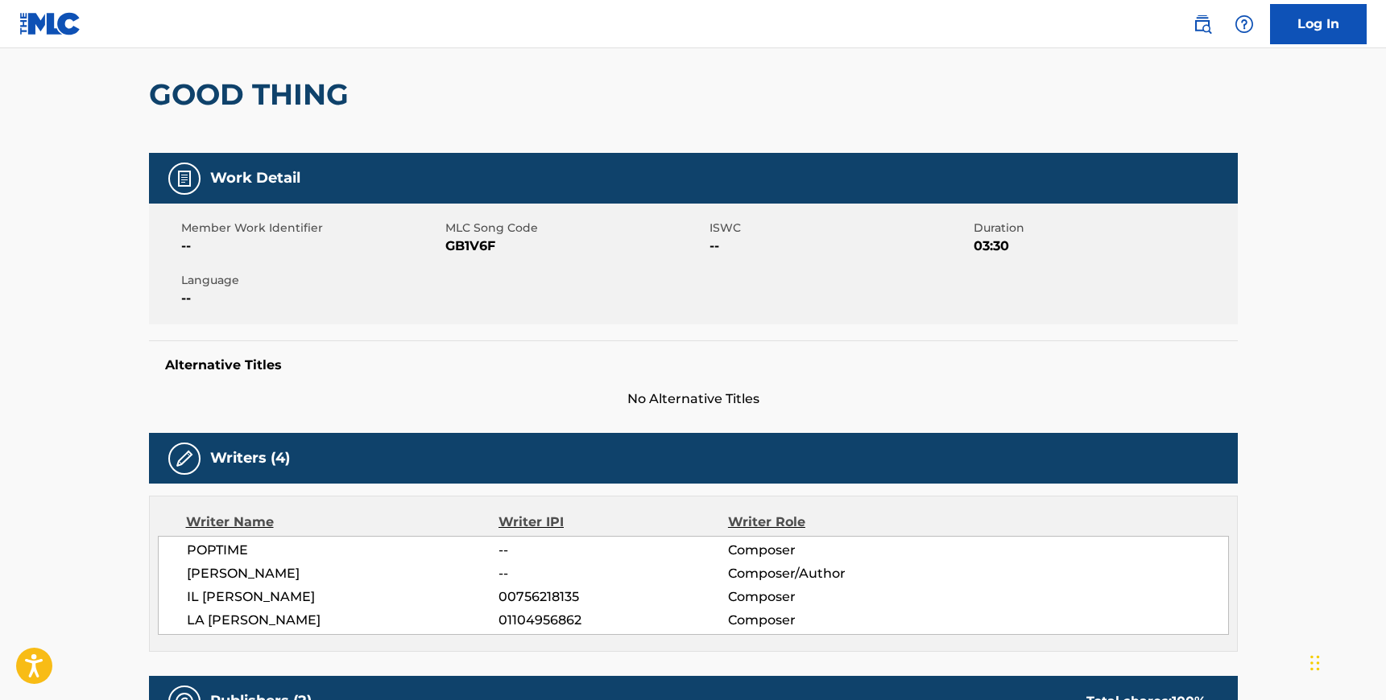
click at [485, 243] on span "GB1V6F" at bounding box center [575, 246] width 260 height 19
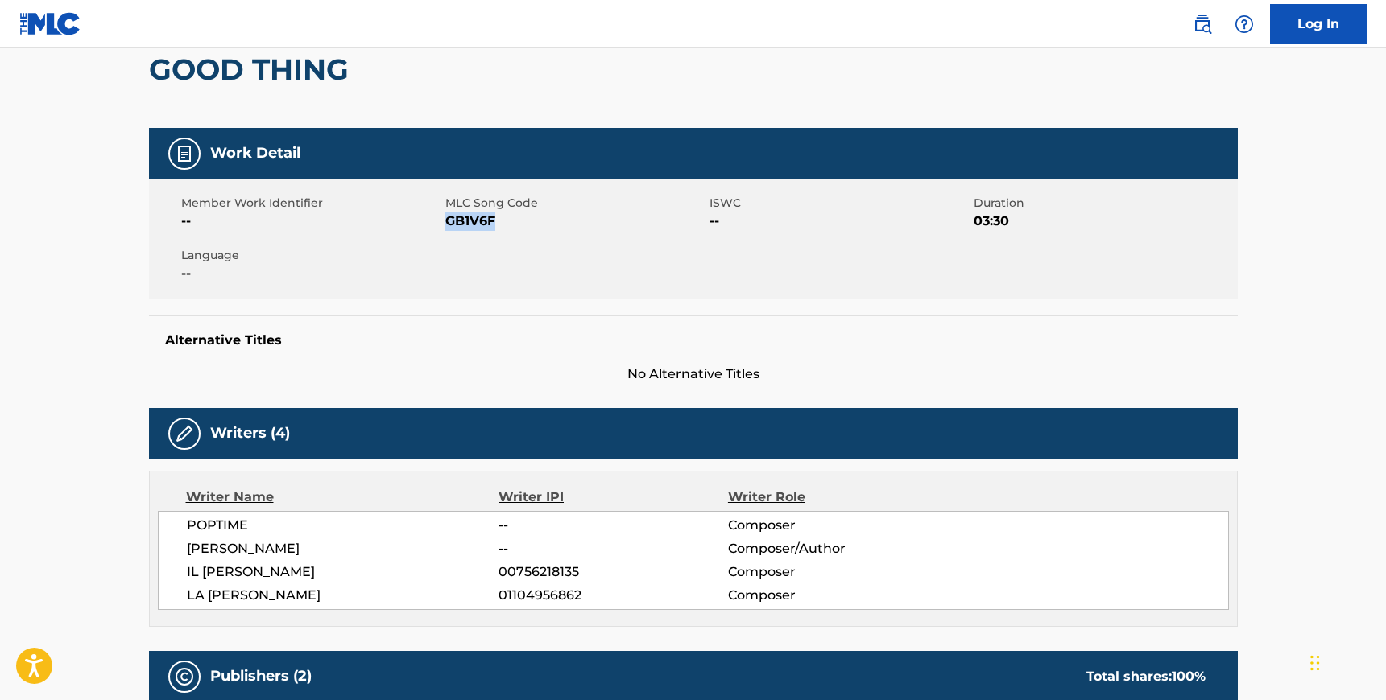
scroll to position [171, 0]
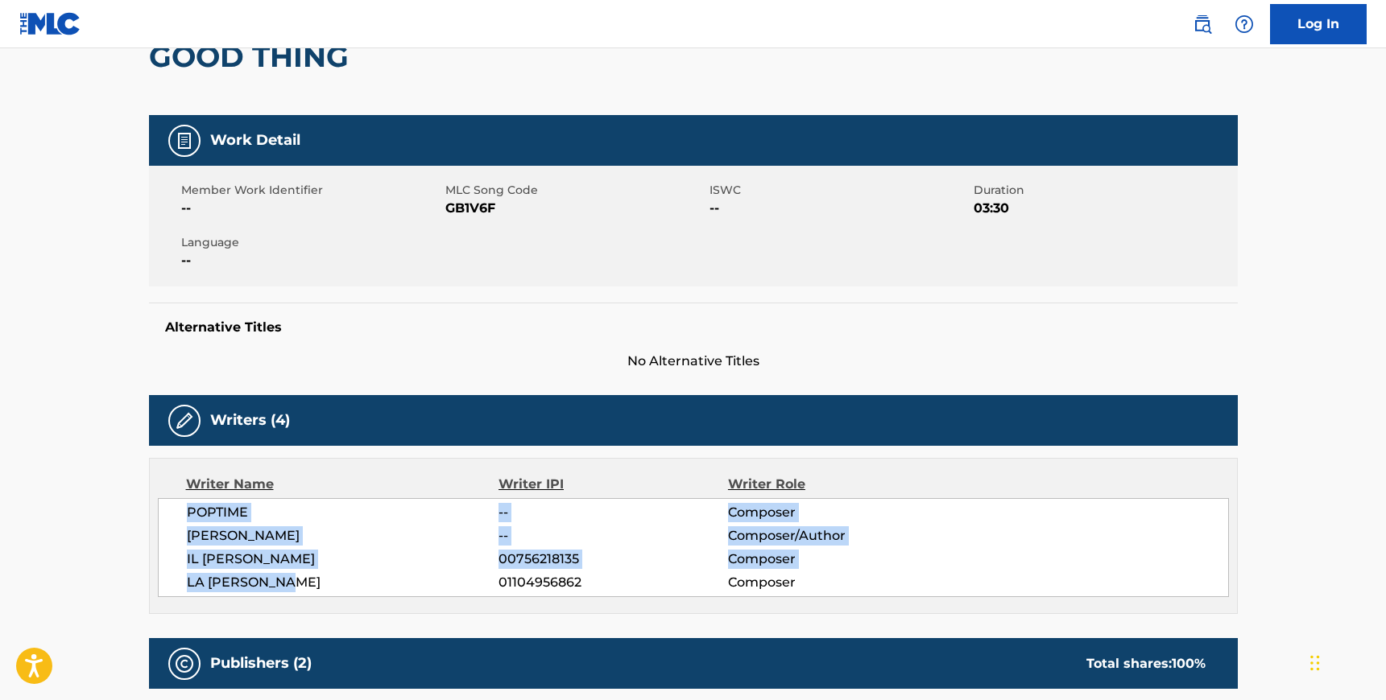
drag, startPoint x: 192, startPoint y: 514, endPoint x: 301, endPoint y: 574, distance: 125.0
click at [301, 574] on div "POPTIME -- Composer [PERSON_NAME] -- Composer/Author IL [PERSON_NAME] 007562181…" at bounding box center [693, 547] width 1071 height 99
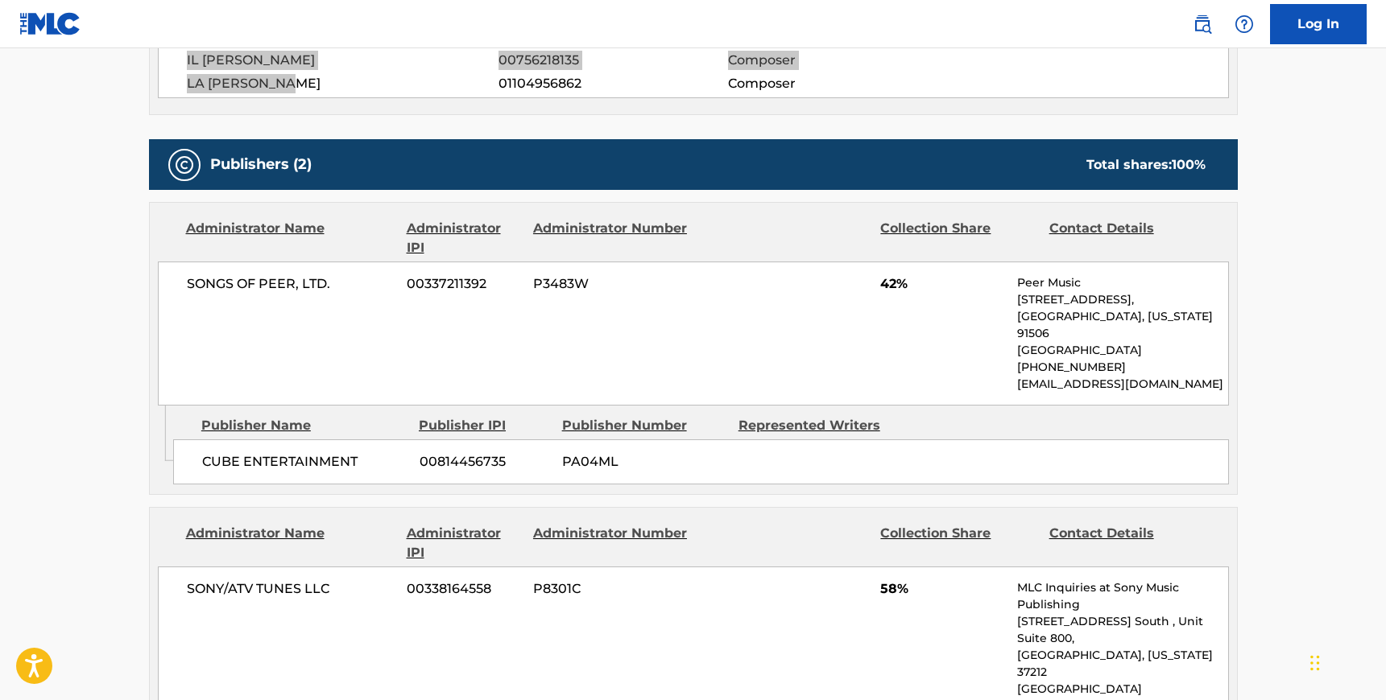
scroll to position [673, 0]
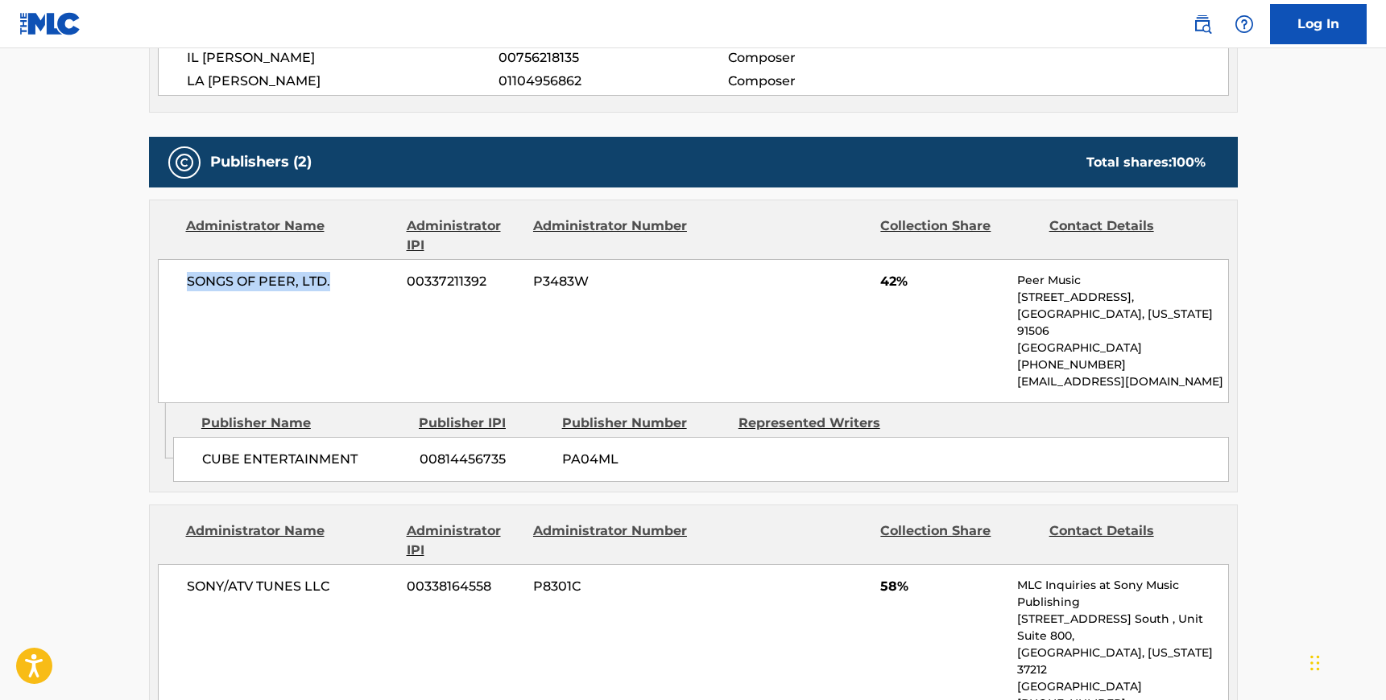
drag, startPoint x: 188, startPoint y: 279, endPoint x: 340, endPoint y: 276, distance: 152.2
click at [340, 276] on span "SONGS OF PEER, LTD." at bounding box center [291, 281] width 209 height 19
drag, startPoint x: 202, startPoint y: 459, endPoint x: 364, endPoint y: 463, distance: 161.9
click at [364, 463] on span "CUBE ENTERTAINMENT" at bounding box center [304, 459] width 205 height 19
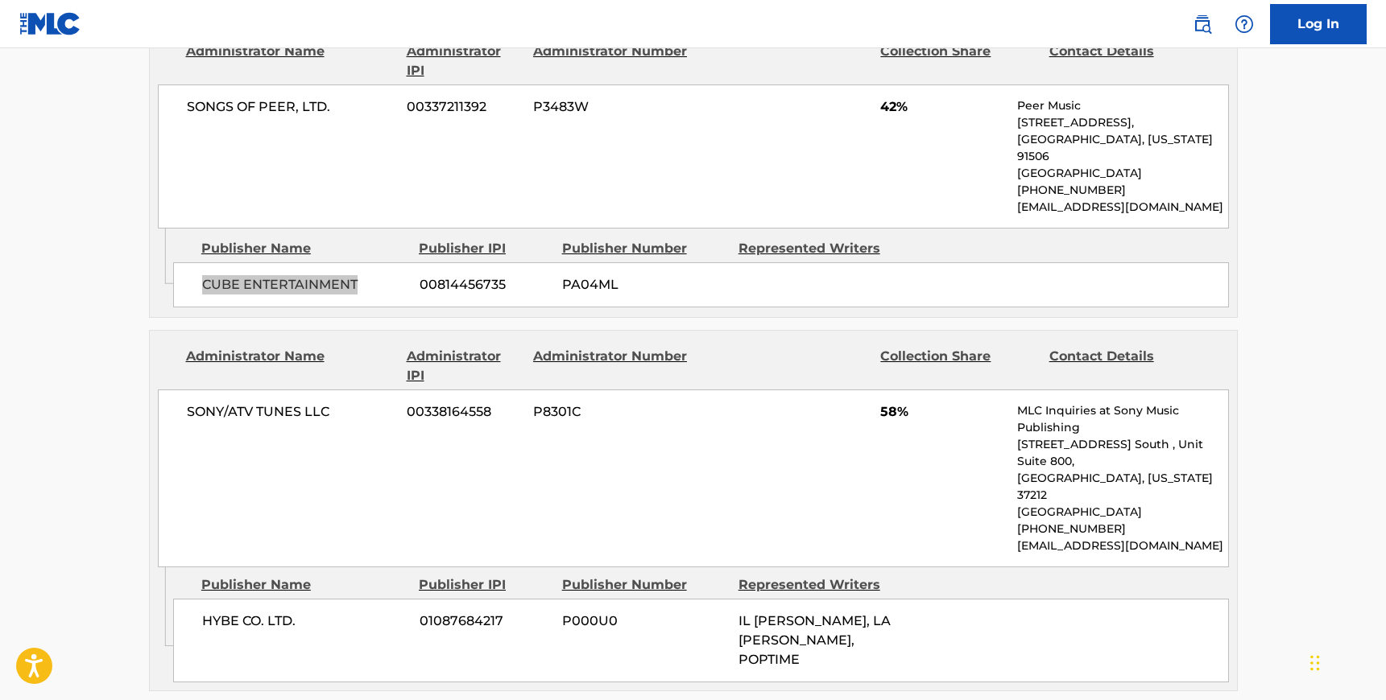
scroll to position [853, 0]
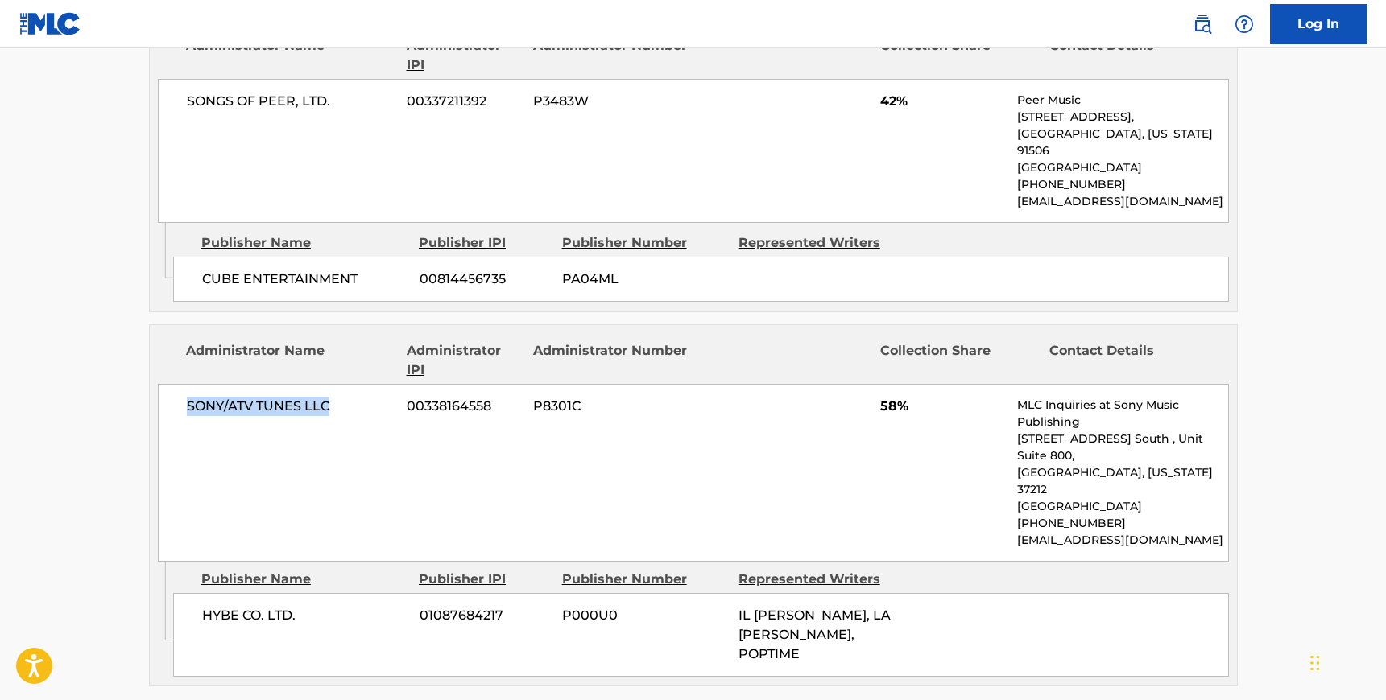
drag, startPoint x: 182, startPoint y: 404, endPoint x: 331, endPoint y: 407, distance: 149.0
click at [331, 407] on div "SONY/ATV TUNES LLC 00338164558 P8301C 58% MLC Inquiries at Sony Music Publishin…" at bounding box center [693, 473] width 1071 height 178
drag, startPoint x: 203, startPoint y: 576, endPoint x: 291, endPoint y: 579, distance: 87.8
click at [296, 606] on span "HYBE CO. LTD." at bounding box center [304, 615] width 205 height 19
